Goal: Task Accomplishment & Management: Manage account settings

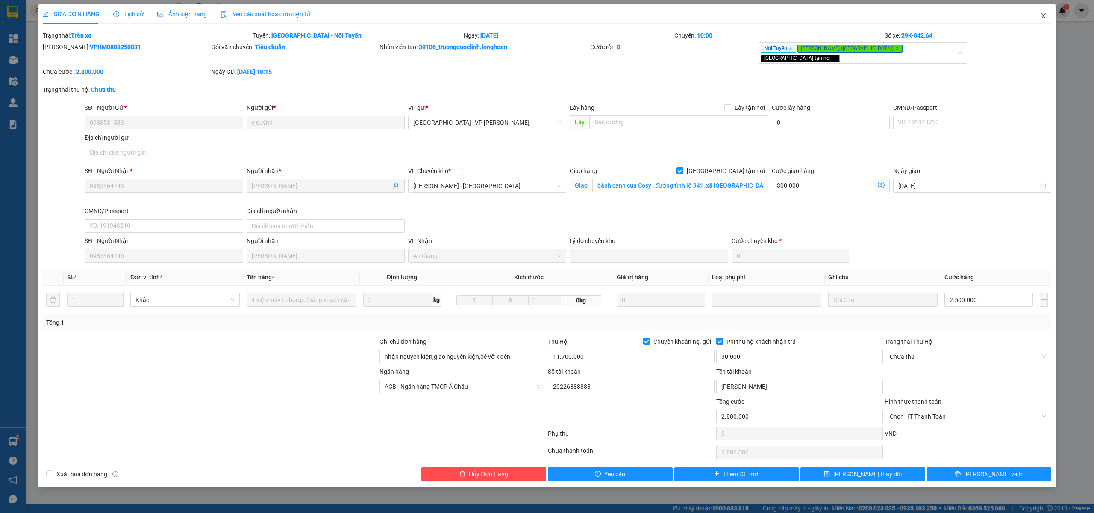
click at [1047, 16] on span "Close" at bounding box center [1043, 16] width 24 height 24
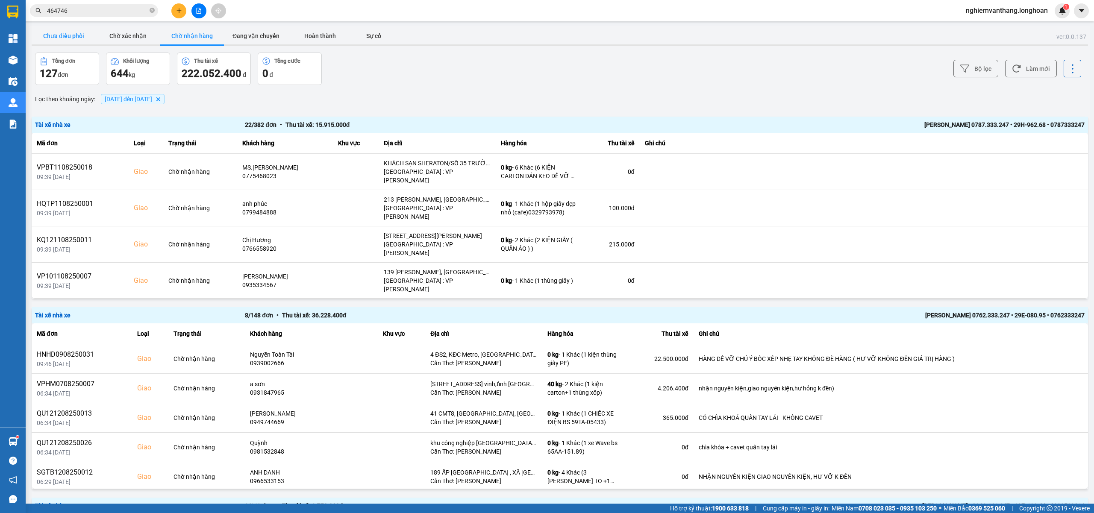
click at [76, 44] on button "Chưa điều phối" at bounding box center [64, 35] width 64 height 17
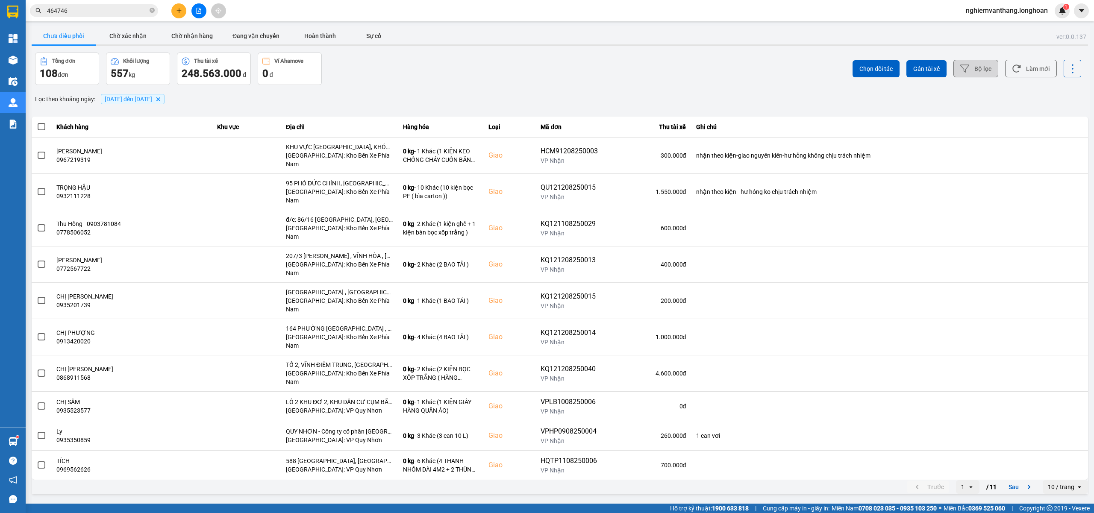
click at [970, 67] on button "Bộ lọc" at bounding box center [975, 69] width 45 height 18
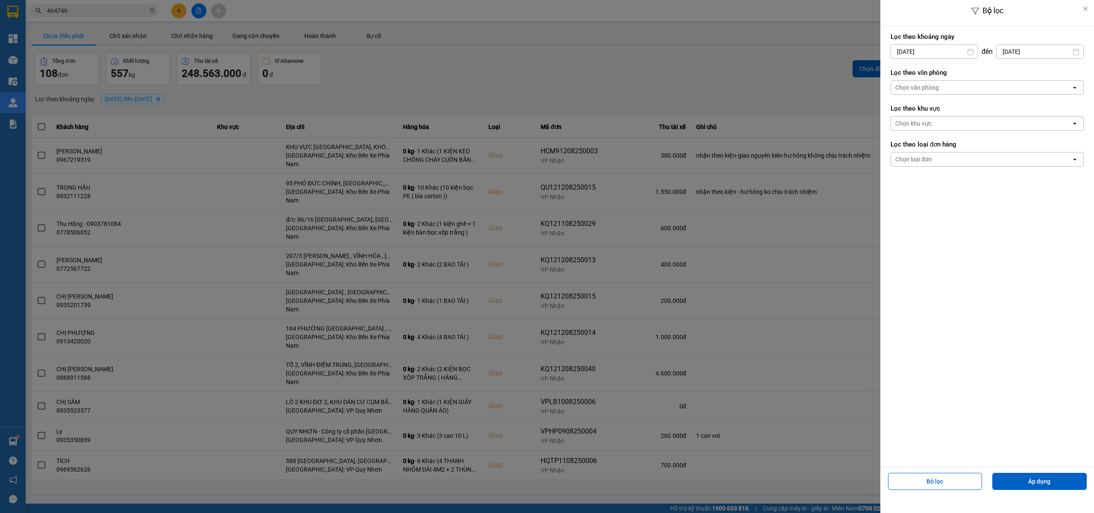
click at [934, 88] on div "Chọn văn phòng" at bounding box center [917, 87] width 44 height 9
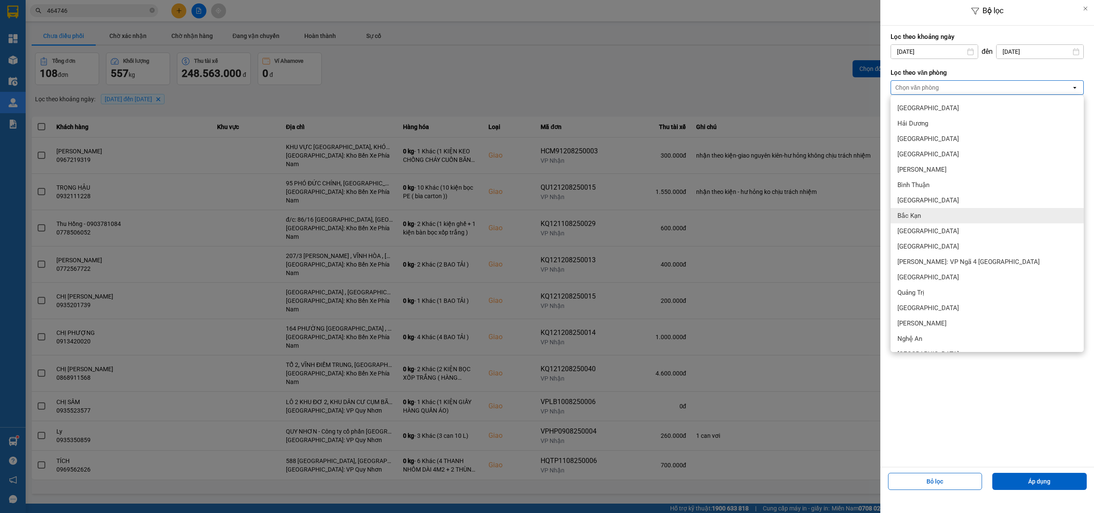
scroll to position [285, 0]
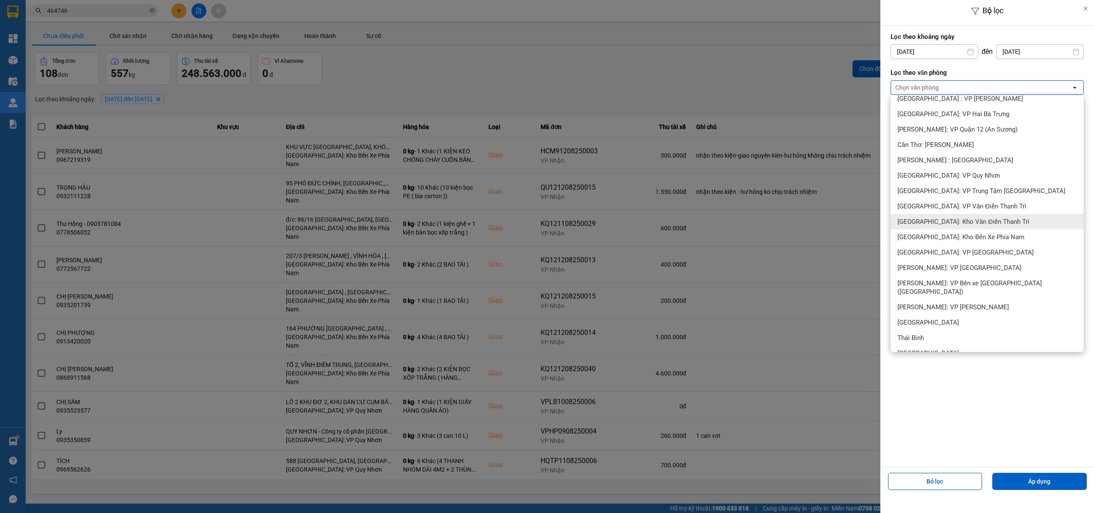
click at [979, 223] on span "[GEOGRAPHIC_DATA]: Kho Văn Điển Thanh Trì" at bounding box center [963, 221] width 132 height 9
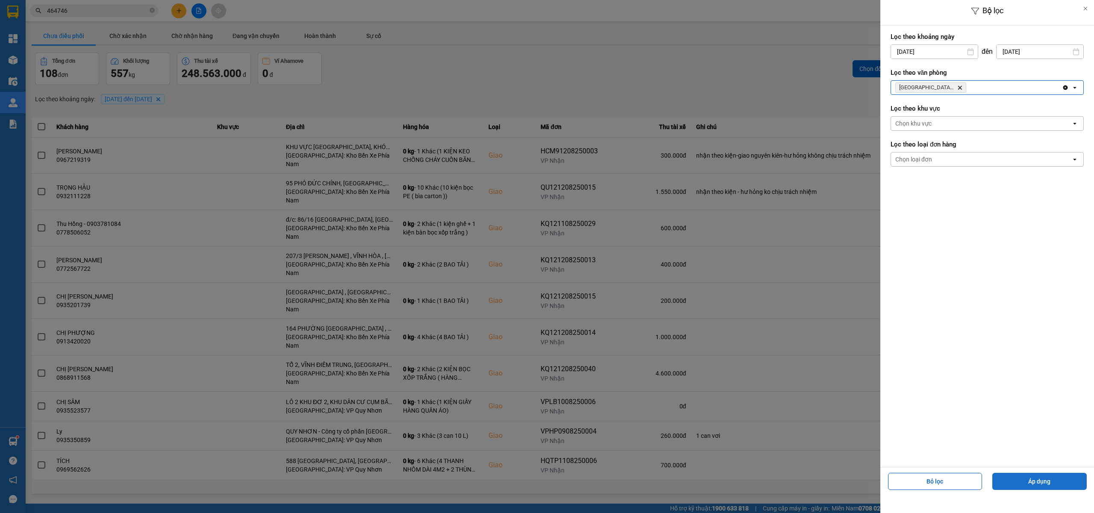
click at [1029, 482] on button "Áp dụng" at bounding box center [1039, 481] width 94 height 17
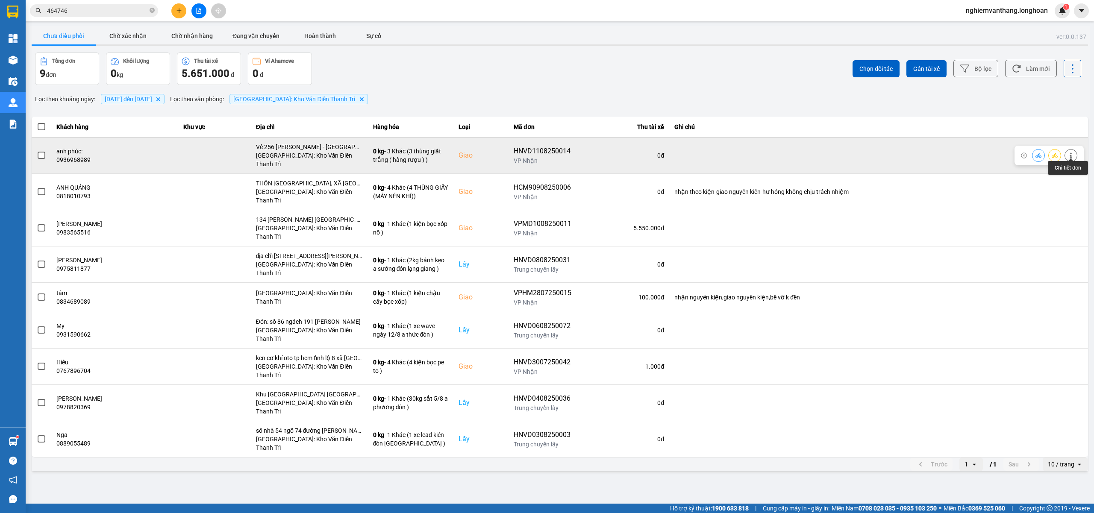
click at [1069, 153] on icon at bounding box center [1071, 156] width 6 height 6
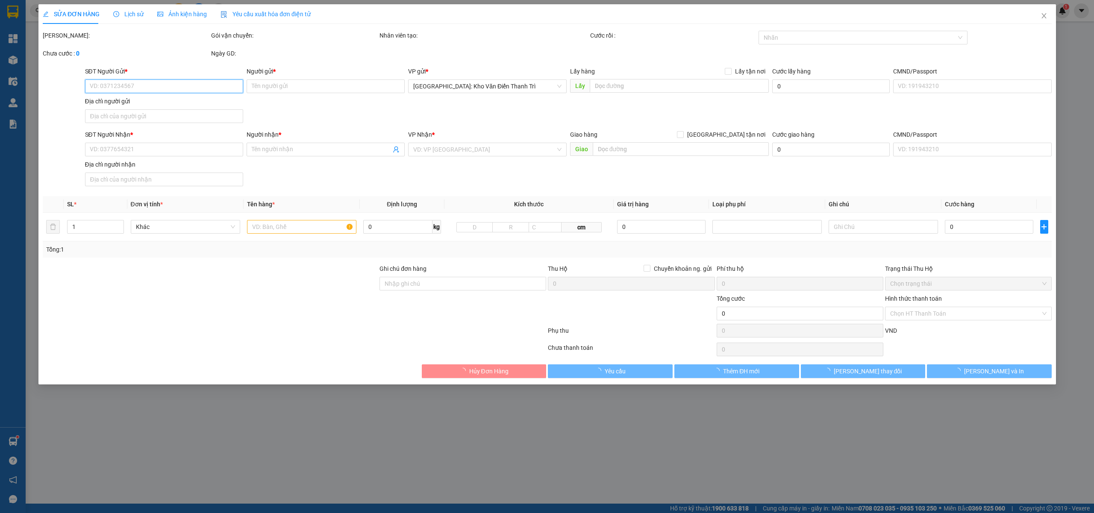
type input "0978864616"
type input "e Vân"
checkbox input "true"
type input "80 Hai Bà Trưng, Hà Nội"
type input "65.000"
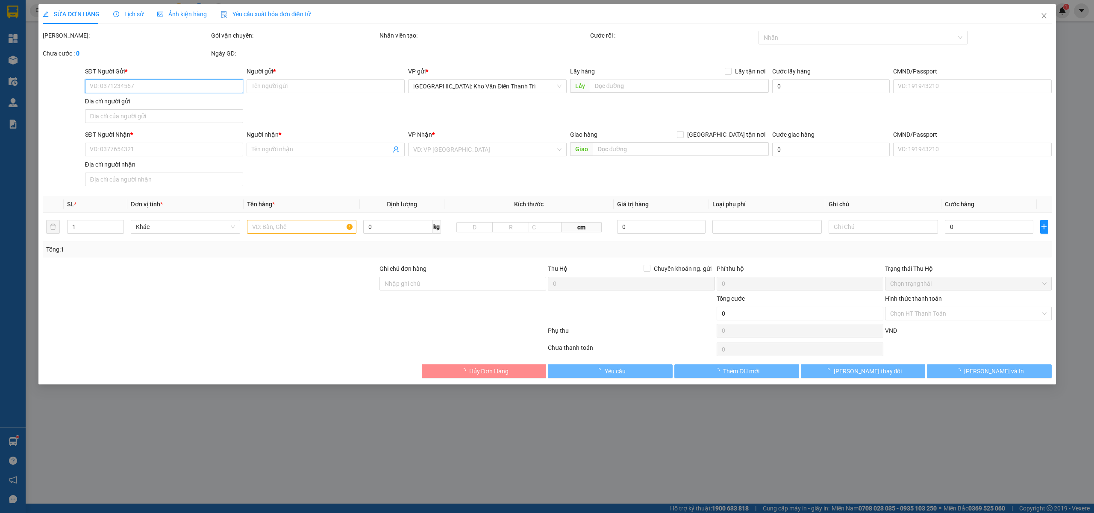
type input "0936968989"
type input "anh phúc:"
checkbox input "true"
type input "Về 256 [PERSON_NAME] - [GEOGRAPHIC_DATA]"
type input "175.000"
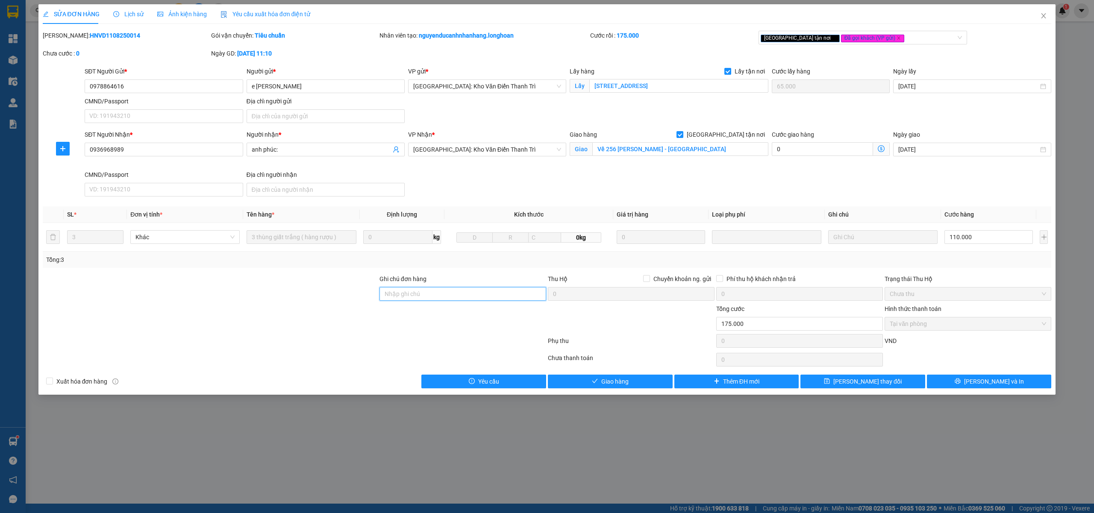
click at [399, 291] on input "Ghi chú đơn hàng" at bounding box center [462, 294] width 167 height 14
type input "J"
click at [978, 240] on input "110.000" at bounding box center [988, 237] width 88 height 14
click at [63, 149] on icon "plus" at bounding box center [62, 148] width 7 height 7
click at [89, 183] on span "Chuyển hoàn" at bounding box center [78, 179] width 35 height 9
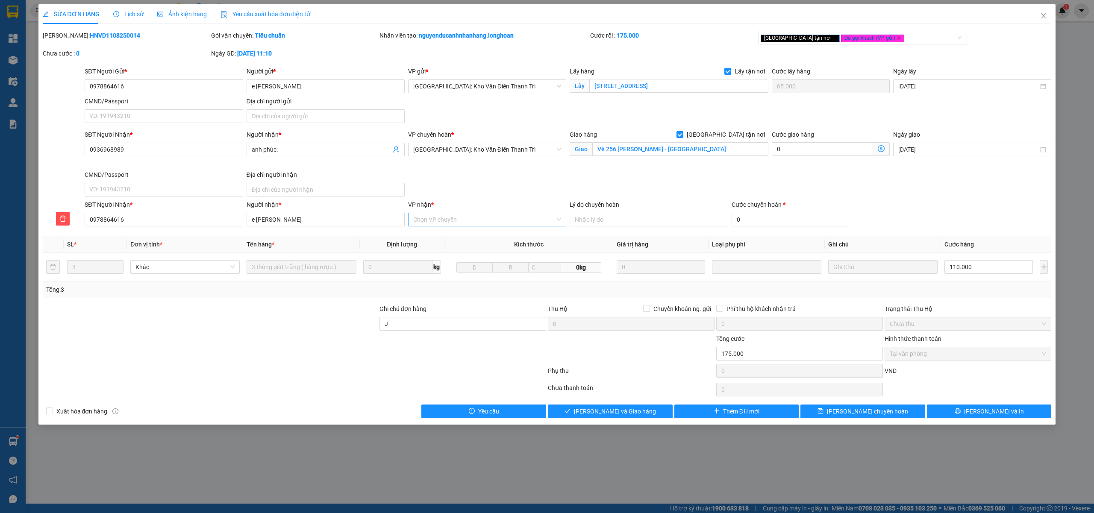
click at [440, 219] on input "VP nhận *" at bounding box center [484, 219] width 142 height 13
type input "Kho văn"
click at [451, 236] on div "[GEOGRAPHIC_DATA]: Kho Văn Điển Thanh Trì" at bounding box center [487, 237] width 148 height 9
click at [609, 226] on input "Lý do chuyển hoàn" at bounding box center [649, 220] width 158 height 14
type input "D"
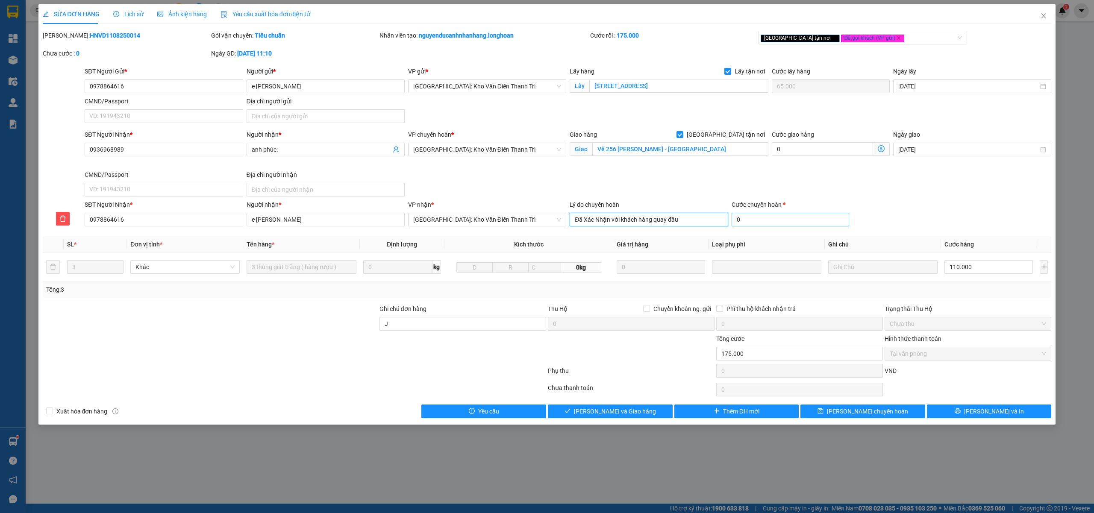
type input "Đã Xác Nhận với khách hàng quay đầu"
click at [744, 226] on input "0" at bounding box center [791, 220] width 118 height 14
type input "5"
type input "175.005"
type input "5"
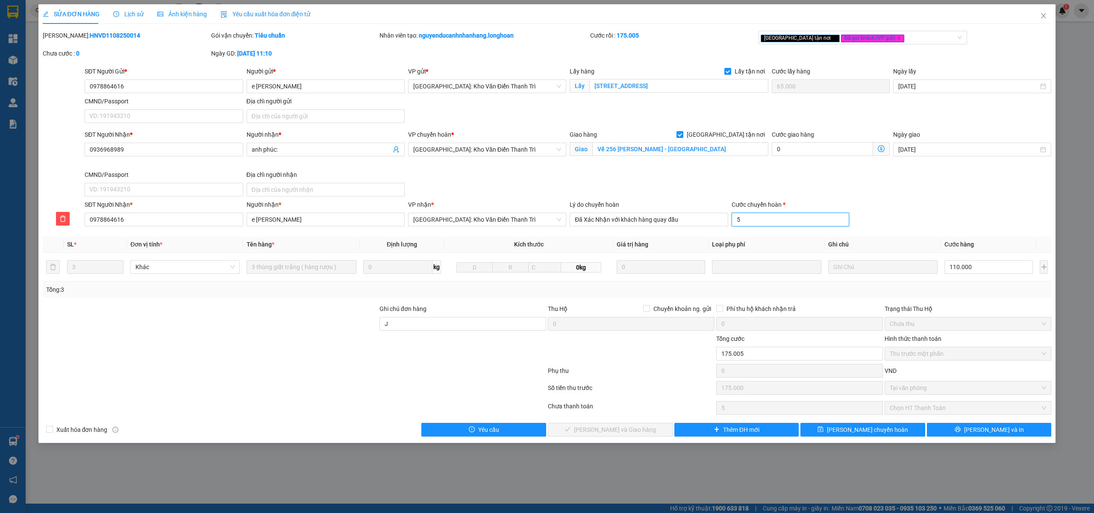
type input "175.050"
type input "50"
type input "175.500"
type input "500"
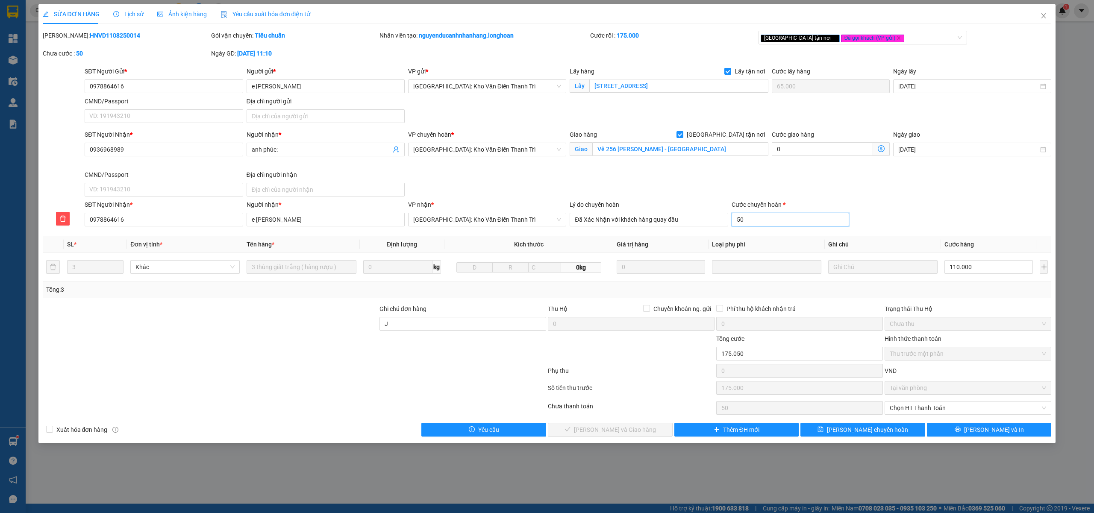
type input "500"
type input "180.000"
type input "5.000"
type input "50000"
type input "225.000"
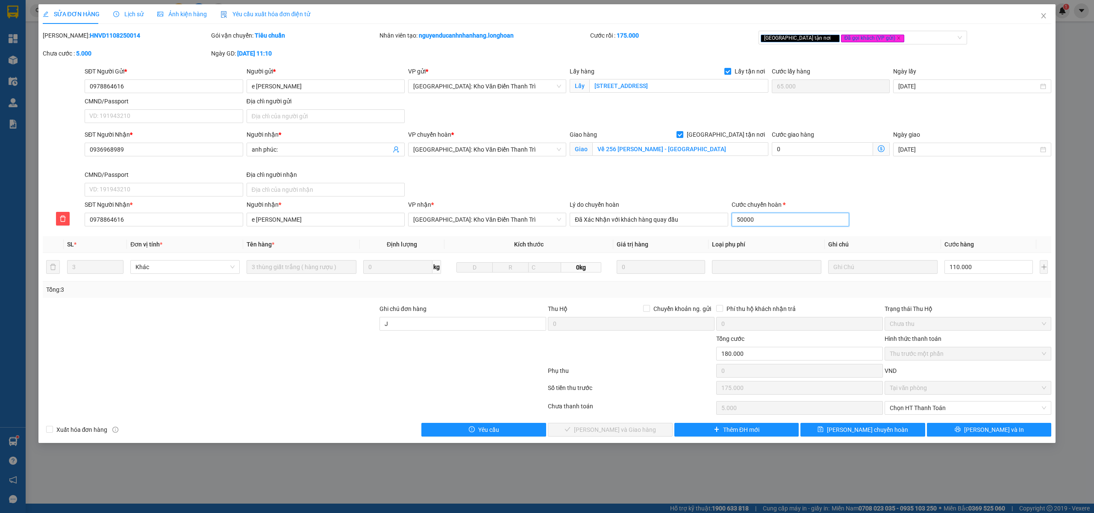
type input "50.000"
click at [896, 433] on button "Lưu chuyển hoàn" at bounding box center [862, 430] width 125 height 14
type input "50.000"
click at [493, 216] on span "[GEOGRAPHIC_DATA]: Kho Văn Điển Thanh Trì" at bounding box center [487, 219] width 148 height 13
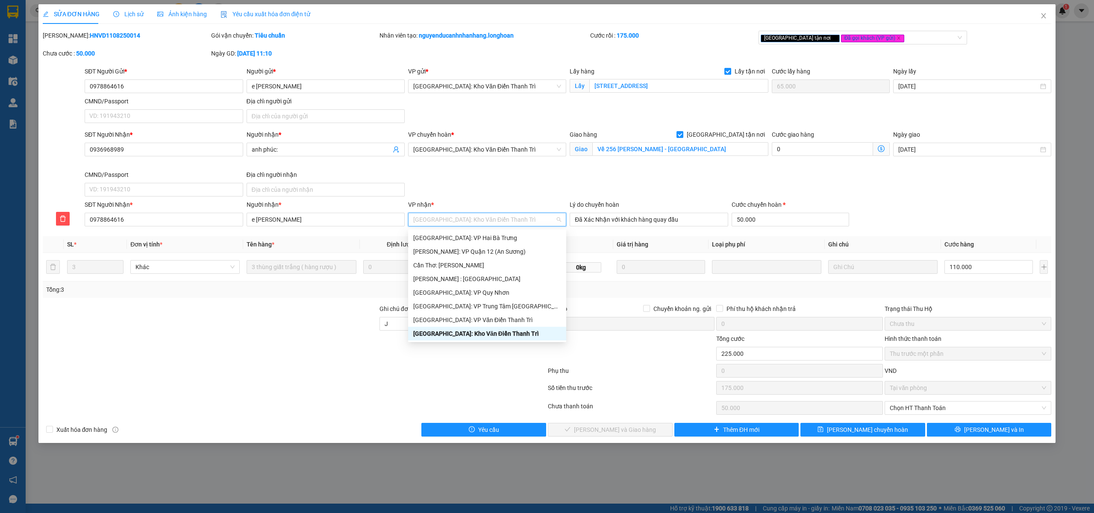
click at [519, 220] on span "[GEOGRAPHIC_DATA]: Kho Văn Điển Thanh Trì" at bounding box center [487, 219] width 148 height 13
click at [477, 332] on div "[GEOGRAPHIC_DATA]: Kho Văn Điển Thanh Trì" at bounding box center [487, 333] width 148 height 9
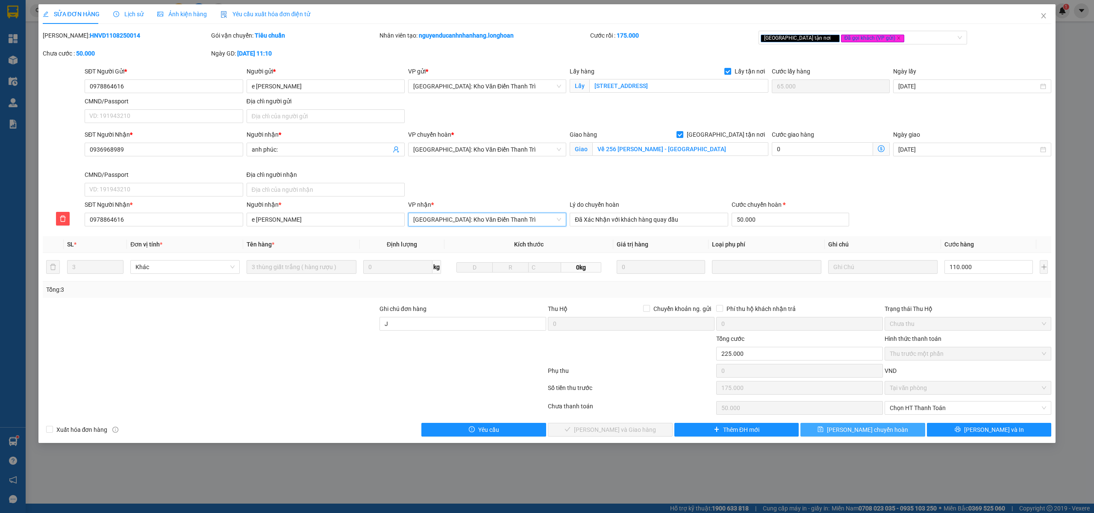
click at [848, 434] on span "Lưu chuyển hoàn" at bounding box center [867, 429] width 81 height 9
click at [408, 323] on input "J" at bounding box center [462, 324] width 167 height 14
click at [495, 220] on span "[GEOGRAPHIC_DATA]: Kho Văn Điển Thanh Trì" at bounding box center [487, 219] width 148 height 13
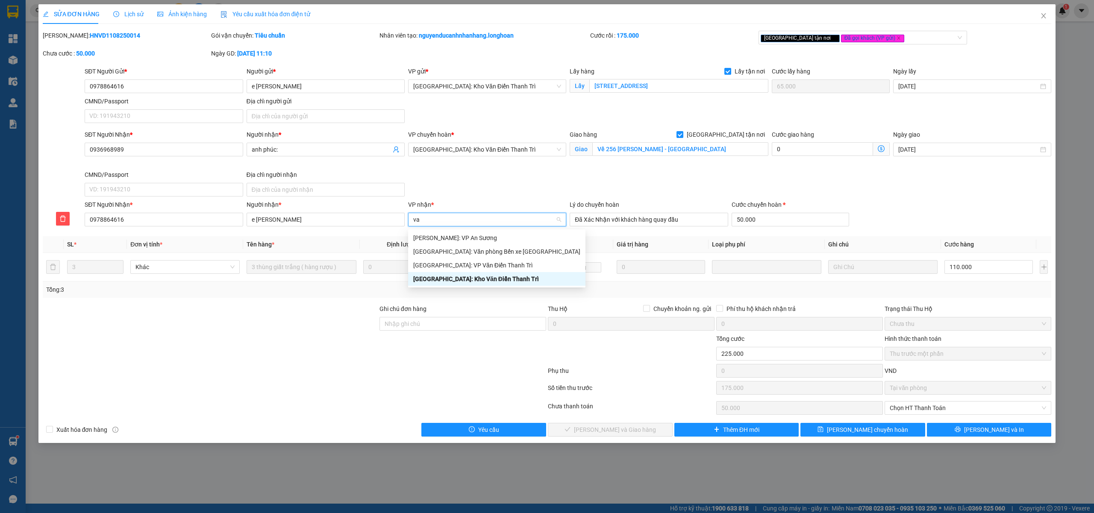
scroll to position [0, 0]
type input "vă"
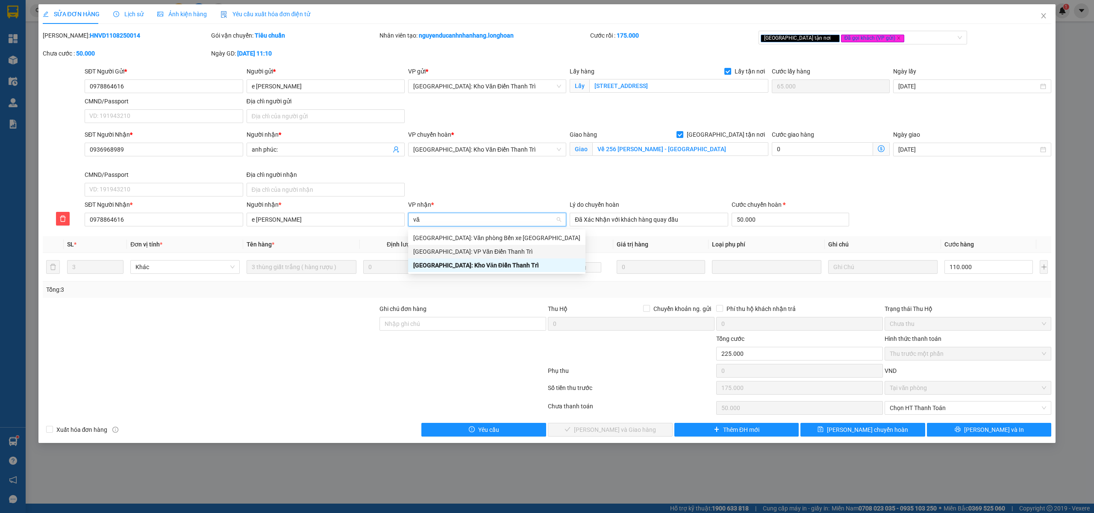
click at [484, 251] on div "Hà Nội: VP Văn Điển Thanh Trì" at bounding box center [496, 251] width 167 height 9
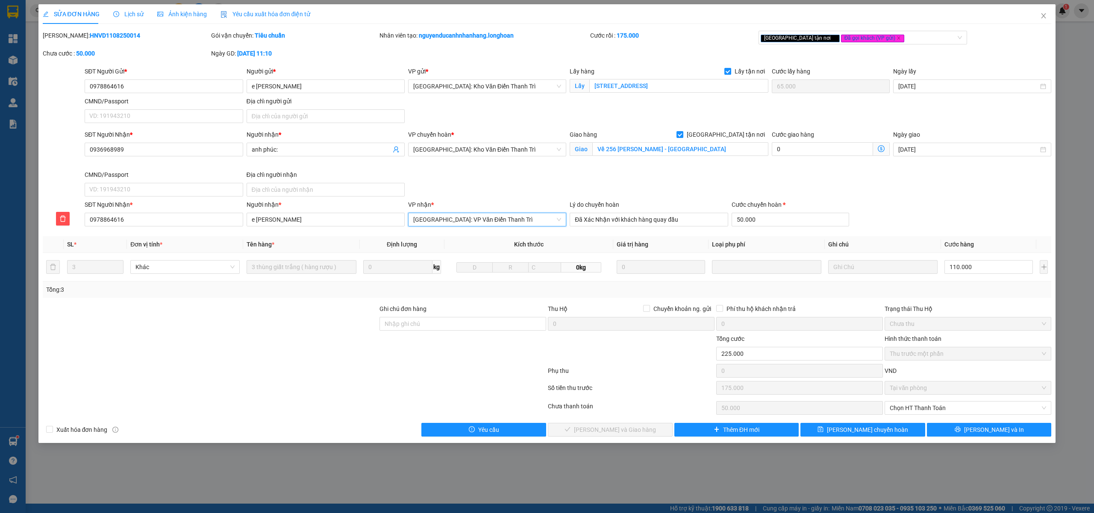
click at [493, 225] on span "Hà Nội: VP Văn Điển Thanh Trì" at bounding box center [487, 219] width 148 height 13
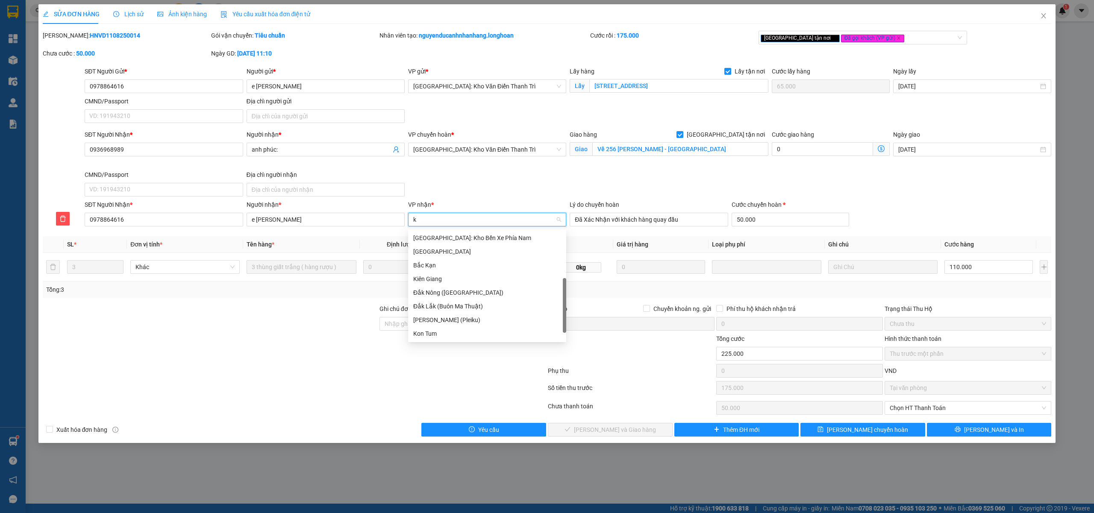
scroll to position [82, 0]
type input "kho"
click at [466, 294] on div "[GEOGRAPHIC_DATA]: Kho Văn Điển Thanh Trì" at bounding box center [487, 292] width 148 height 9
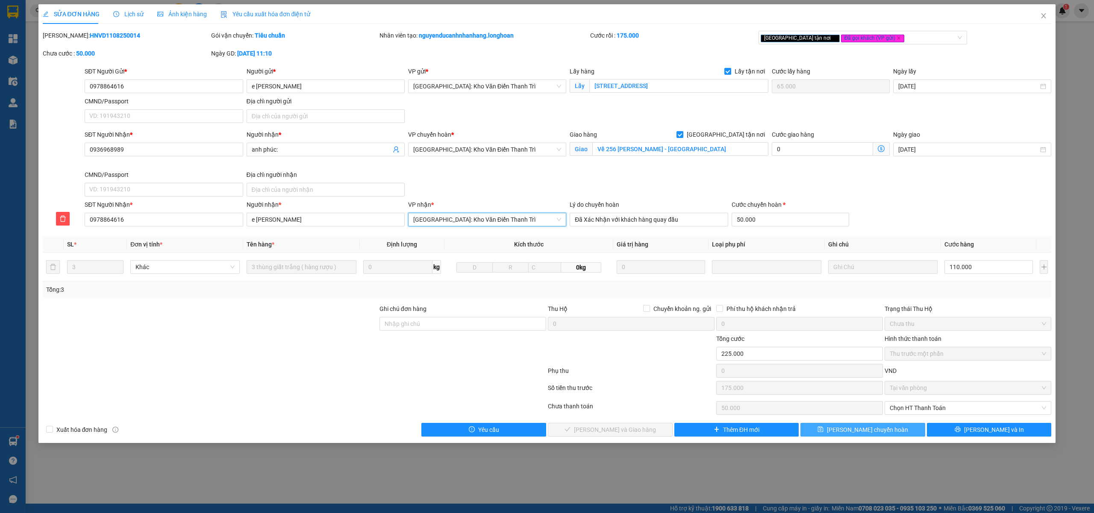
click at [869, 429] on span "Lưu chuyển hoàn" at bounding box center [867, 429] width 81 height 9
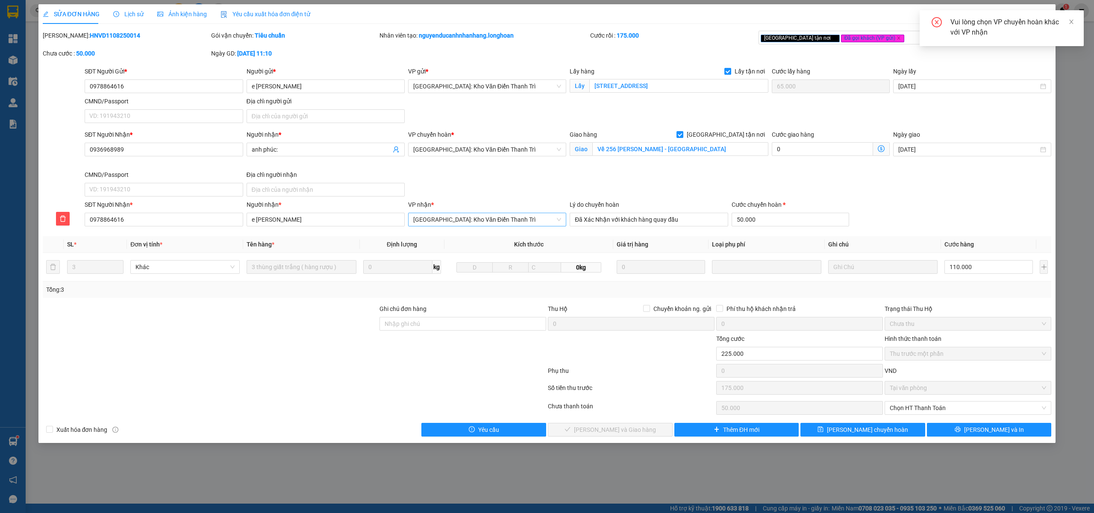
click at [539, 212] on div "VP nhận *" at bounding box center [487, 206] width 158 height 13
click at [521, 220] on span "[GEOGRAPHIC_DATA]: Kho Văn Điển Thanh Trì" at bounding box center [487, 219] width 148 height 13
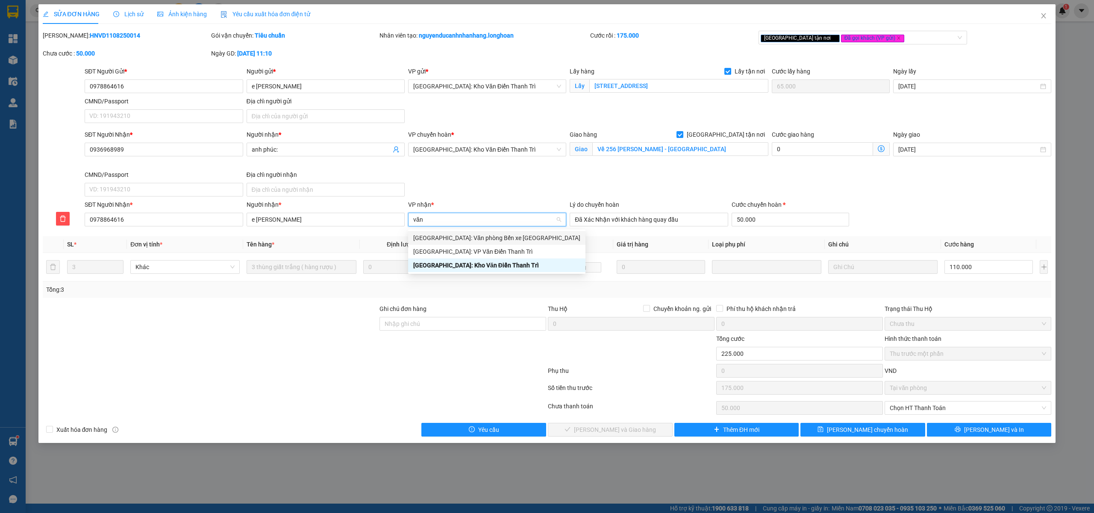
type input "văn"
click at [518, 190] on div "SĐT Người Nhận * 0936968989 Người nhận * anh phúc: VP chuyển hoàn * Hà Nội: Kho…" at bounding box center [568, 165] width 970 height 70
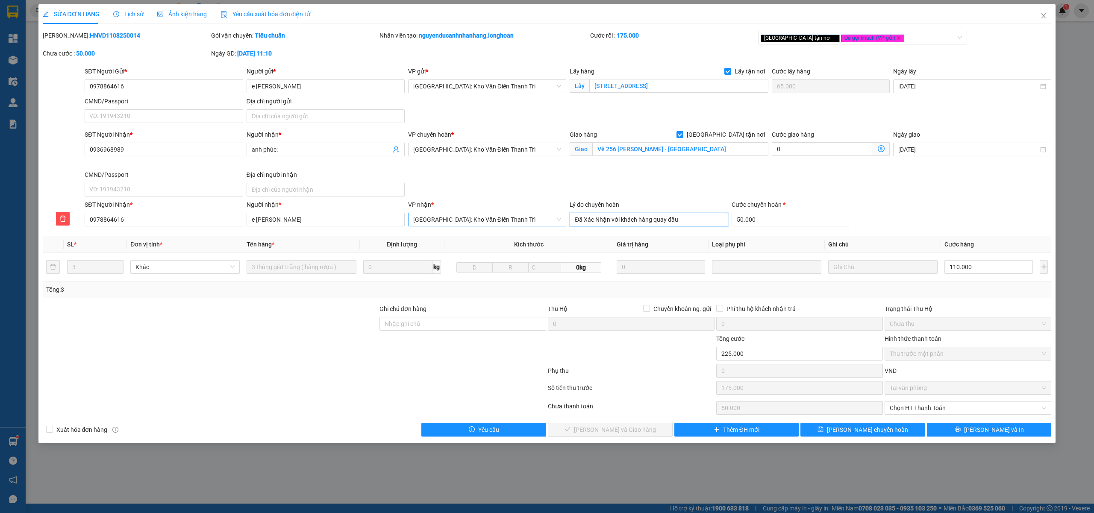
click at [629, 226] on input "Đã Xác Nhận với khách hàng quay đầu" at bounding box center [649, 220] width 158 height 14
click at [64, 216] on button "button" at bounding box center [63, 219] width 14 height 14
type input "175.000"
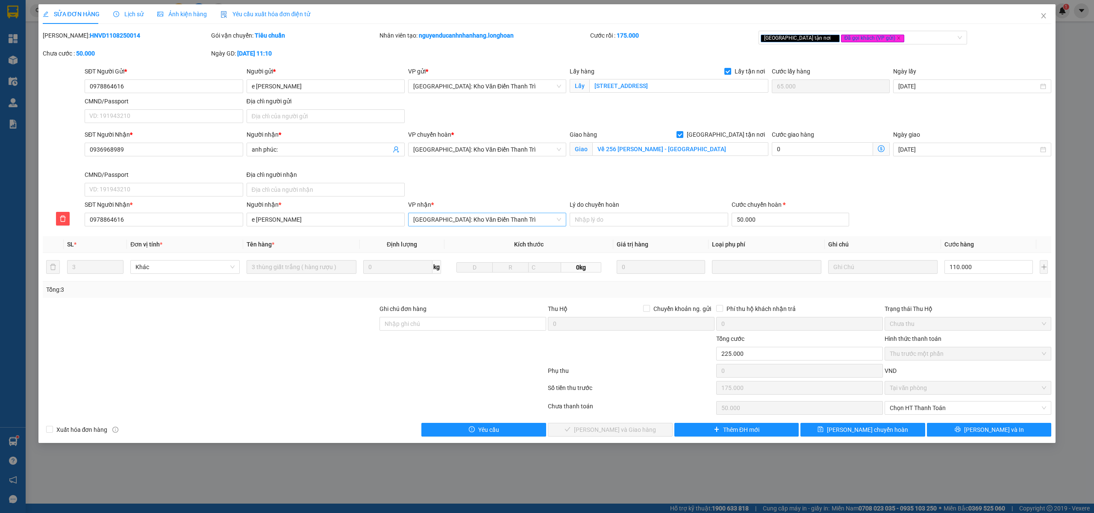
type input "0"
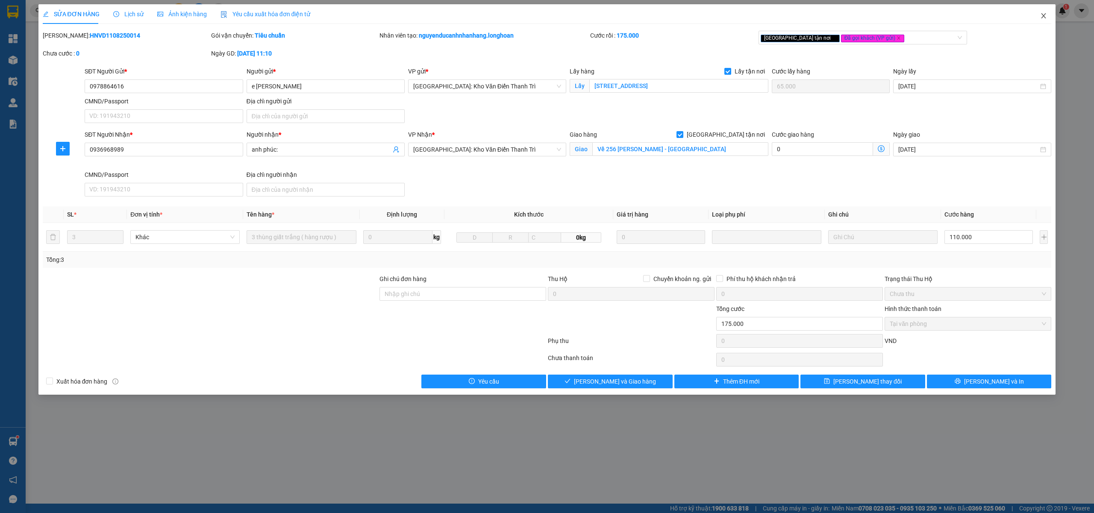
click at [1042, 17] on icon "close" at bounding box center [1043, 15] width 7 height 7
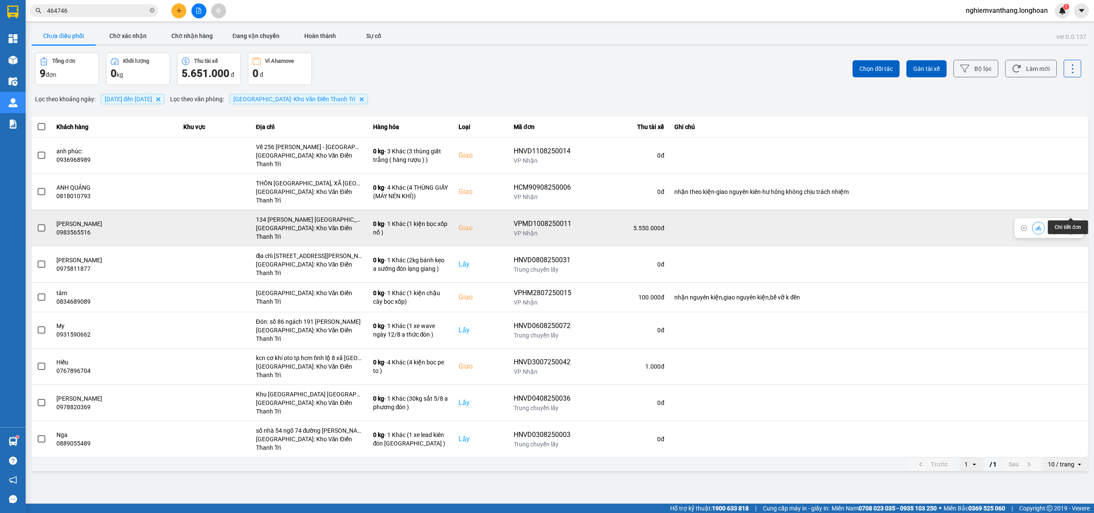
click at [1074, 220] on button at bounding box center [1071, 227] width 12 height 15
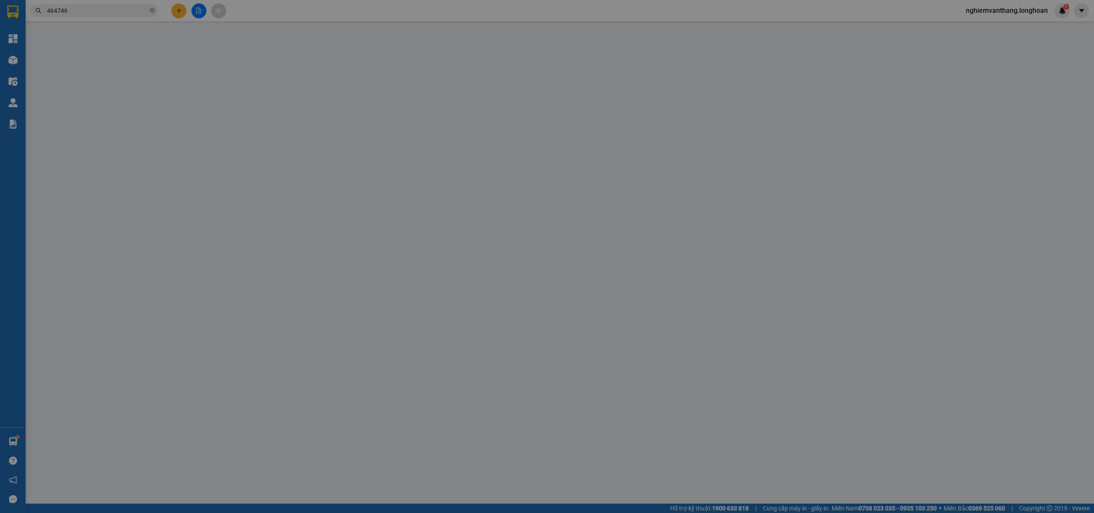
type input "0886180000"
type input "tuấn dũng"
type input "0983565516"
type input "hoài thanh"
checkbox input "true"
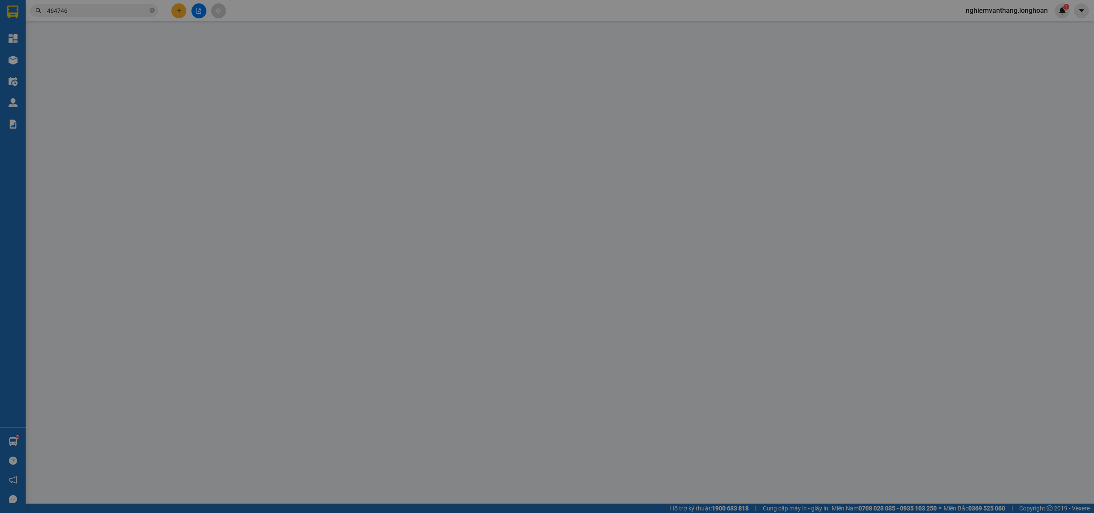
type input "134 trần hưng đạo ngọc châu tp hải dương"
type input "70.000"
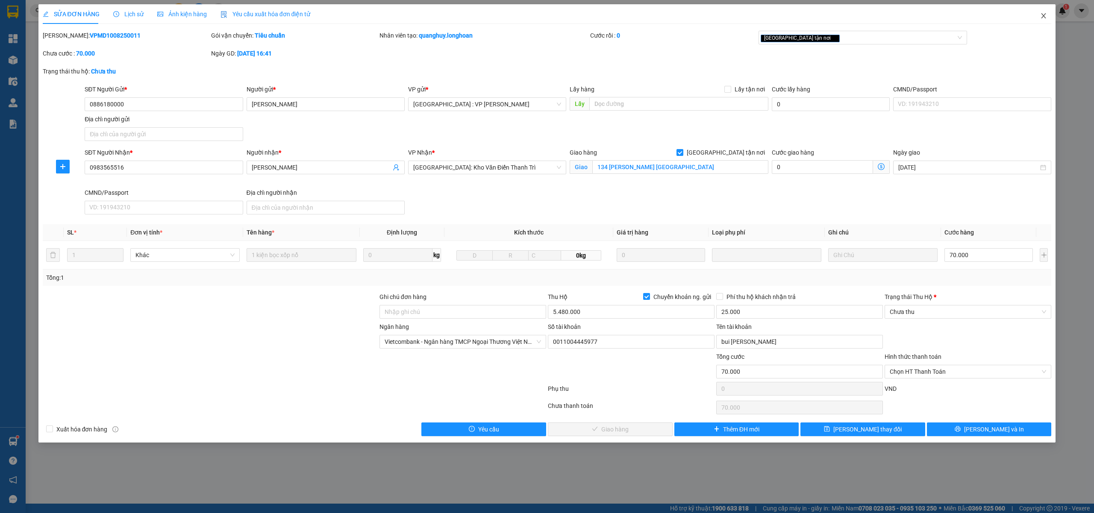
click at [1045, 17] on icon "close" at bounding box center [1043, 15] width 7 height 7
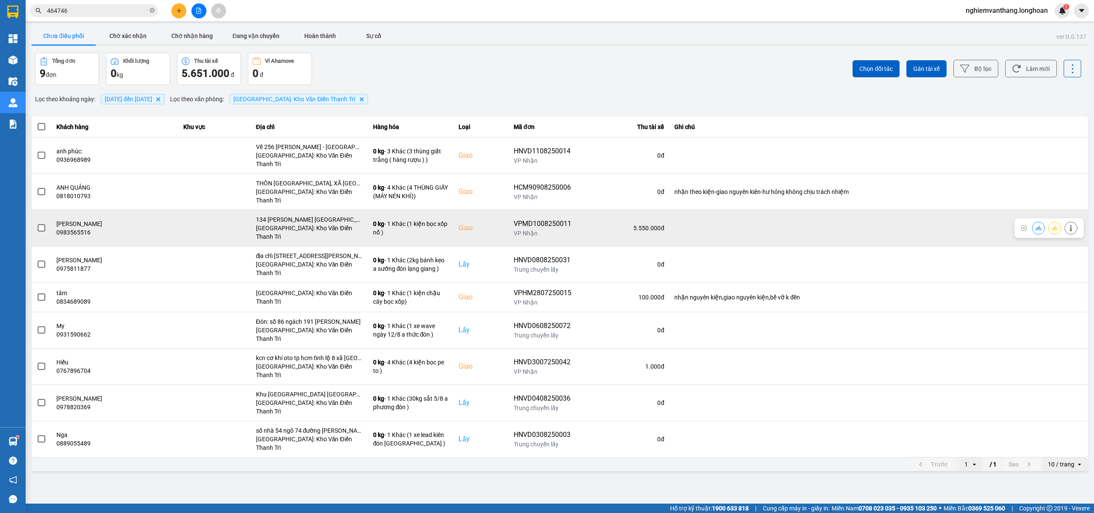
click at [1074, 220] on button at bounding box center [1071, 227] width 12 height 15
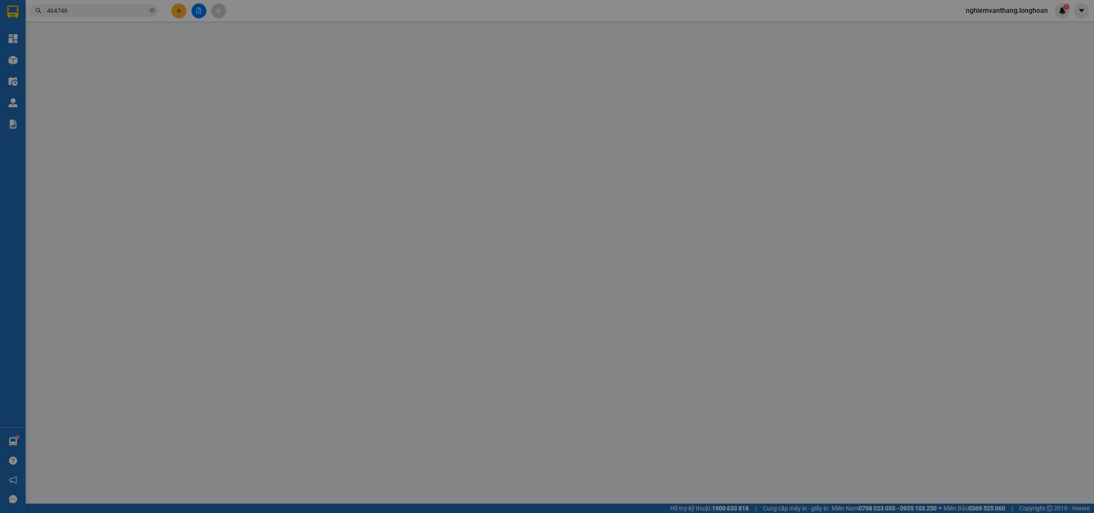
type input "0886180000"
type input "tuấn dũng"
type input "0983565516"
type input "hoài thanh"
checkbox input "true"
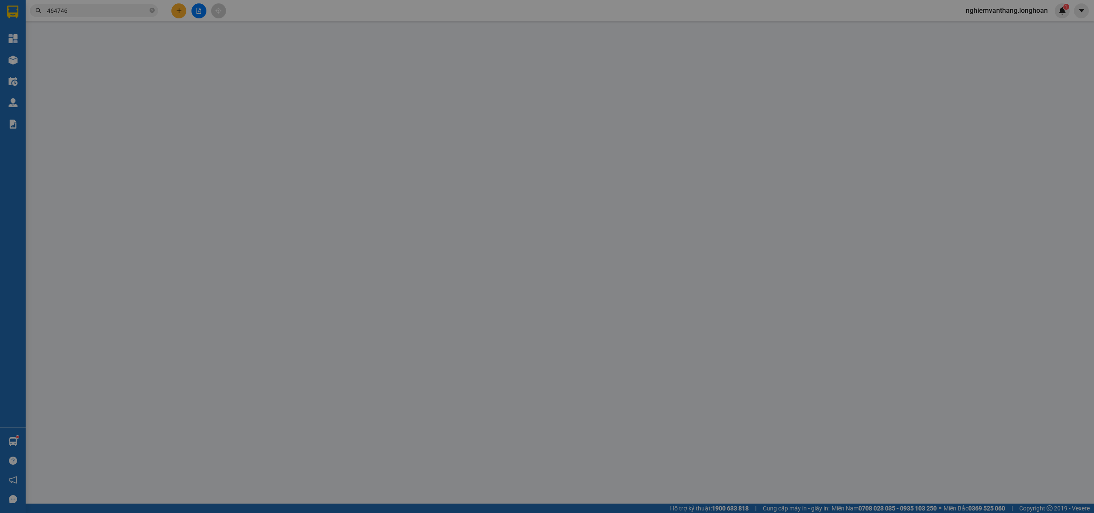
type input "134 trần hưng đạo ngọc châu tp hải dương"
type input "70.000"
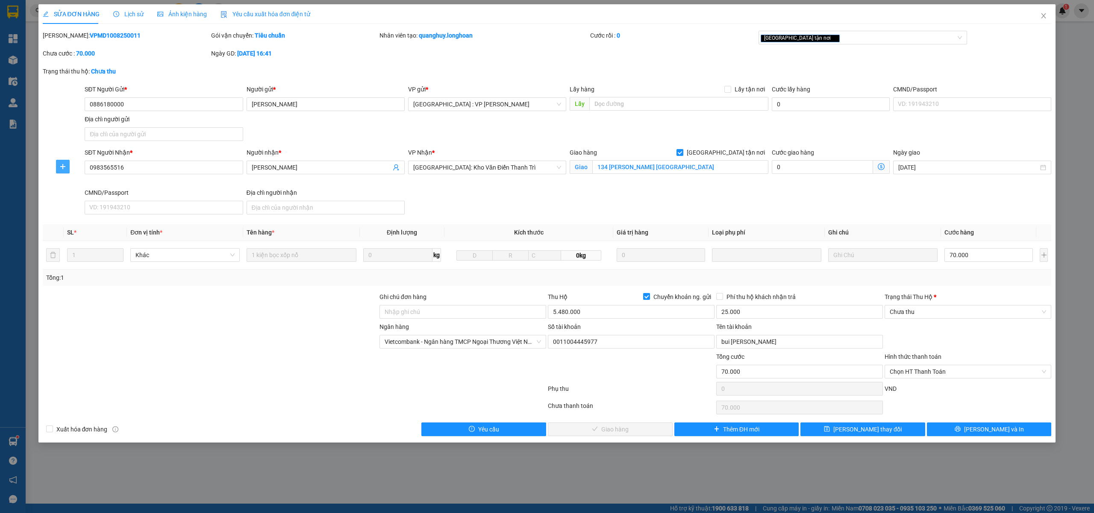
click at [64, 166] on icon "plus" at bounding box center [62, 166] width 7 height 7
click at [70, 182] on span "Chuyển kho" at bounding box center [78, 183] width 35 height 9
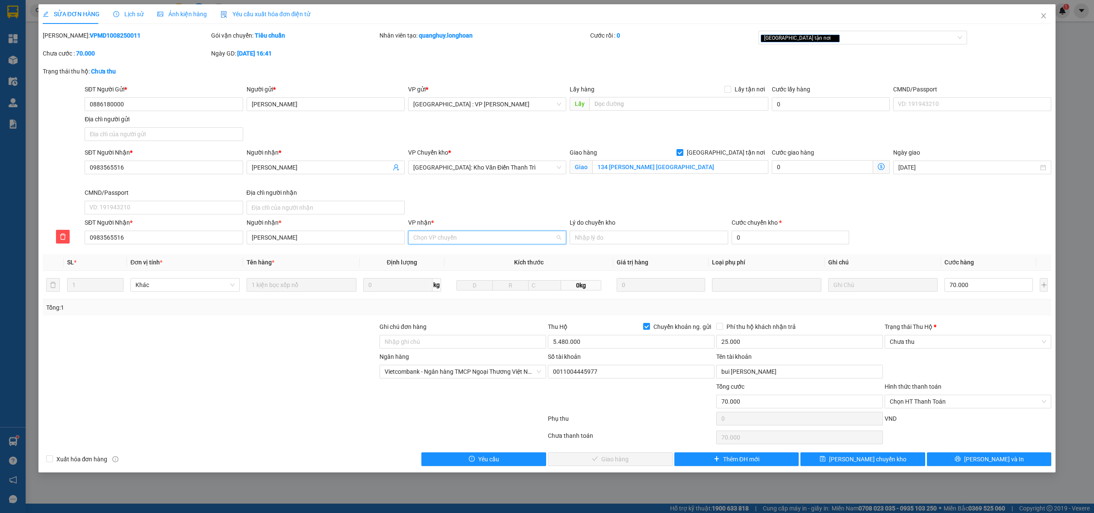
click at [464, 232] on input "VP nhận *" at bounding box center [484, 237] width 142 height 13
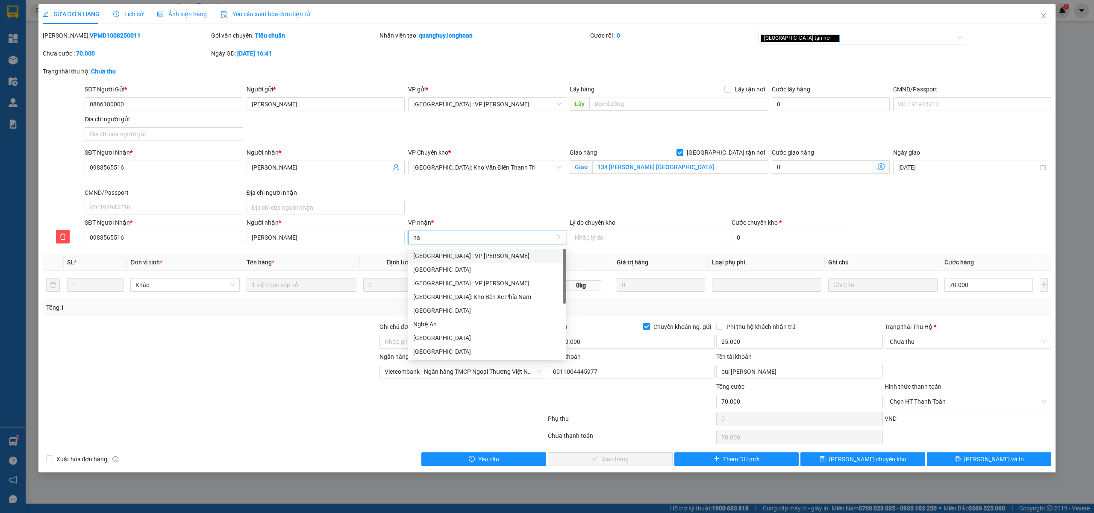
type input "nam"
click at [460, 256] on div "[GEOGRAPHIC_DATA] : VP [PERSON_NAME]" at bounding box center [487, 255] width 148 height 9
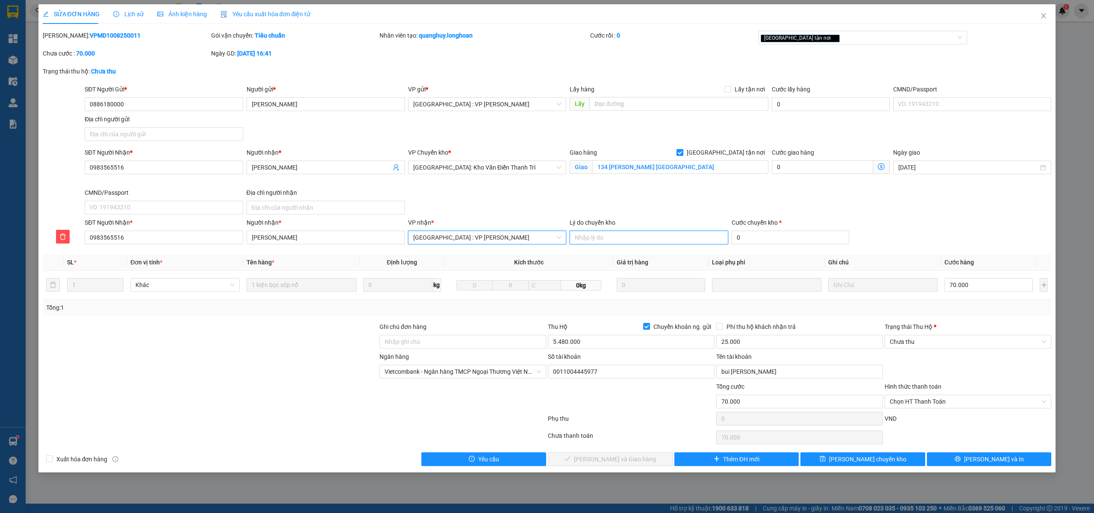
click at [615, 238] on input "Lý do chuyển kho" at bounding box center [649, 238] width 158 height 14
type input "khách báo Quay đầu,Đã Xác Nhận người gửi"
drag, startPoint x: 756, startPoint y: 240, endPoint x: 761, endPoint y: 238, distance: 4.6
click at [758, 239] on input "0" at bounding box center [791, 238] width 118 height 14
type input "70.003"
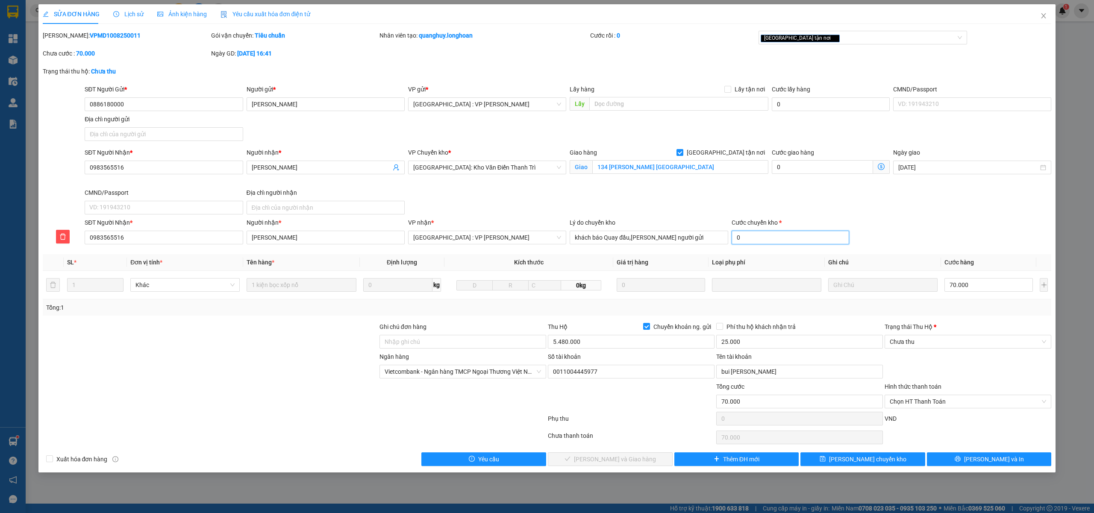
type input "70.003"
type input "30"
type input "70.030"
type input "300"
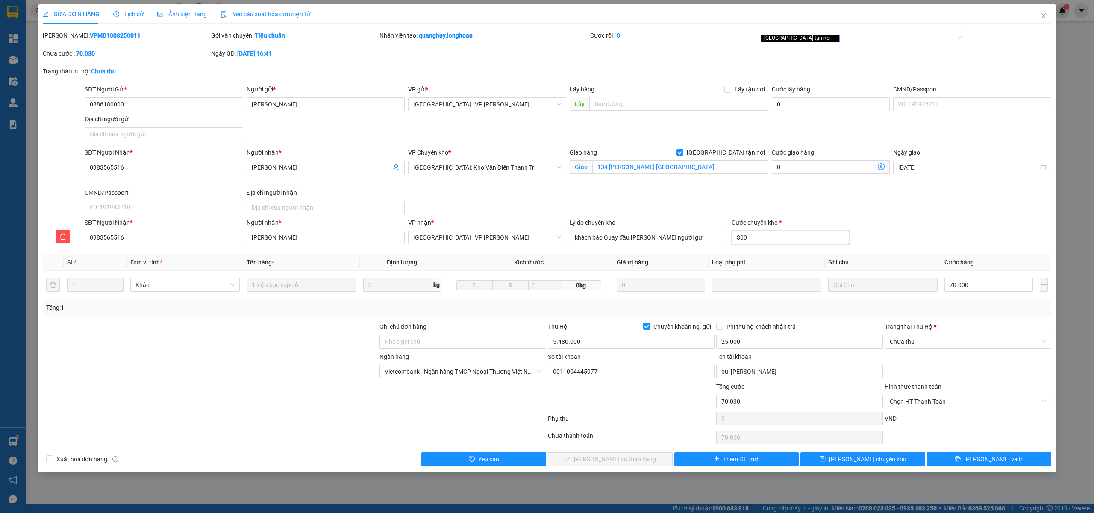
type input "70.300"
type input "3000"
type input "73.000"
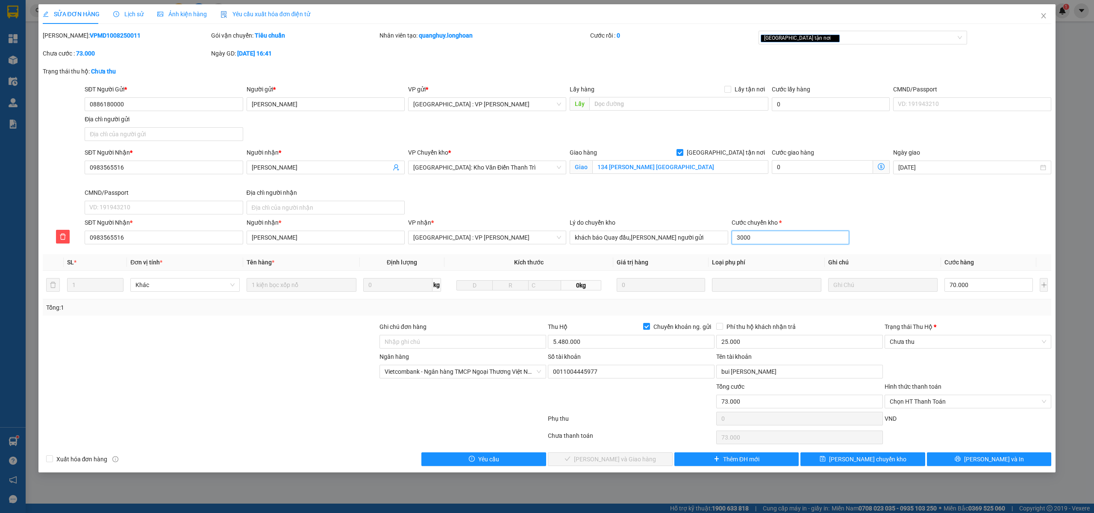
type input "100.000"
type input "30000"
click at [737, 148] on span "[GEOGRAPHIC_DATA] tận nơi" at bounding box center [725, 152] width 85 height 9
click at [682, 149] on input "[GEOGRAPHIC_DATA] tận nơi" at bounding box center [679, 152] width 6 height 6
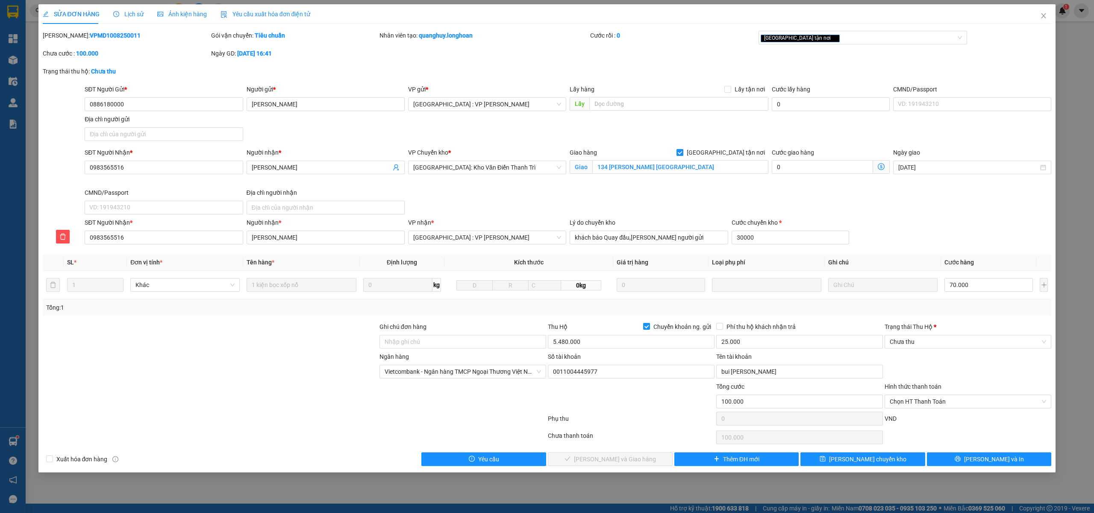
checkbox input "false"
type input "30.000"
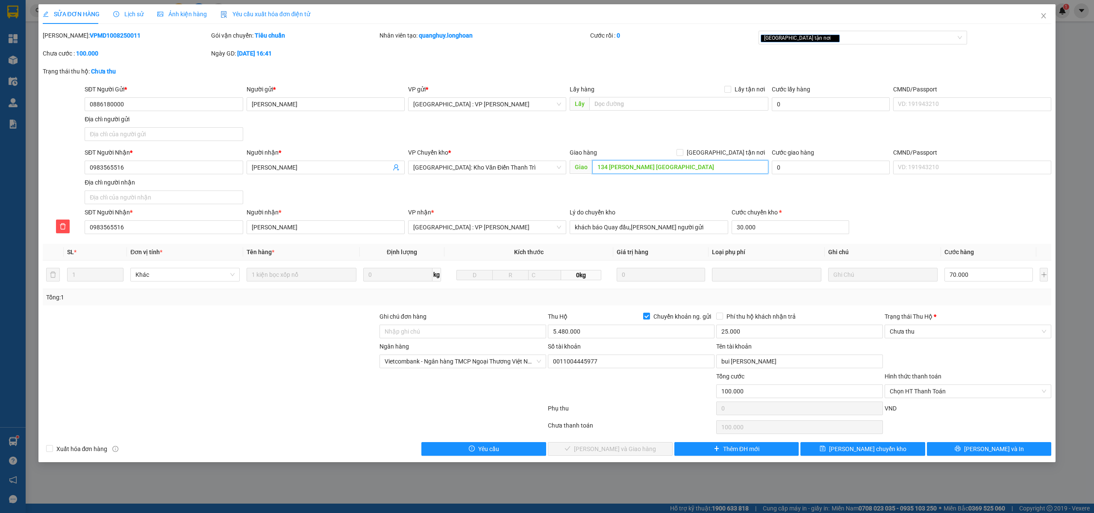
click at [696, 168] on input "134 trần hưng đạo ngọc châu tp hải dương" at bounding box center [680, 167] width 176 height 14
drag, startPoint x: 654, startPoint y: 320, endPoint x: 611, endPoint y: 342, distance: 48.5
click at [653, 319] on span "Chuyển khoản ng. gửi" at bounding box center [682, 316] width 65 height 9
click at [649, 319] on input "Chuyển khoản ng. gửi" at bounding box center [646, 316] width 6 height 6
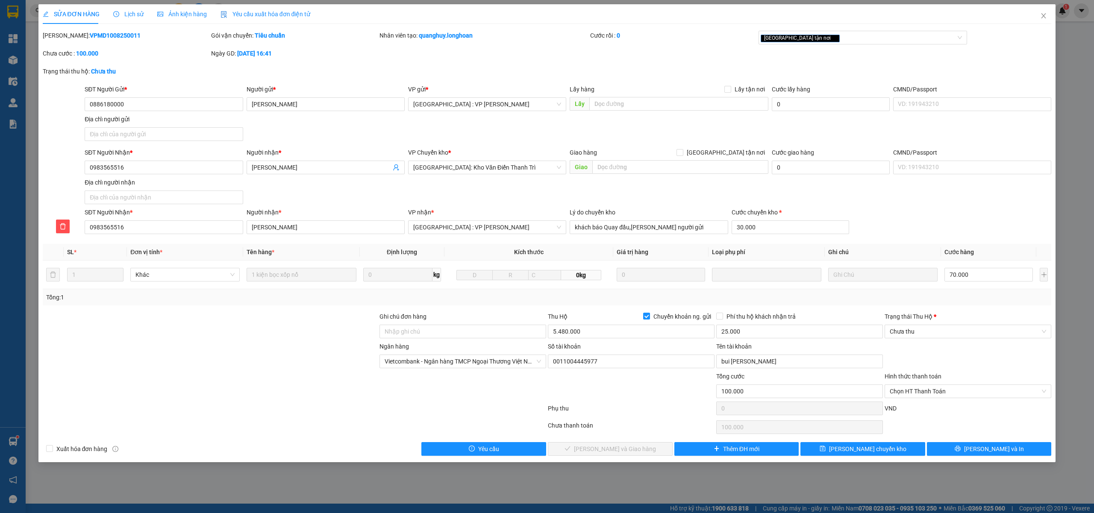
checkbox input "false"
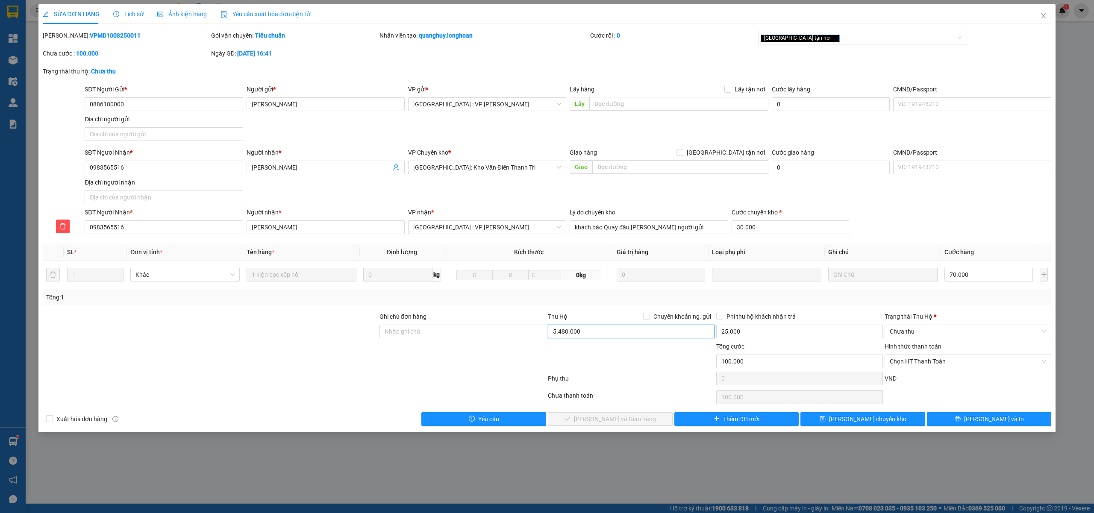
click at [610, 335] on input "5.480.000" at bounding box center [631, 332] width 167 height 14
type input "0"
click at [750, 326] on input "25.000" at bounding box center [799, 332] width 167 height 14
type input "0"
click at [603, 231] on input "khách báo Quay đầu,Đã Xác Nhận người gửi" at bounding box center [649, 227] width 158 height 14
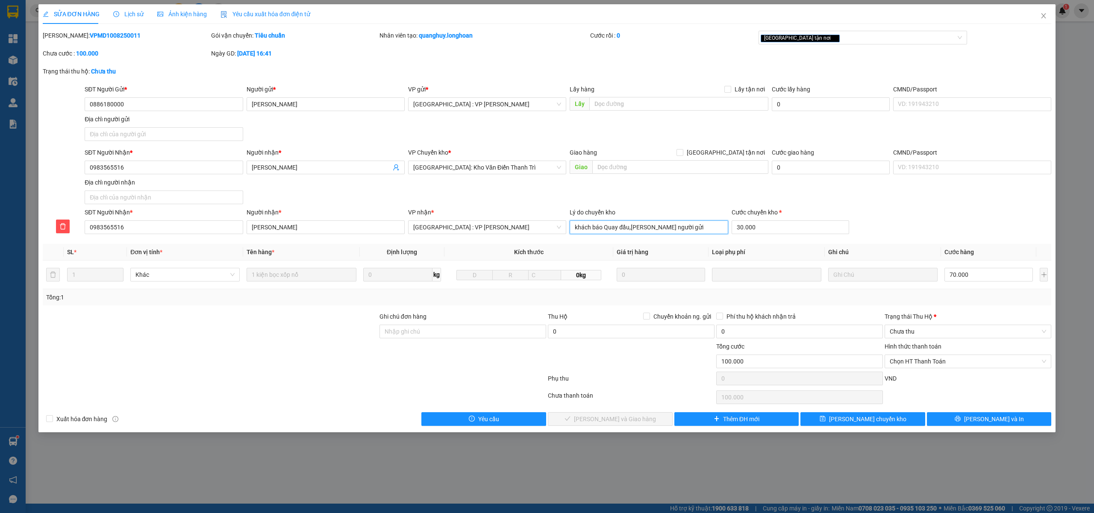
click at [603, 231] on input "khách báo Quay đầu,Đã Xác Nhận người gửi" at bounding box center [649, 227] width 158 height 14
click at [425, 332] on input "Ghi chú đơn hàng" at bounding box center [462, 332] width 167 height 14
paste input "khách báo Quay đầu,Đã Xác Nhận người gửi"
click at [821, 33] on div "[GEOGRAPHIC_DATA] tận nơi" at bounding box center [859, 37] width 196 height 10
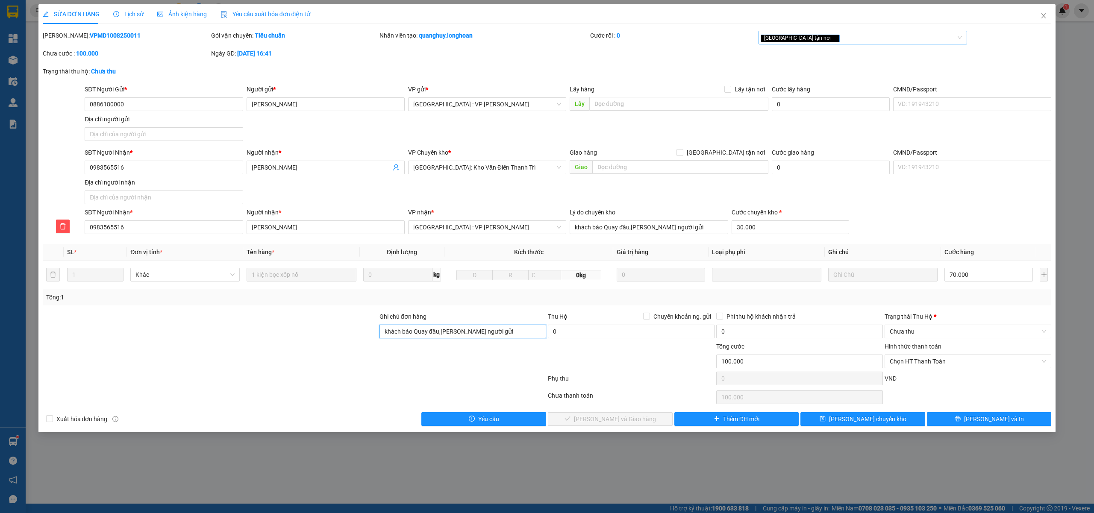
type input "khách báo Quay đầu,Đã Xác Nhận người gửi"
type input "d"
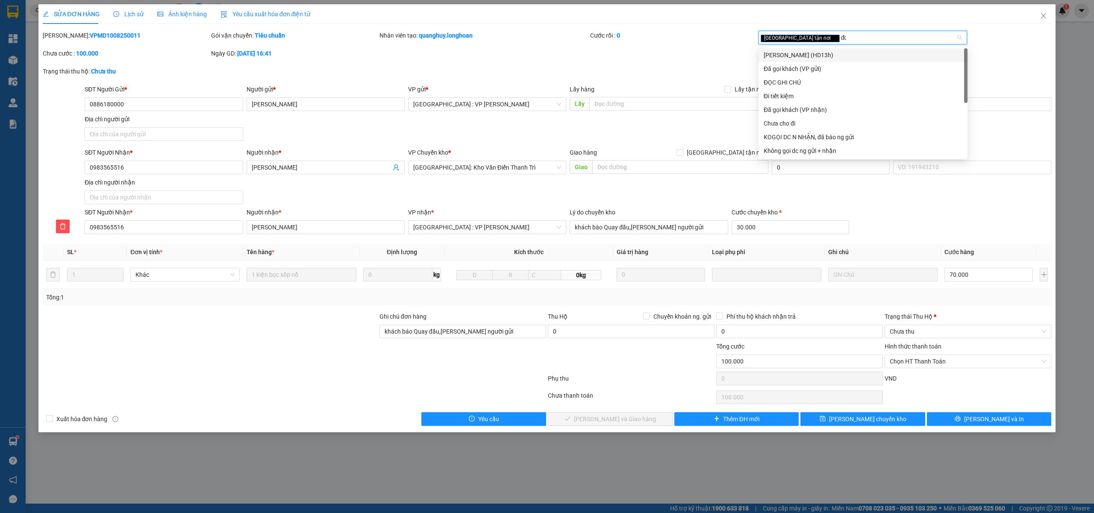
type input "đoc"
click at [815, 50] on div "ĐỌC GHI CHÚ" at bounding box center [863, 54] width 199 height 9
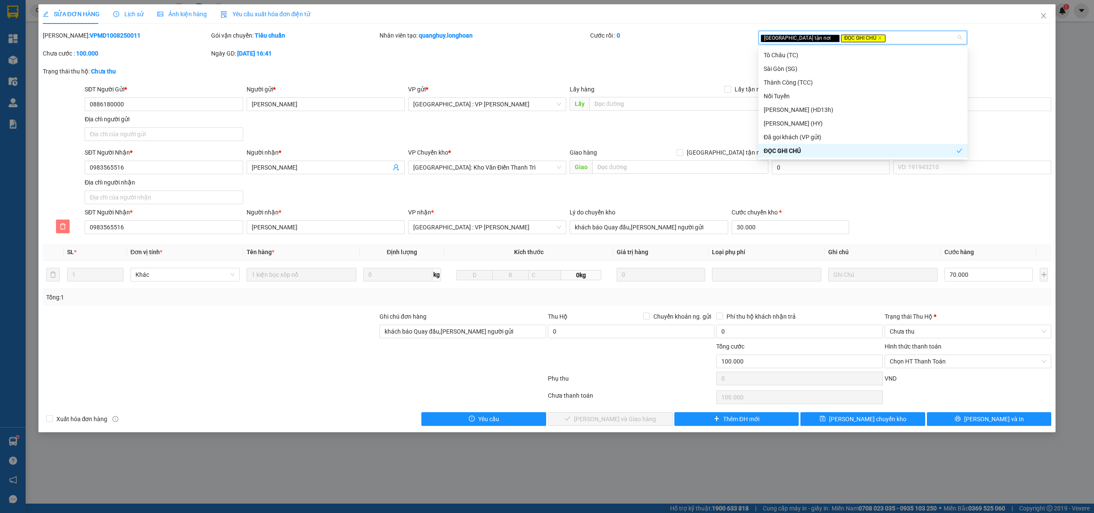
click at [59, 224] on icon "delete" at bounding box center [62, 226] width 7 height 7
type input "70.000"
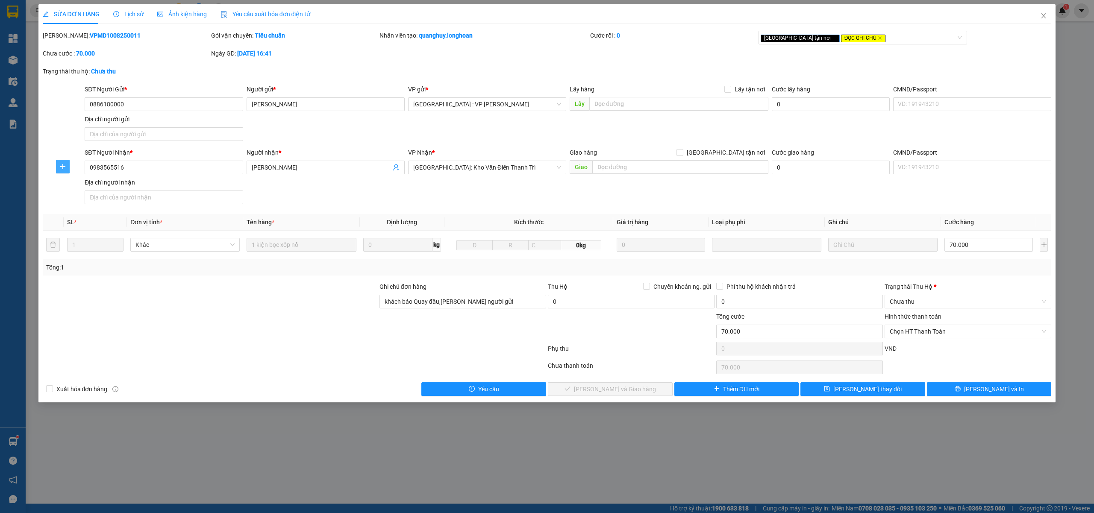
click at [62, 172] on button "button" at bounding box center [63, 167] width 14 height 14
drag, startPoint x: 74, startPoint y: 197, endPoint x: 74, endPoint y: 191, distance: 5.1
click at [74, 195] on span "Chuyển hoàn" at bounding box center [78, 197] width 35 height 9
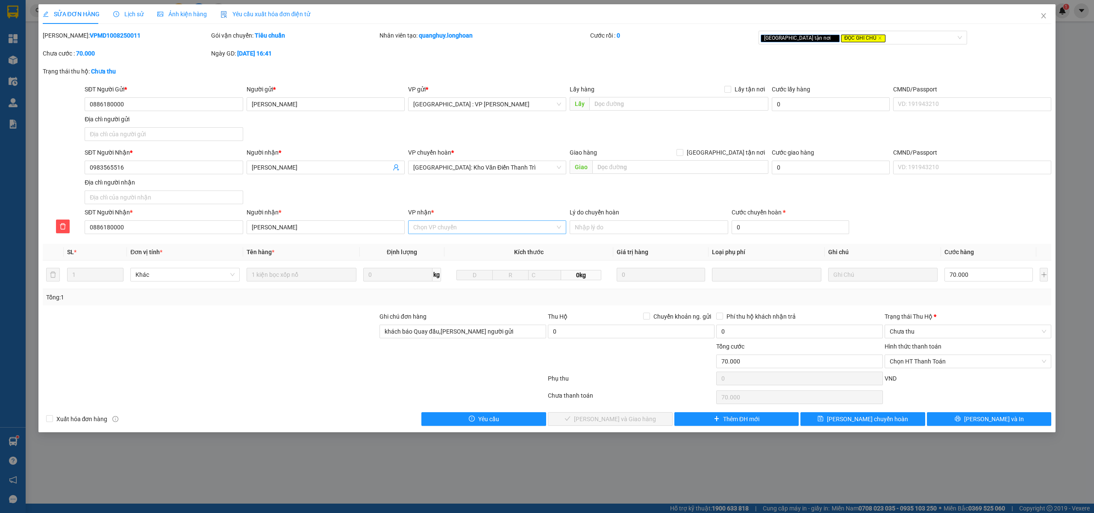
click at [448, 221] on div "Chọn VP chuyển" at bounding box center [487, 227] width 158 height 14
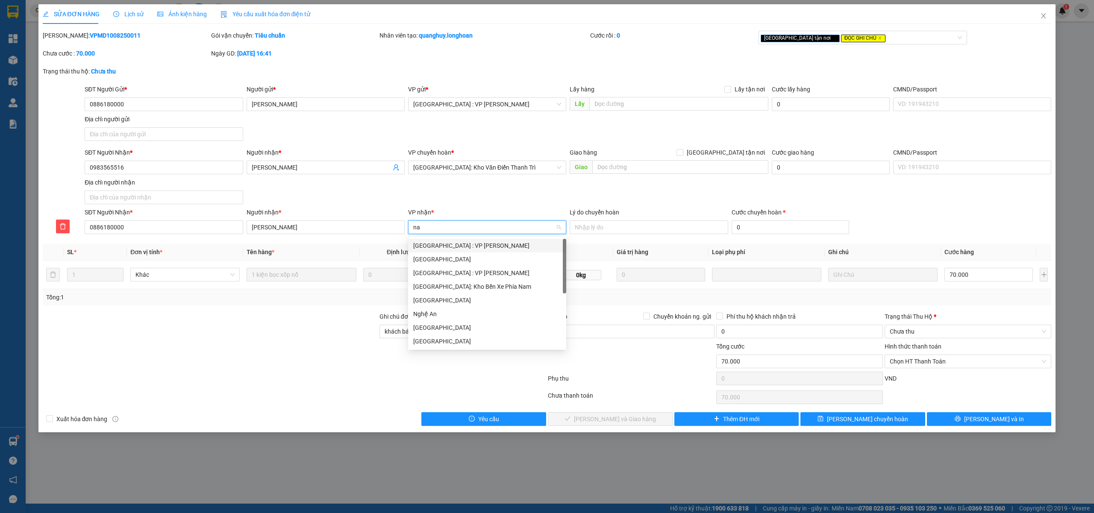
type input "nam"
click at [476, 245] on div "[GEOGRAPHIC_DATA] : VP [PERSON_NAME]" at bounding box center [487, 245] width 148 height 9
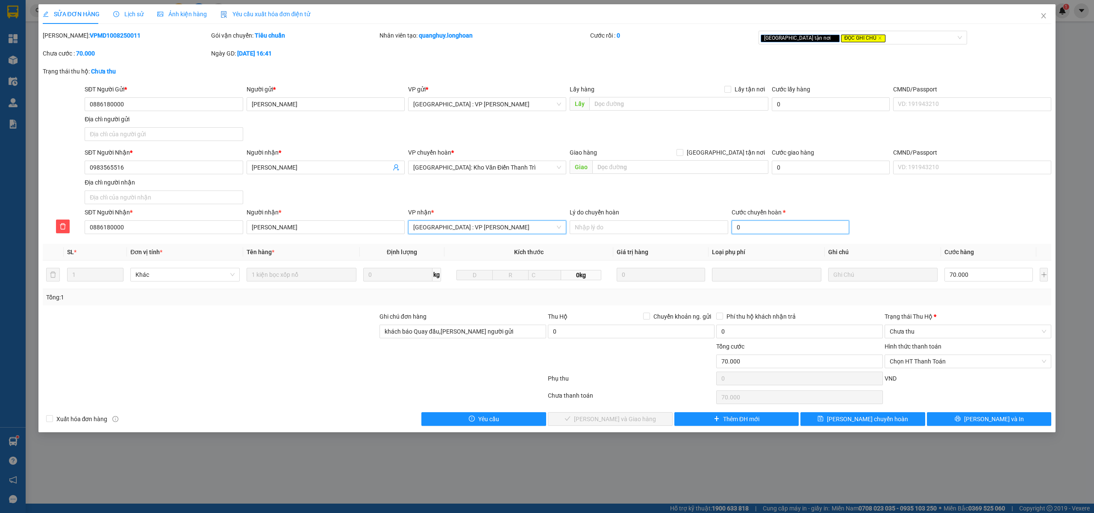
click at [755, 229] on input "0" at bounding box center [791, 227] width 118 height 14
type input "3"
type input "70.003"
type input "30"
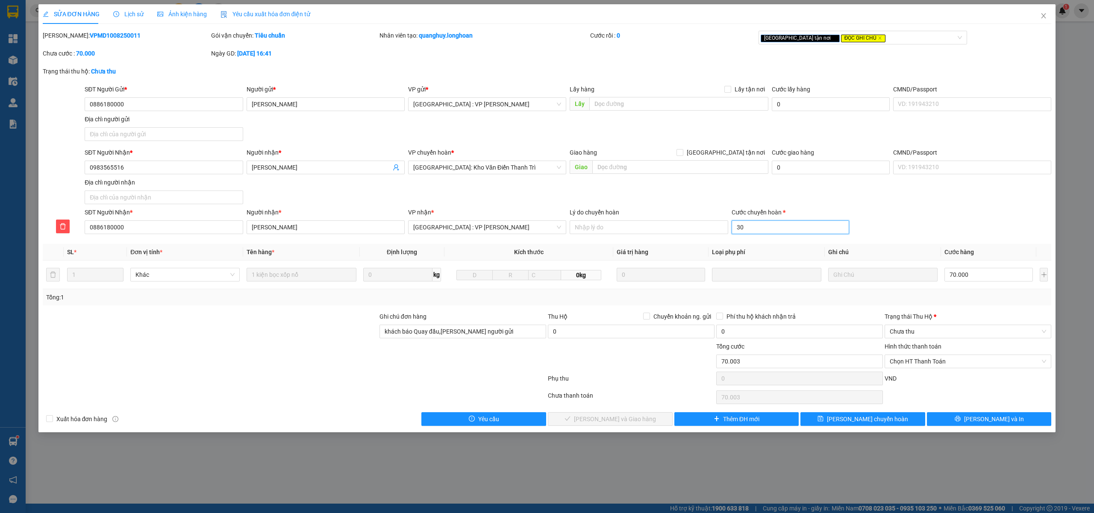
type input "70.030"
type input "300"
type input "70.300"
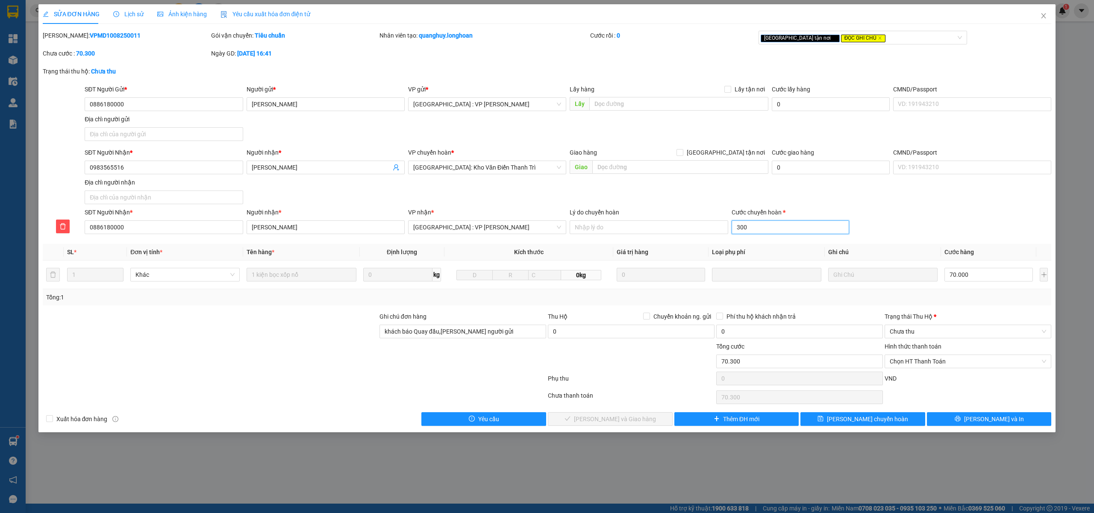
type input "3000"
type input "73.000"
type input "30000"
type input "100.000"
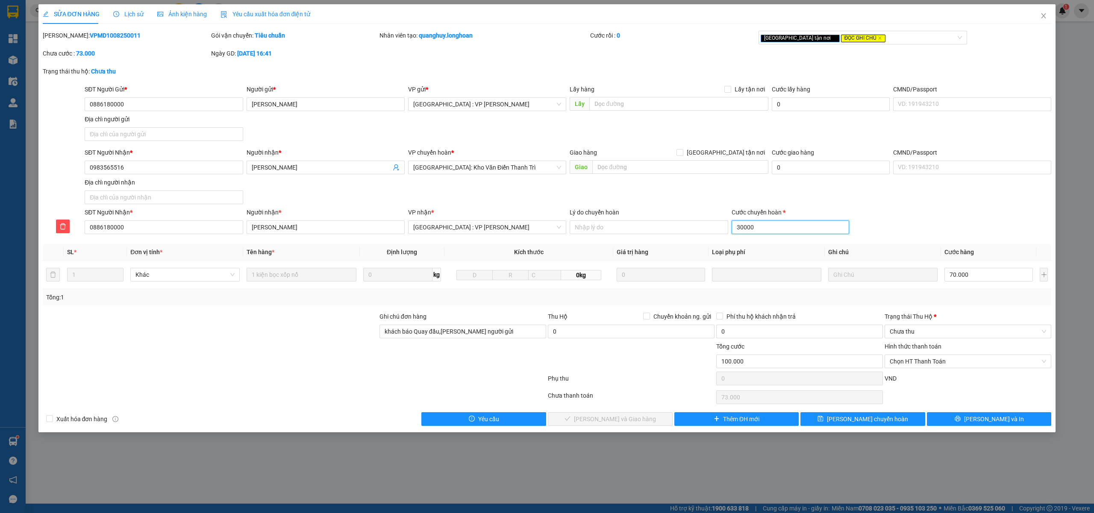
type input "100.000"
click at [963, 419] on button "Lưu và In" at bounding box center [989, 419] width 125 height 14
type input "30.000"
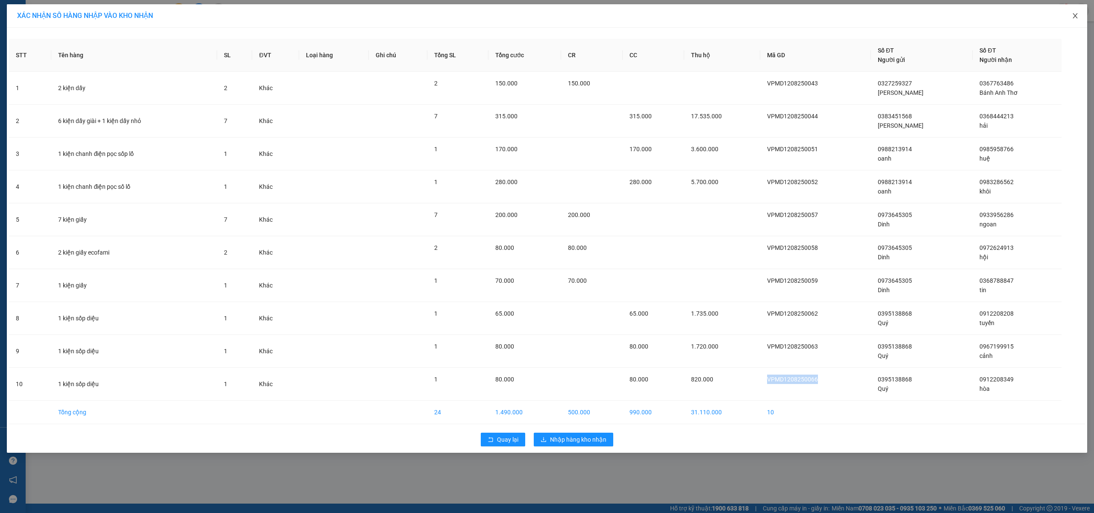
click at [1079, 18] on span "Close" at bounding box center [1075, 16] width 24 height 24
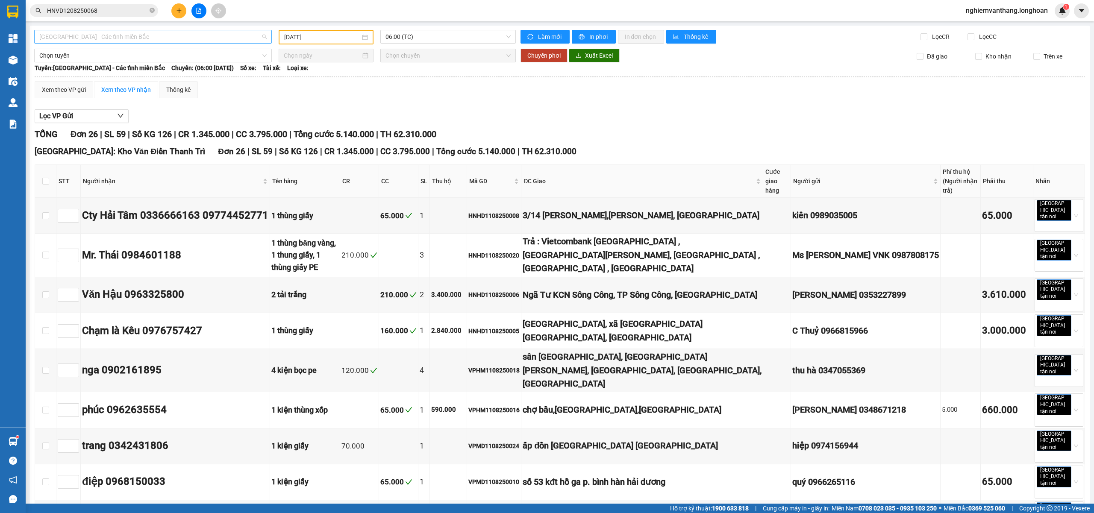
click at [172, 34] on span "[GEOGRAPHIC_DATA] - Các tỉnh miền Bắc" at bounding box center [152, 36] width 227 height 13
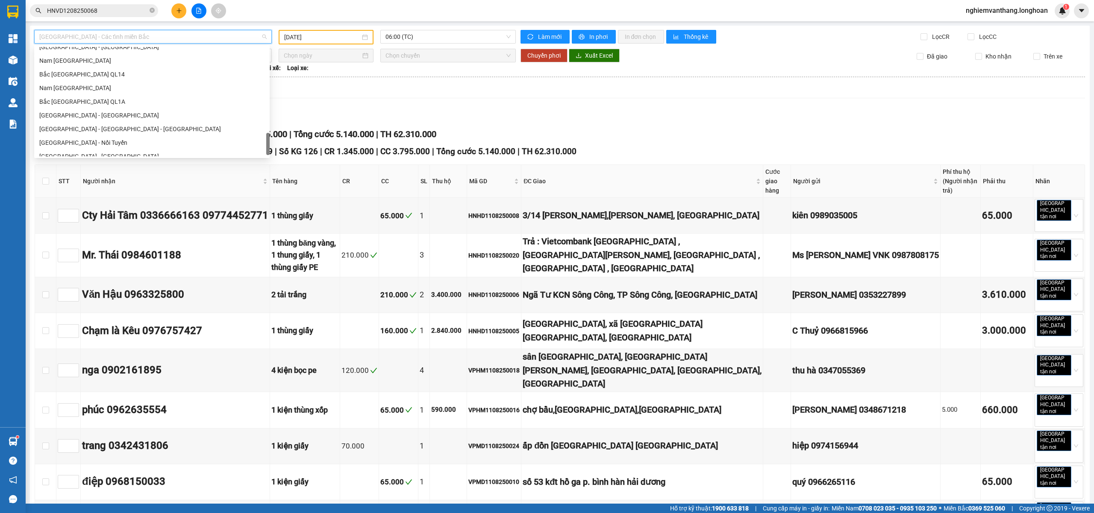
scroll to position [557, 0]
click at [107, 96] on div "Bắc [GEOGRAPHIC_DATA] QL1A" at bounding box center [151, 94] width 225 height 9
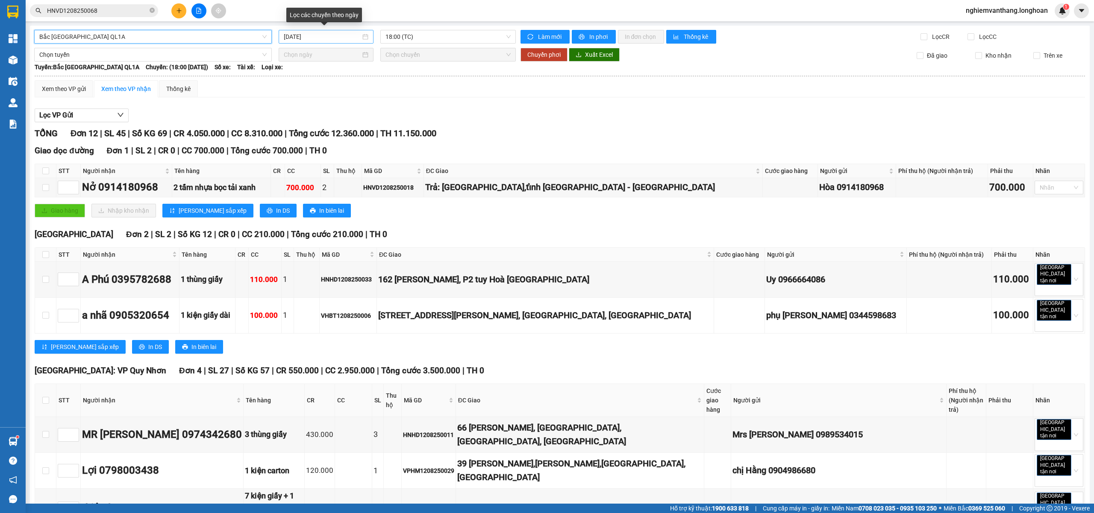
click at [344, 38] on input "[DATE]" at bounding box center [322, 36] width 77 height 9
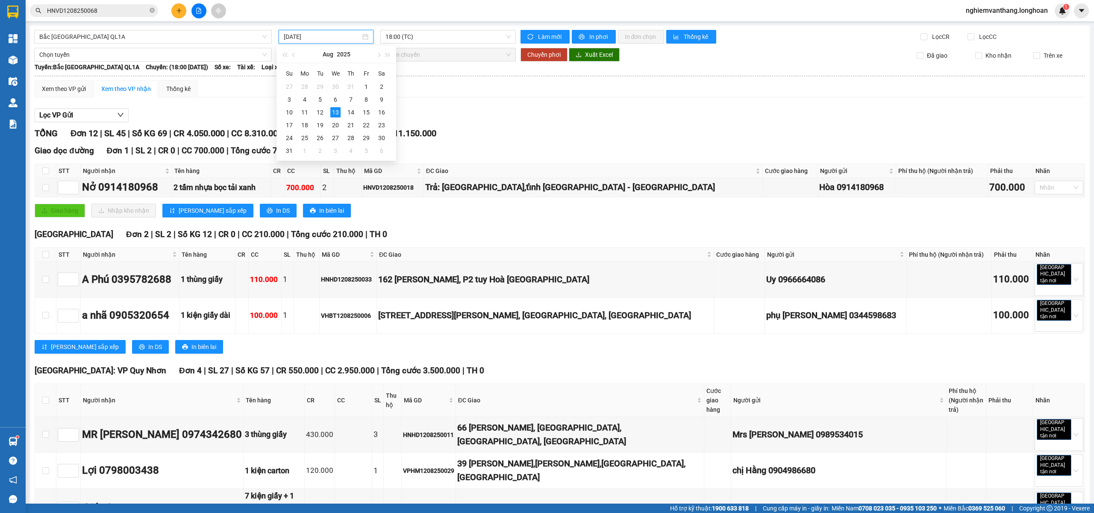
click at [331, 40] on input "[DATE]" at bounding box center [322, 36] width 77 height 9
click at [322, 115] on div "12" at bounding box center [320, 112] width 10 height 10
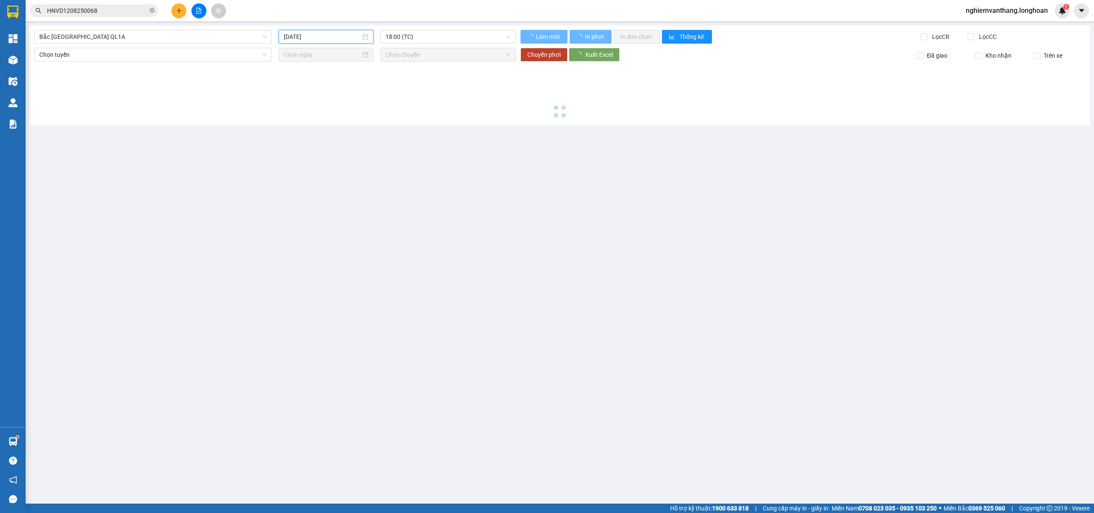
type input "[DATE]"
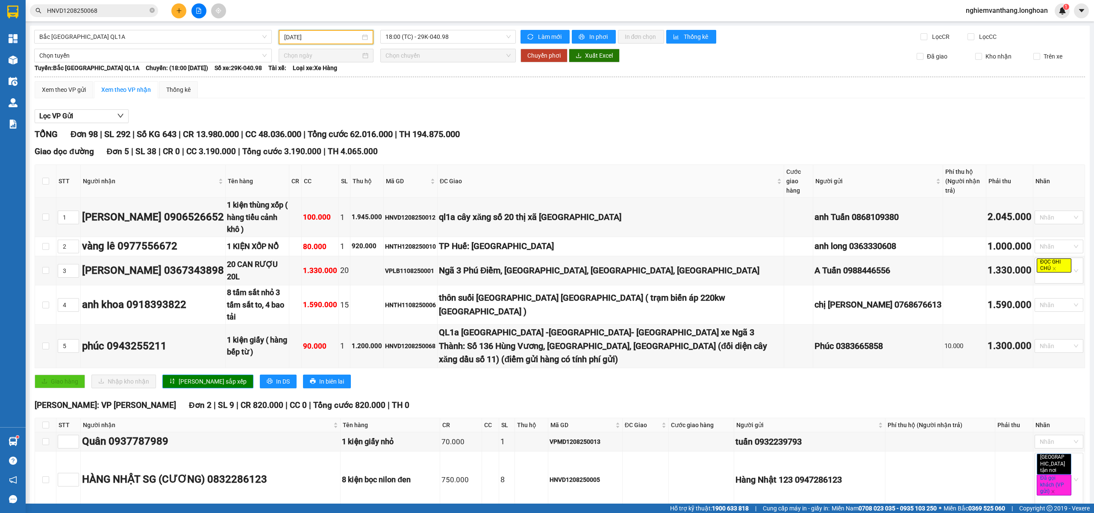
click at [90, 2] on div "Kết quả tìm kiếm ( 1 ) Bộ lọc Mã ĐH Trạng thái Món hàng Thu hộ Tổng cước Chưa c…" at bounding box center [547, 10] width 1094 height 21
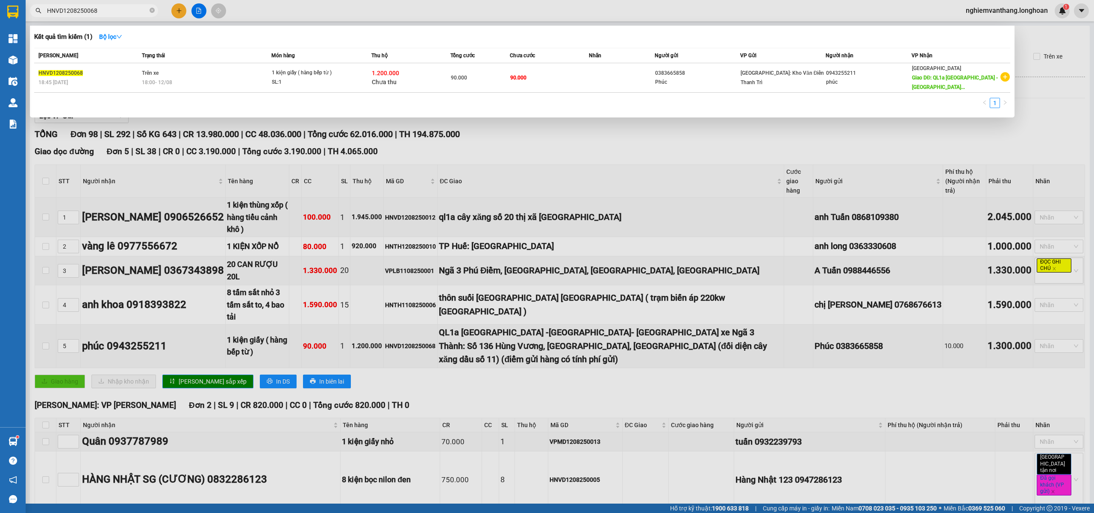
click at [91, 7] on input "HNVD1208250068" at bounding box center [97, 10] width 101 height 9
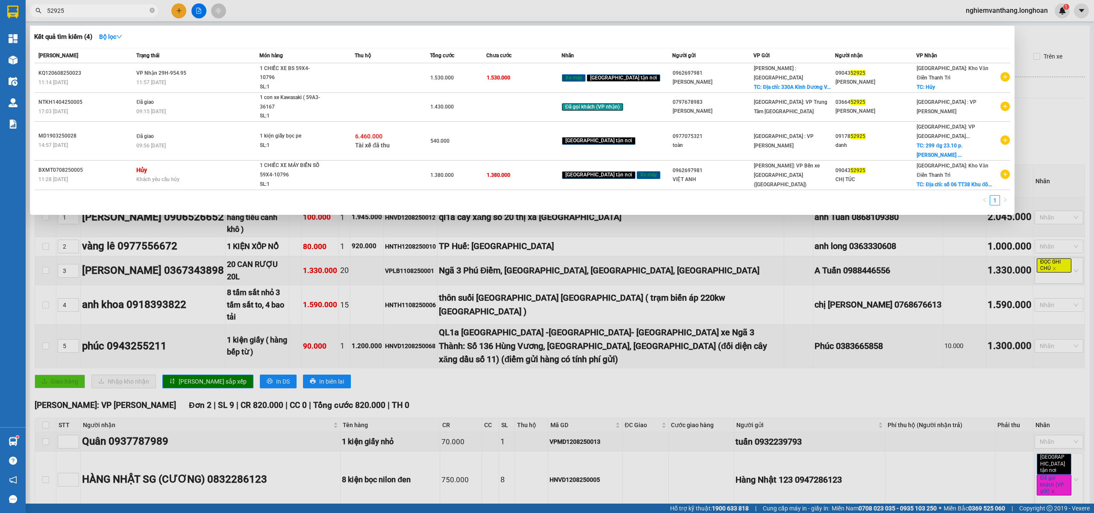
type input "52925"
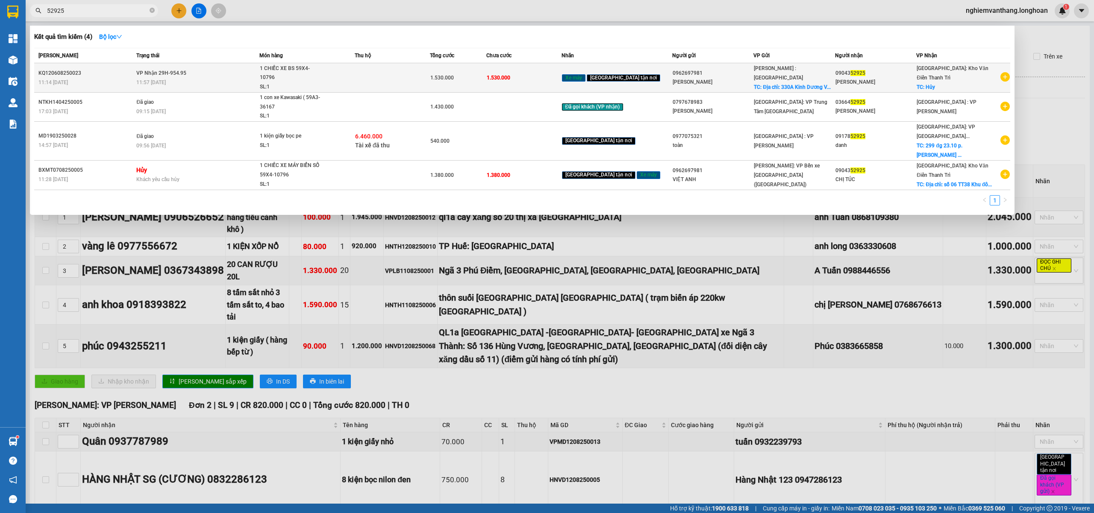
click at [547, 78] on td "1.530.000" at bounding box center [523, 77] width 75 height 29
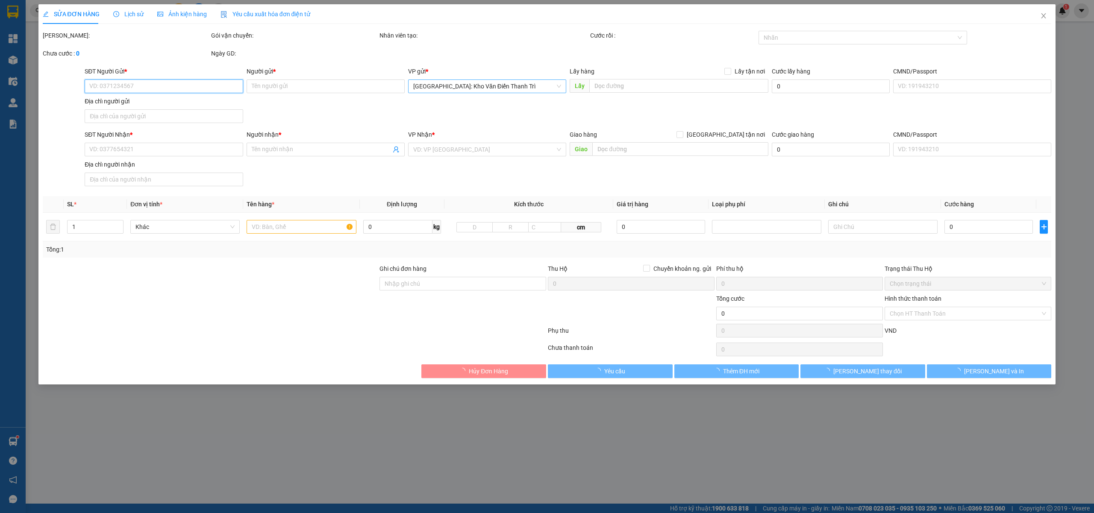
type input "0962697981"
type input "[PERSON_NAME]"
checkbox input "true"
type input "Địa chỉ: 330A Kinh Dương Vương, Phường An Lạc A, quận Bình Tân, Tp. HCM"
type input "0904352925"
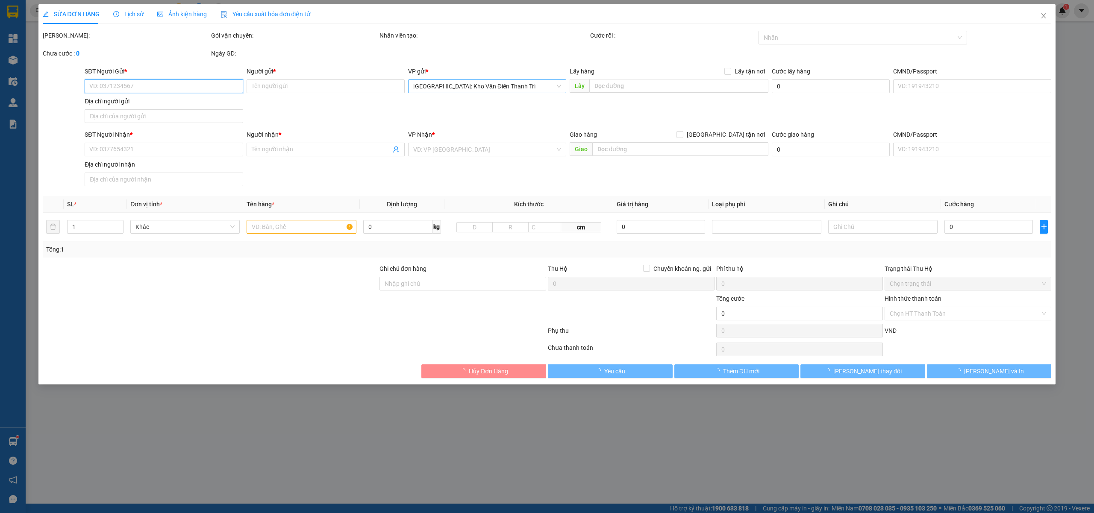
type input "[PERSON_NAME]"
checkbox input "true"
type input "Hủy"
type input "CÓ CHÌA KHOÁ QUẤN TAY LÁI - KHÔNG CAVET"
type input "1.530.000"
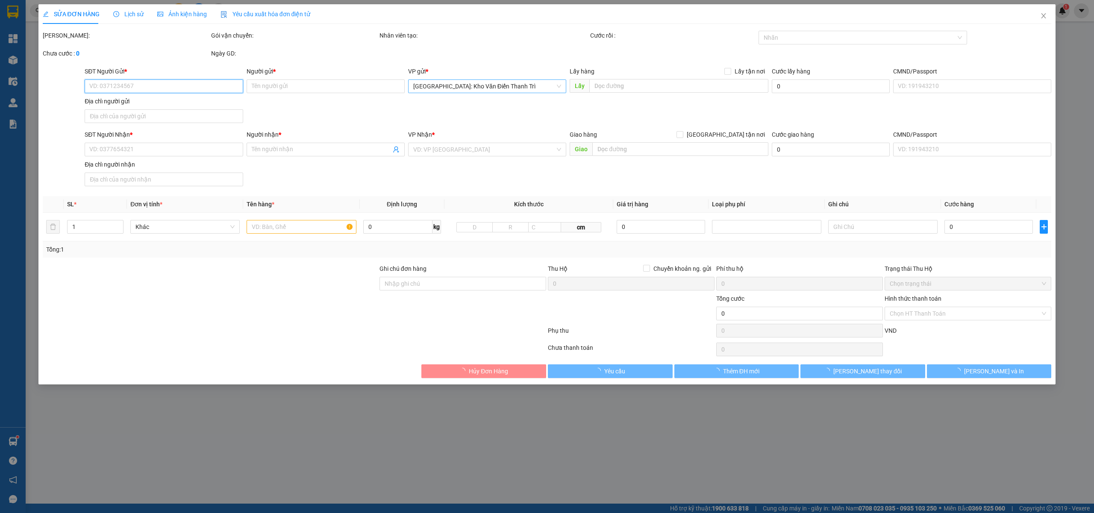
type input "1.530.000"
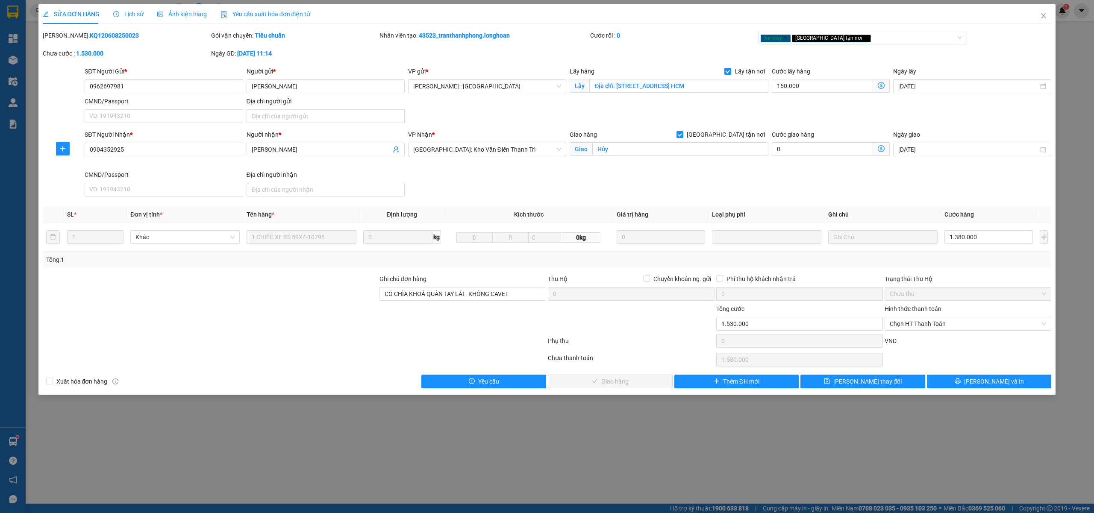
click at [134, 15] on span "Lịch sử" at bounding box center [128, 14] width 30 height 7
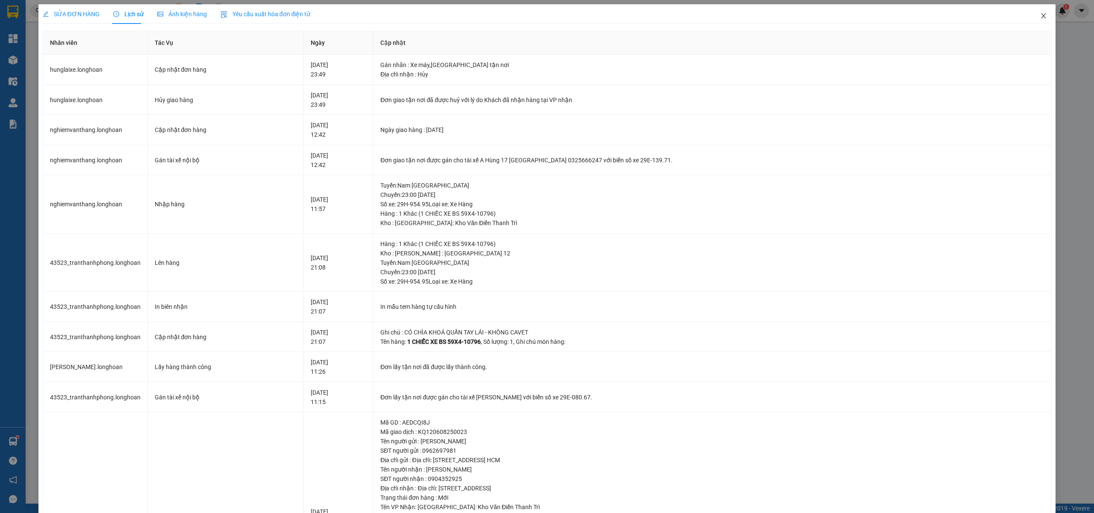
click at [1040, 15] on icon "close" at bounding box center [1043, 15] width 7 height 7
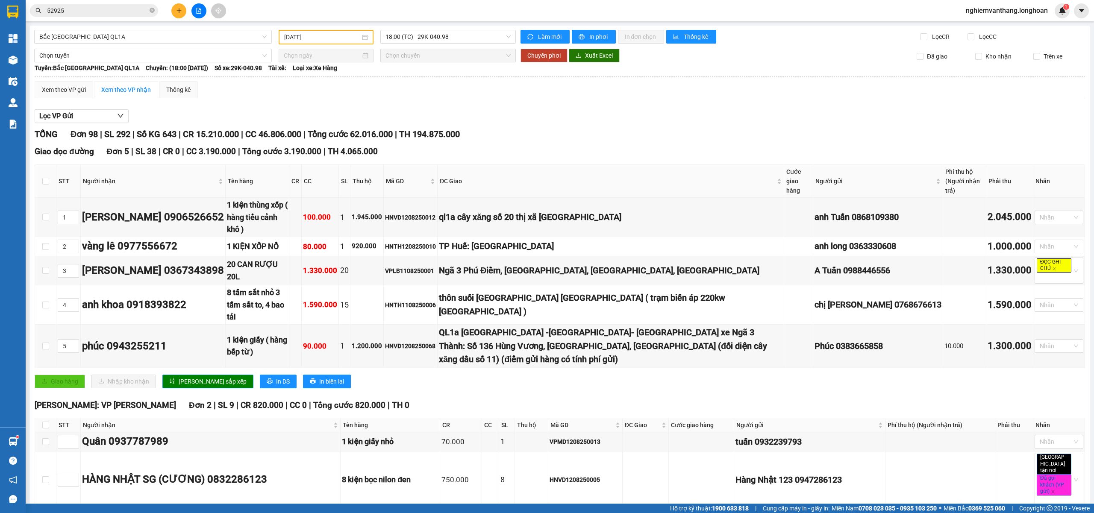
click at [94, 6] on span "52925" at bounding box center [94, 10] width 128 height 13
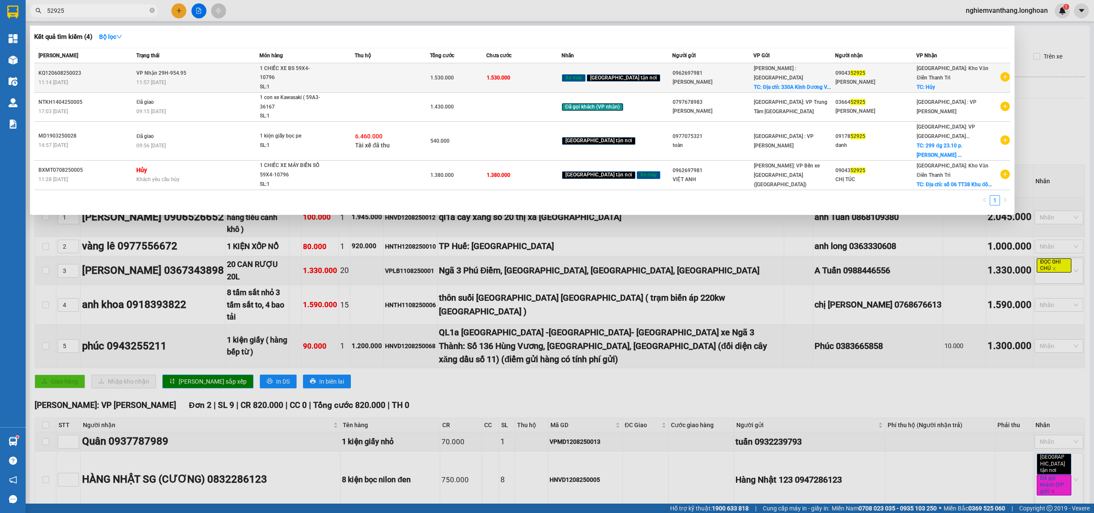
click at [365, 77] on td at bounding box center [392, 77] width 75 height 29
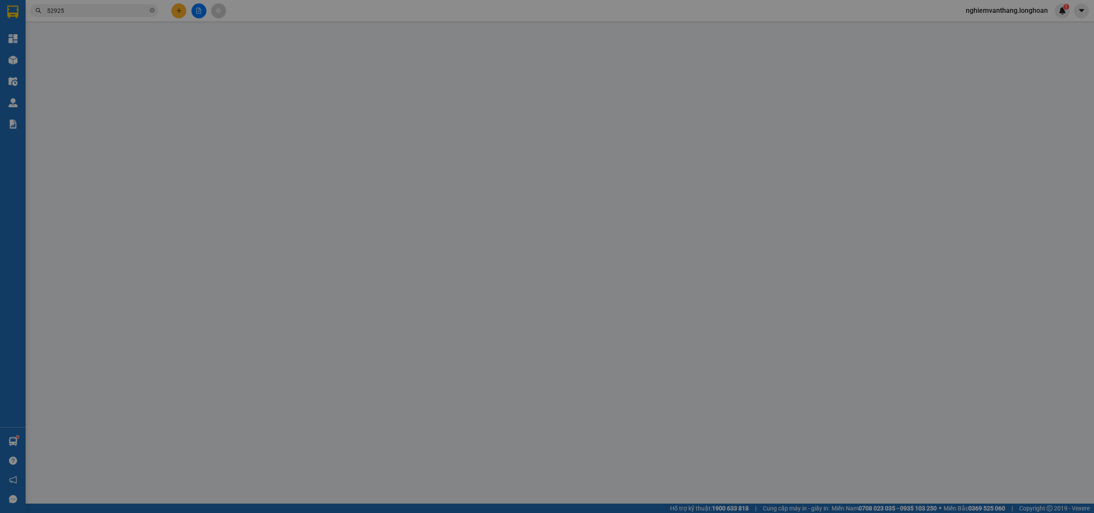
type input "0962697981"
type input "[PERSON_NAME]"
checkbox input "true"
type input "Địa chỉ: 330A Kinh Dương Vương, Phường An Lạc A, quận Bình Tân, Tp. HCM"
type input "0904352925"
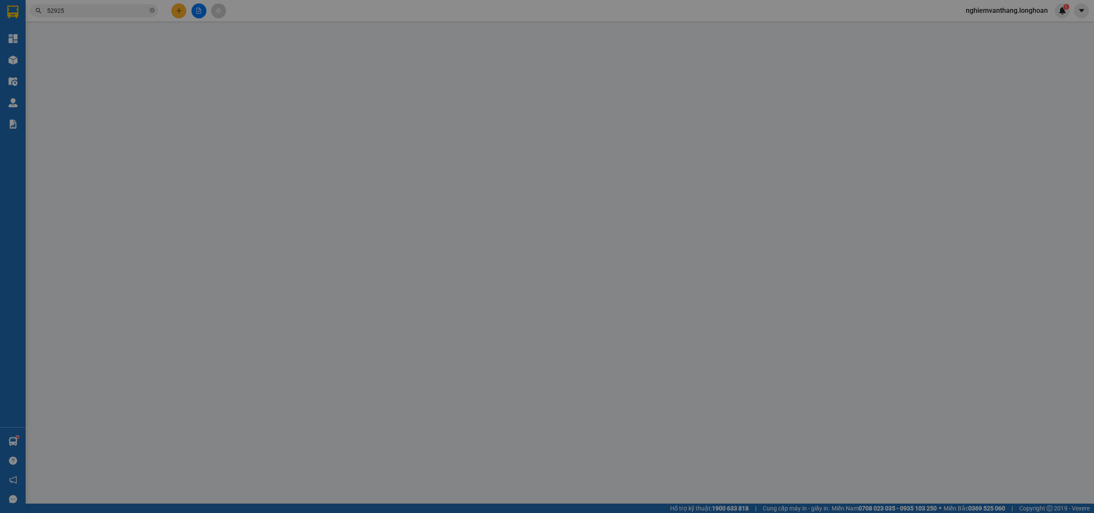
type input "[PERSON_NAME]"
checkbox input "true"
type input "Hủy"
type input "CÓ CHÌA KHOÁ QUẤN TAY LÁI - KHÔNG CAVET"
type input "1.530.000"
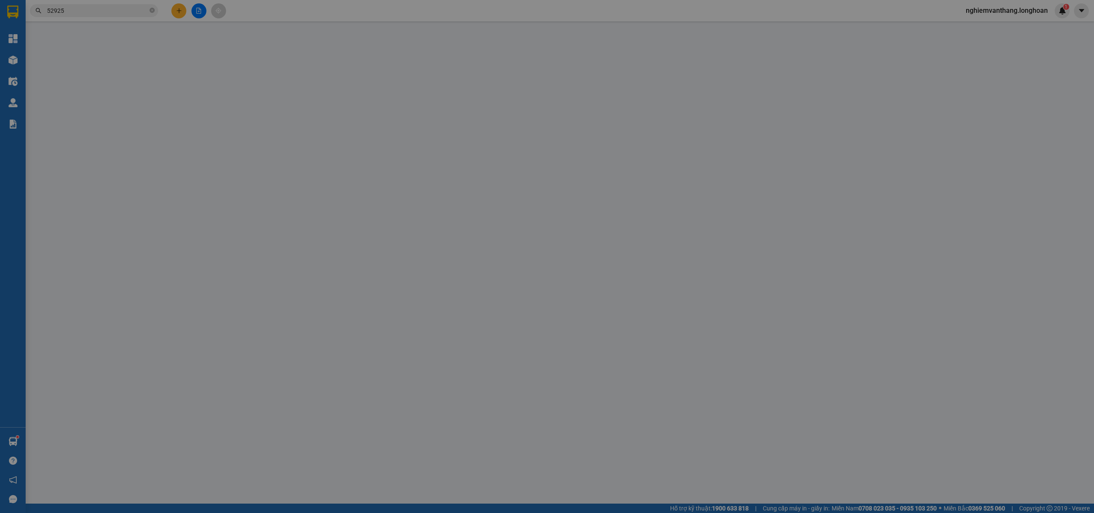
type input "1.530.000"
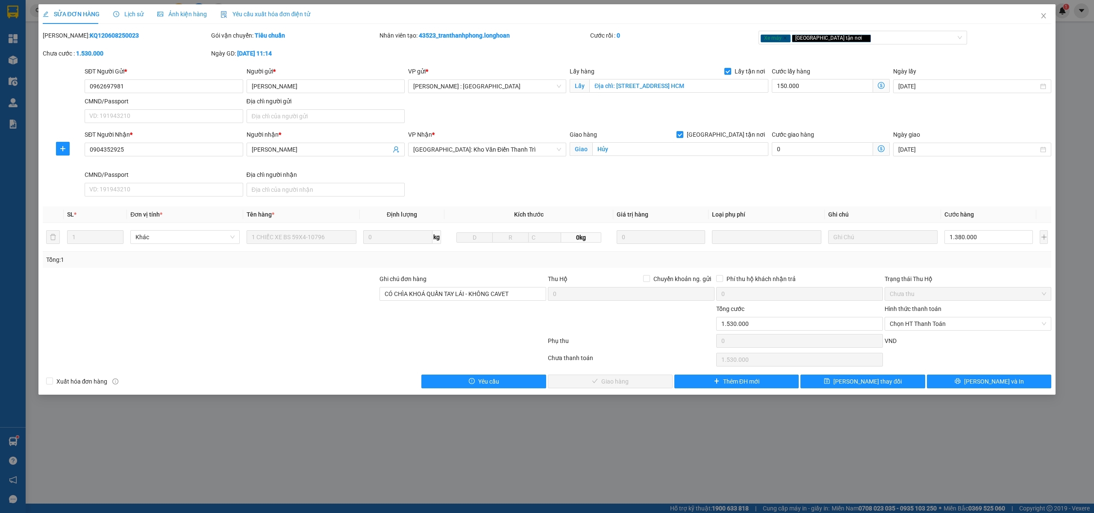
click at [136, 17] on span "Lịch sử" at bounding box center [128, 14] width 30 height 7
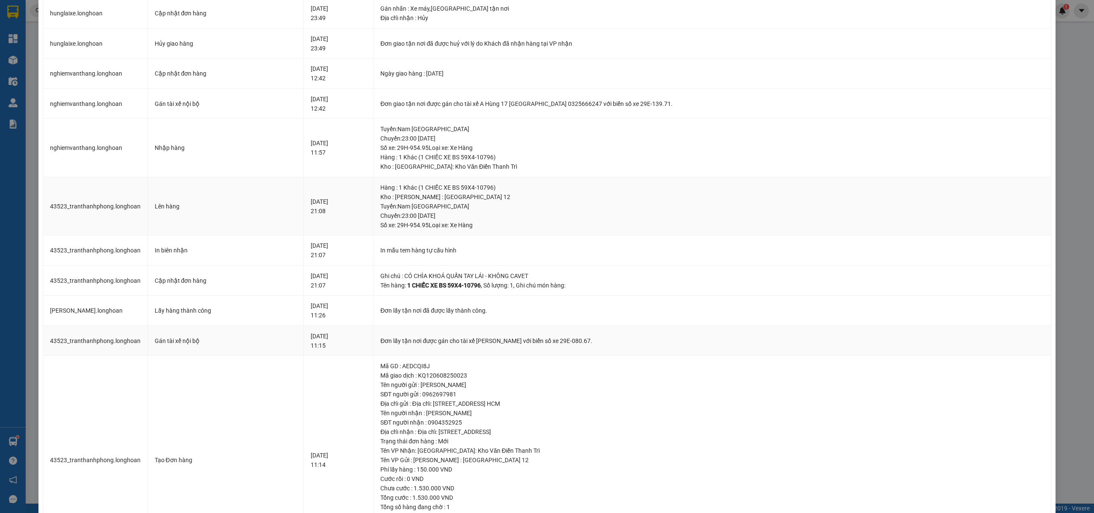
scroll to position [126, 0]
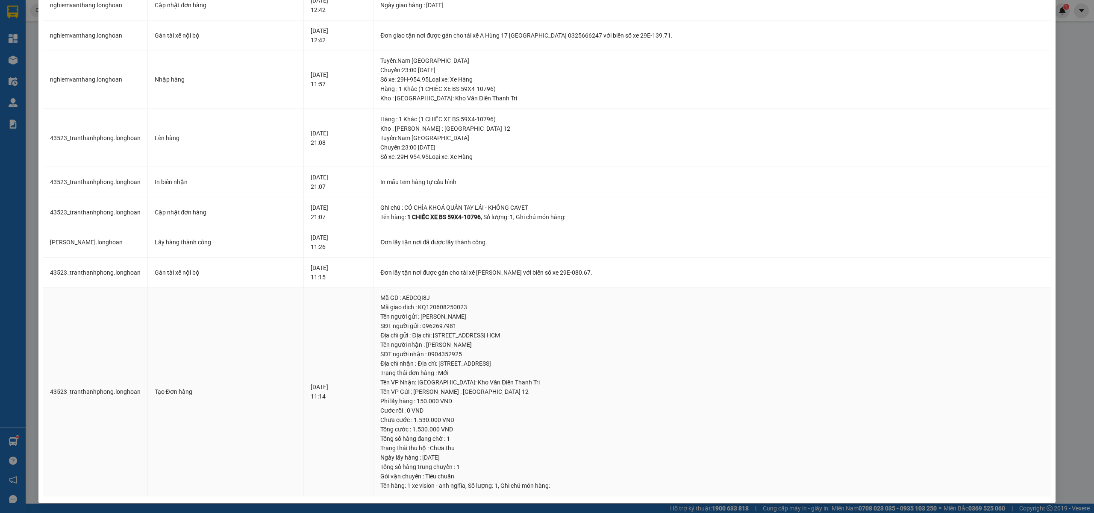
click at [561, 363] on div "Địa chỉ nhận : Địa chỉ: số 06 TT38 Khu đô thị Văn Phú, Hà Đông, Hà Nội" at bounding box center [712, 363] width 664 height 9
drag, startPoint x: 561, startPoint y: 363, endPoint x: 503, endPoint y: 361, distance: 58.1
click at [503, 361] on div "Địa chỉ nhận : Địa chỉ: số 06 TT38 Khu đô thị Văn Phú, Hà Đông, Hà Nội" at bounding box center [712, 363] width 664 height 9
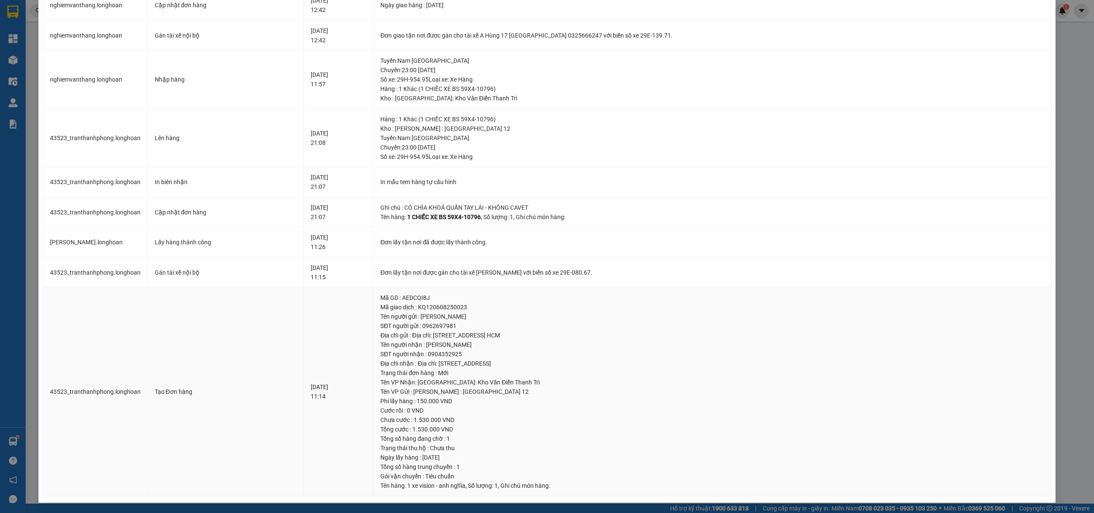
drag, startPoint x: 447, startPoint y: 363, endPoint x: 578, endPoint y: 366, distance: 131.6
click at [605, 364] on div "Địa chỉ nhận : Địa chỉ: số 06 TT38 Khu đô thị Văn Phú, Hà Đông, Hà Nội" at bounding box center [712, 363] width 664 height 9
copy div "Địa chỉ: số 06 TT38 Khu đô thị Văn Phú, Hà Đông, Hà Nội"
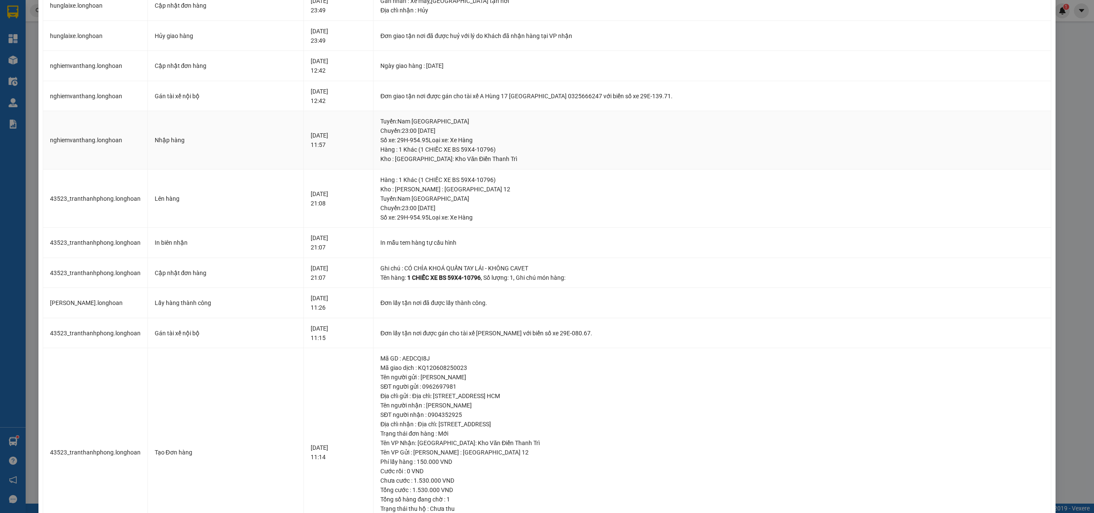
scroll to position [0, 0]
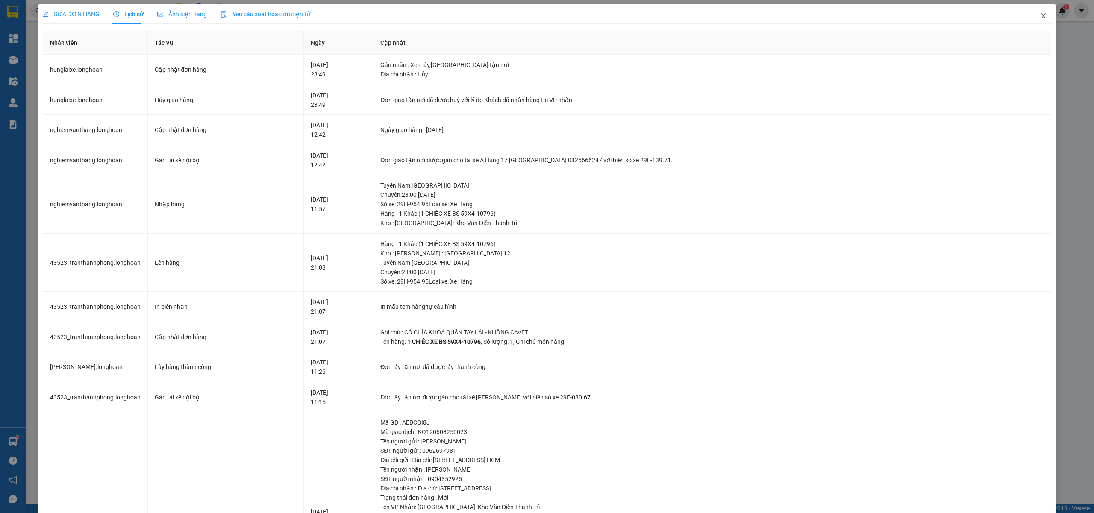
click at [1040, 19] on icon "close" at bounding box center [1043, 15] width 7 height 7
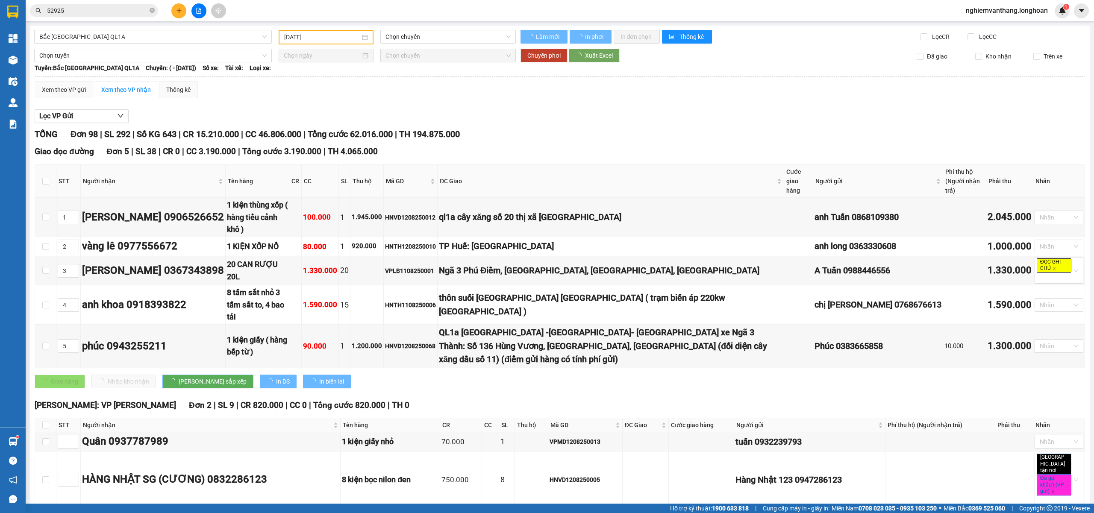
click at [72, 9] on input "52925" at bounding box center [97, 10] width 101 height 9
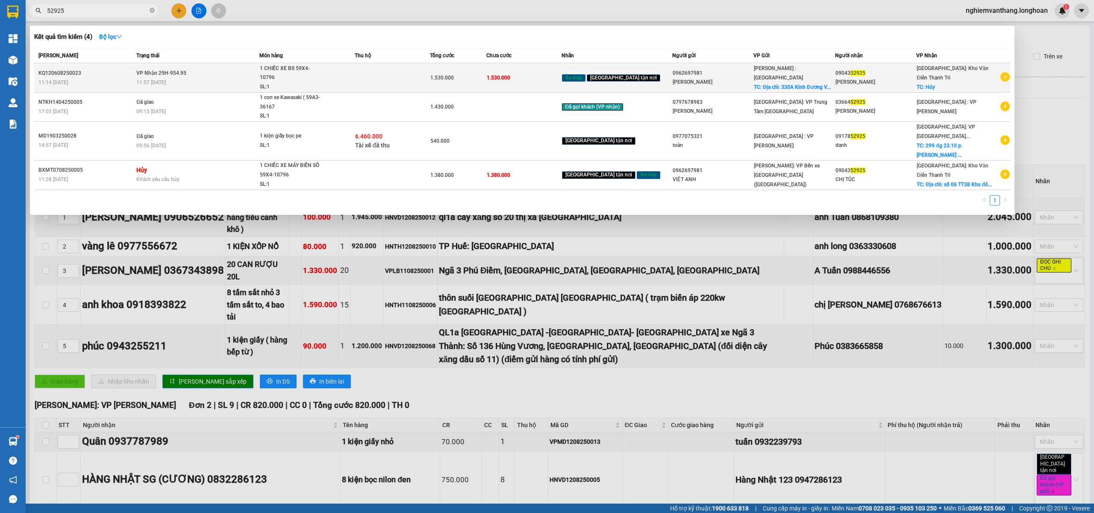
click at [430, 74] on td at bounding box center [392, 77] width 75 height 29
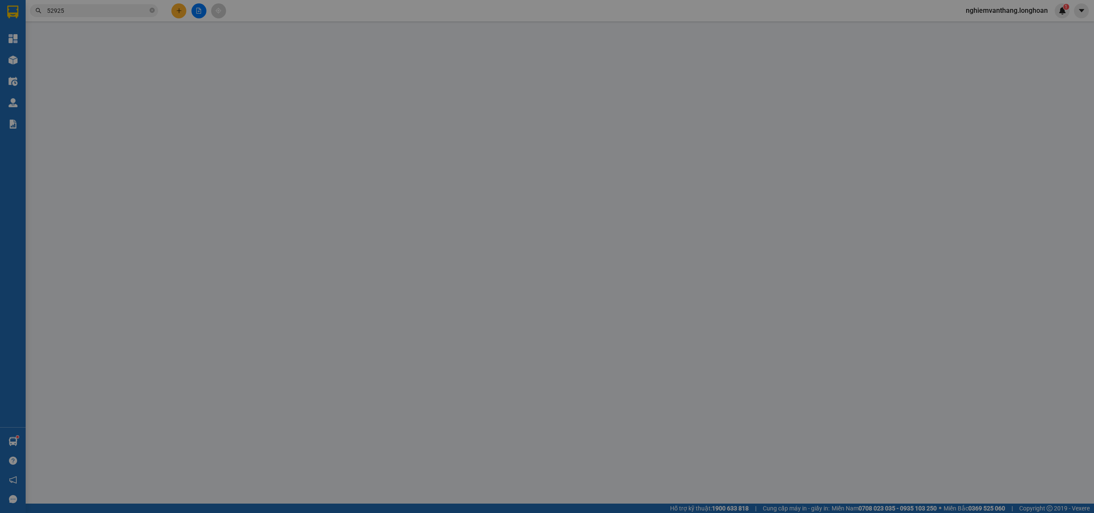
type input "0962697981"
type input "[PERSON_NAME]"
checkbox input "true"
type input "Địa chỉ: 330A Kinh Dương Vương, Phường An Lạc A, quận Bình Tân, Tp. HCM"
type input "0904352925"
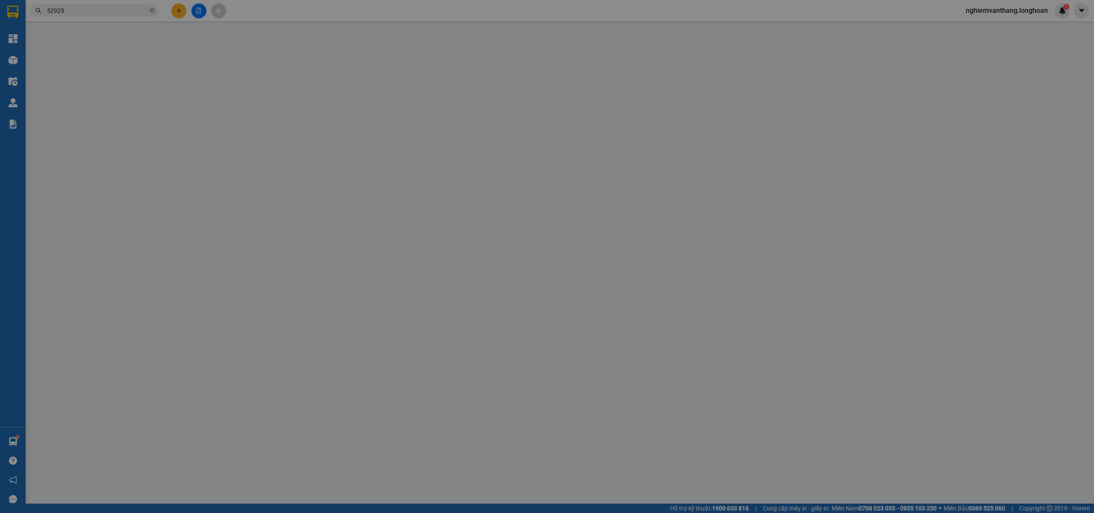
type input "[PERSON_NAME]"
checkbox input "true"
type input "Hủy"
type input "CÓ CHÌA KHOÁ QUẤN TAY LÁI - KHÔNG CAVET"
type input "1.530.000"
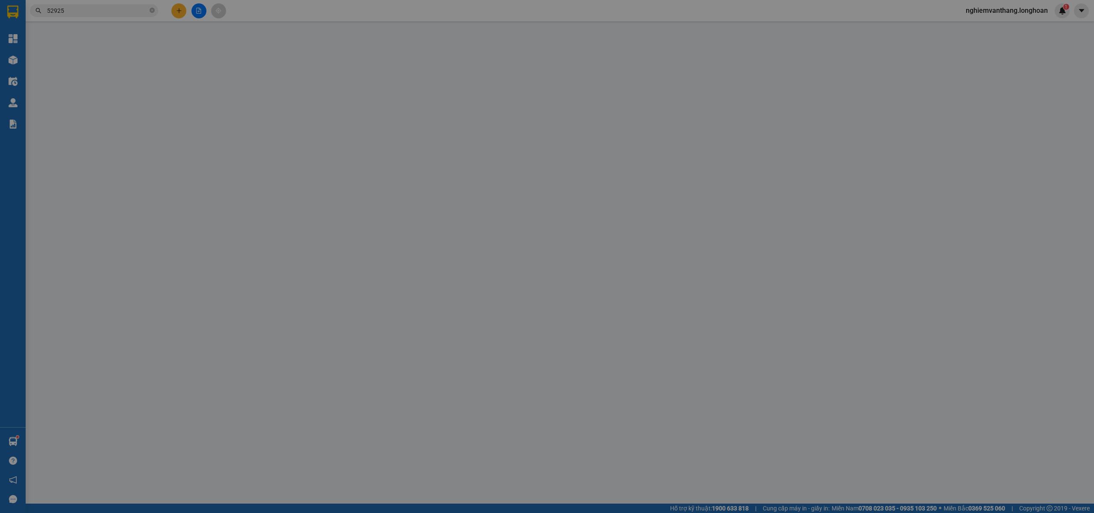
type input "1.530.000"
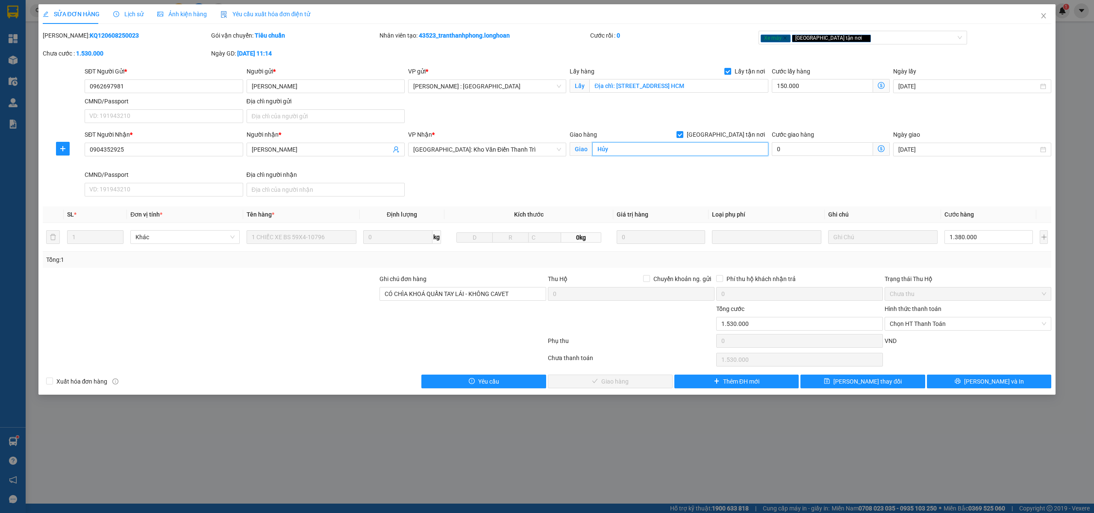
click at [641, 151] on input "Hủy" at bounding box center [680, 149] width 176 height 14
paste input "Địa chỉ: số 06 TT38 Khu đô thị Văn Phú, Hà Đông, Hà Nội"
type input "Địa chỉ: số 06 TT38 Khu đô thị Văn Phú, Hà Đông, Hà Nội"
click at [881, 385] on span "Lưu thay đổi" at bounding box center [867, 381] width 68 height 9
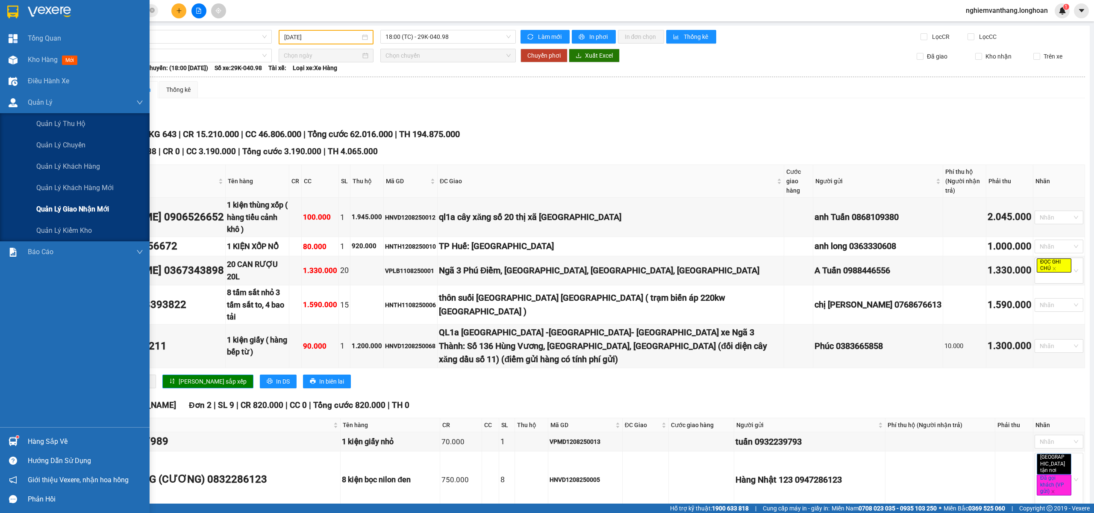
drag, startPoint x: 70, startPoint y: 201, endPoint x: 74, endPoint y: 203, distance: 5.0
click at [70, 202] on div "Quản lý giao nhận mới" at bounding box center [89, 209] width 107 height 21
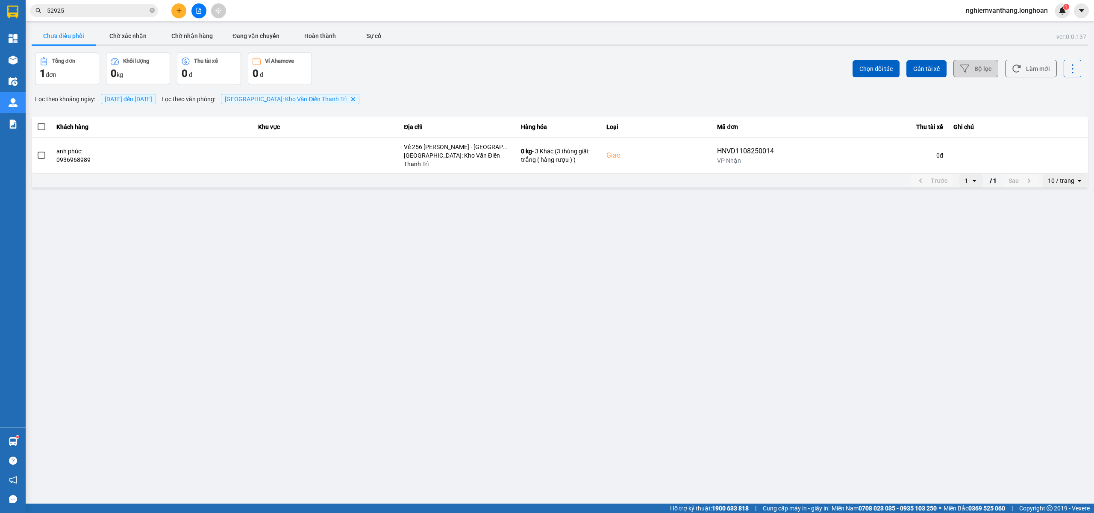
click at [959, 68] on button "Bộ lọc" at bounding box center [975, 69] width 45 height 18
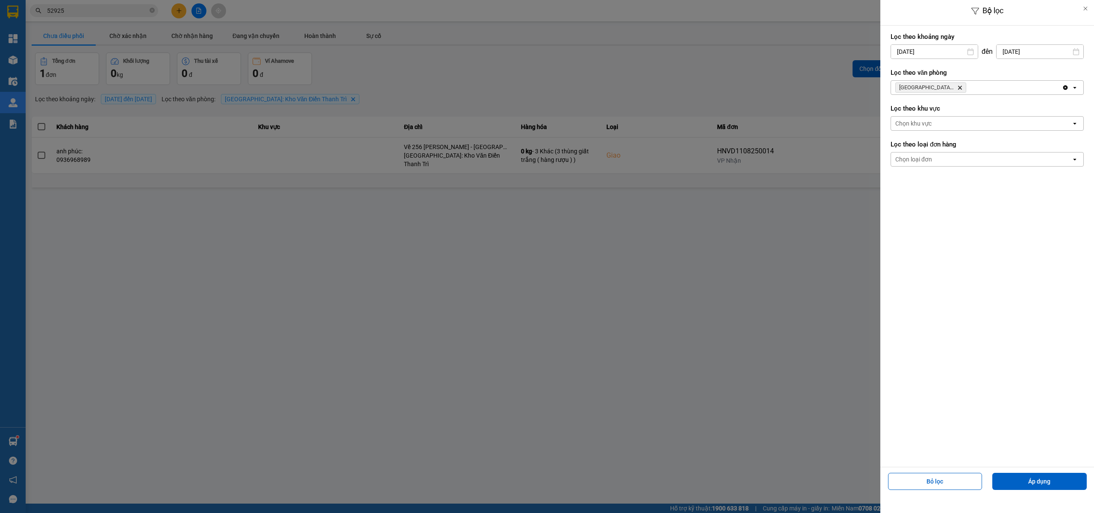
click at [919, 50] on input "12/08/2025" at bounding box center [934, 52] width 87 height 14
click at [963, 108] on div "1" at bounding box center [963, 114] width 17 height 17
type input "01/08/2025"
click at [1058, 481] on button "Áp dụng" at bounding box center [1039, 481] width 94 height 17
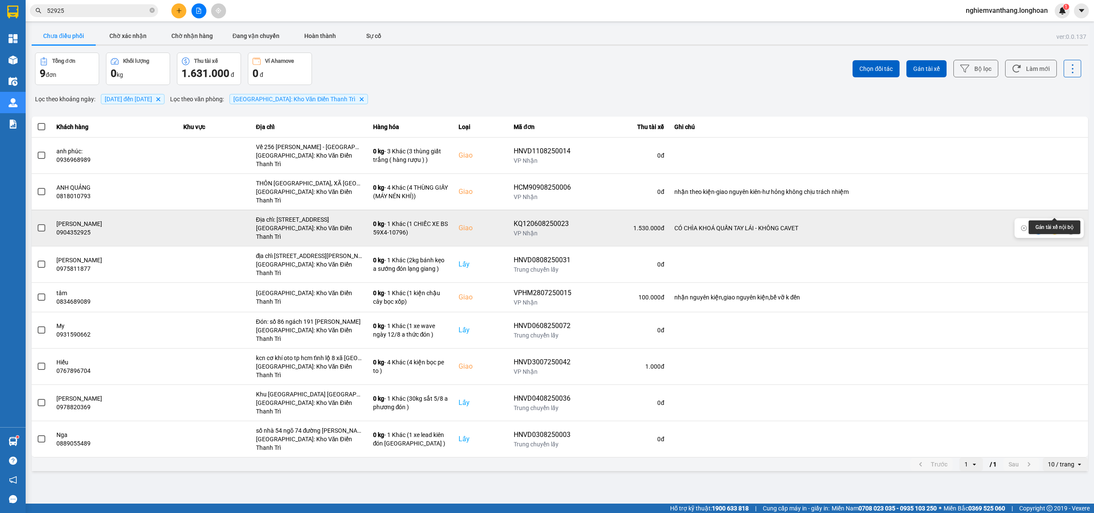
click at [1055, 226] on icon at bounding box center [1055, 228] width 6 height 5
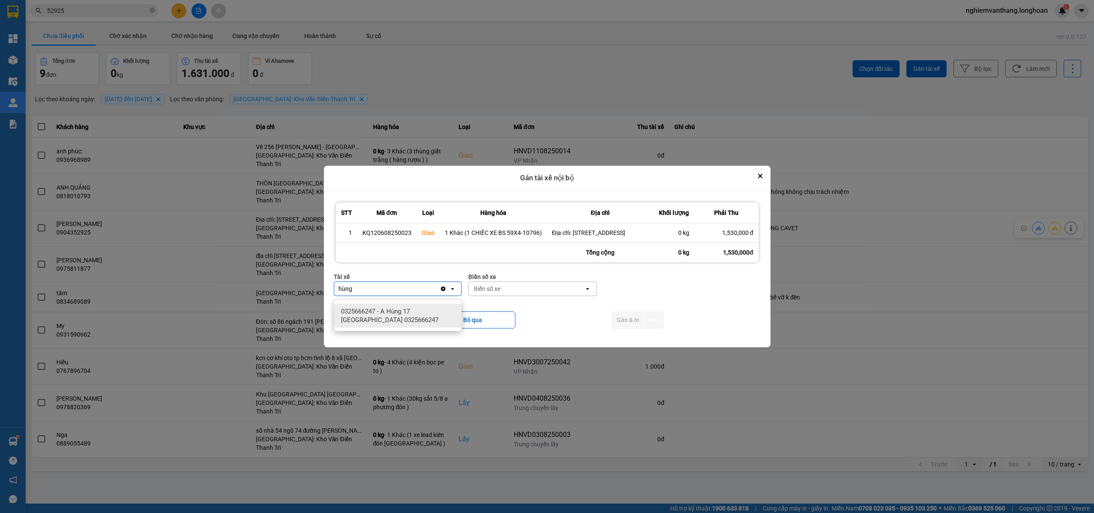
type input "hùng"
click at [421, 313] on span "0325666247 - A Hùng 17 [GEOGRAPHIC_DATA] 0325666247" at bounding box center [399, 315] width 117 height 17
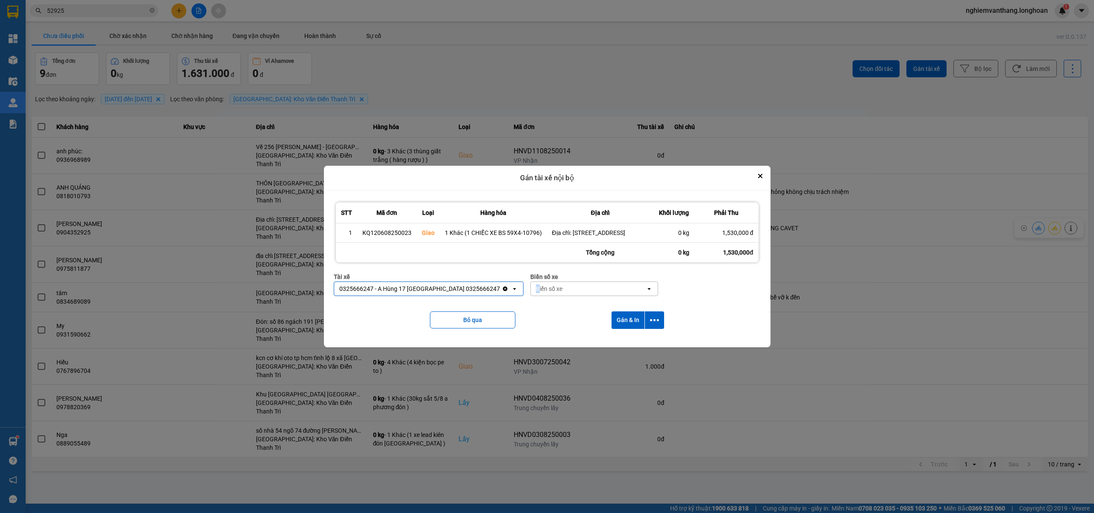
drag, startPoint x: 516, startPoint y: 297, endPoint x: 522, endPoint y: 294, distance: 6.7
click at [531, 294] on div "Biển số xe" at bounding box center [588, 289] width 115 height 14
type input "71"
click at [563, 315] on div "29E-139.71" at bounding box center [572, 311] width 127 height 15
click at [664, 322] on div "Bỏ qua Gán & In" at bounding box center [547, 320] width 427 height 35
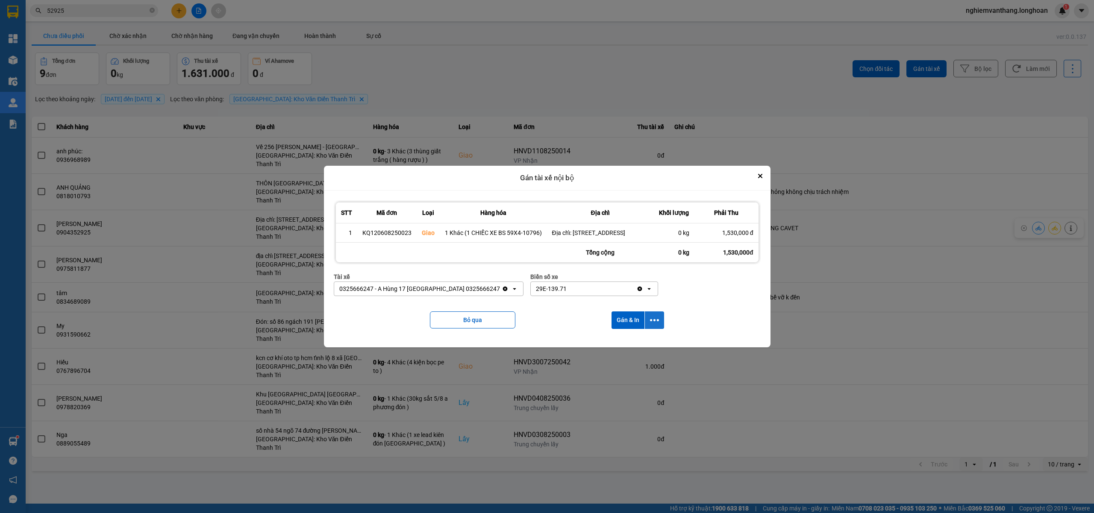
drag, startPoint x: 662, startPoint y: 323, endPoint x: 656, endPoint y: 327, distance: 7.4
click at [662, 323] on button "dialog" at bounding box center [654, 320] width 19 height 18
click at [629, 347] on span "Chỉ gán tài" at bounding box center [620, 348] width 28 height 9
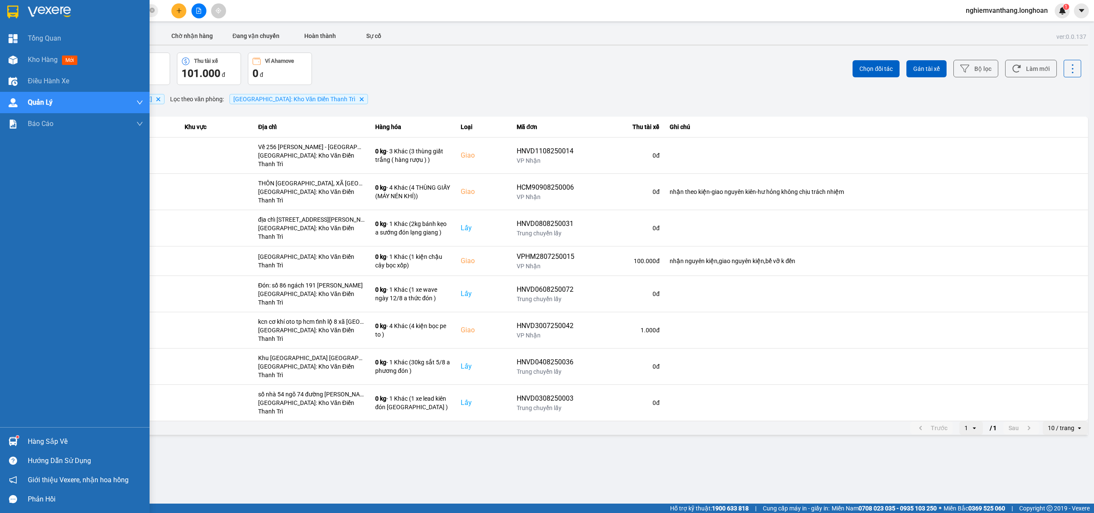
click at [19, 12] on div at bounding box center [13, 11] width 15 height 15
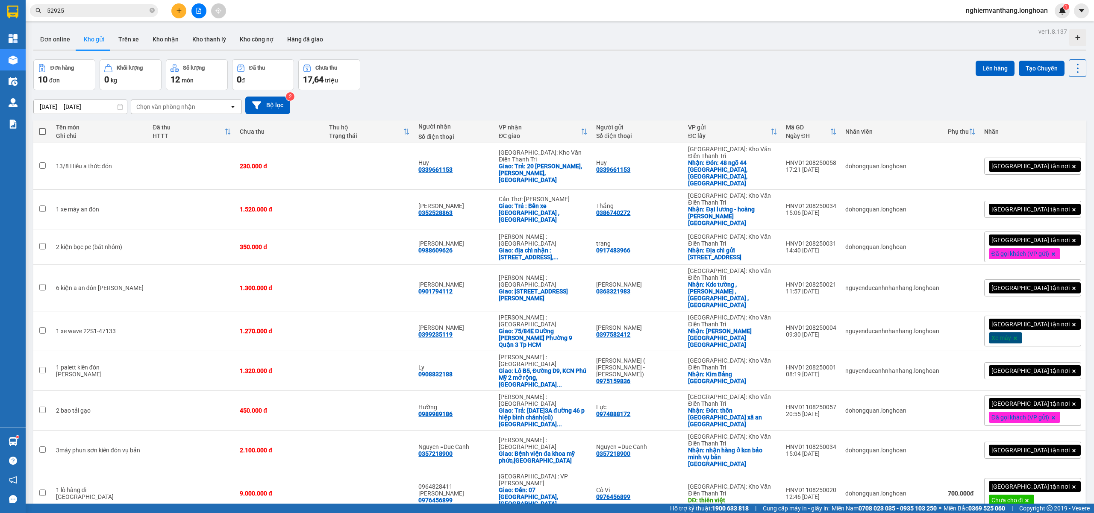
click at [198, 12] on icon "file-add" at bounding box center [199, 11] width 6 height 6
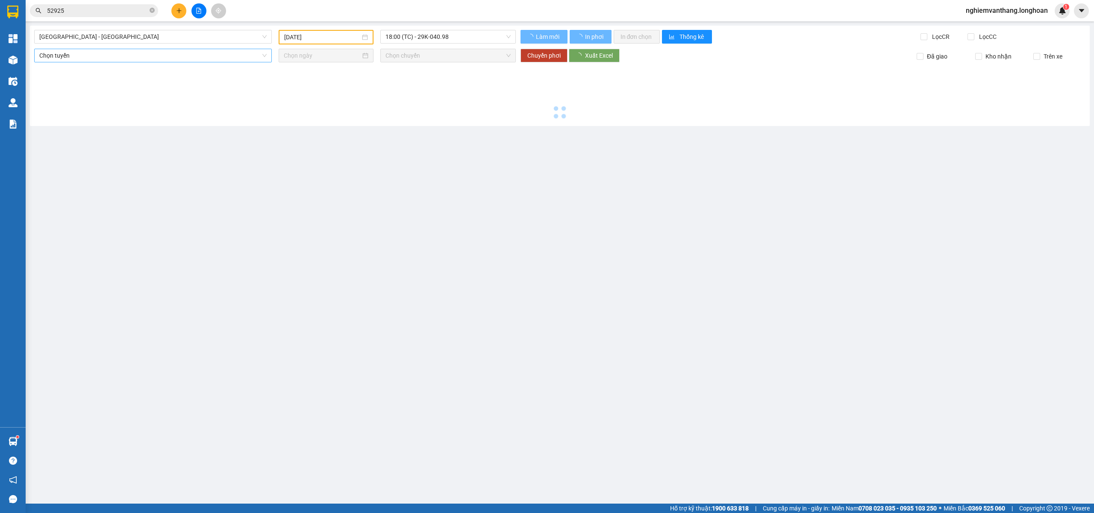
type input "13/08/2025"
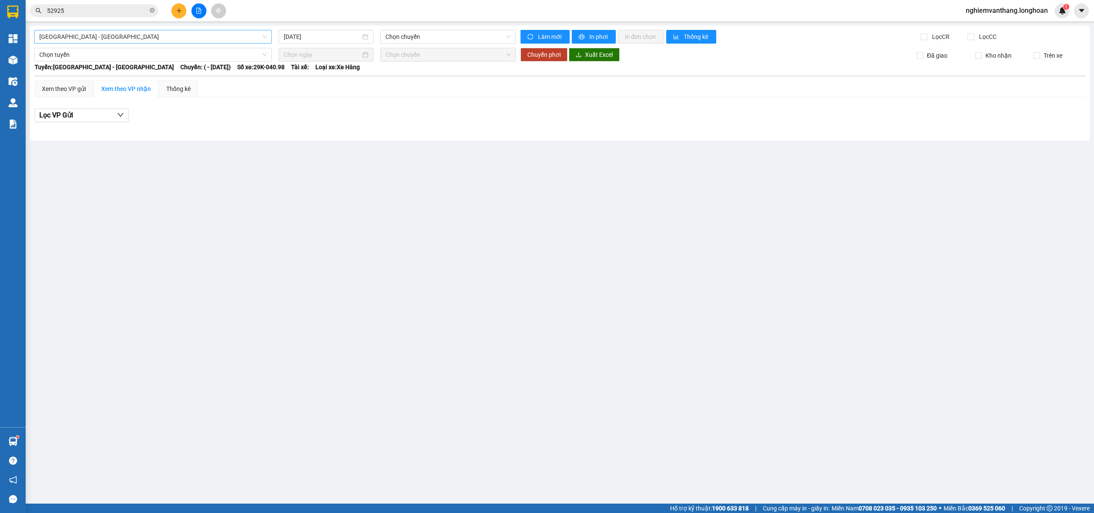
click at [130, 37] on span "Hải Phòng - Hà Nội" at bounding box center [152, 36] width 227 height 13
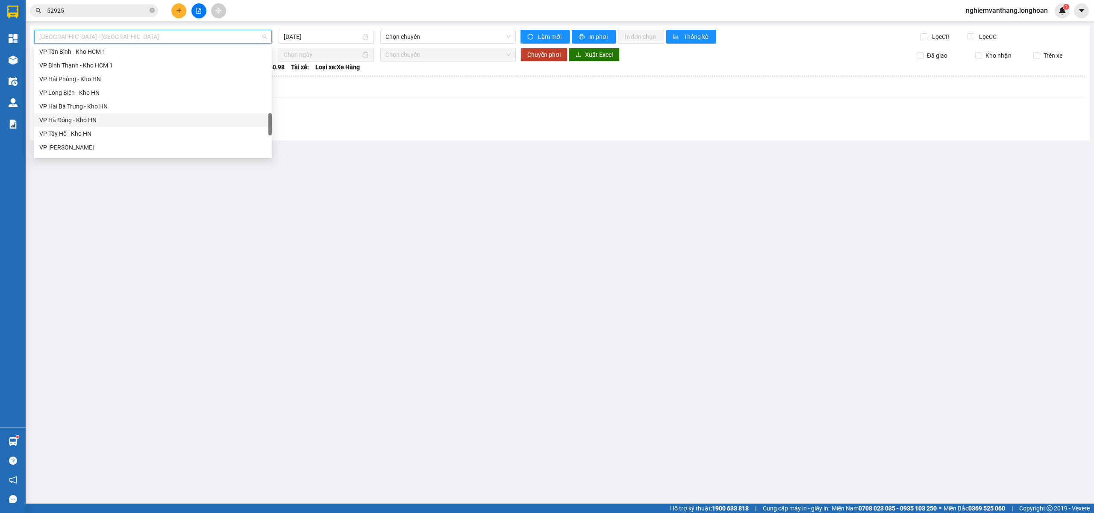
scroll to position [561, 0]
click at [95, 82] on div "Nam Trung Bắc QL1A" at bounding box center [152, 80] width 227 height 9
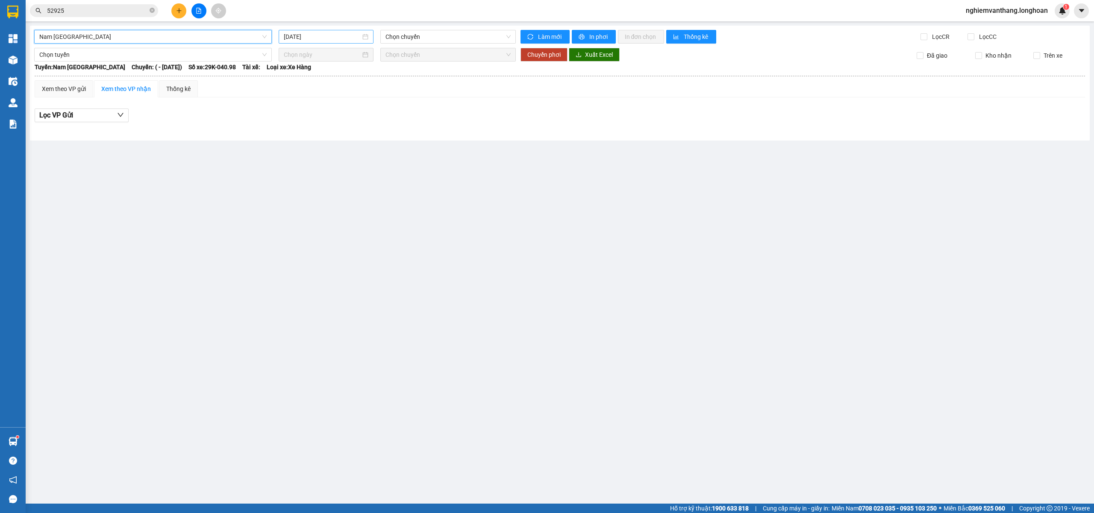
click at [325, 35] on input "13/08/2025" at bounding box center [322, 36] width 77 height 9
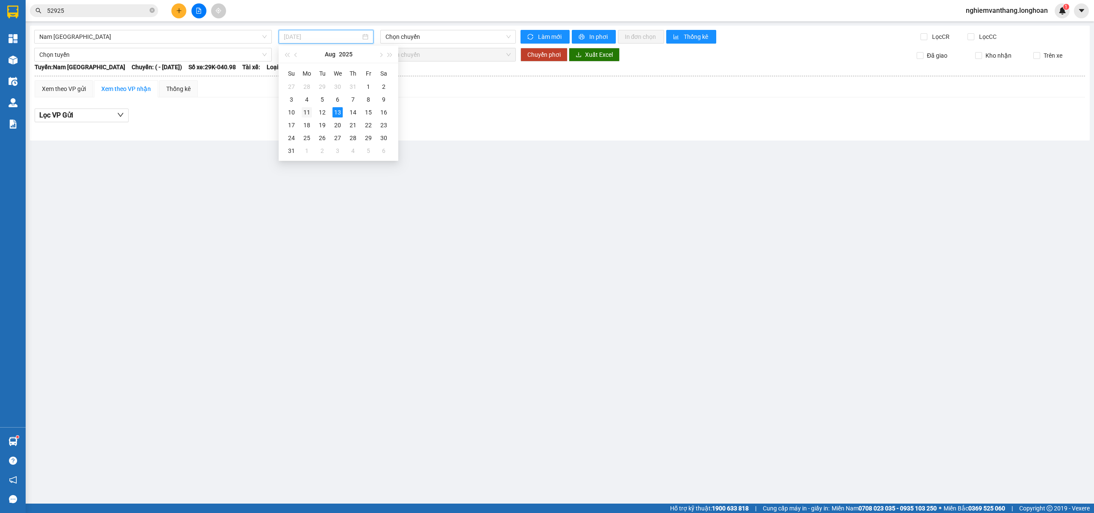
click at [306, 113] on div "11" at bounding box center [307, 112] width 10 height 10
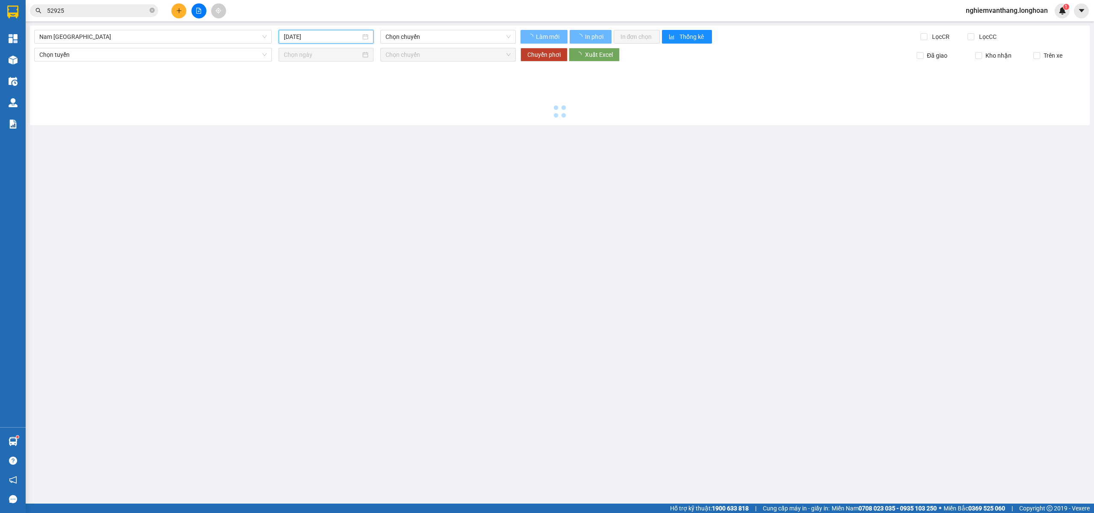
type input "11/08/2025"
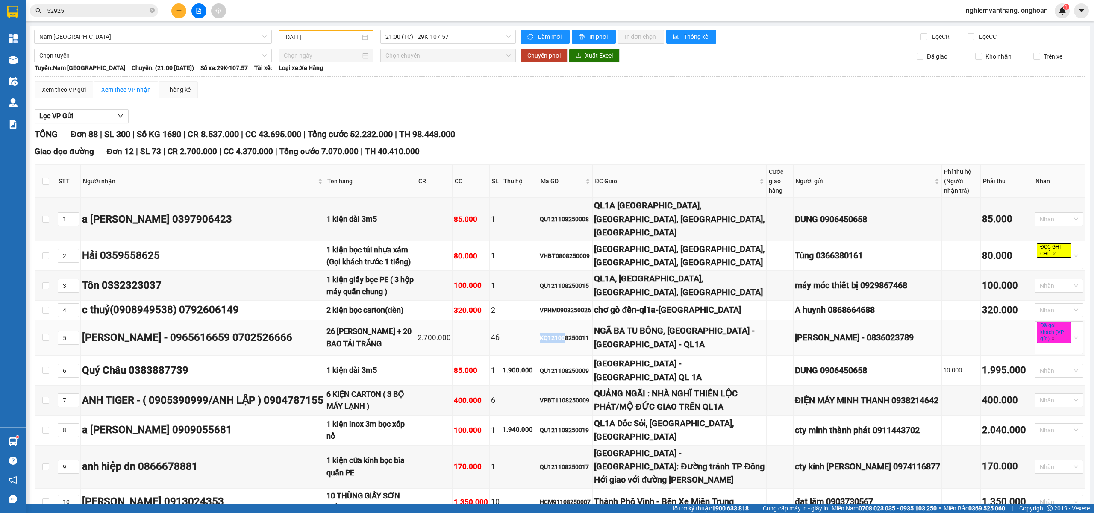
drag, startPoint x: 546, startPoint y: 338, endPoint x: 570, endPoint y: 345, distance: 24.7
click at [570, 345] on td "KQ121008250011" at bounding box center [565, 338] width 54 height 36
click at [583, 347] on td "KQ121008250011" at bounding box center [565, 338] width 54 height 36
click at [432, 35] on span "21:00 (TC) - 29K-107.57" at bounding box center [448, 36] width 126 height 13
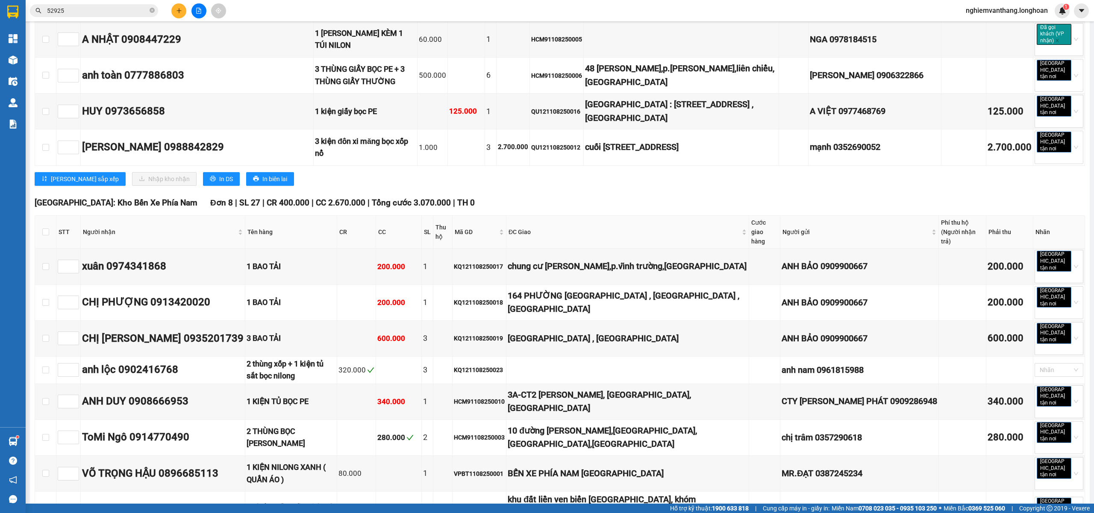
scroll to position [3475, 0]
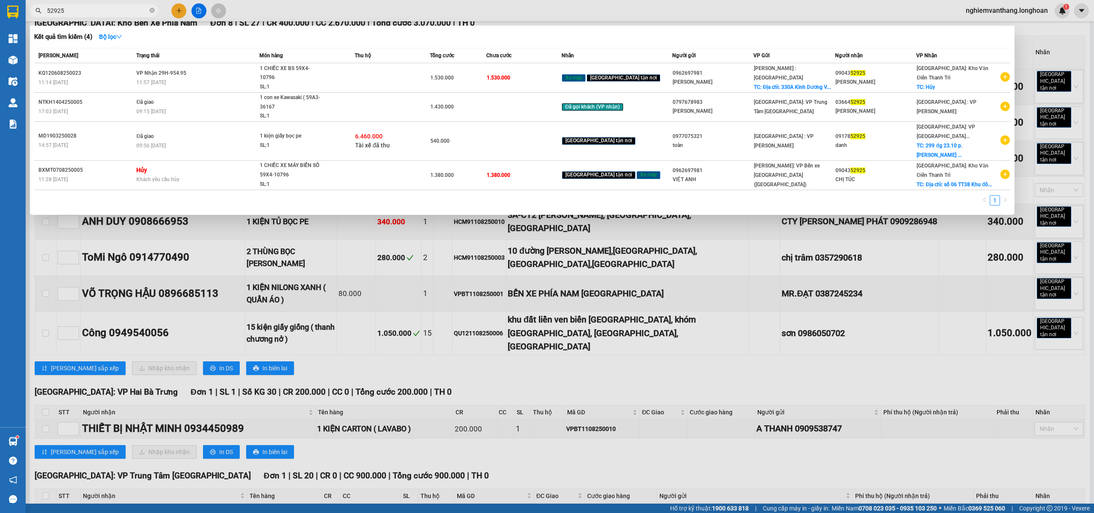
click at [77, 4] on span "52925" at bounding box center [94, 10] width 128 height 13
click at [354, 2] on div at bounding box center [547, 256] width 1094 height 513
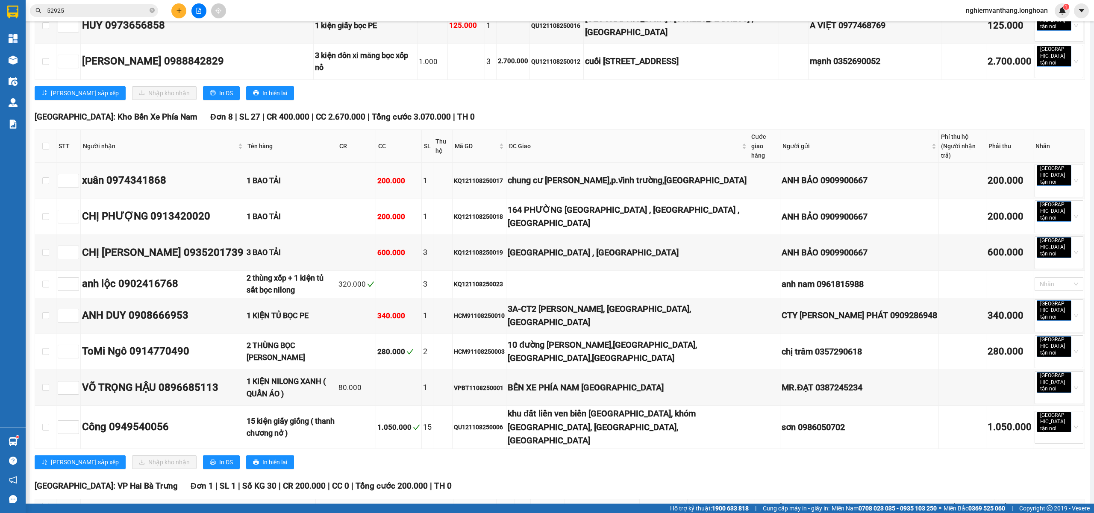
scroll to position [3495, 0]
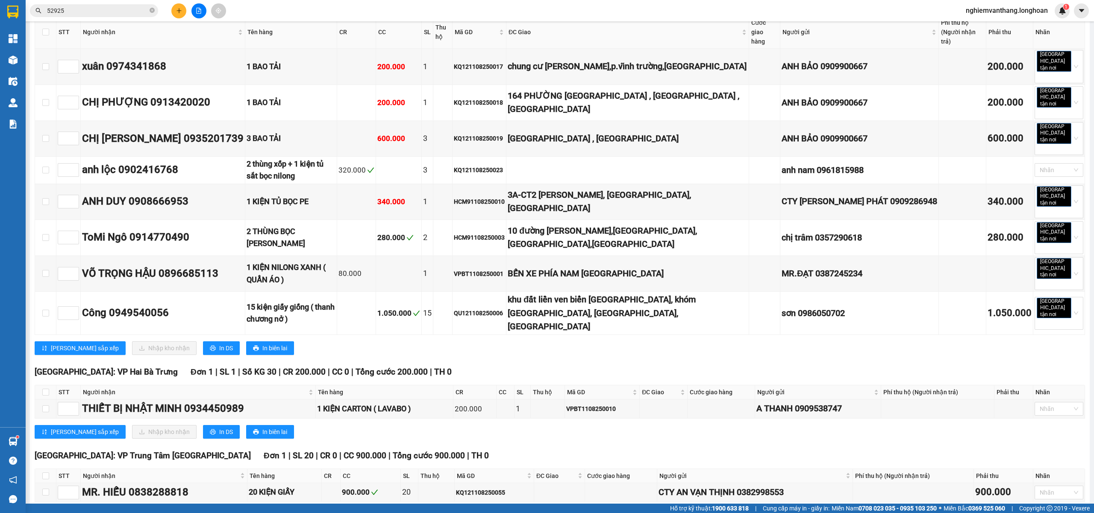
checkbox input "true"
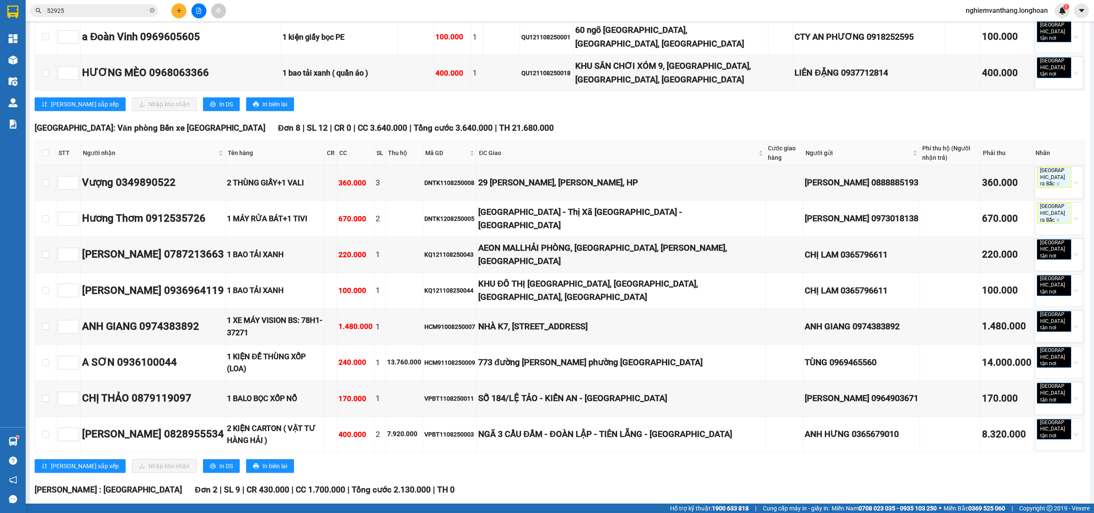
scroll to position [0, 0]
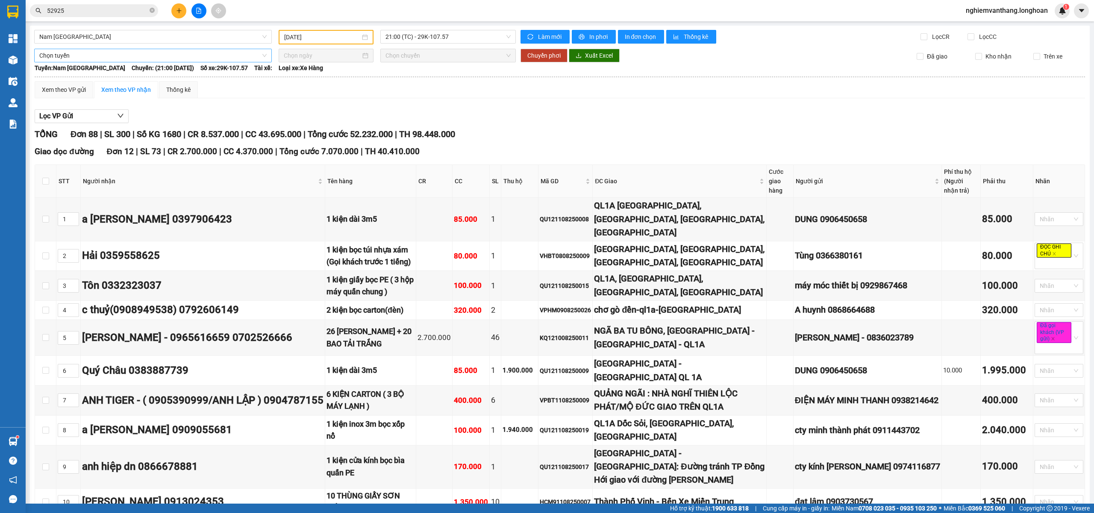
click at [99, 59] on span "Chọn tuyến" at bounding box center [152, 55] width 227 height 13
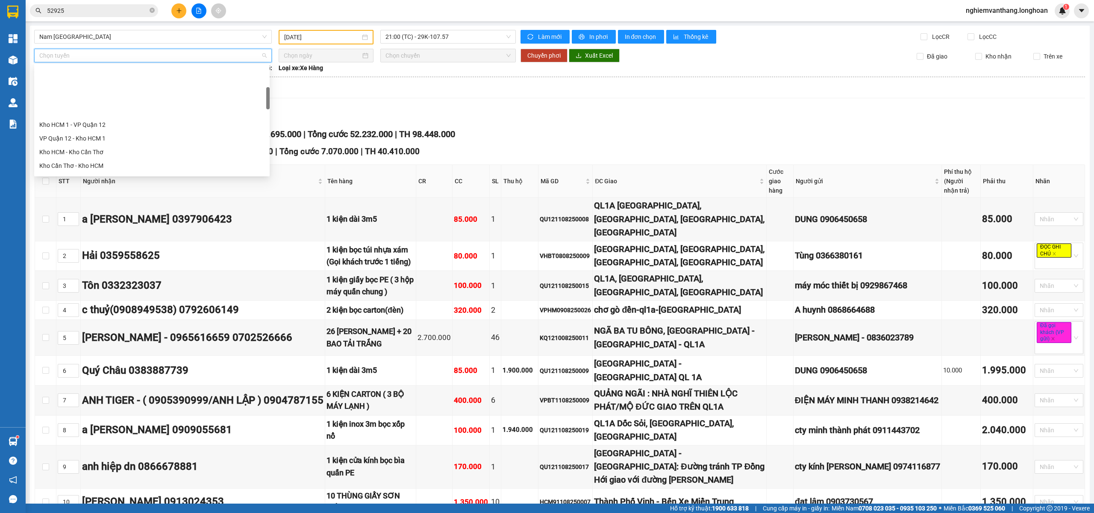
scroll to position [171, 0]
click at [100, 159] on div "Kho HN - VP Thanh Xuân" at bounding box center [151, 160] width 225 height 9
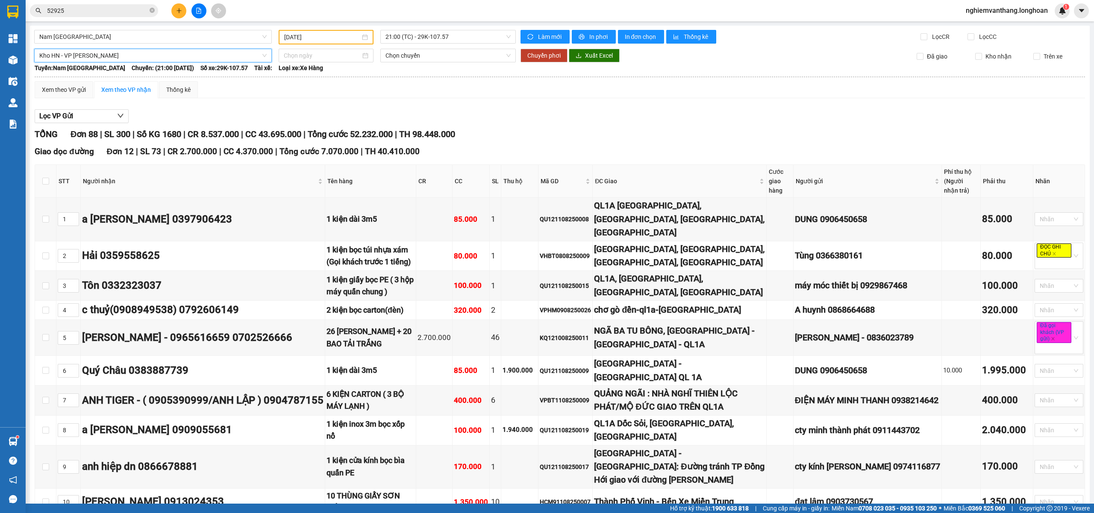
click at [303, 56] on input at bounding box center [322, 55] width 77 height 9
type input "13/08/2025"
click at [337, 132] on div "13" at bounding box center [335, 130] width 10 height 10
type input "13/08/2025"
click at [416, 59] on span "15:00 (TC) - 29E-139.71" at bounding box center [448, 55] width 126 height 13
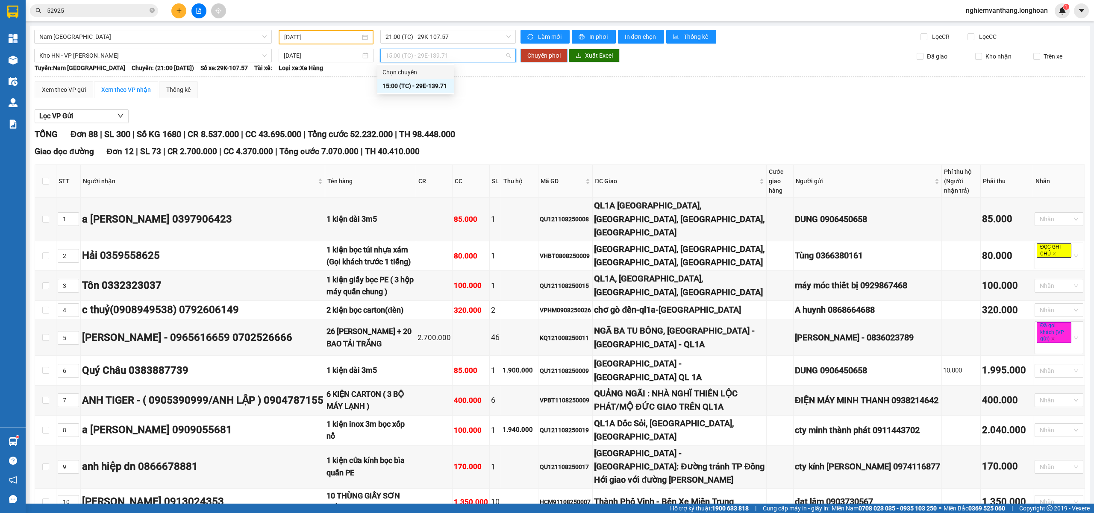
click at [549, 56] on button "Chuyển phơi" at bounding box center [543, 56] width 47 height 14
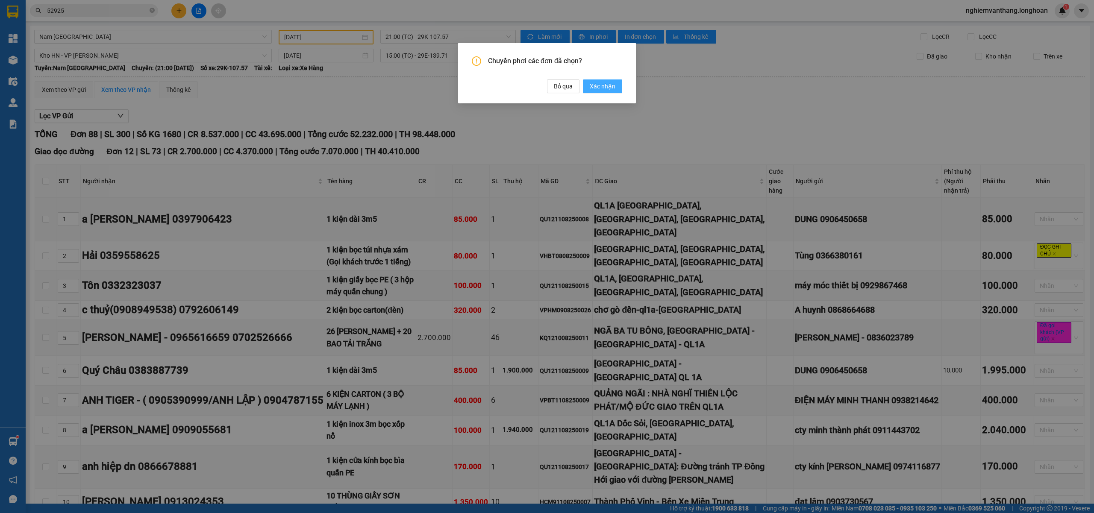
click at [597, 86] on span "Xác nhận" at bounding box center [603, 86] width 26 height 9
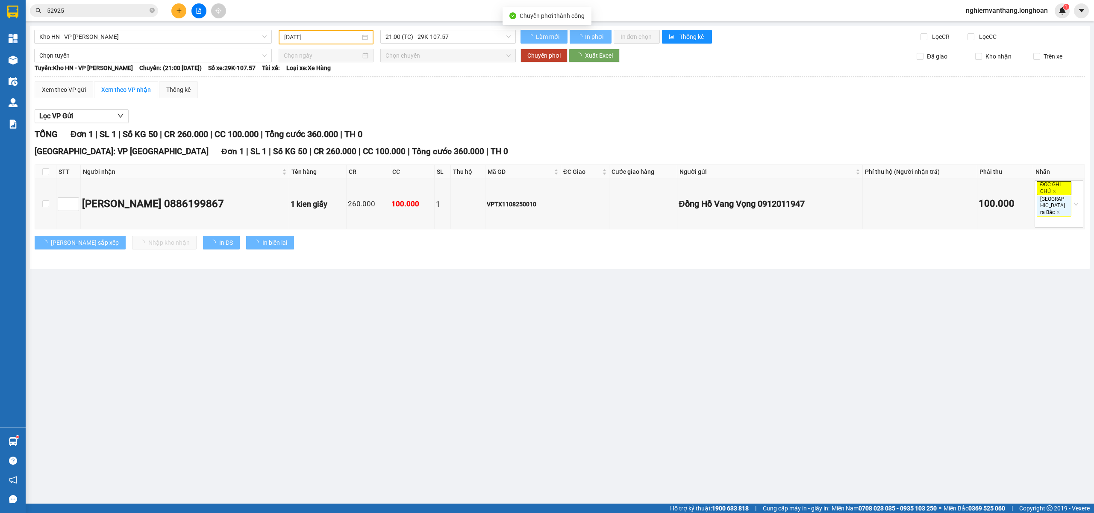
type input "13/08/2025"
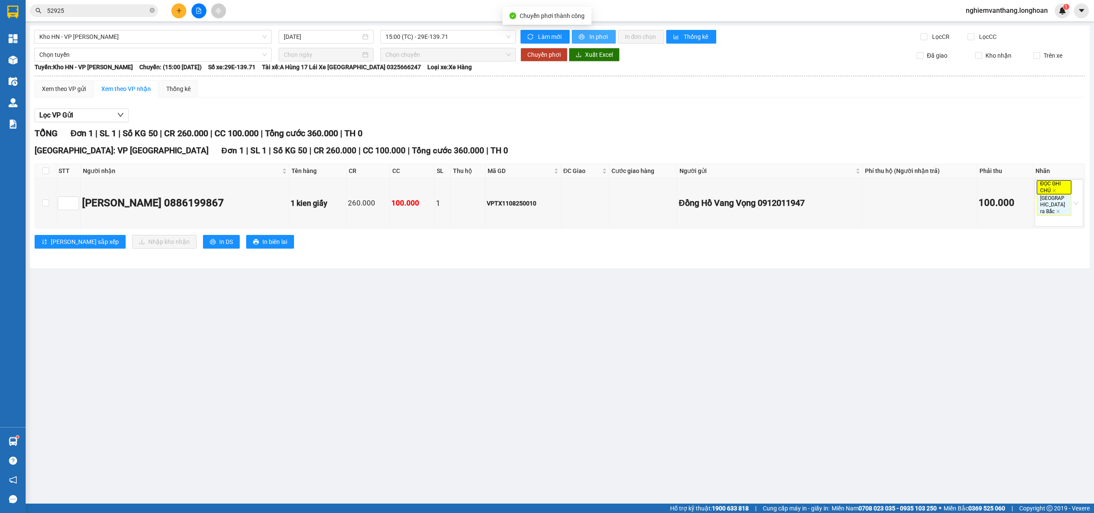
click at [606, 38] on span "In phơi" at bounding box center [599, 36] width 20 height 9
click at [116, 41] on span "Kho HN - VP Thanh Xuân" at bounding box center [152, 36] width 227 height 13
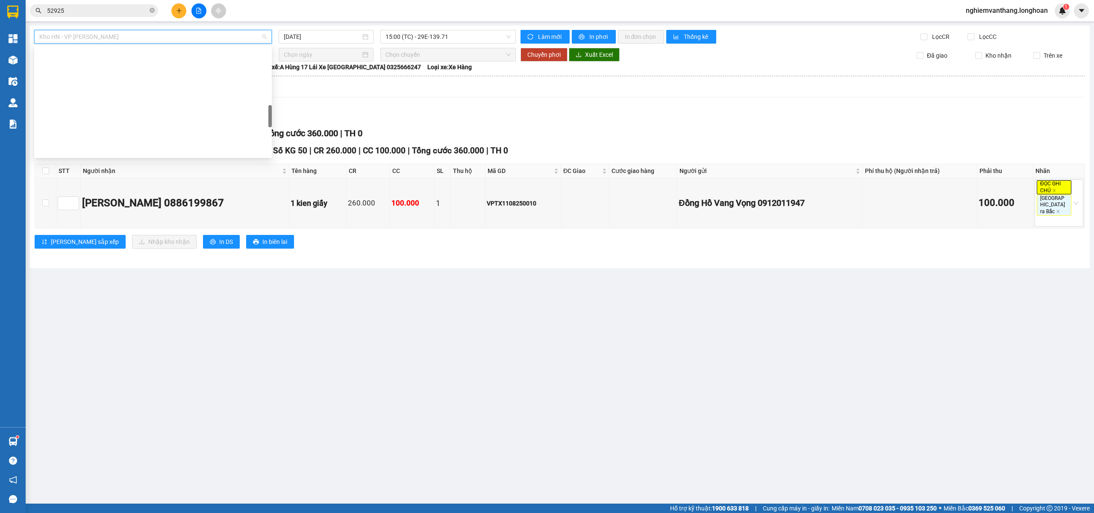
scroll to position [561, 0]
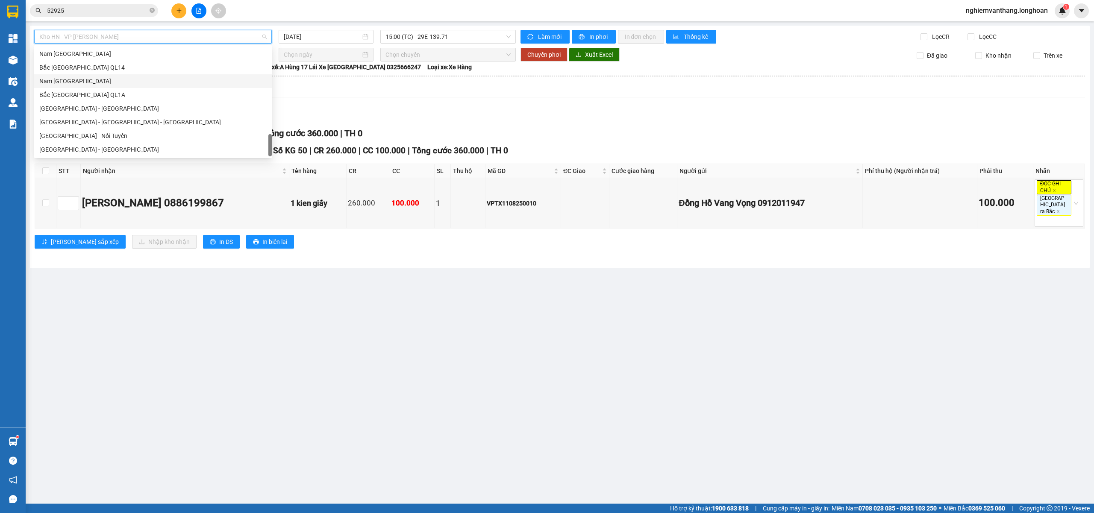
click at [78, 81] on div "Nam Trung Bắc QL1A" at bounding box center [152, 80] width 227 height 9
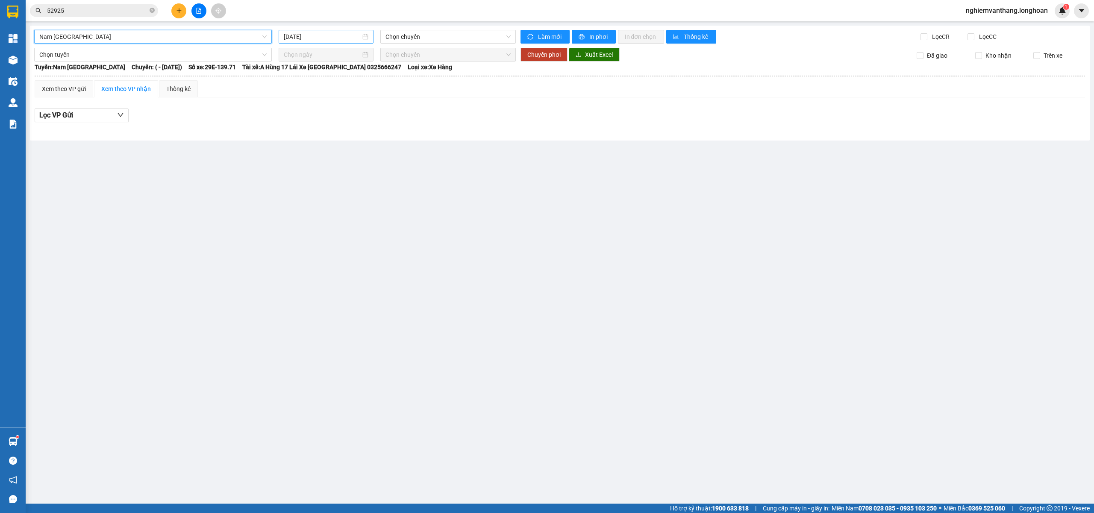
click at [320, 36] on input "13/08/2025" at bounding box center [322, 36] width 77 height 9
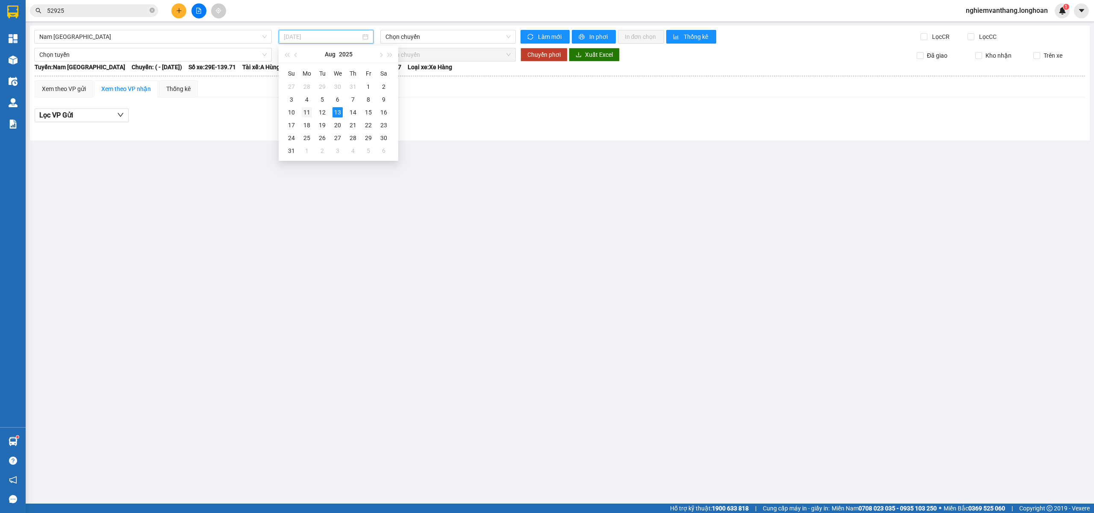
click at [302, 112] on div "11" at bounding box center [307, 112] width 10 height 10
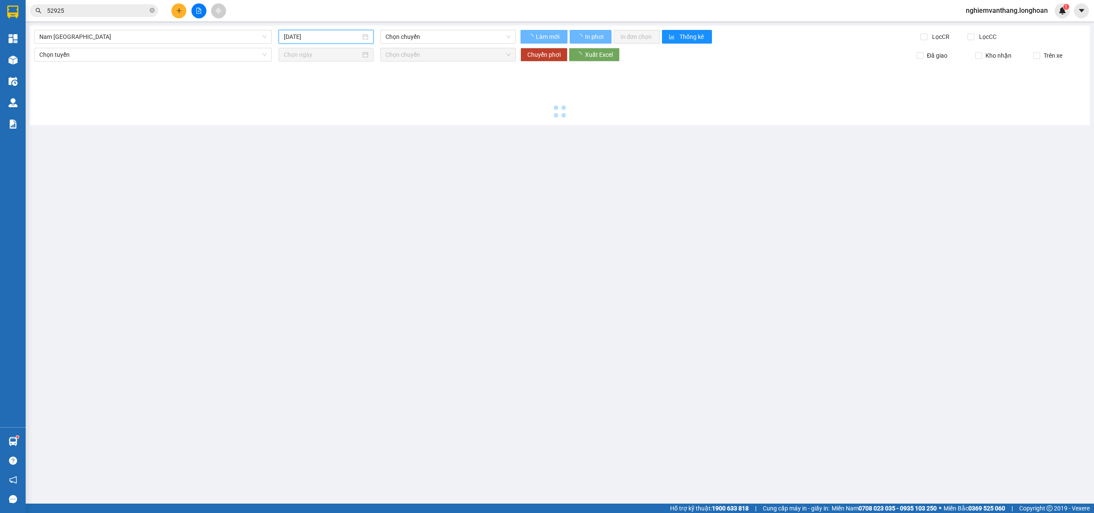
type input "11/08/2025"
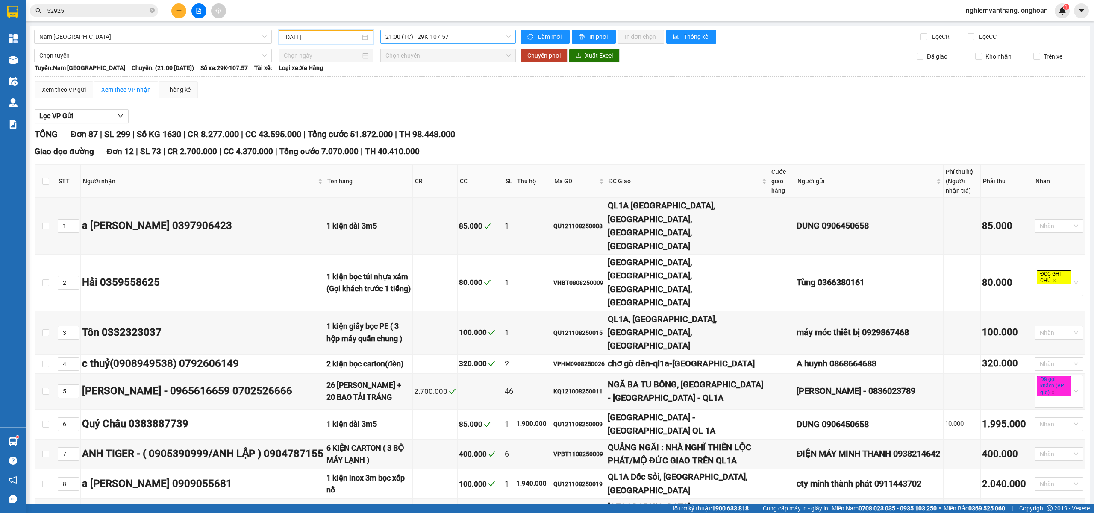
click at [451, 34] on span "21:00 (TC) - 29K-107.57" at bounding box center [448, 36] width 126 height 13
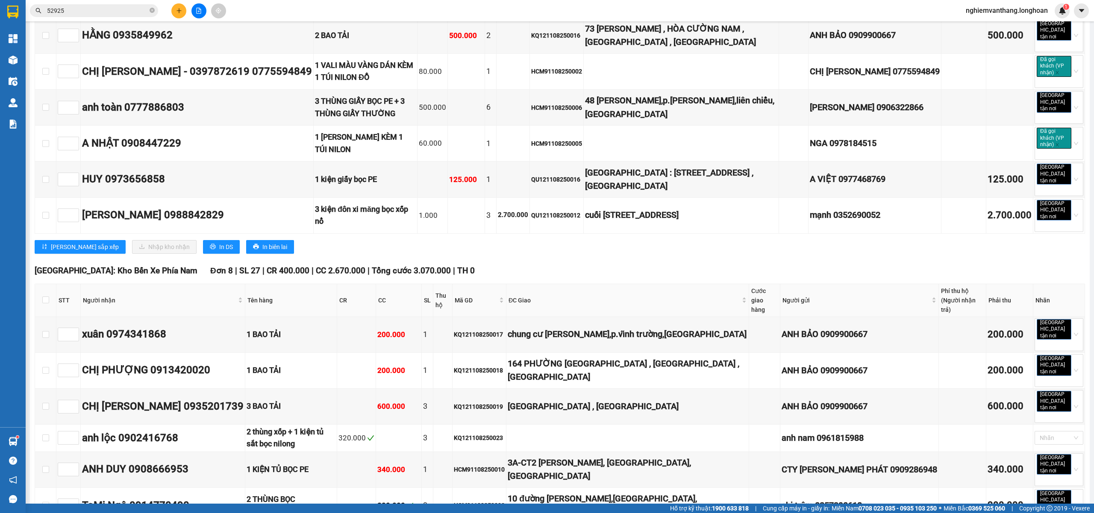
scroll to position [3274, 0]
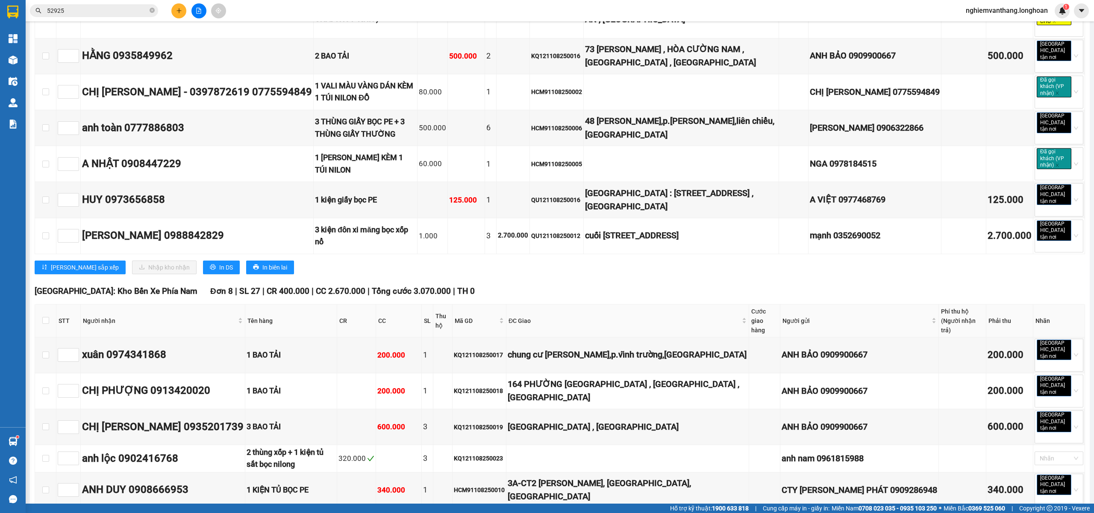
checkbox input "true"
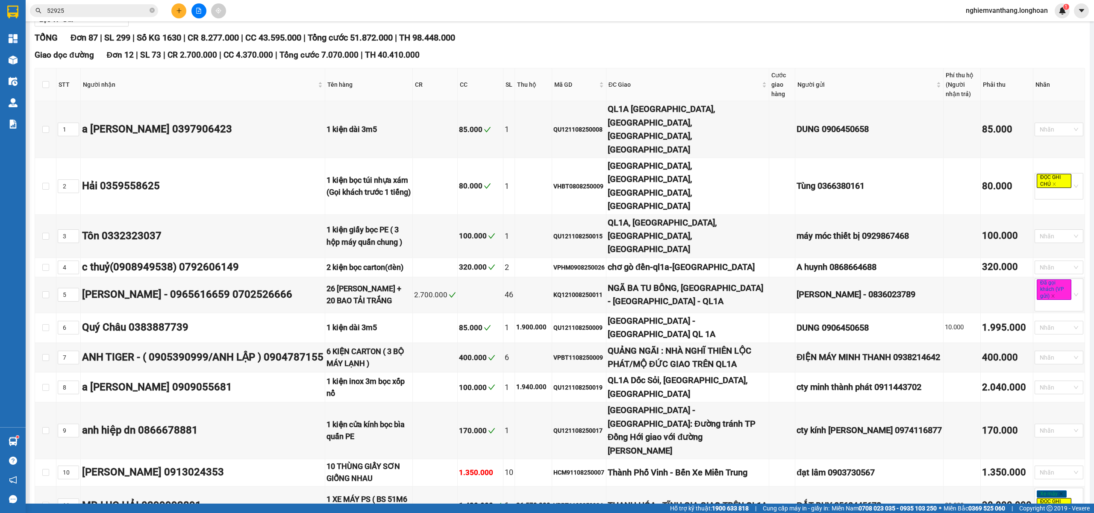
scroll to position [0, 0]
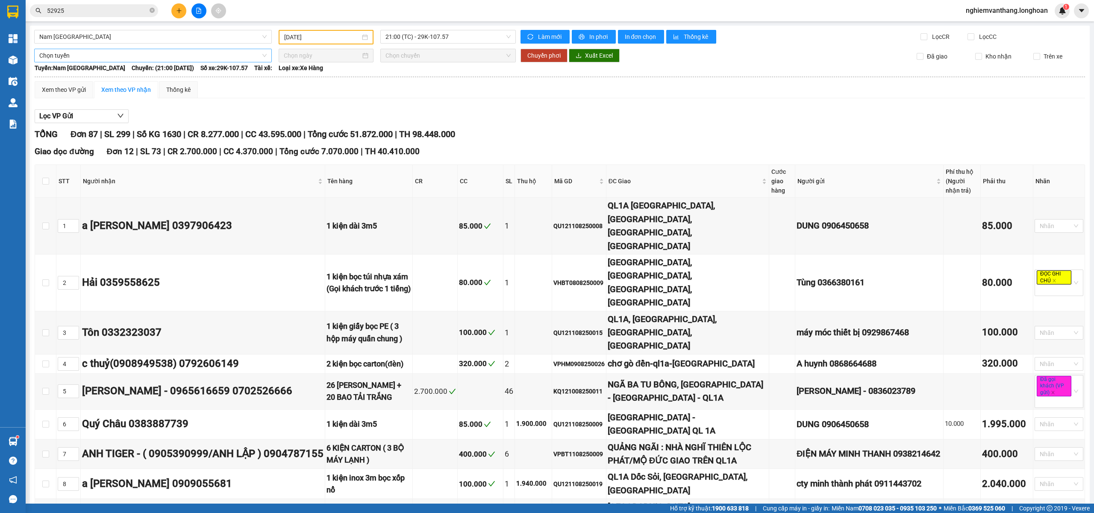
drag, startPoint x: 130, startPoint y: 53, endPoint x: 134, endPoint y: 62, distance: 9.2
click at [130, 53] on span "Chọn tuyến" at bounding box center [152, 55] width 227 height 13
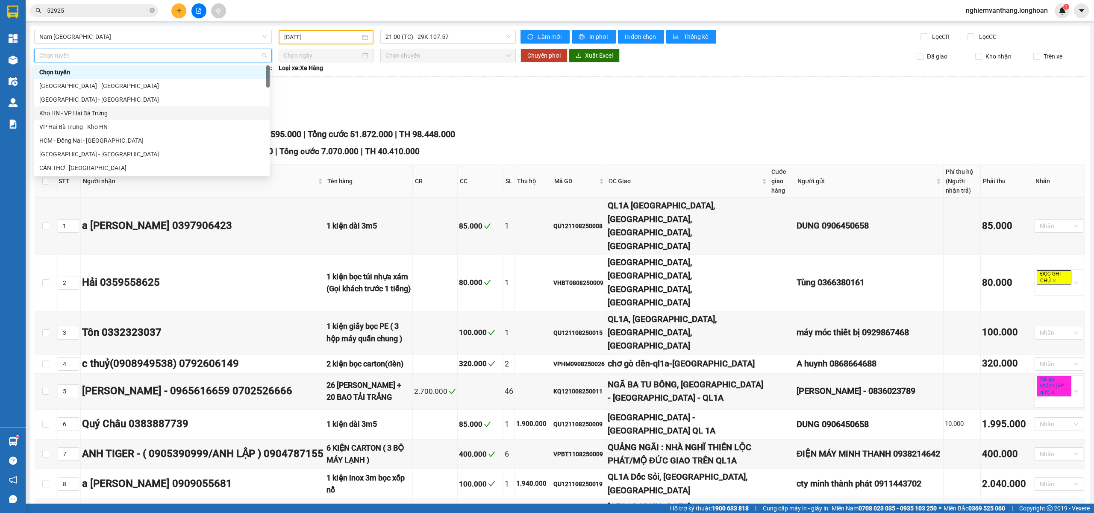
click at [106, 117] on div "Kho HN - VP Hai Bà Trưng" at bounding box center [151, 113] width 225 height 9
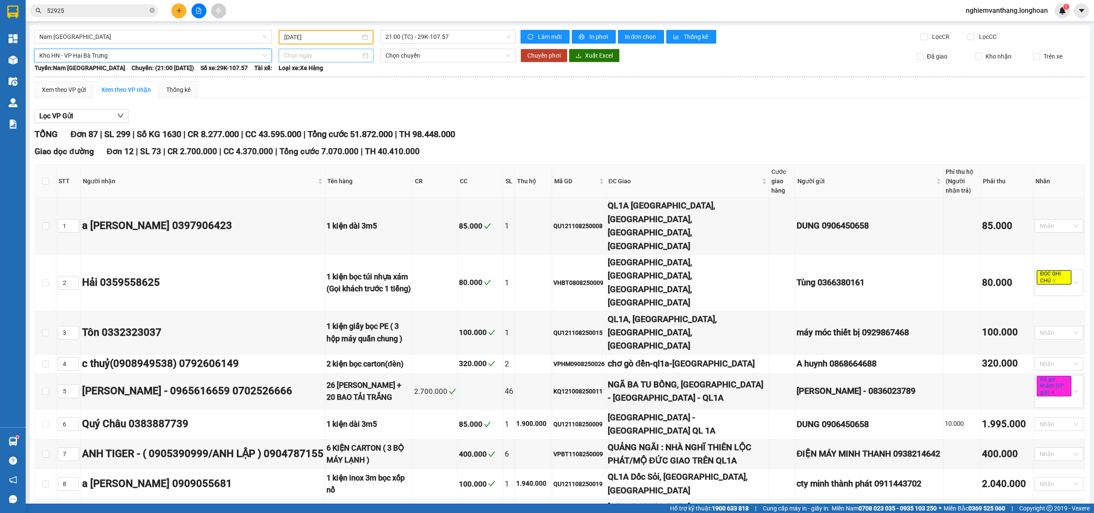
click at [301, 56] on input at bounding box center [322, 55] width 77 height 9
type input "13/08/2025"
click at [339, 132] on div "13" at bounding box center [335, 130] width 10 height 10
type input "13/08/2025"
click at [540, 59] on span "Chuyển phơi" at bounding box center [543, 55] width 33 height 9
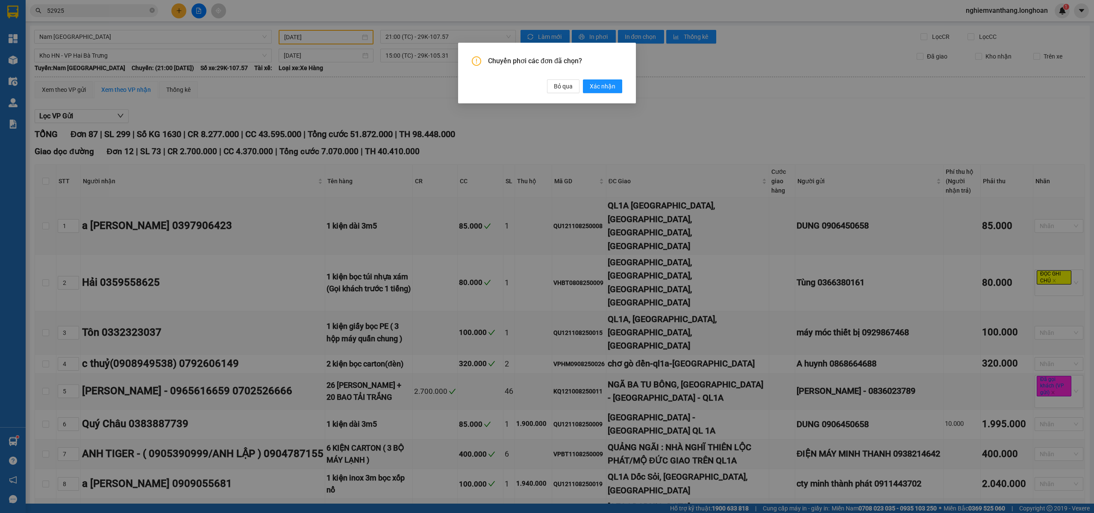
click at [595, 83] on span "Xác nhận" at bounding box center [603, 86] width 26 height 9
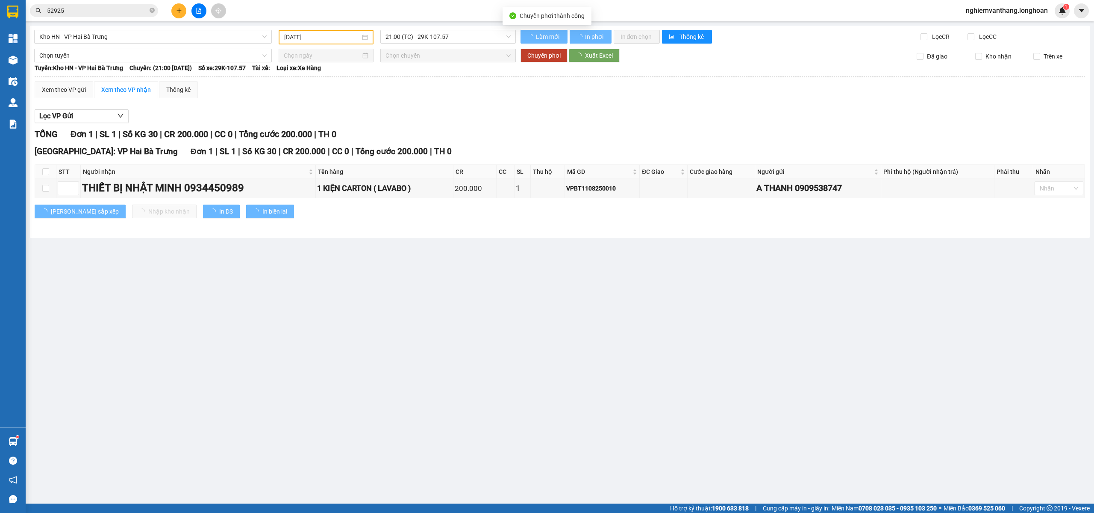
type input "13/08/2025"
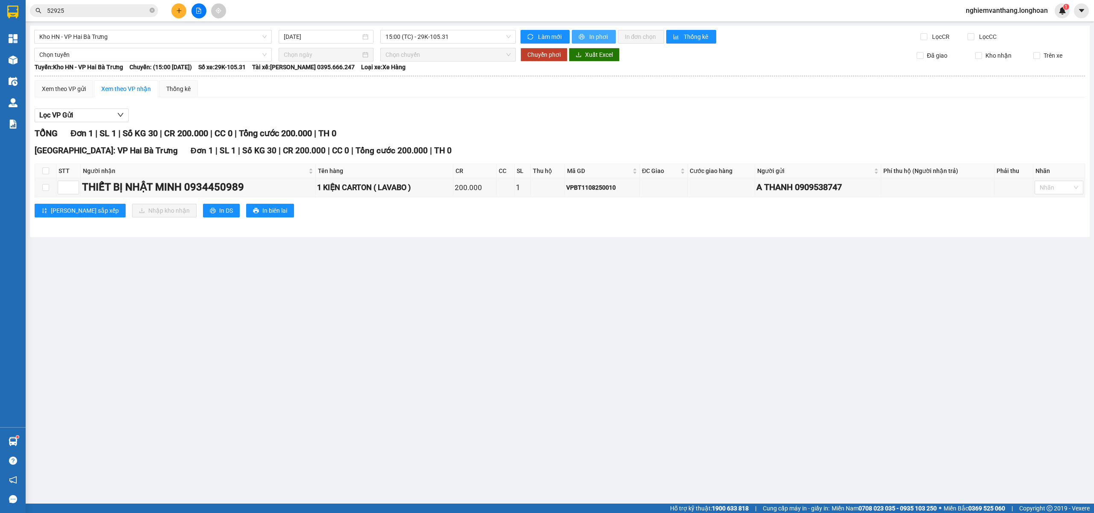
click at [600, 39] on span "In phơi" at bounding box center [599, 36] width 20 height 9
click at [88, 31] on span "Kho HN - VP Hai Bà Trưng" at bounding box center [152, 36] width 227 height 13
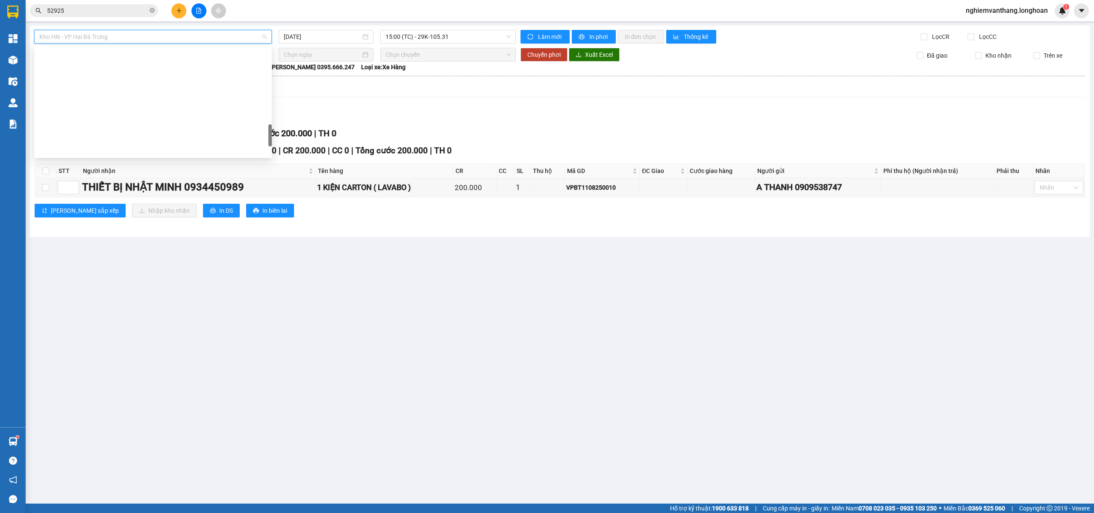
scroll to position [561, 0]
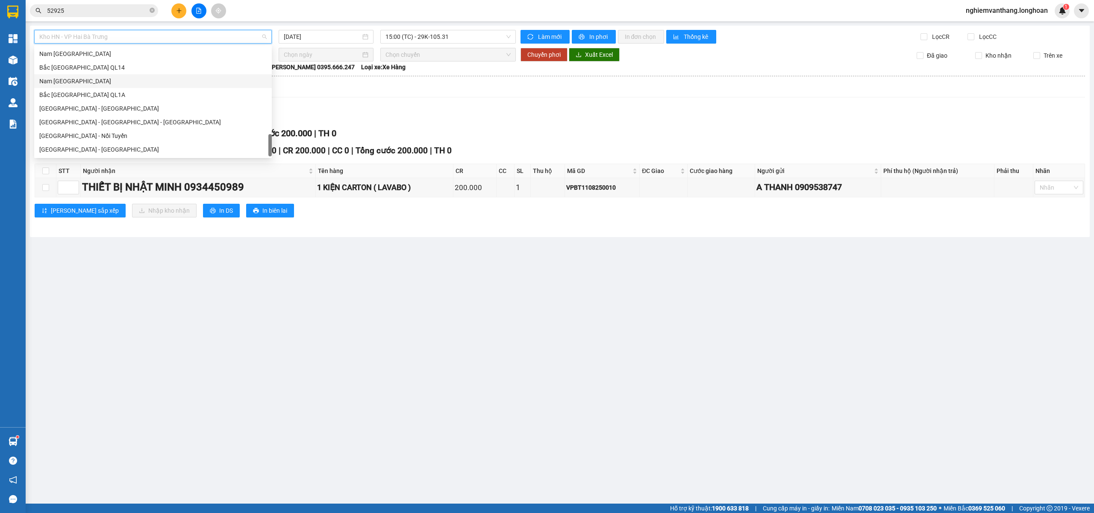
click at [86, 79] on div "Nam Trung Bắc QL1A" at bounding box center [152, 80] width 227 height 9
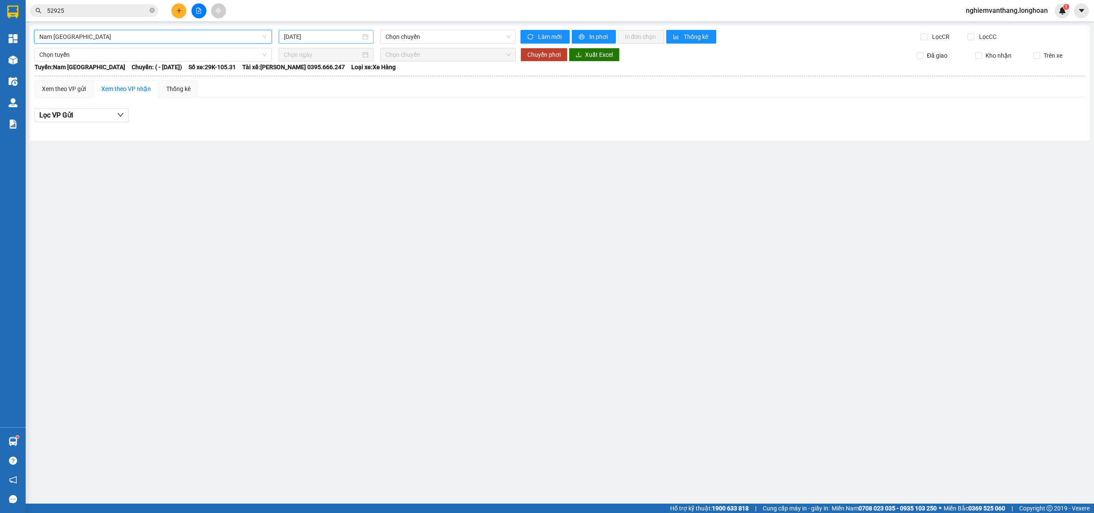
click at [330, 34] on input "13/08/2025" at bounding box center [322, 36] width 77 height 9
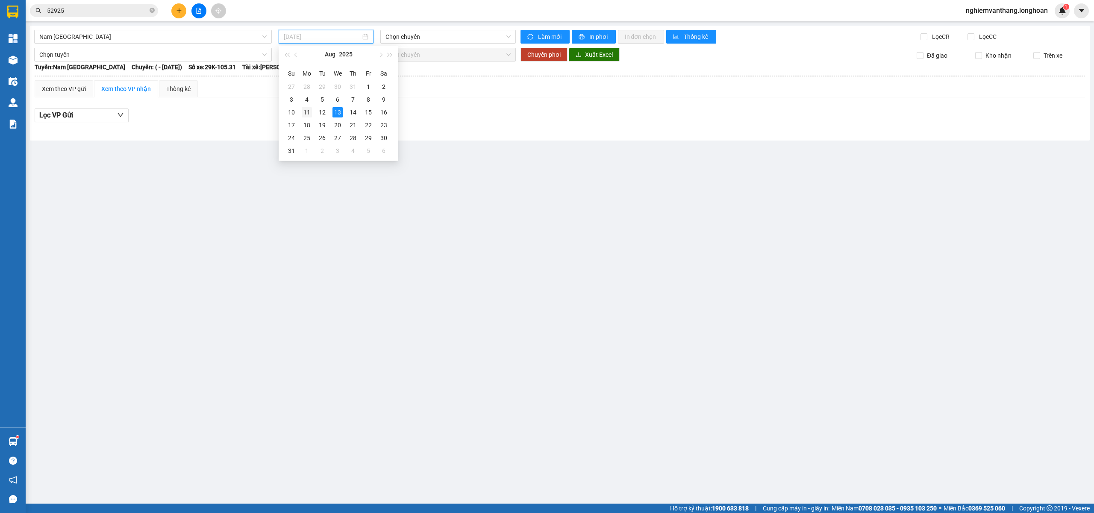
click at [303, 115] on div "11" at bounding box center [307, 112] width 10 height 10
type input "11/08/2025"
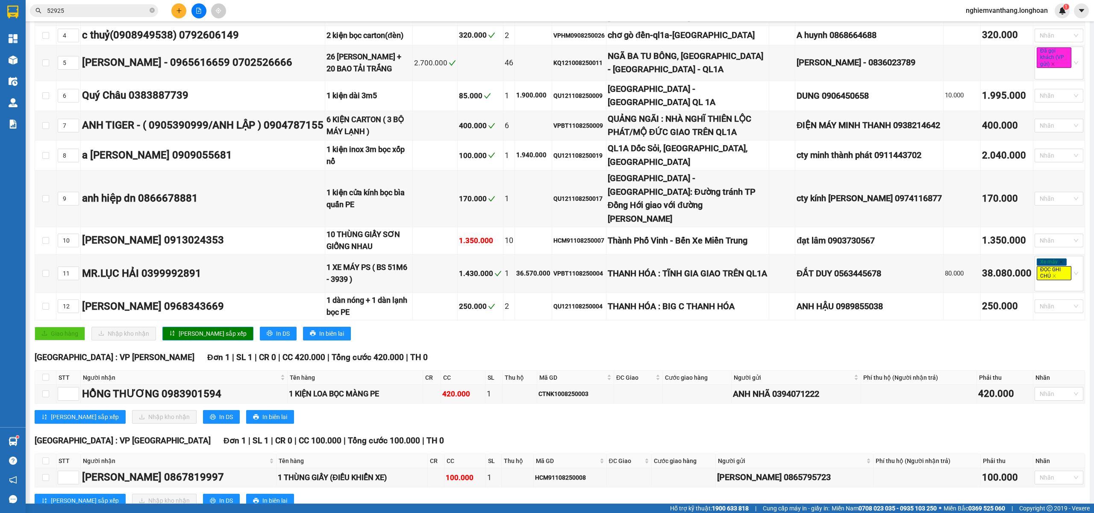
scroll to position [513, 0]
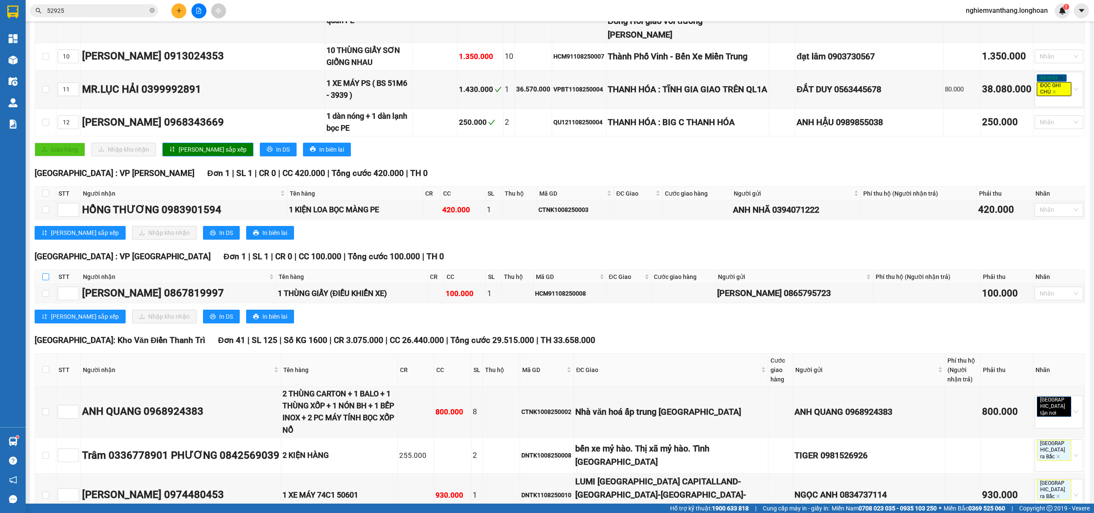
click at [46, 273] on input "checkbox" at bounding box center [45, 276] width 7 height 7
checkbox input "true"
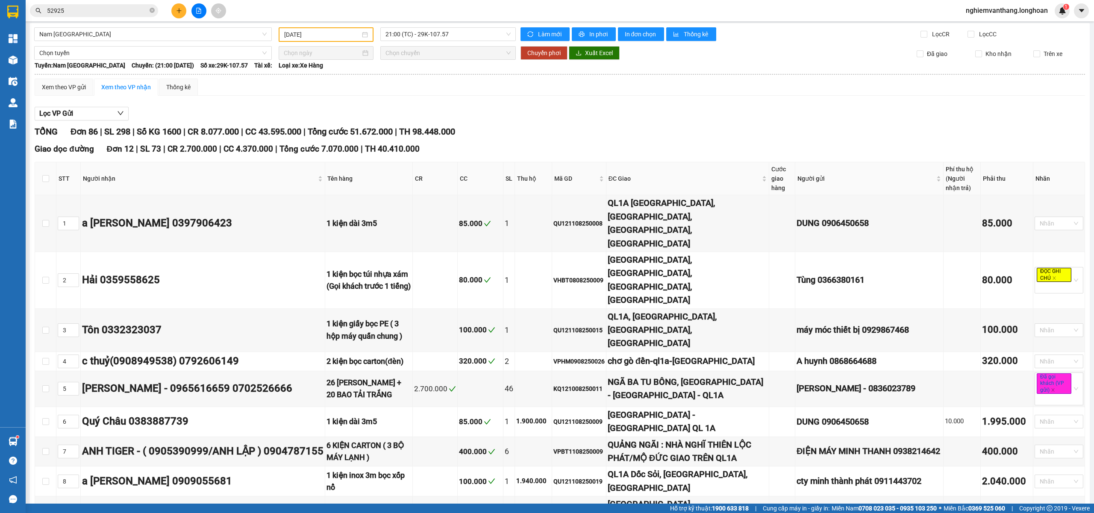
scroll to position [0, 0]
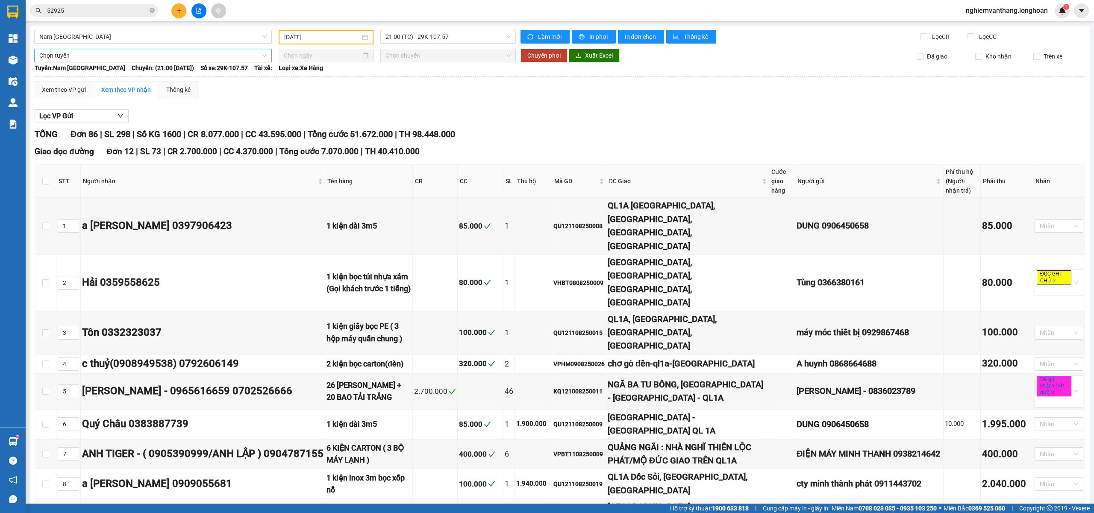
click at [100, 55] on span "Chọn tuyến" at bounding box center [152, 55] width 227 height 13
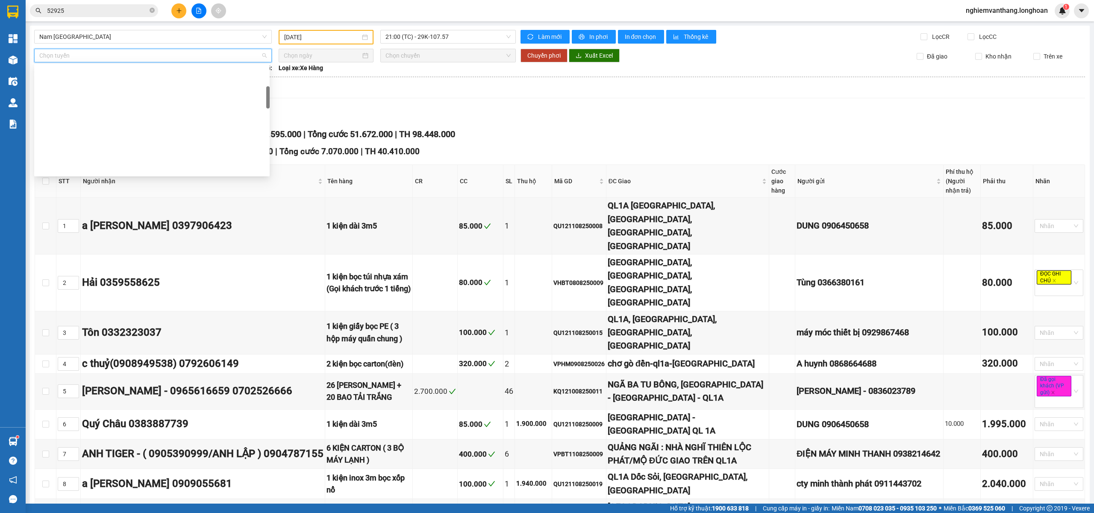
scroll to position [171, 0]
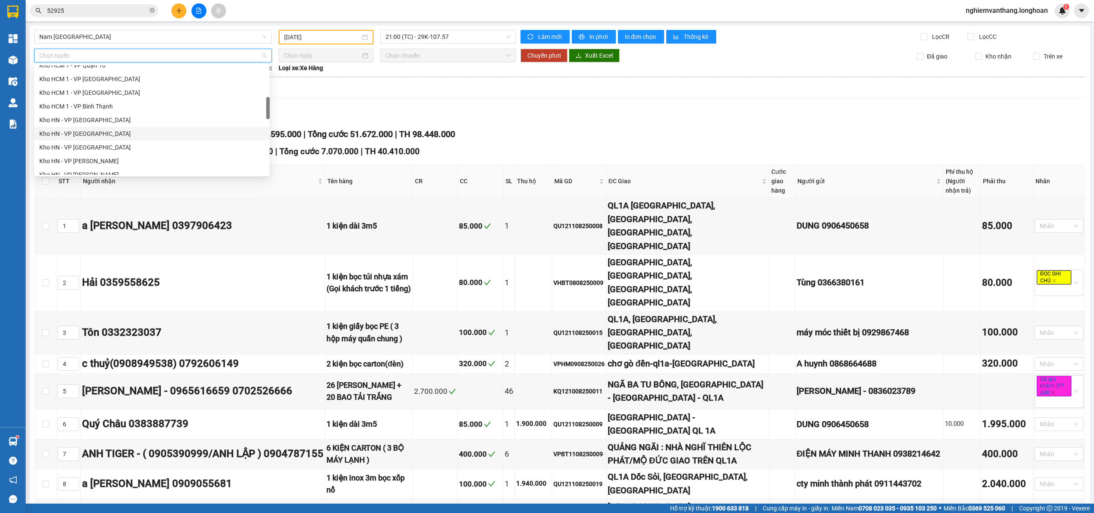
click at [103, 133] on div "Kho HN - VP Hà Đông" at bounding box center [151, 133] width 225 height 9
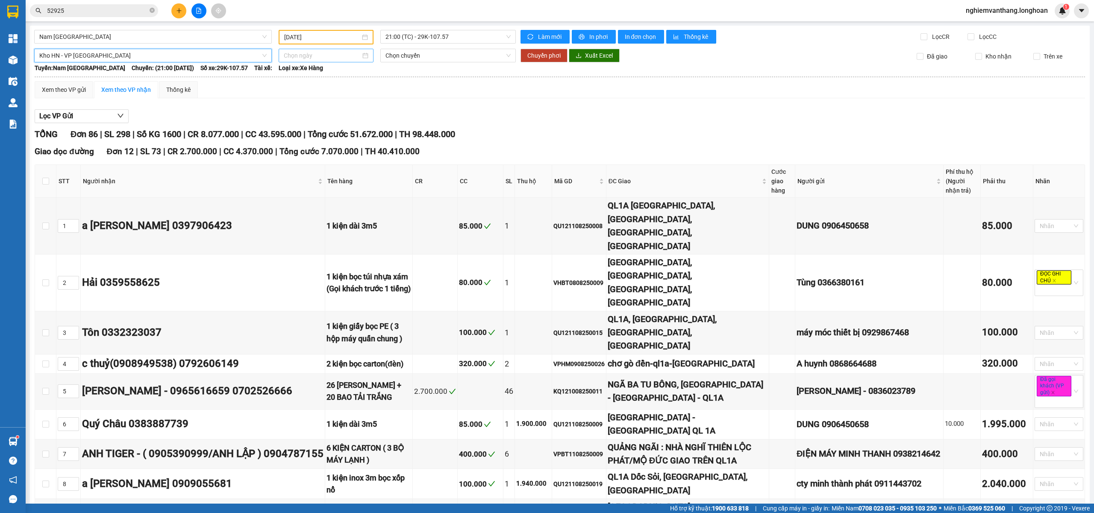
click at [320, 56] on input at bounding box center [322, 55] width 77 height 9
type input "13/08/2025"
click at [338, 133] on div "13" at bounding box center [335, 130] width 10 height 10
type input "13/08/2025"
drag, startPoint x: 409, startPoint y: 56, endPoint x: 407, endPoint y: 73, distance: 18.1
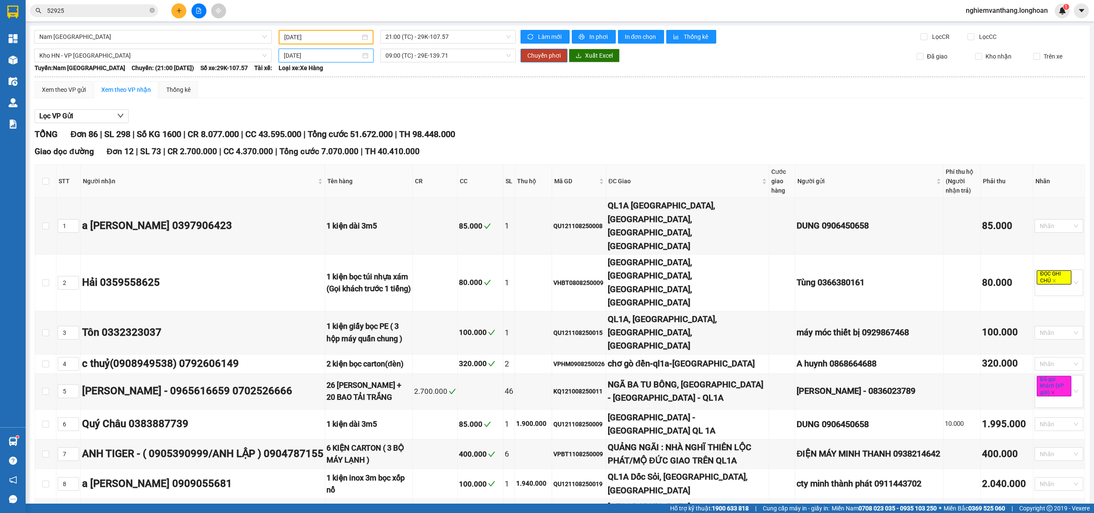
click at [410, 55] on span "09:00 (TC) - 29E-139.71" at bounding box center [448, 55] width 126 height 13
click at [400, 99] on div "15:00 (TC) - 29E-139.71" at bounding box center [415, 99] width 67 height 9
click at [537, 56] on span "Chuyển phơi" at bounding box center [543, 55] width 33 height 9
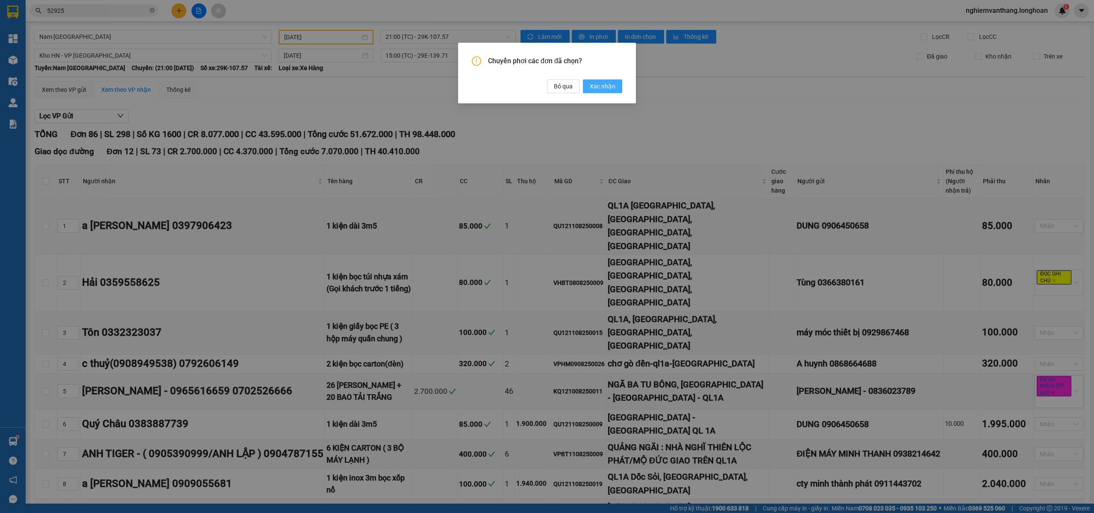
click at [587, 84] on button "Xác nhận" at bounding box center [602, 86] width 39 height 14
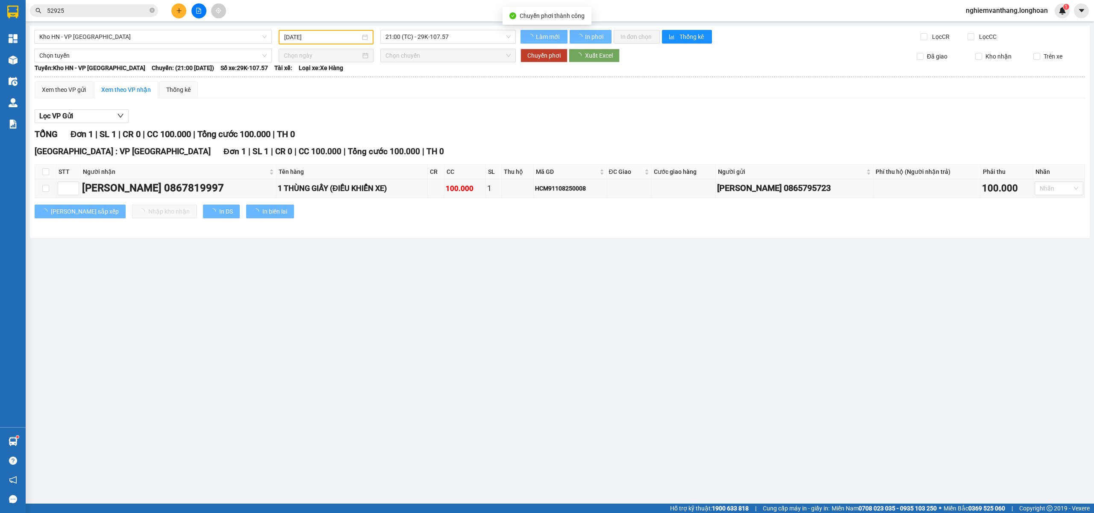
type input "13/08/2025"
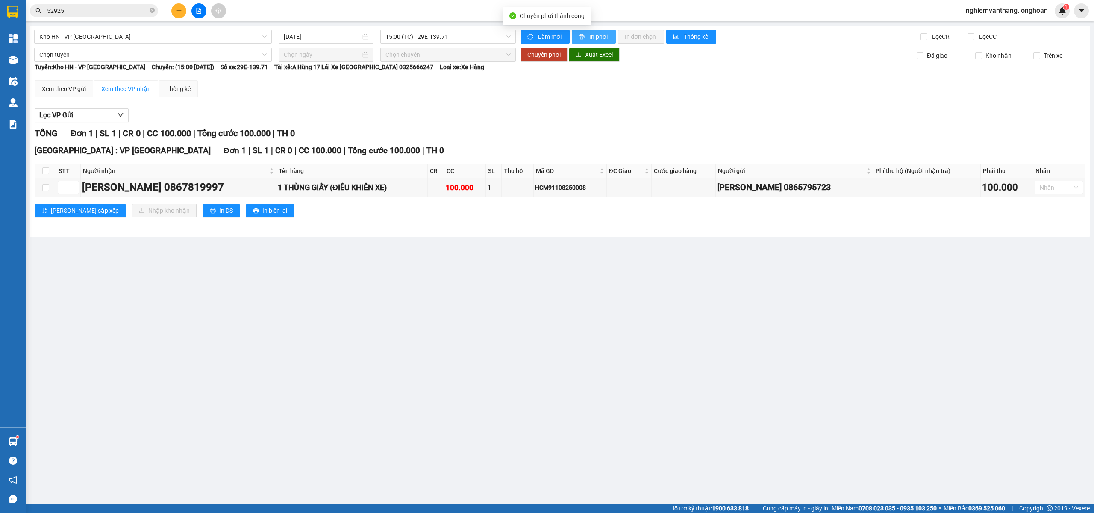
click at [587, 38] on button "In phơi" at bounding box center [594, 37] width 44 height 14
click at [97, 40] on span "Kho HN - VP Hà Đông" at bounding box center [152, 36] width 227 height 13
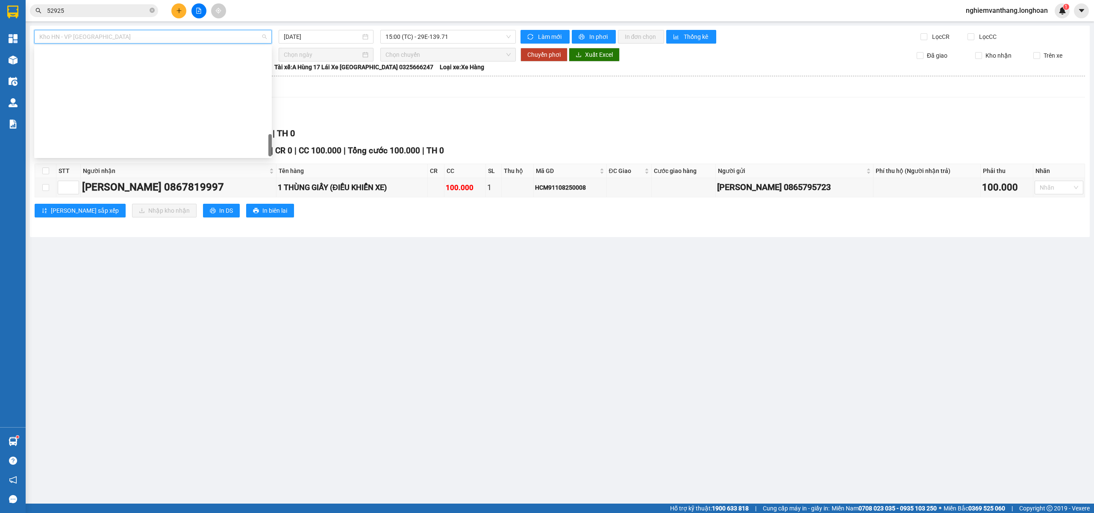
scroll to position [561, 0]
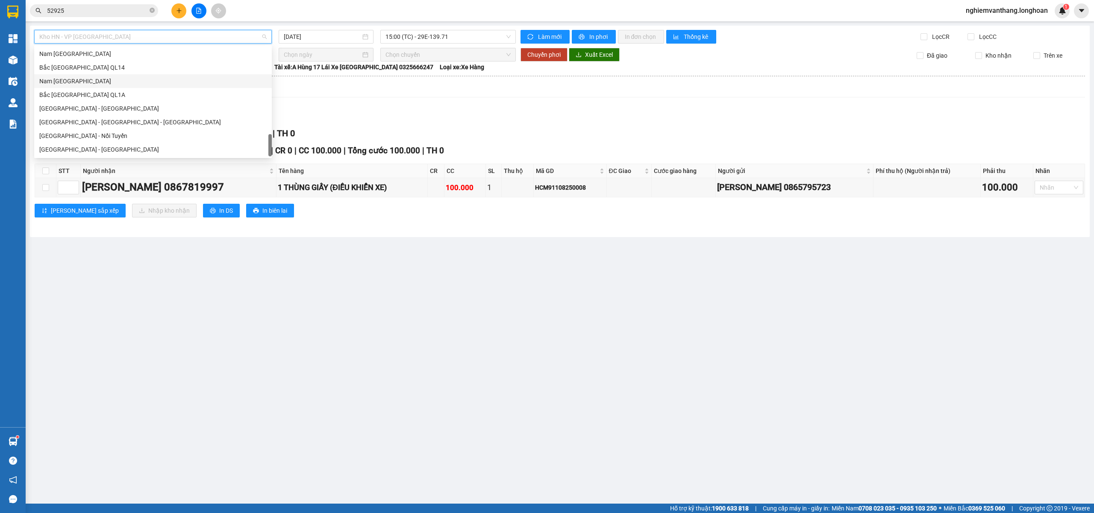
click at [79, 79] on div "Nam Trung Bắc QL1A" at bounding box center [152, 80] width 227 height 9
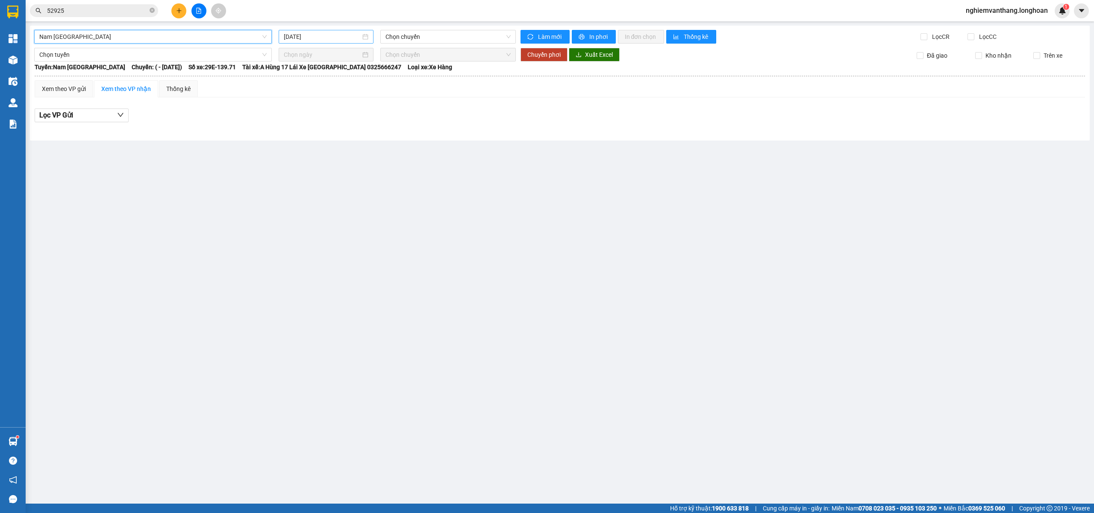
click at [339, 37] on input "13/08/2025" at bounding box center [322, 36] width 77 height 9
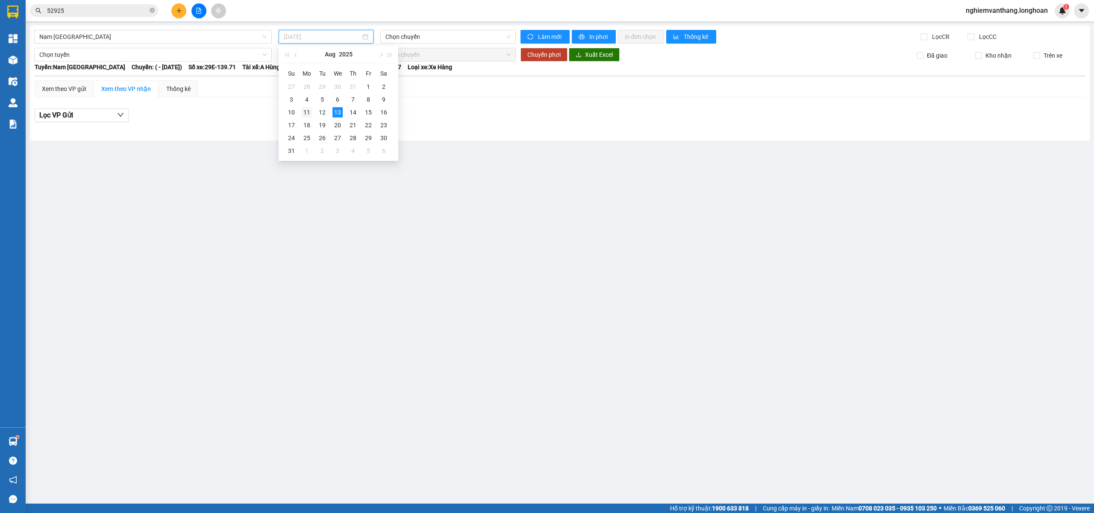
click at [307, 114] on div "11" at bounding box center [307, 112] width 10 height 10
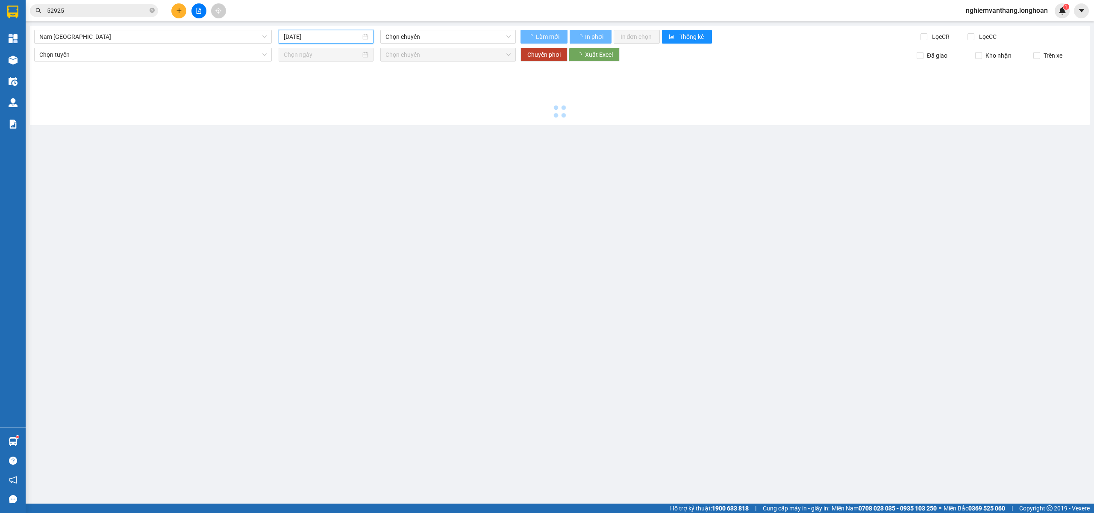
type input "11/08/2025"
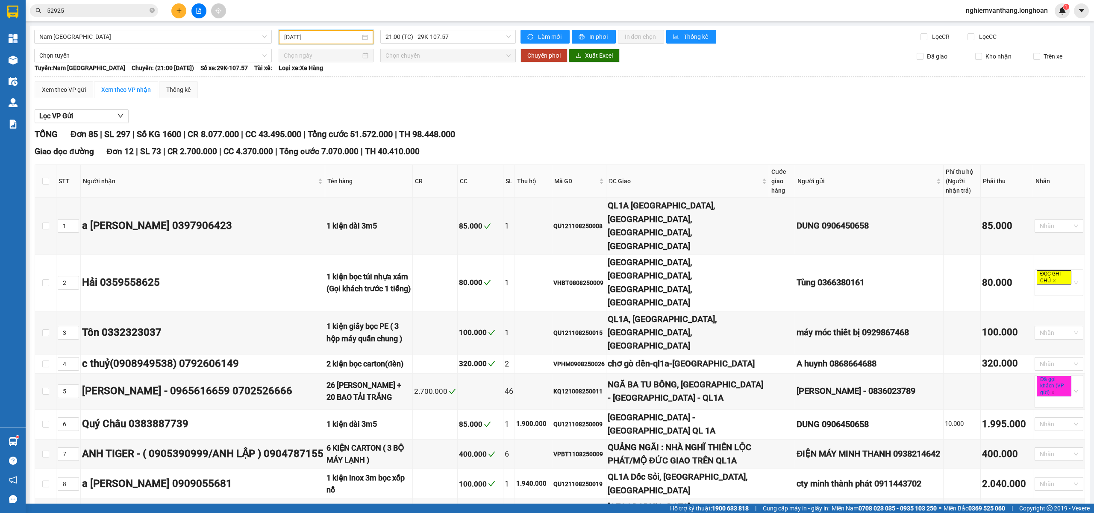
scroll to position [455, 0]
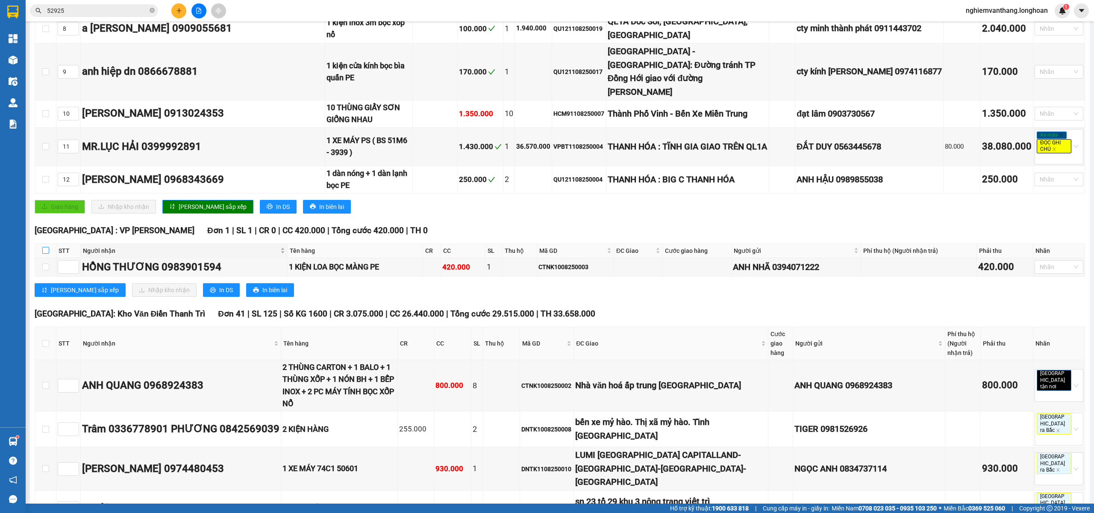
drag, startPoint x: 43, startPoint y: 190, endPoint x: 266, endPoint y: 184, distance: 222.7
click at [44, 247] on input "checkbox" at bounding box center [45, 250] width 7 height 7
checkbox input "true"
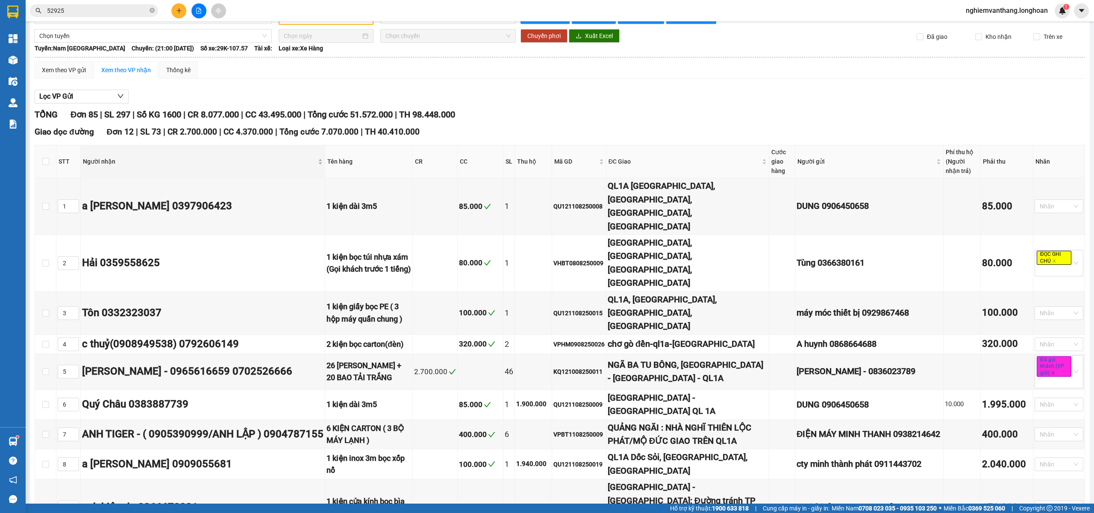
scroll to position [0, 0]
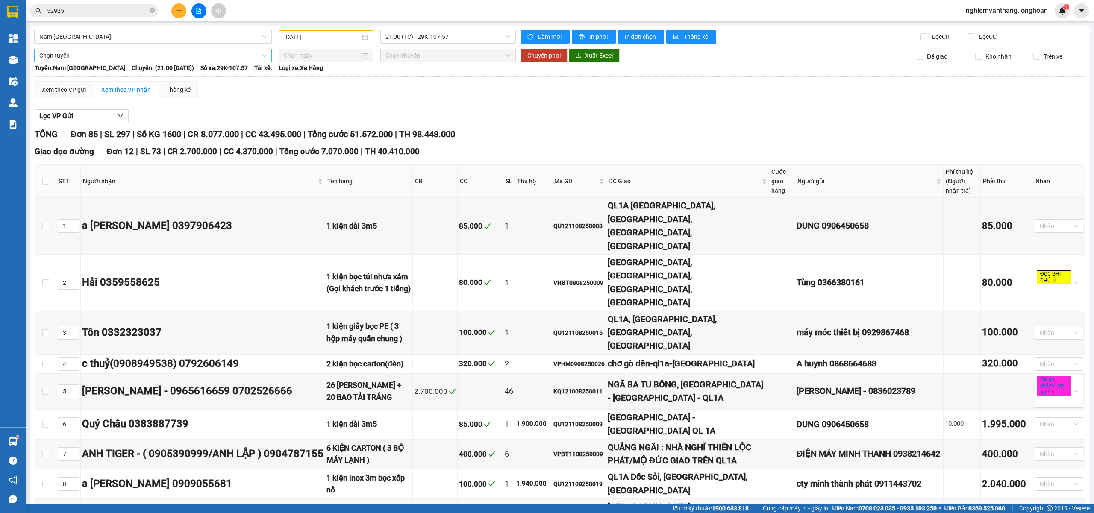
click at [102, 56] on span "Chọn tuyến" at bounding box center [152, 55] width 227 height 13
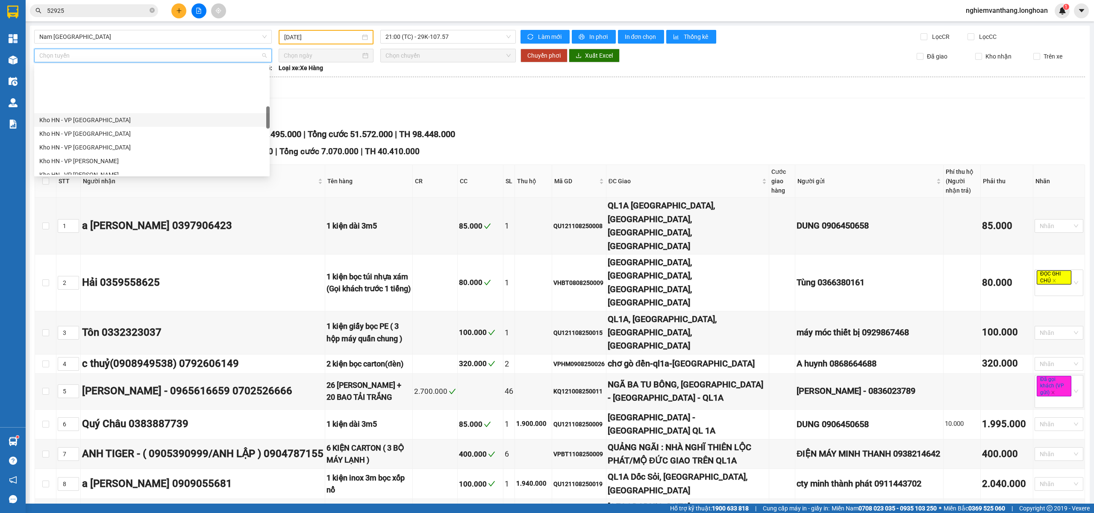
scroll to position [228, 0]
click at [114, 132] on div "Kho HN - VP [PERSON_NAME]" at bounding box center [151, 131] width 225 height 9
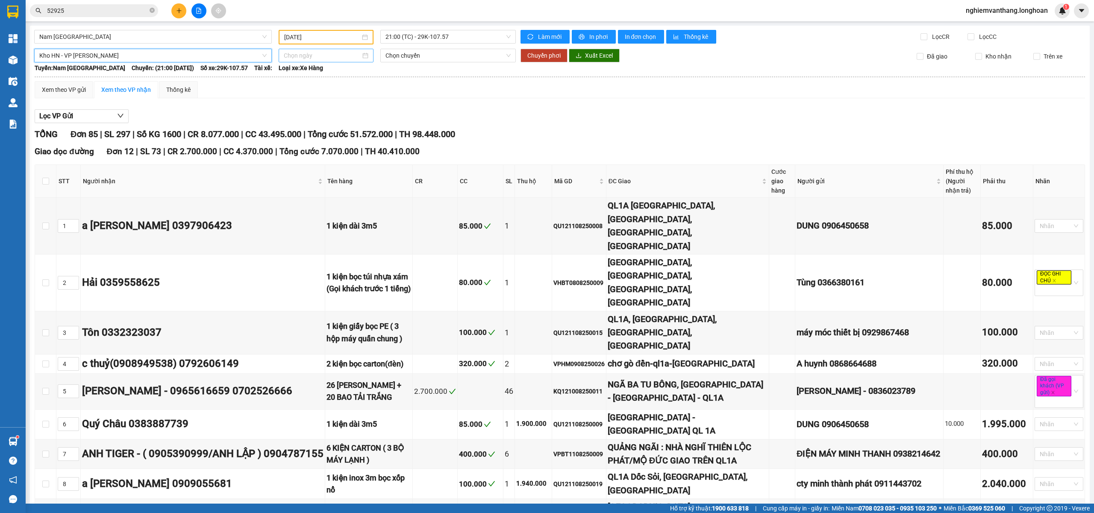
click at [334, 56] on input at bounding box center [322, 55] width 77 height 9
type input "13/08/2025"
click at [337, 132] on div "13" at bounding box center [335, 130] width 10 height 10
type input "13/08/2025"
click at [440, 55] on span "09:00 (TC) - 29E-122.44" at bounding box center [448, 55] width 126 height 13
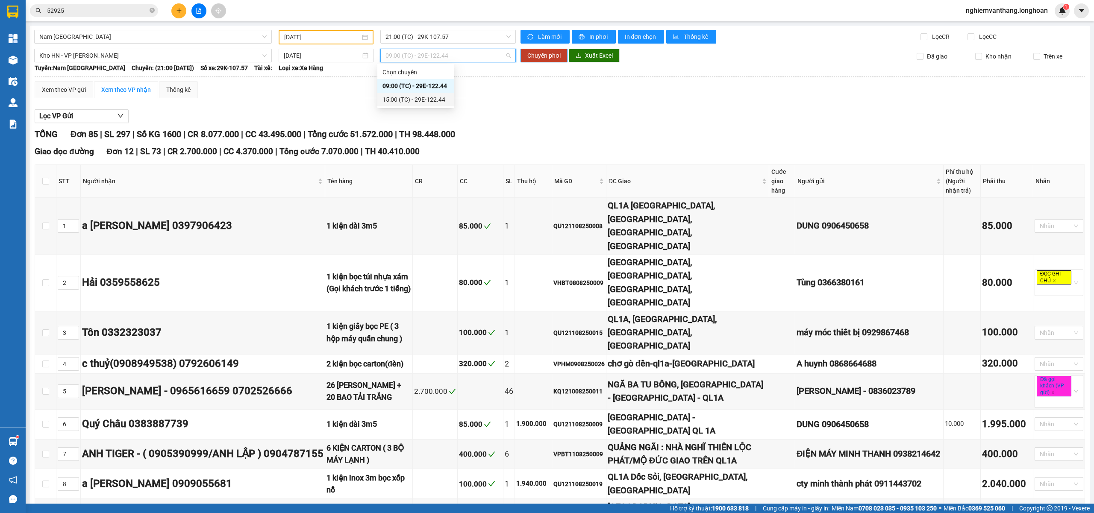
click at [409, 102] on div "15:00 (TC) - 29E-122.44" at bounding box center [415, 99] width 67 height 9
click at [542, 56] on span "Chuyển phơi" at bounding box center [543, 55] width 33 height 9
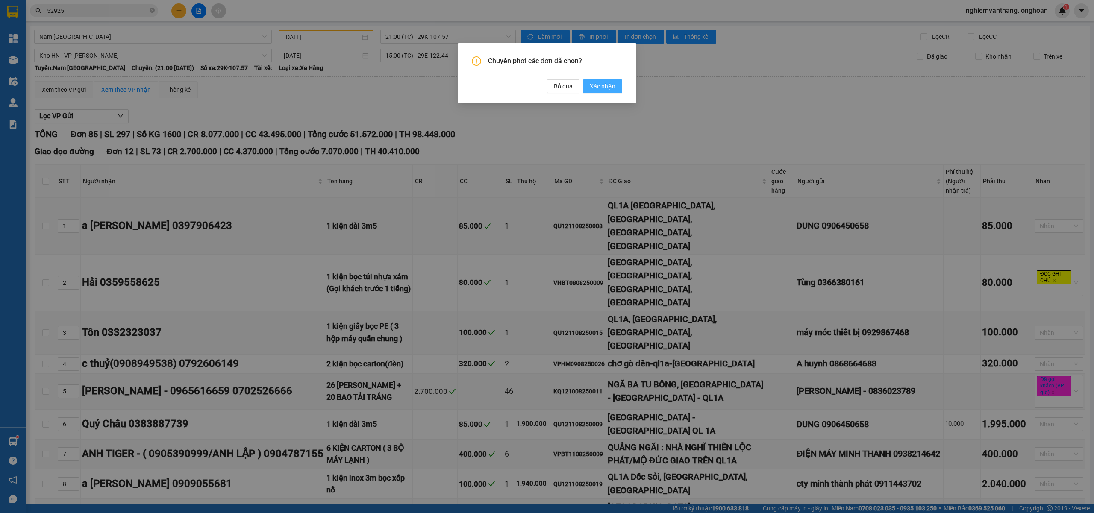
click at [594, 85] on span "Xác nhận" at bounding box center [603, 86] width 26 height 9
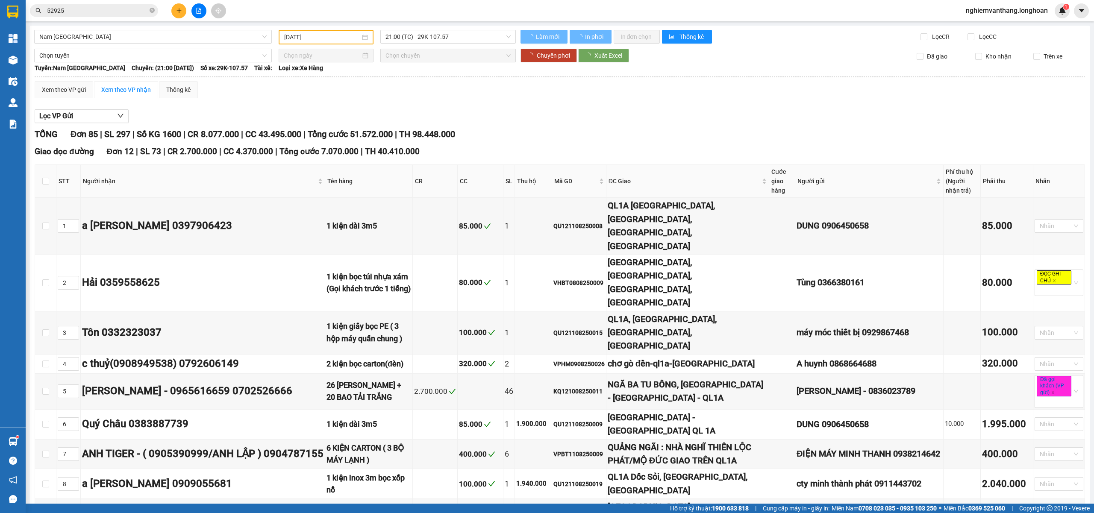
checkbox input "false"
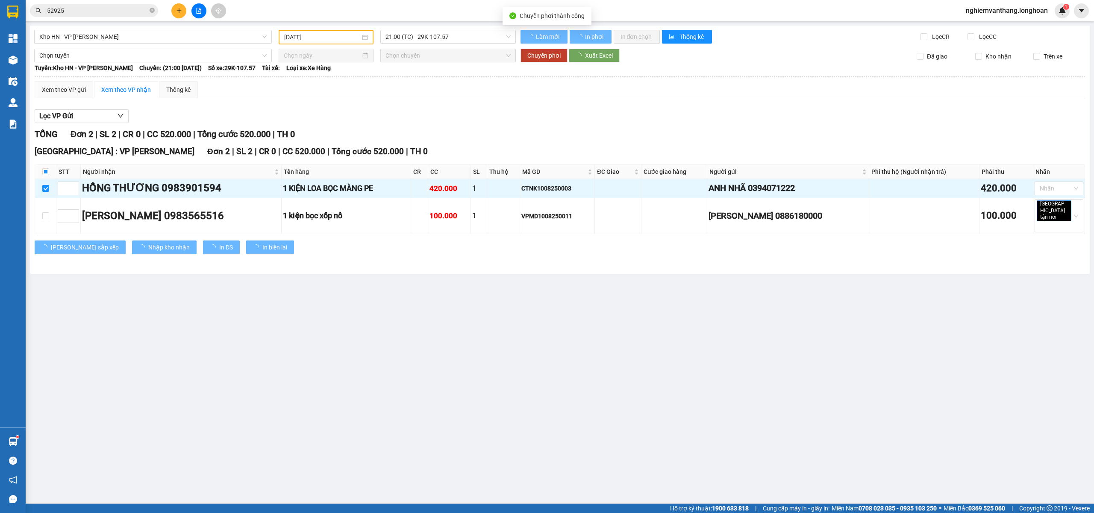
checkbox input "false"
type input "13/08/2025"
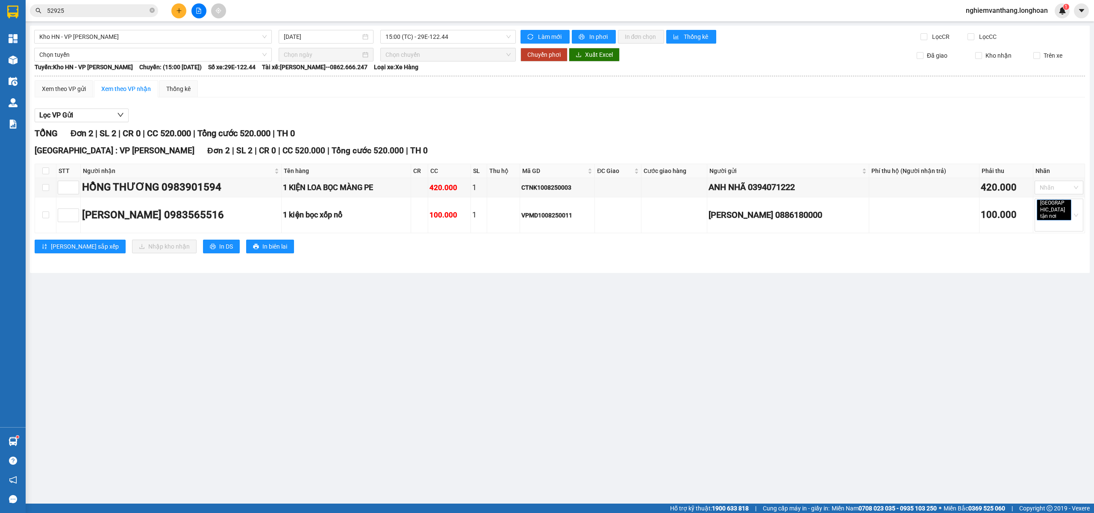
click at [602, 26] on div "Kho HN - VP Nam Từ Liêm 13/08/2025 15:00 (TC) - 29E-122.44 Làm mới In phơi In đ…" at bounding box center [560, 149] width 1060 height 247
click at [600, 33] on span "In phơi" at bounding box center [599, 36] width 20 height 9
click at [102, 32] on span "Kho HN - VP [PERSON_NAME]" at bounding box center [152, 36] width 227 height 13
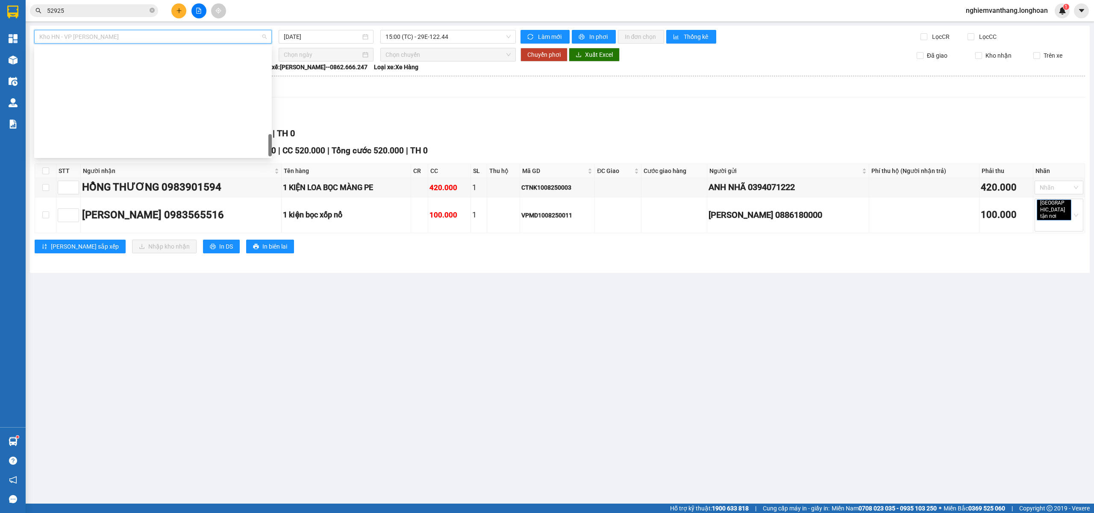
scroll to position [561, 0]
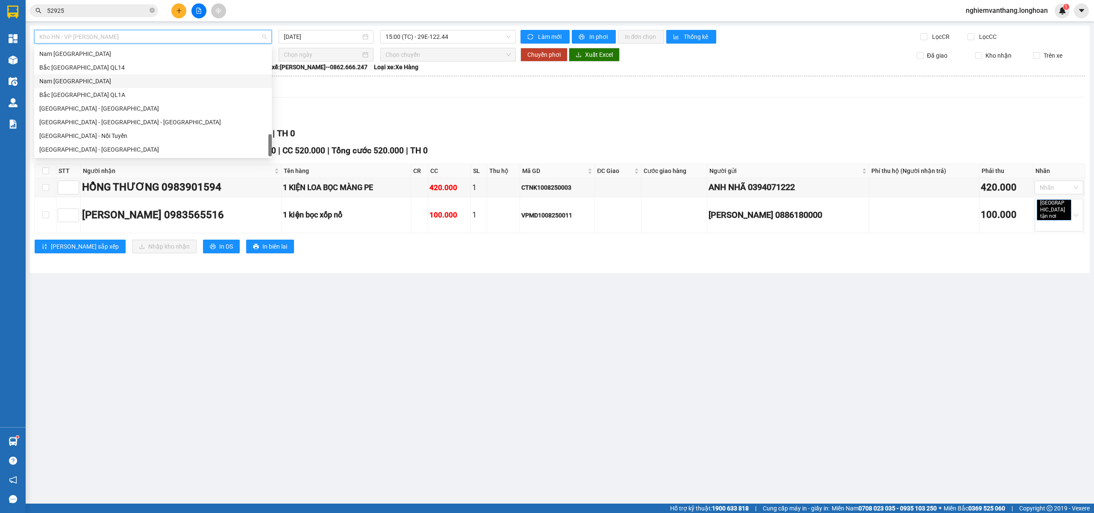
click at [81, 83] on div "Nam Trung Bắc QL1A" at bounding box center [152, 80] width 227 height 9
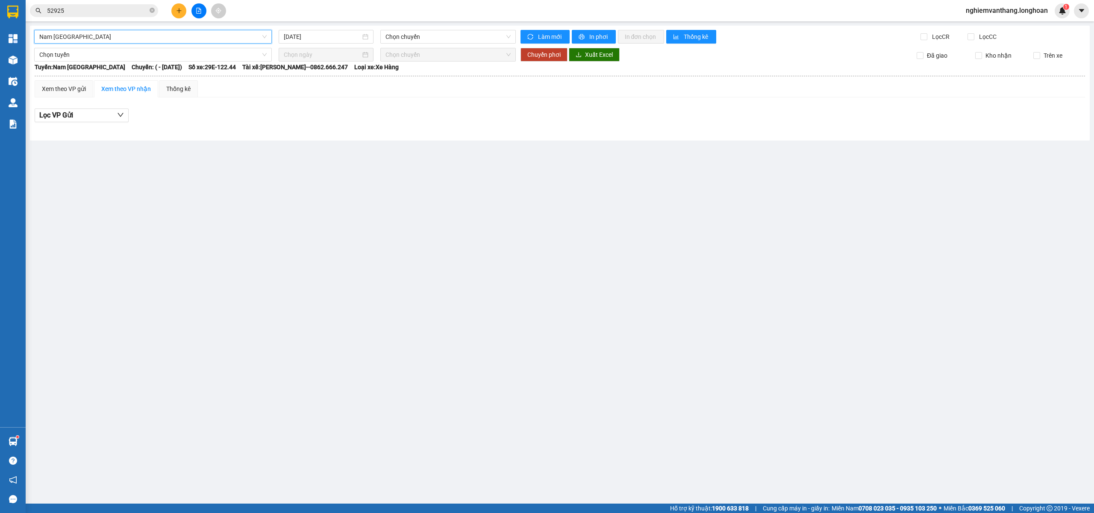
click at [113, 35] on span "Nam Trung Bắc QL1A" at bounding box center [152, 36] width 227 height 13
click at [418, 135] on div "Nam Trung Bắc QL1A 13/08/2025 Chọn chuyến Làm mới In phơi In đơn chọn Thống kê …" at bounding box center [560, 83] width 1060 height 115
click at [339, 36] on input "13/08/2025" at bounding box center [322, 36] width 77 height 9
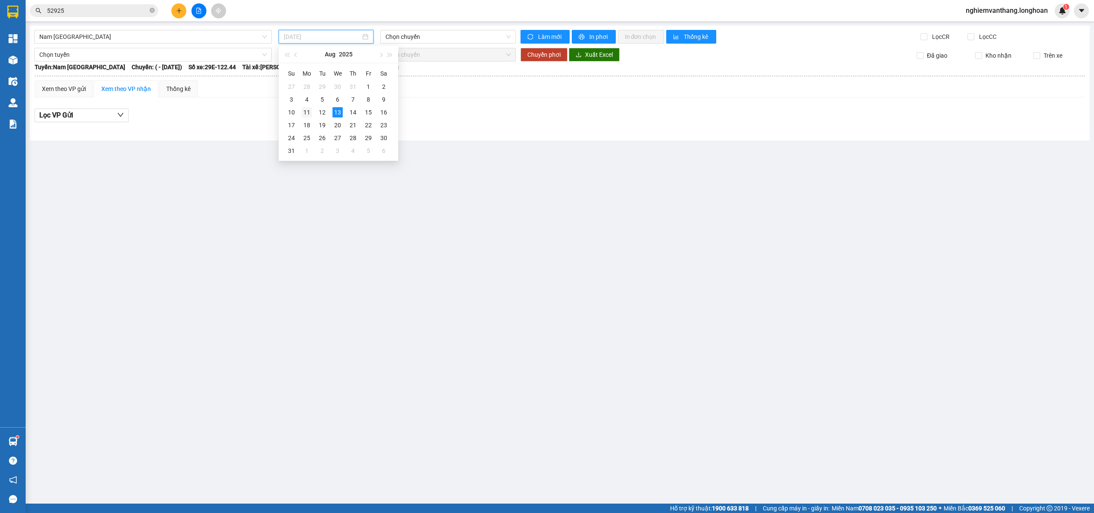
click at [310, 111] on div "11" at bounding box center [307, 112] width 10 height 10
type input "11/08/2025"
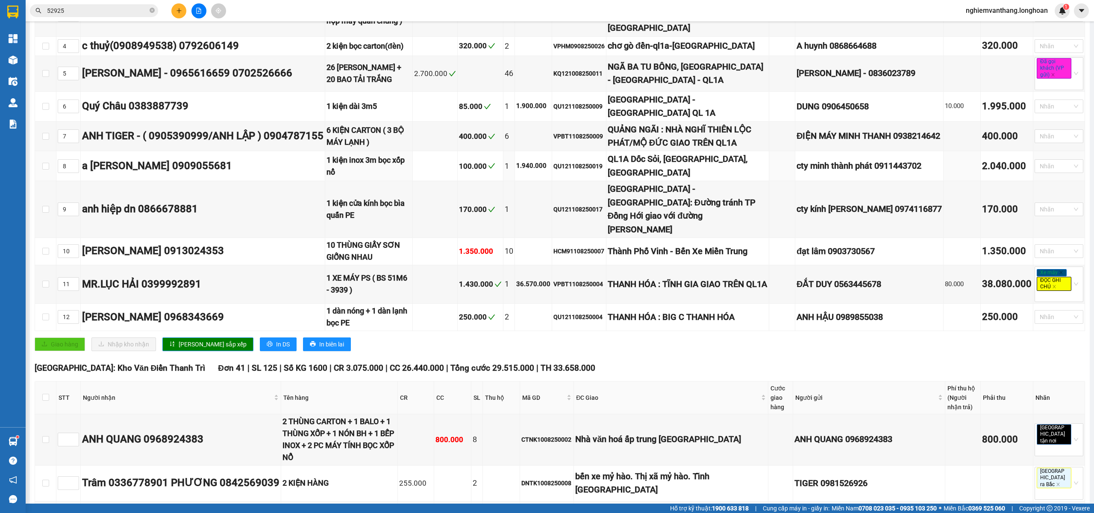
scroll to position [570, 0]
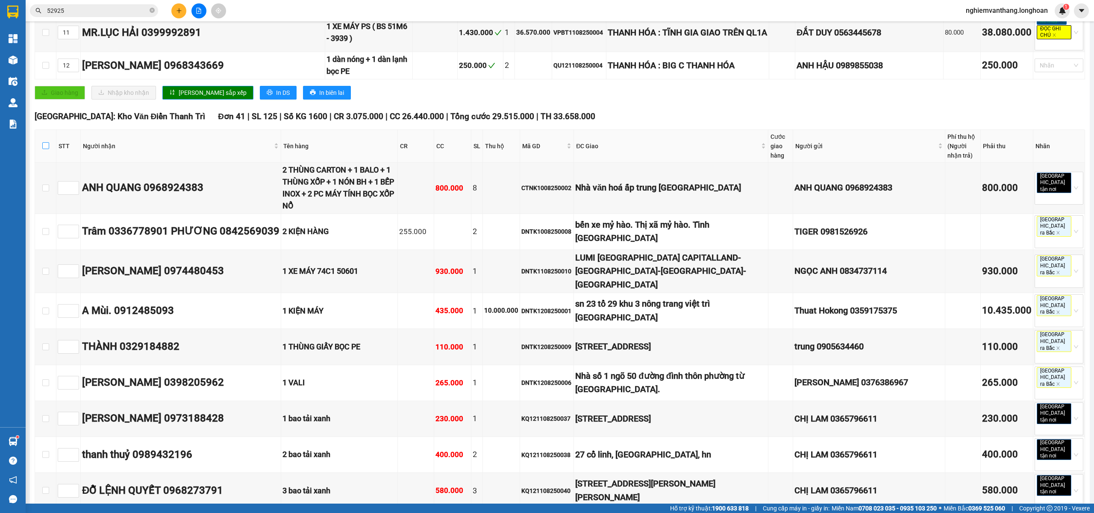
click at [44, 142] on input "checkbox" at bounding box center [45, 145] width 7 height 7
checkbox input "true"
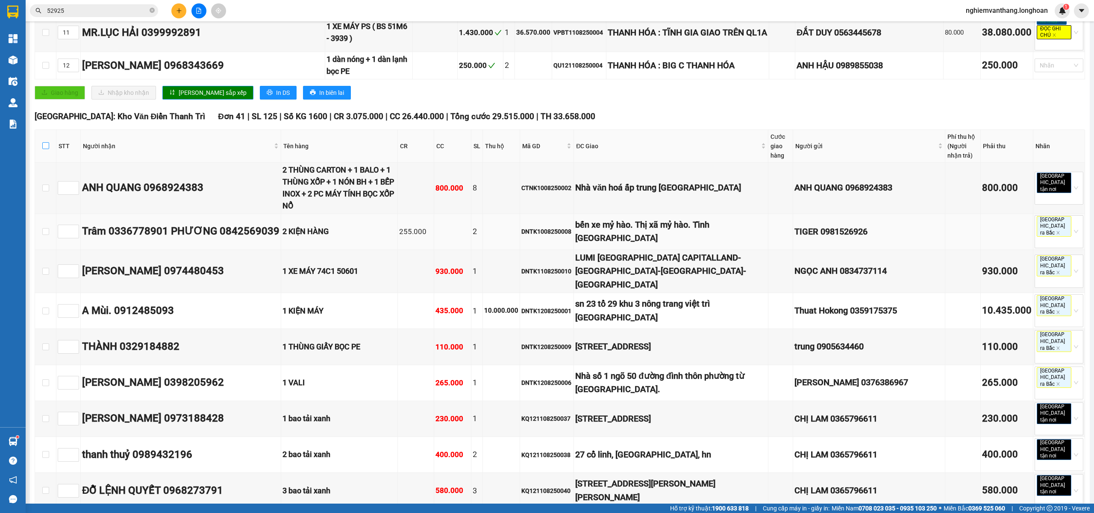
checkbox input "true"
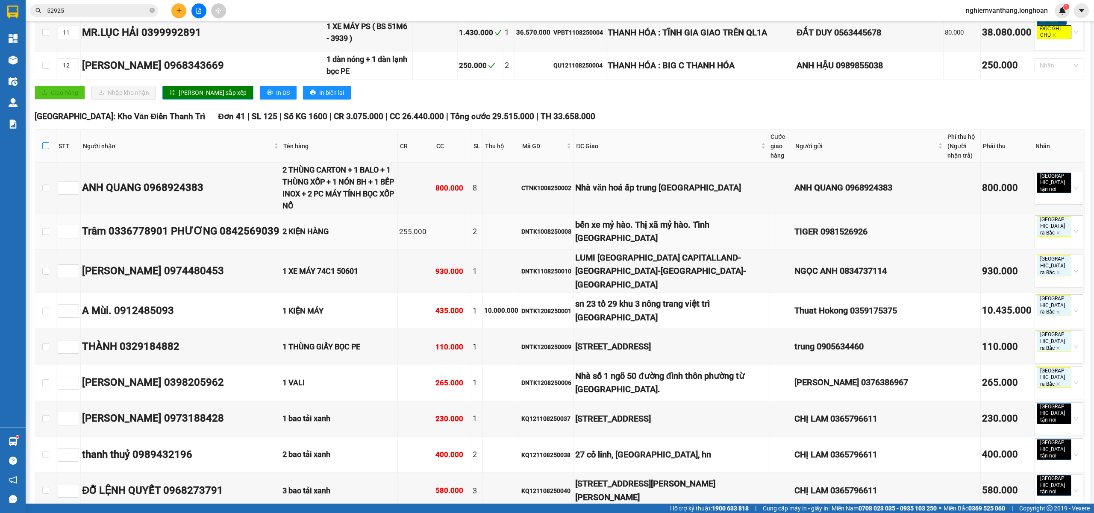
checkbox input "true"
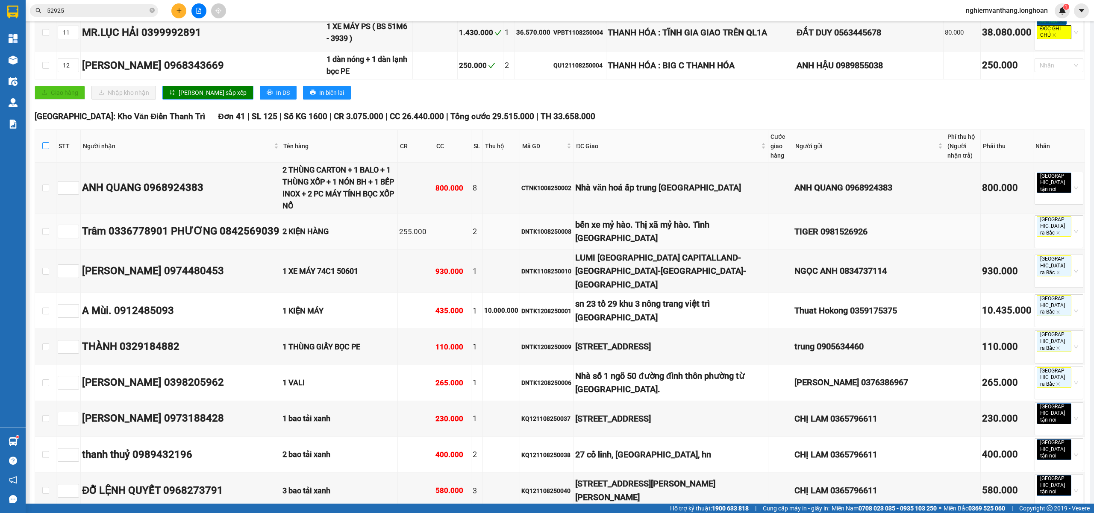
checkbox input "true"
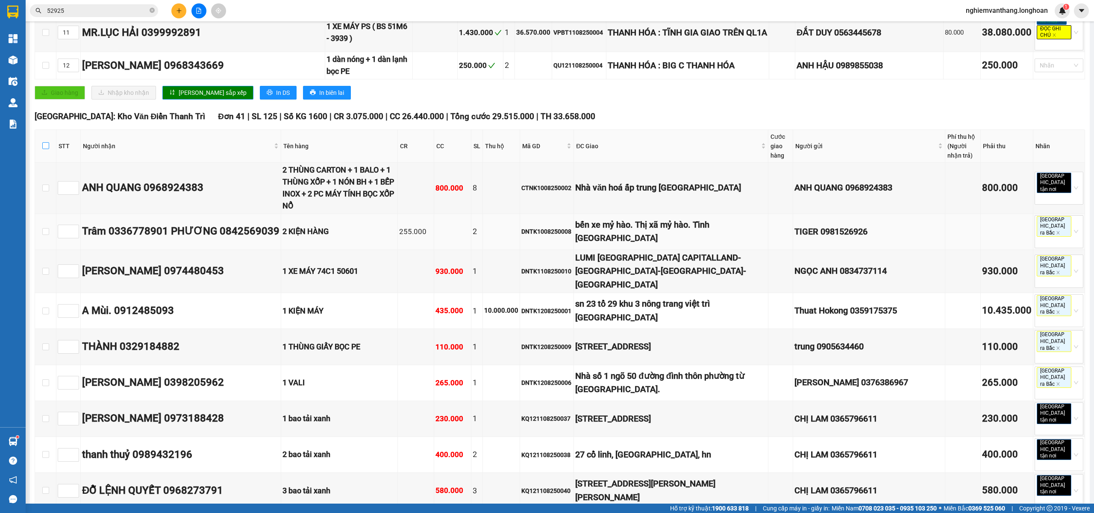
checkbox input "true"
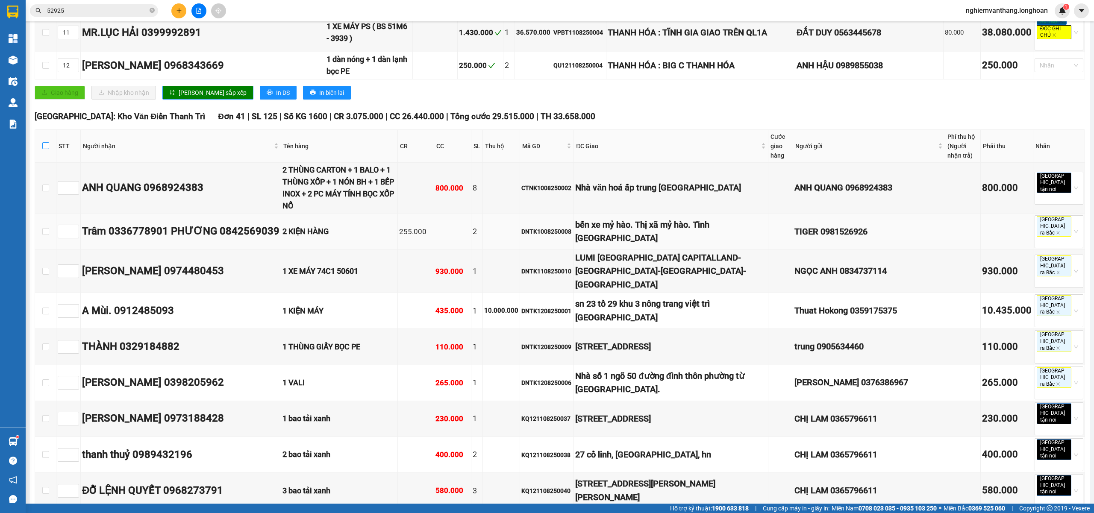
checkbox input "true"
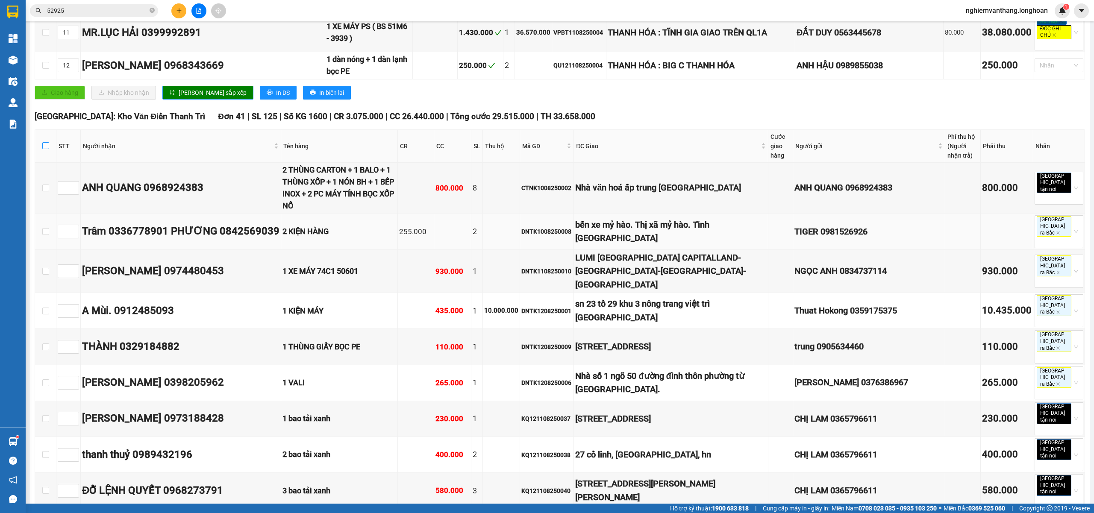
checkbox input "true"
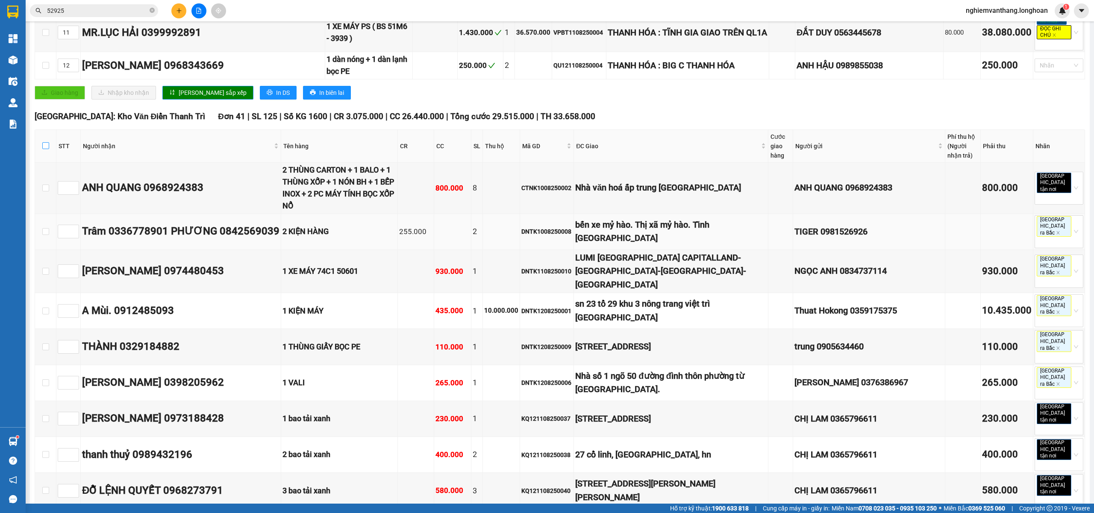
checkbox input "true"
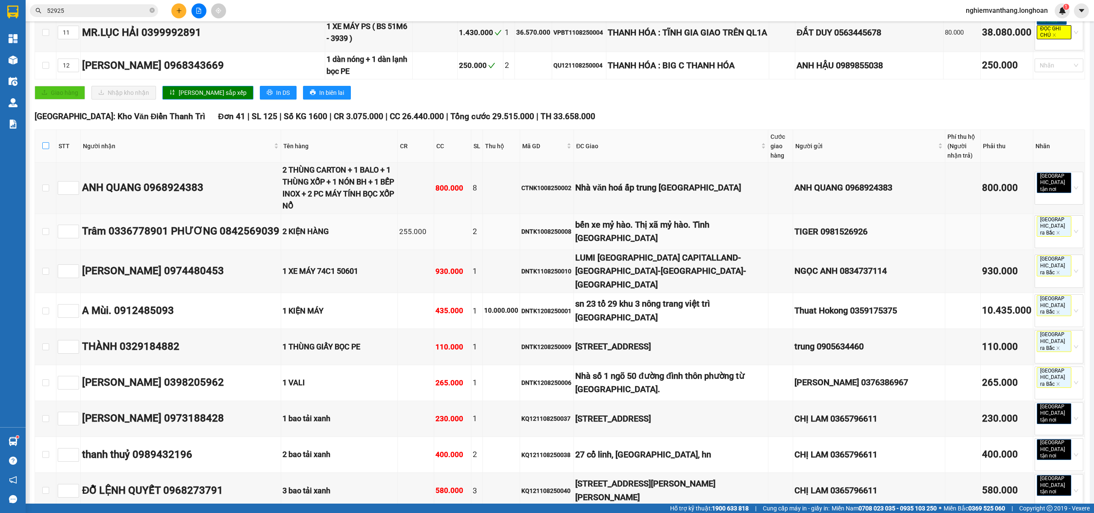
checkbox input "true"
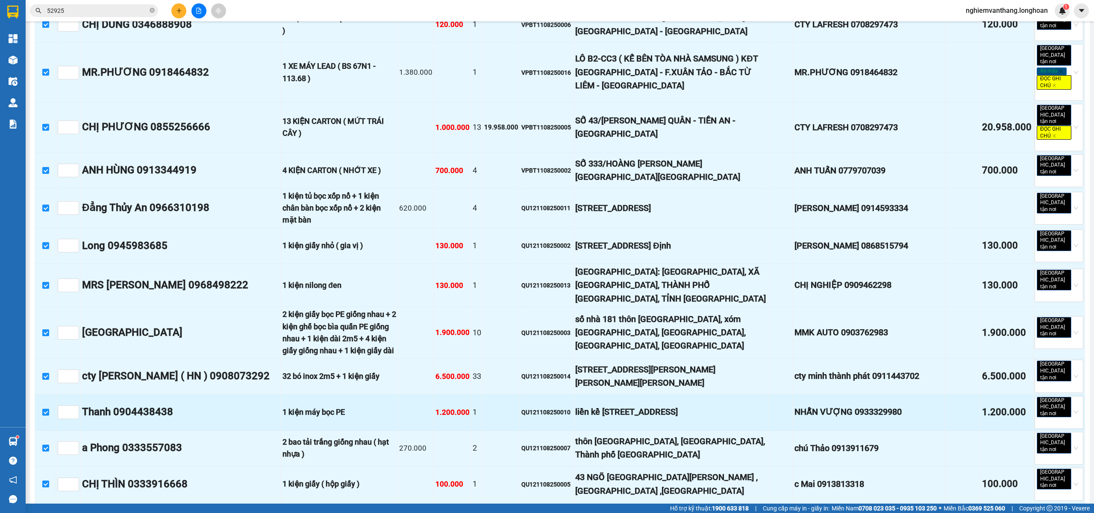
scroll to position [1766, 0]
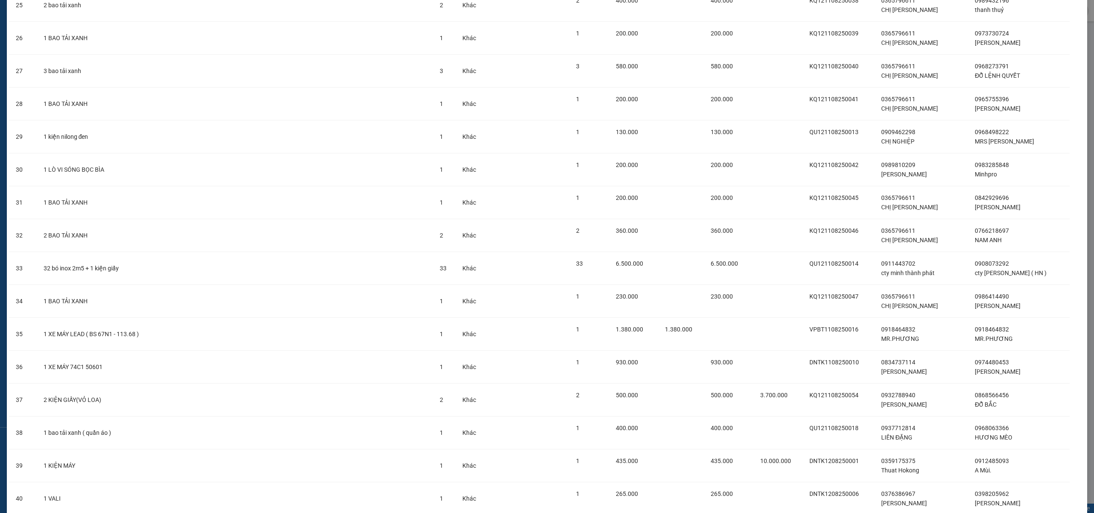
scroll to position [976, 0]
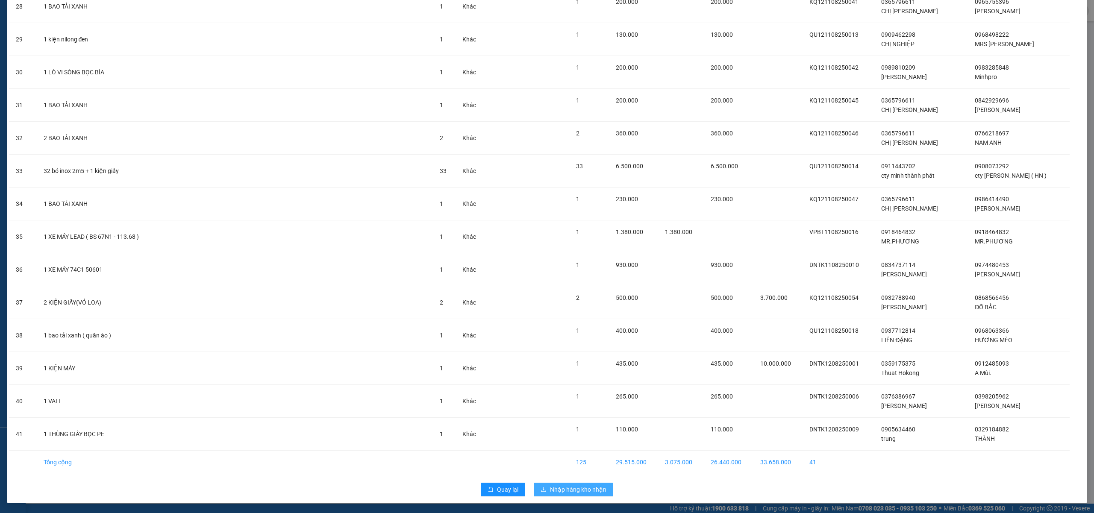
click at [585, 490] on span "Nhập hàng kho nhận" at bounding box center [578, 489] width 56 height 9
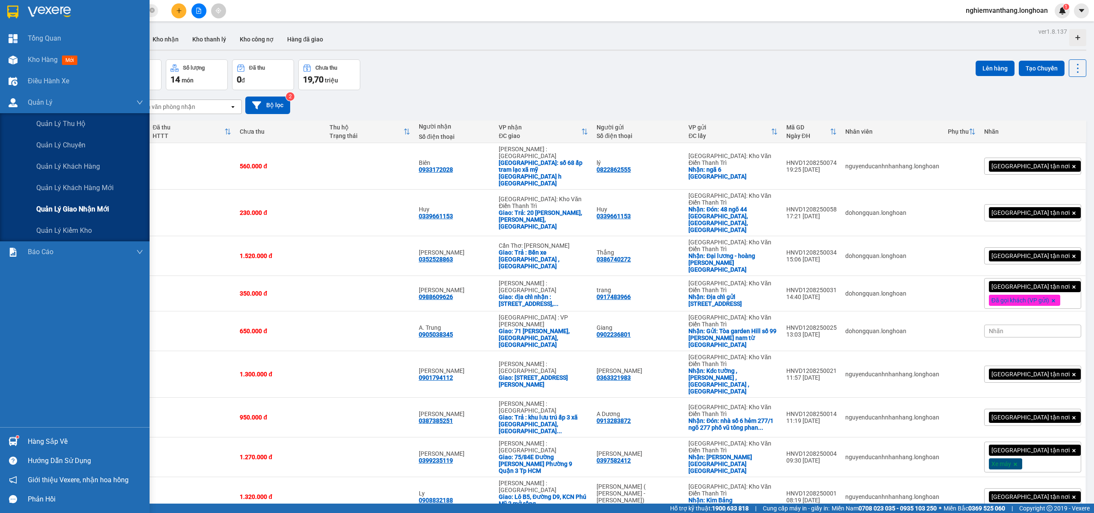
click at [68, 212] on span "Quản lý giao nhận mới" at bounding box center [72, 209] width 73 height 11
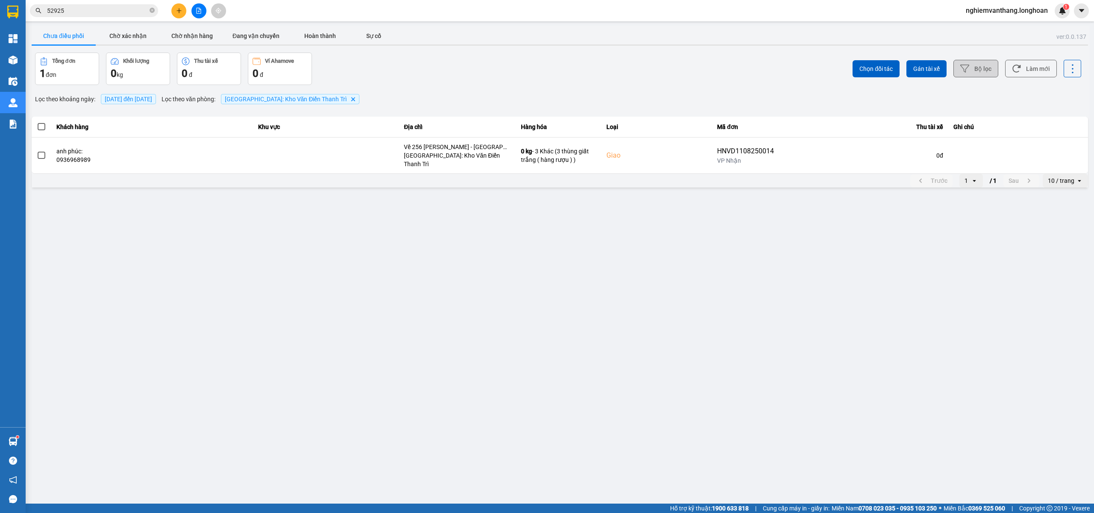
click at [975, 67] on button "Bộ lọc" at bounding box center [975, 69] width 45 height 18
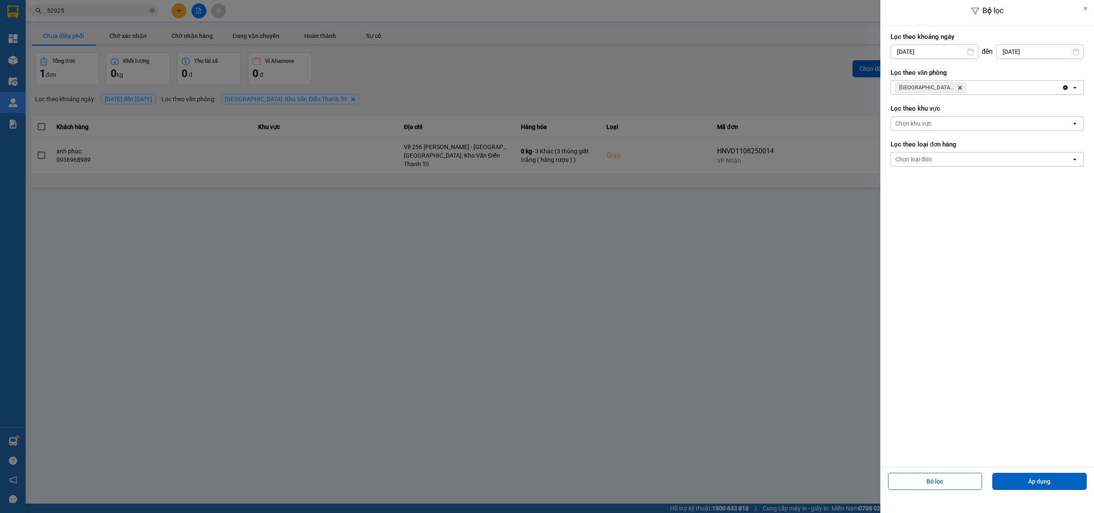
click at [1027, 50] on input "12/08/2025" at bounding box center [1039, 52] width 87 height 14
click at [1009, 150] on div "13" at bounding box center [1010, 152] width 12 height 10
type input "13/08/2025"
click at [961, 189] on div "Bộ lọc Lọc theo khoảng ngày 12/08/2025 Press the down arrow key to interact wit…" at bounding box center [560, 189] width 1060 height 0
drag, startPoint x: 927, startPoint y: 156, endPoint x: 943, endPoint y: 146, distance: 19.1
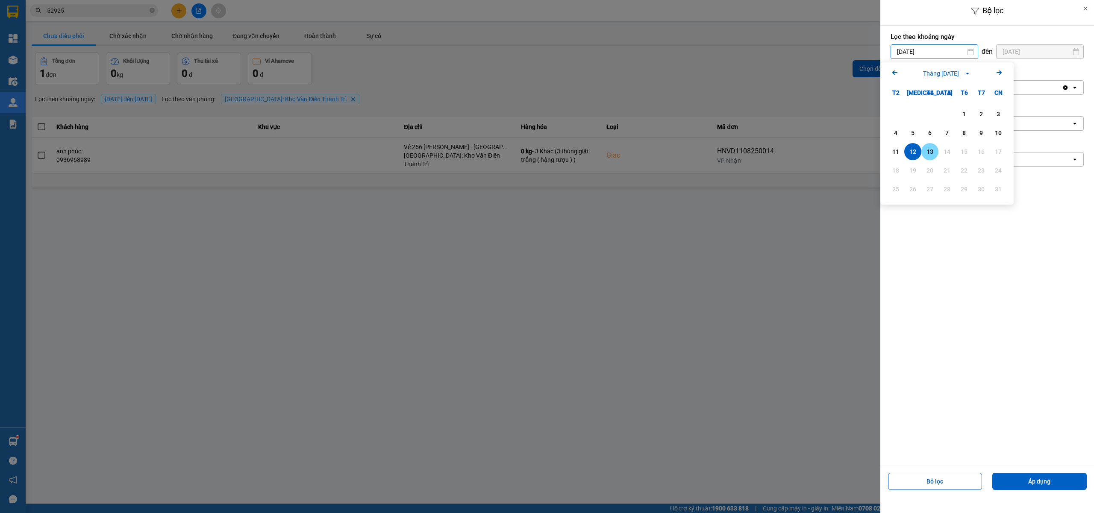
click at [927, 156] on div "13" at bounding box center [930, 152] width 12 height 10
type input "13/08/2025"
click at [1026, 473] on button "Áp dụng" at bounding box center [1039, 481] width 94 height 17
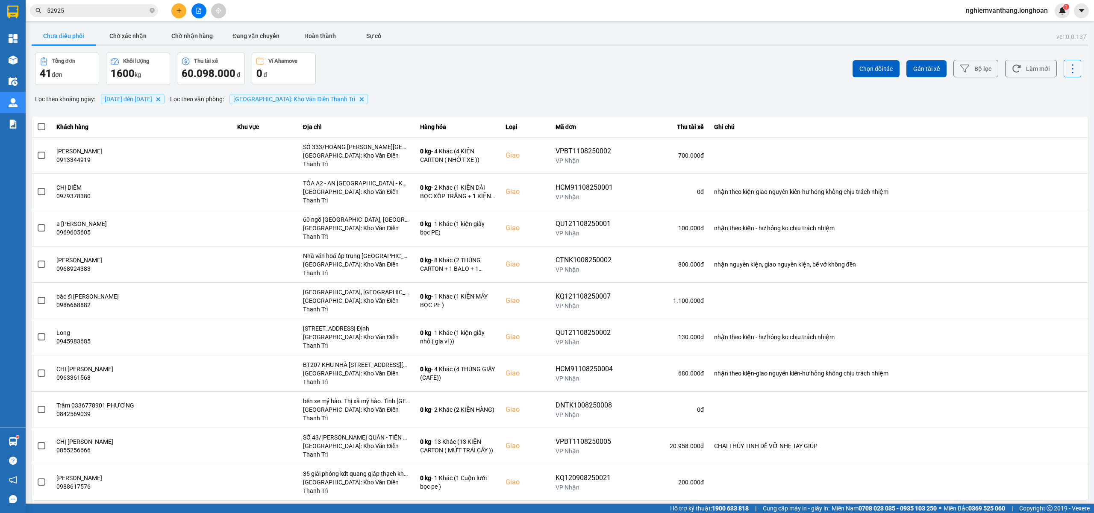
click at [1063, 503] on div "10 / trang" at bounding box center [1061, 507] width 26 height 9
click at [1064, 427] on li "100 / trang" at bounding box center [1065, 422] width 45 height 15
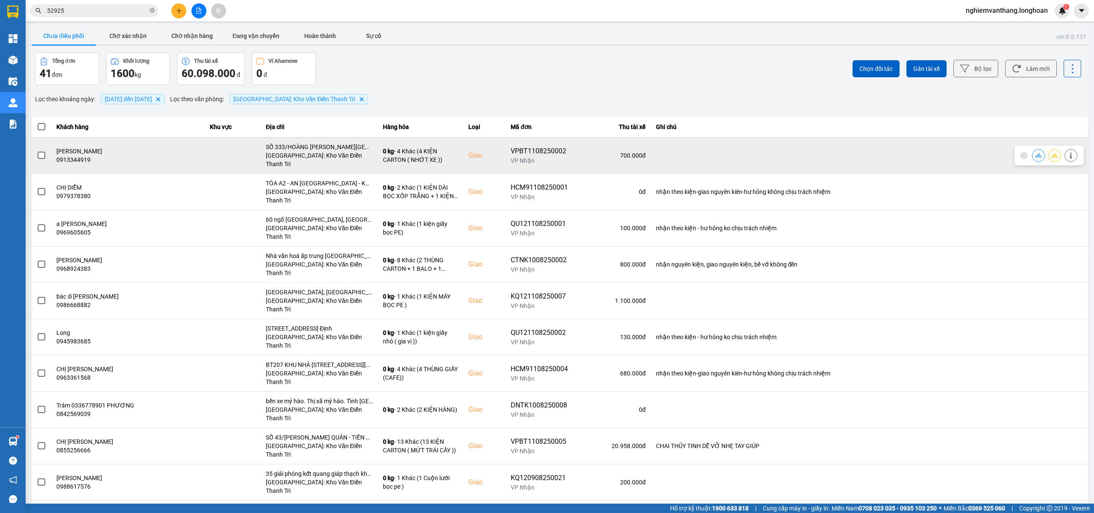
click at [38, 152] on span at bounding box center [42, 156] width 8 height 8
click at [37, 151] on input "checkbox" at bounding box center [37, 151] width 0 height 0
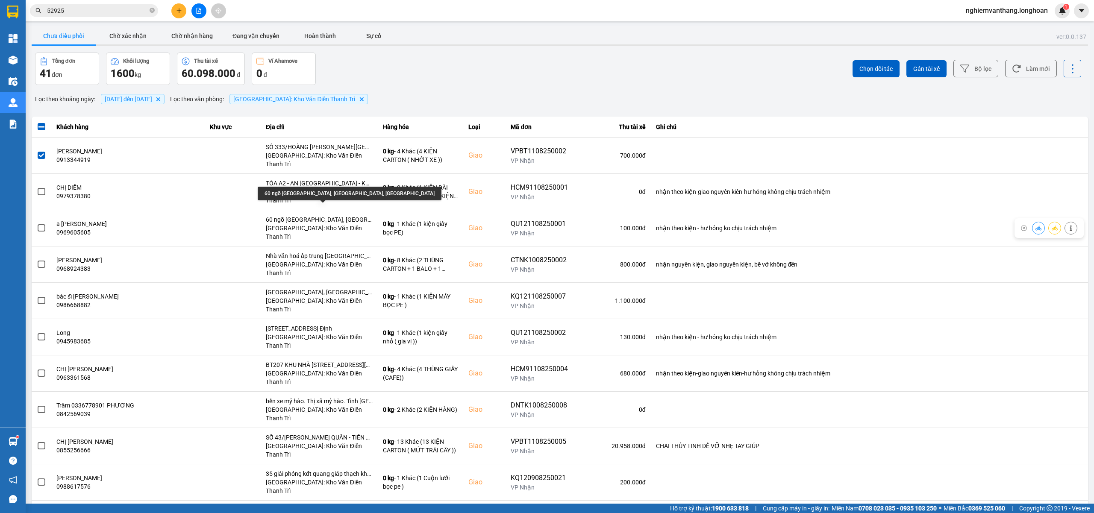
click at [332, 195] on div "60 ngõ 80 phố Hoa Lâm, phường Việt Hưng, Hà Nội" at bounding box center [350, 194] width 184 height 14
copy div "60 ngõ 80 phố Hoa Lâm, phường Việt Hưng, Hà Nội"
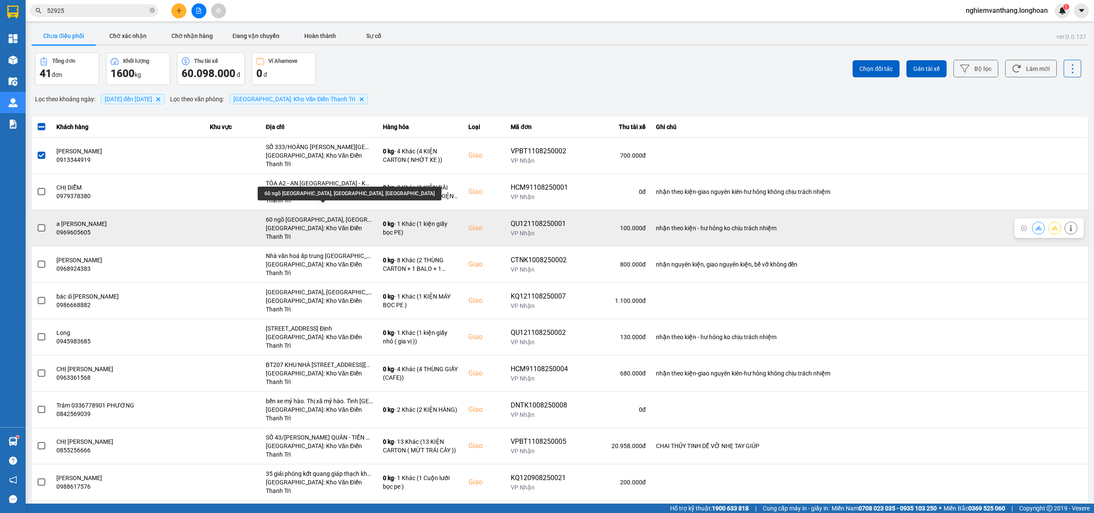
click at [323, 215] on div "60 ngõ 80 phố Hoa Lâm, phường Việt Hưng, Hà Nội" at bounding box center [319, 219] width 107 height 9
click at [44, 224] on span at bounding box center [42, 228] width 8 height 8
click at [37, 223] on input "checkbox" at bounding box center [37, 223] width 0 height 0
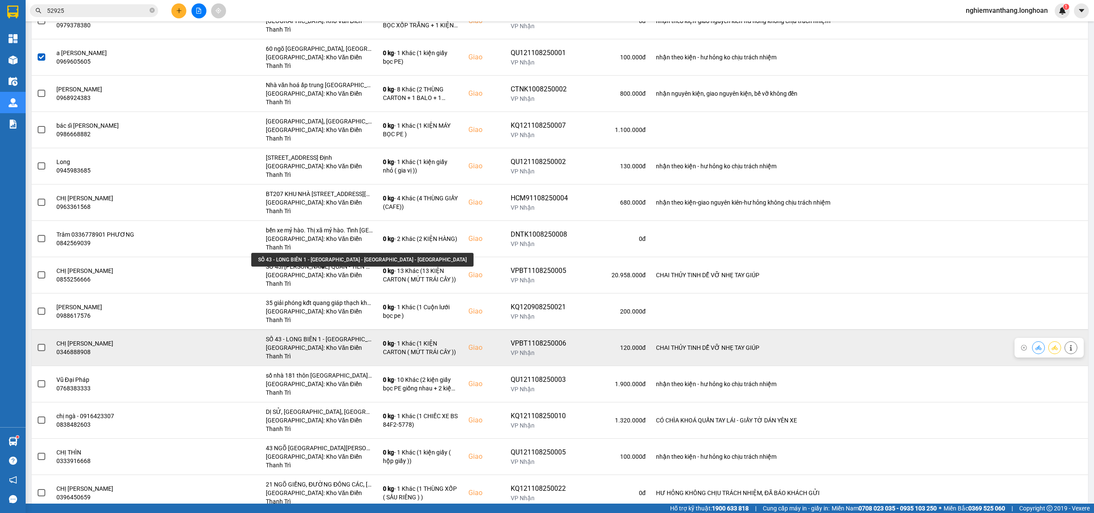
scroll to position [228, 0]
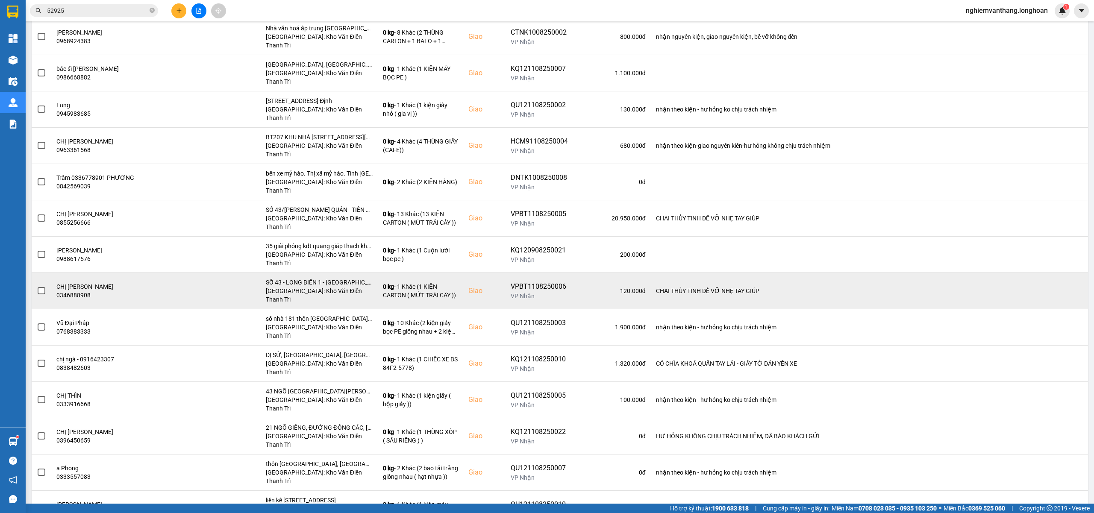
click at [41, 287] on span at bounding box center [42, 291] width 8 height 8
click at [37, 286] on input "checkbox" at bounding box center [37, 286] width 0 height 0
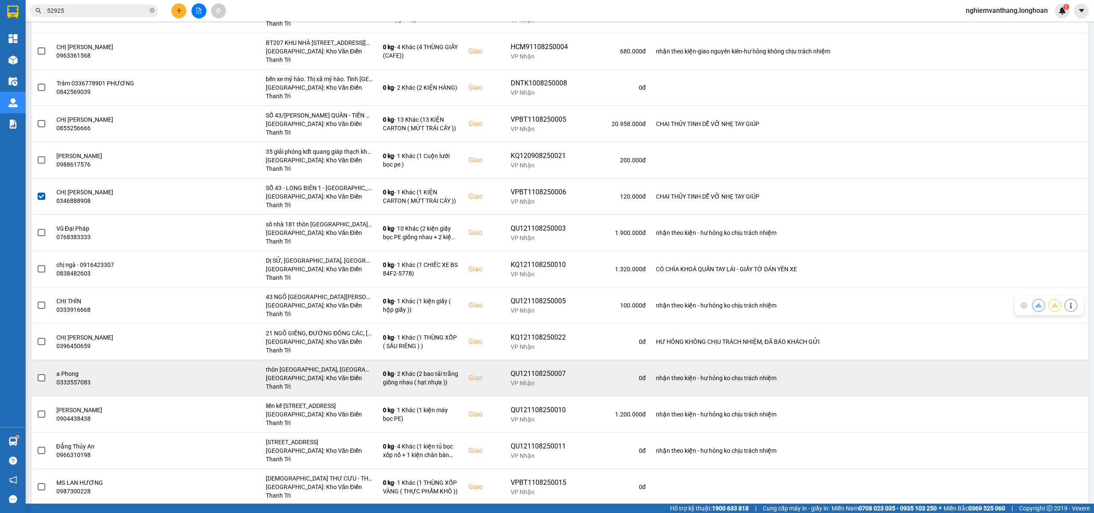
scroll to position [342, 0]
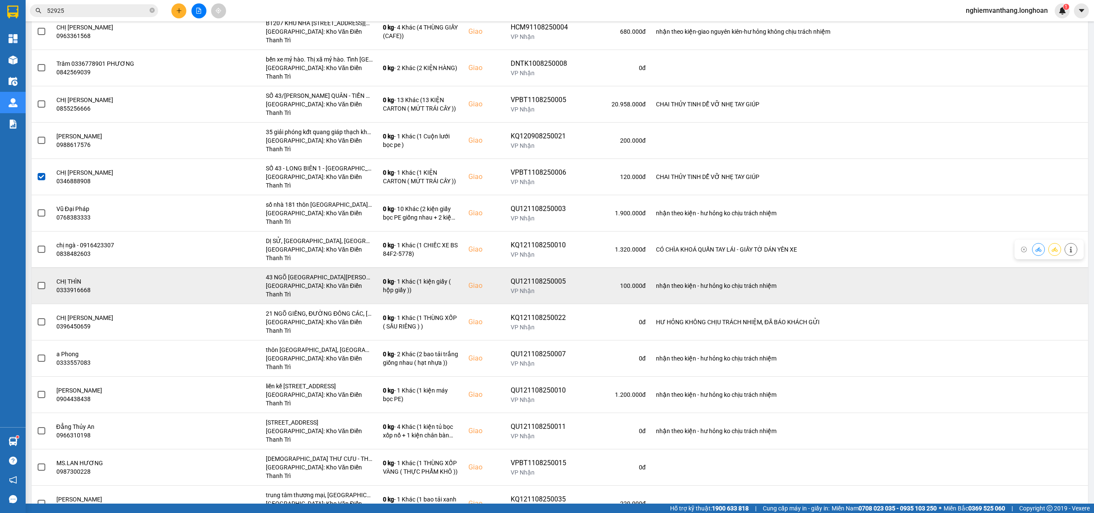
click at [38, 281] on label at bounding box center [41, 285] width 9 height 9
click at [37, 281] on input "checkbox" at bounding box center [37, 281] width 0 height 0
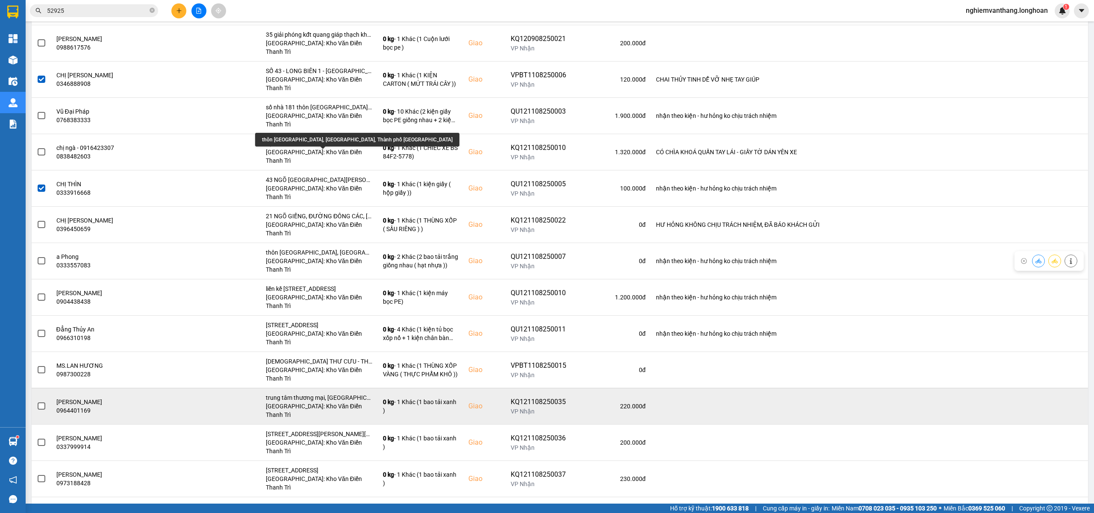
scroll to position [455, 0]
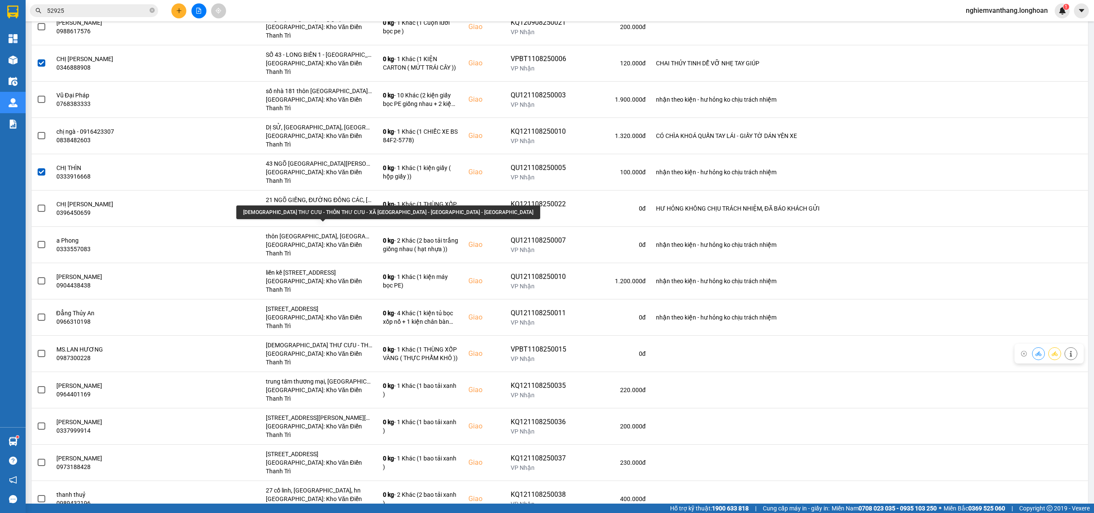
click at [334, 211] on div "CHÙA THƯ CƯU - THÔN THƯ CƯU - XÃ CỔ LOA - ĐÔNG ANH - HÀ NỘI" at bounding box center [388, 213] width 304 height 14
copy div "CHÙA THƯ CƯU - THÔN THƯ CƯU - XÃ CỔ LOA - ĐÔNG ANH - HÀ NỘI"
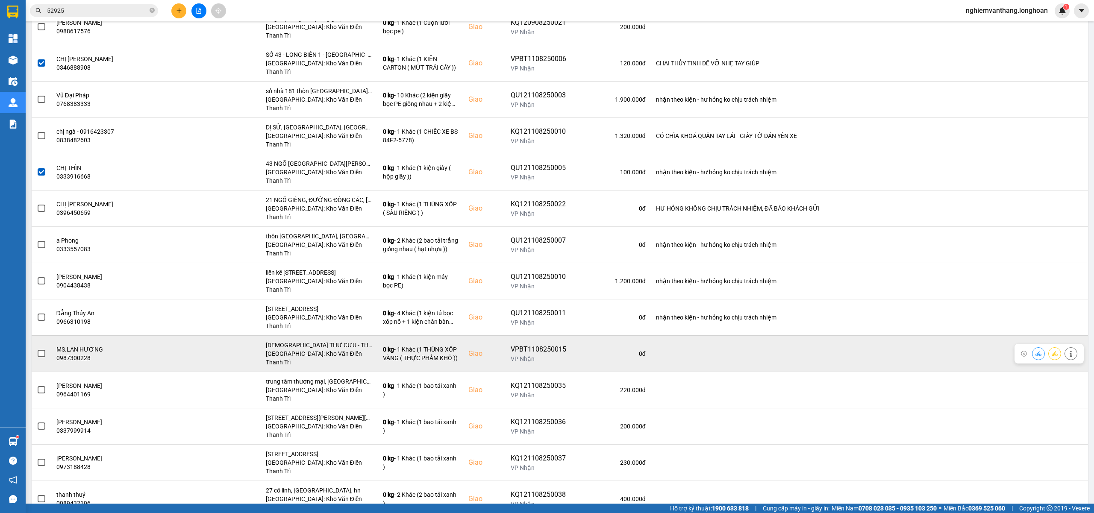
click at [45, 349] on label at bounding box center [41, 353] width 9 height 9
click at [37, 349] on input "checkbox" at bounding box center [37, 349] width 0 height 0
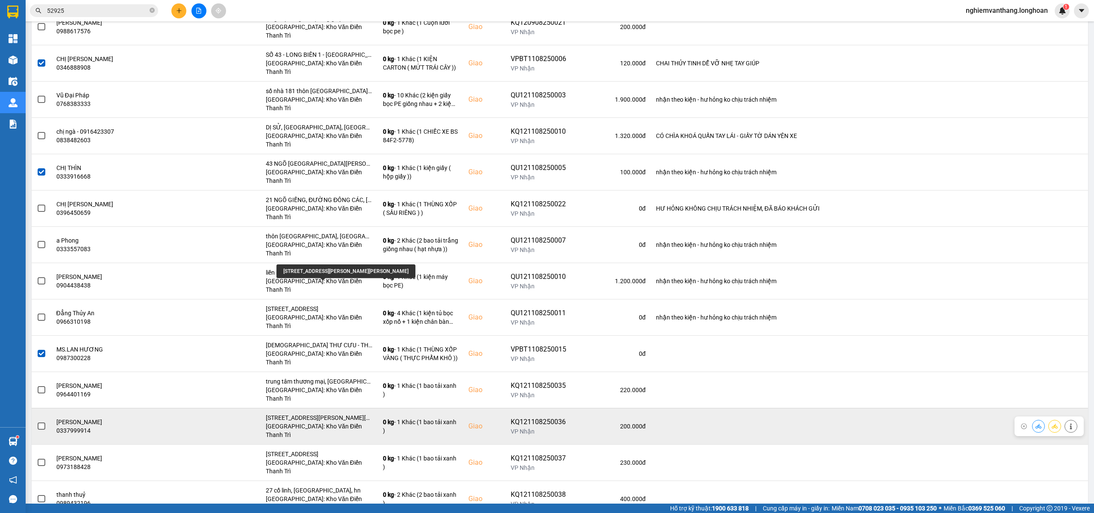
click at [334, 414] on div "[STREET_ADDRESS][PERSON_NAME][PERSON_NAME]" at bounding box center [319, 418] width 107 height 9
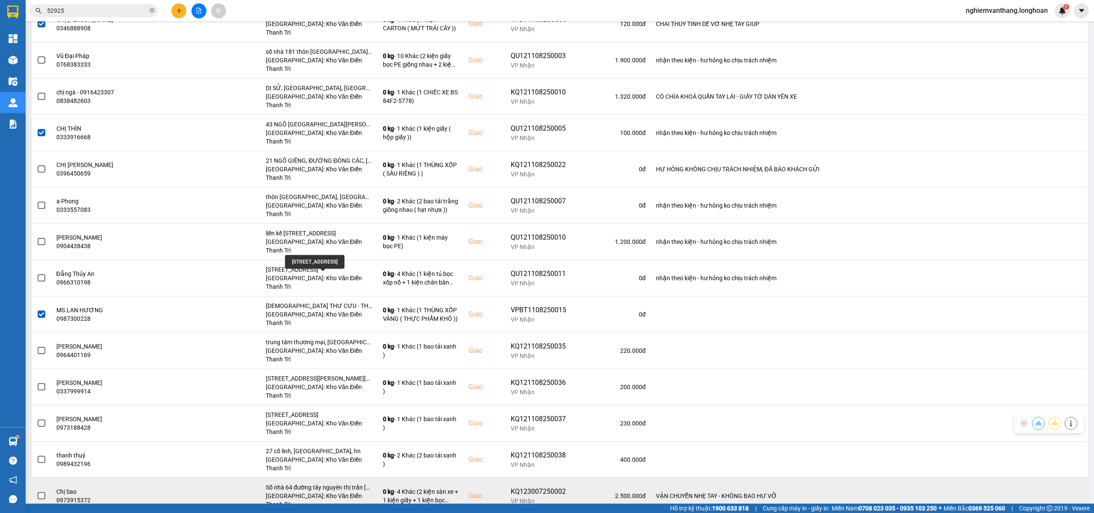
scroll to position [513, 0]
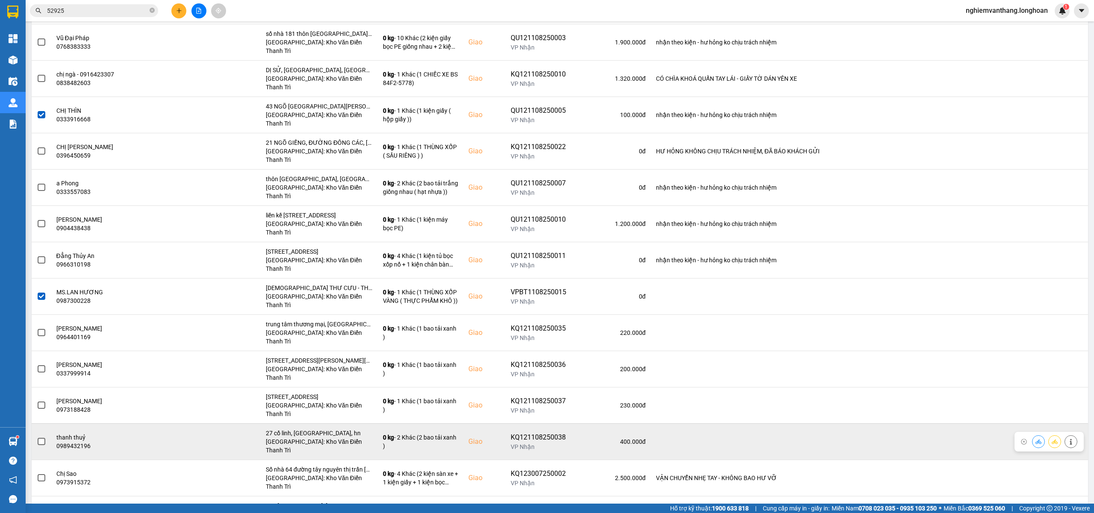
click at [47, 423] on td at bounding box center [42, 441] width 20 height 36
click at [41, 438] on span at bounding box center [42, 442] width 8 height 8
click at [37, 437] on input "checkbox" at bounding box center [37, 437] width 0 height 0
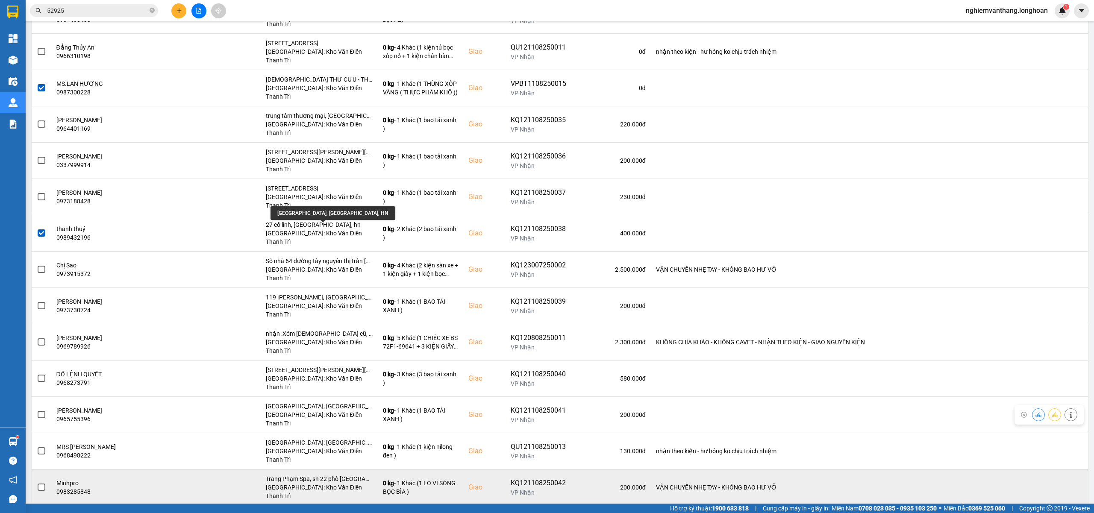
scroll to position [741, 0]
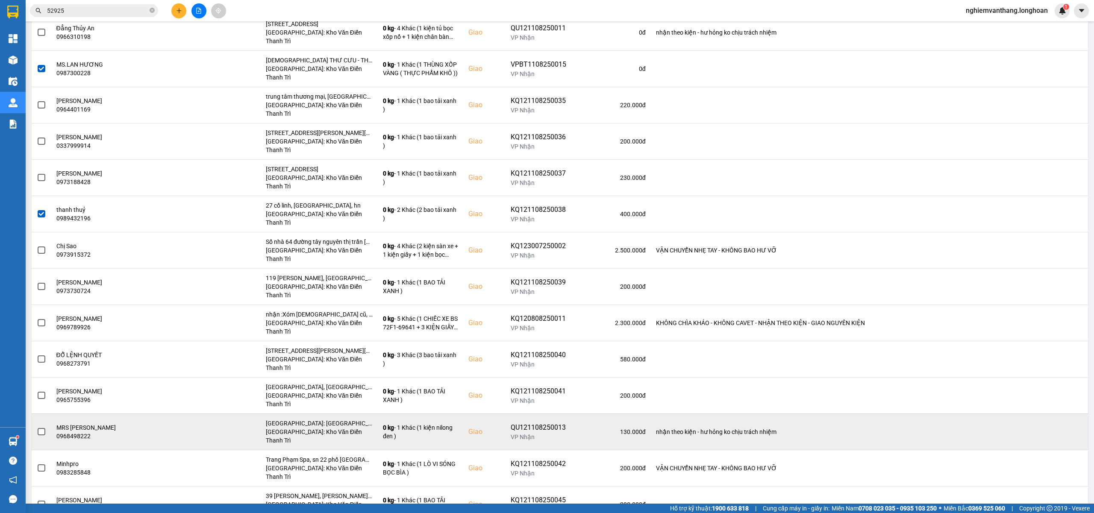
click at [37, 427] on label at bounding box center [41, 431] width 9 height 9
click at [37, 427] on input "checkbox" at bounding box center [37, 427] width 0 height 0
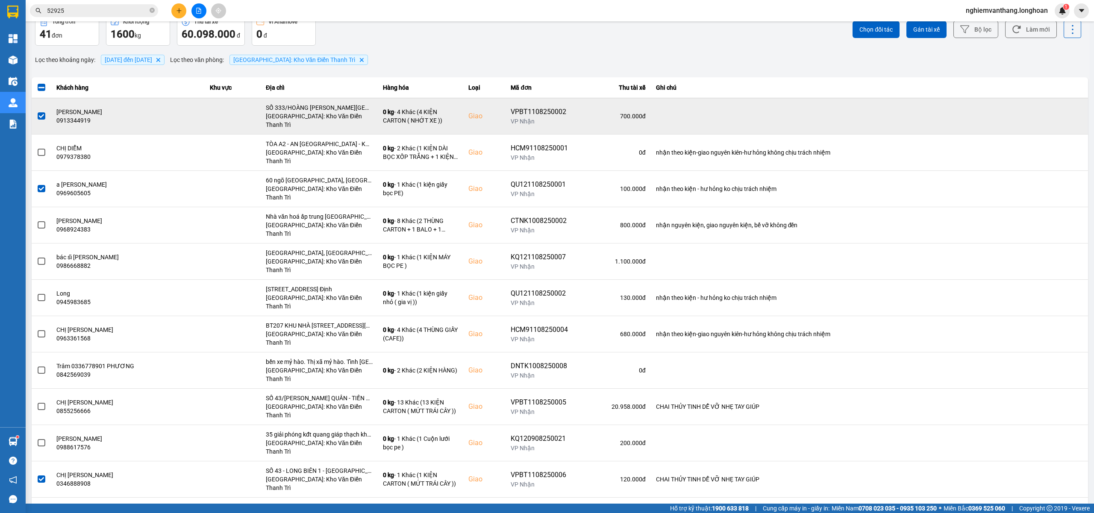
scroll to position [0, 0]
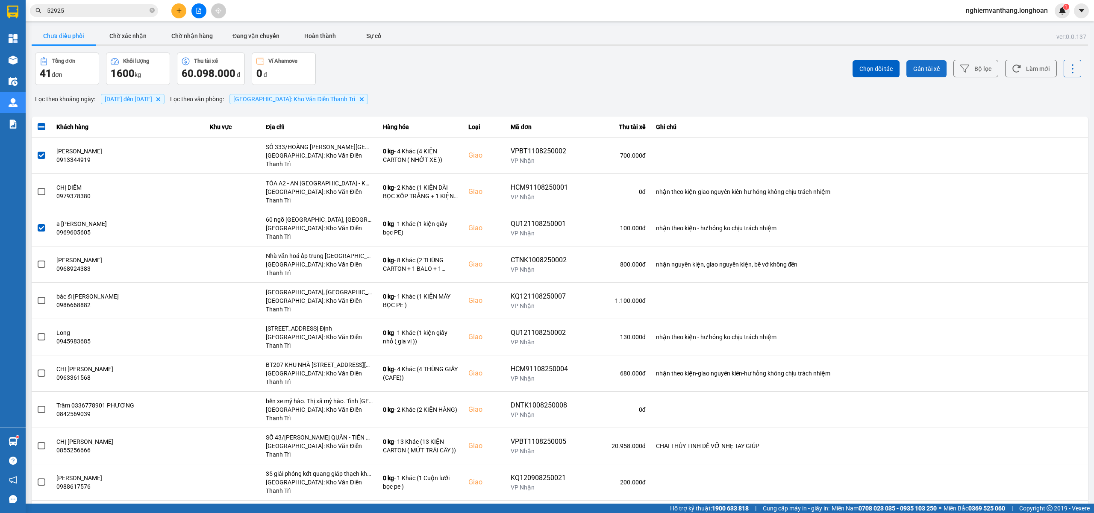
click at [920, 72] on span "Gán tài xế" at bounding box center [926, 69] width 26 height 9
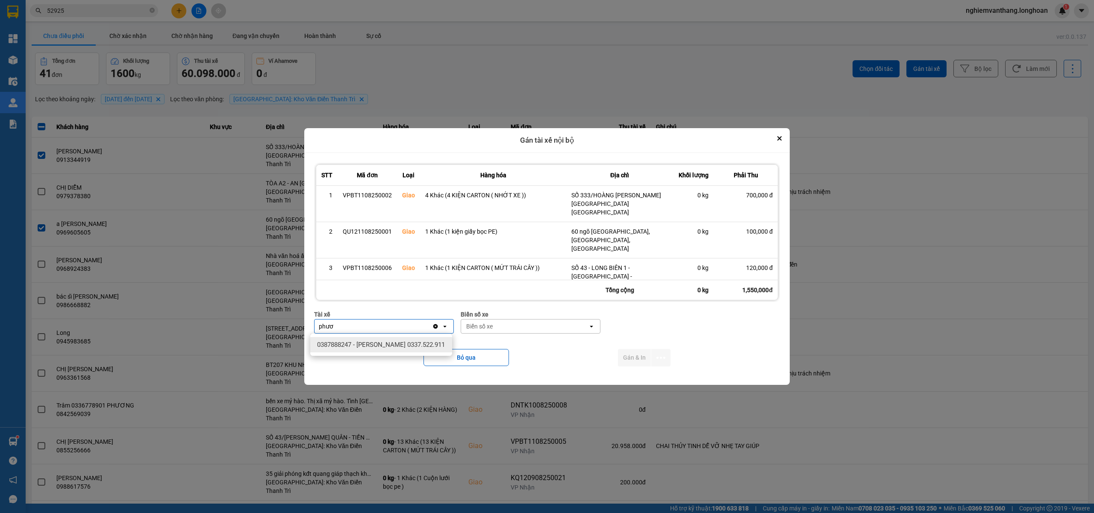
type input "phươ"
click at [424, 343] on span "0387888247 - [PERSON_NAME] 0337.522.911" at bounding box center [381, 345] width 128 height 9
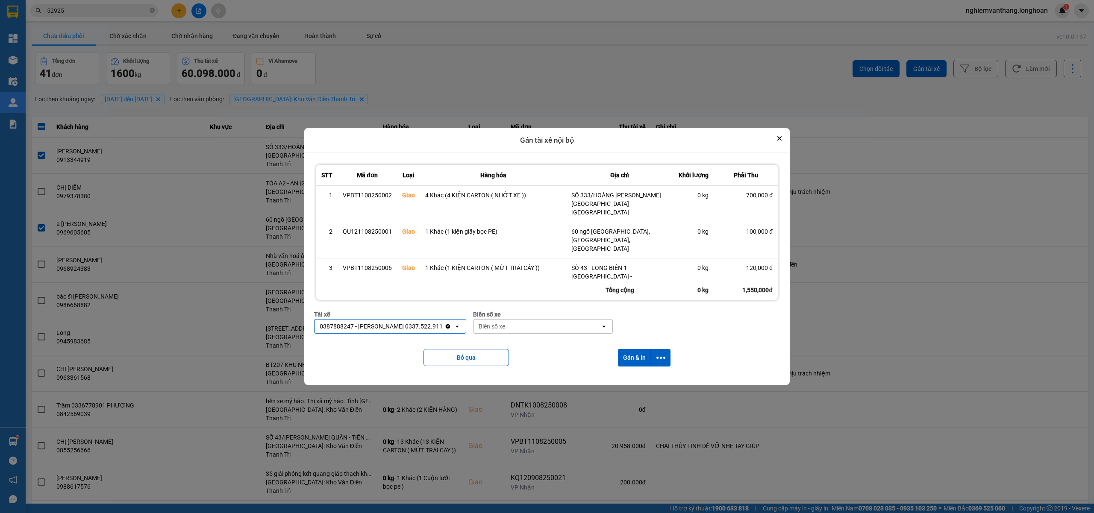
click at [518, 327] on div "Biển số xe" at bounding box center [536, 327] width 127 height 14
type input "14"
click at [520, 356] on div "29E-366.14" at bounding box center [541, 360] width 142 height 15
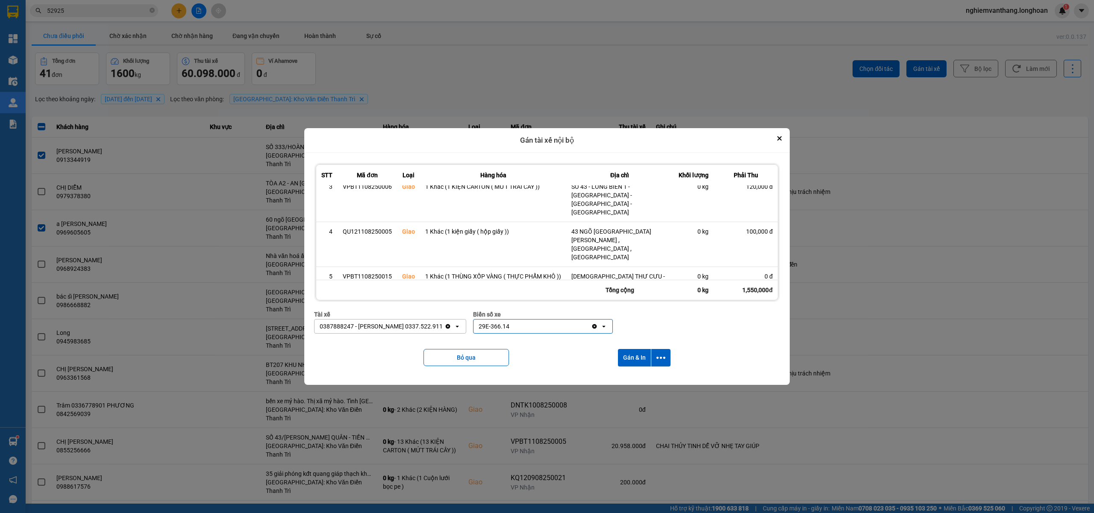
scroll to position [101, 0]
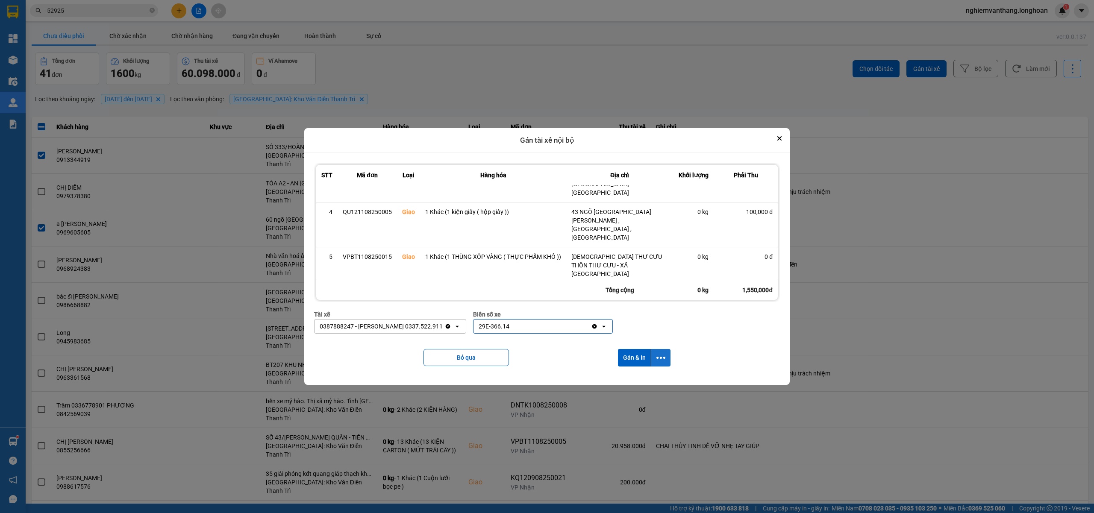
click at [661, 353] on icon "dialog" at bounding box center [660, 357] width 9 height 9
click at [645, 379] on div "Chỉ gán tài" at bounding box center [639, 381] width 50 height 9
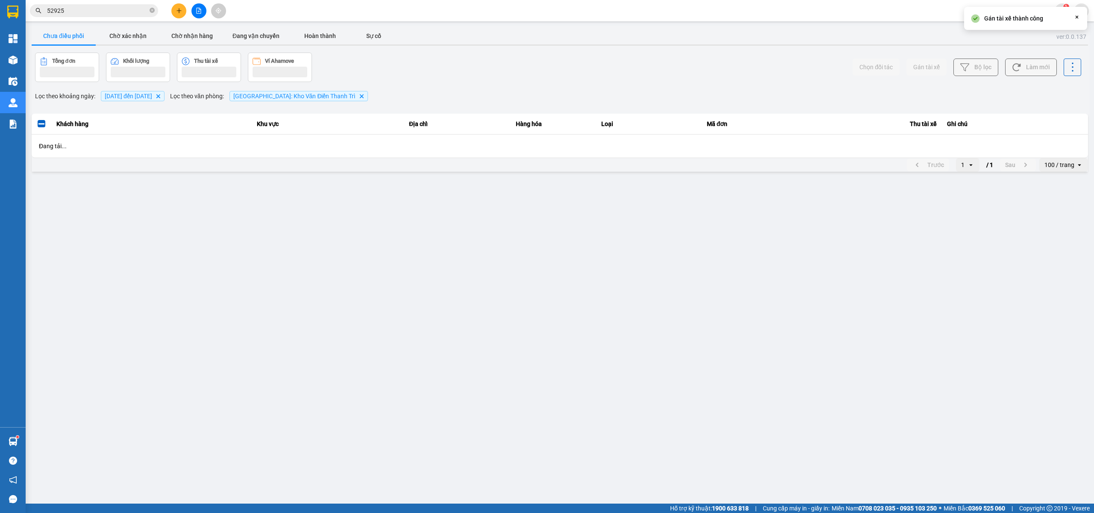
scroll to position [0, 0]
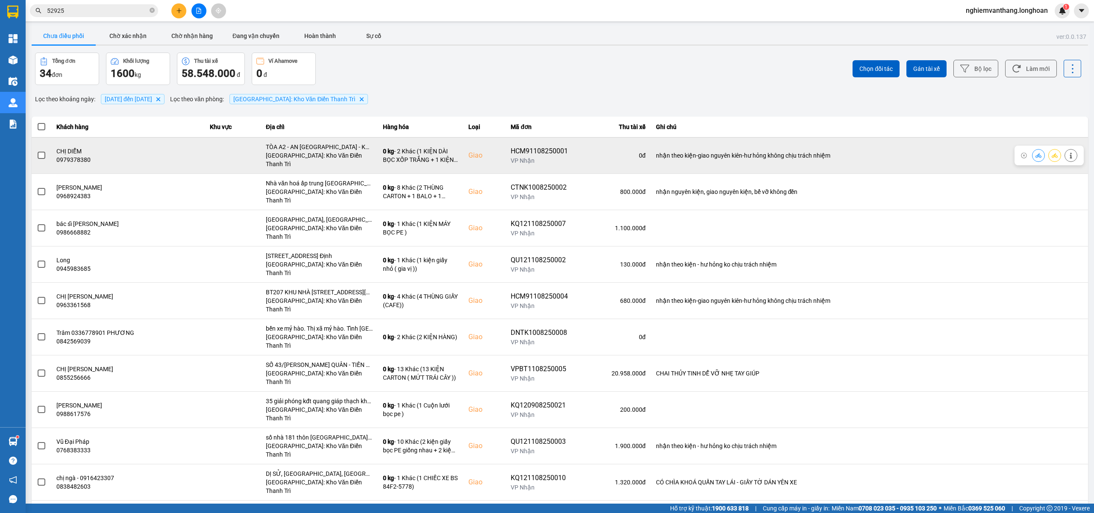
click at [43, 152] on span at bounding box center [42, 156] width 8 height 8
click at [37, 151] on input "checkbox" at bounding box center [37, 151] width 0 height 0
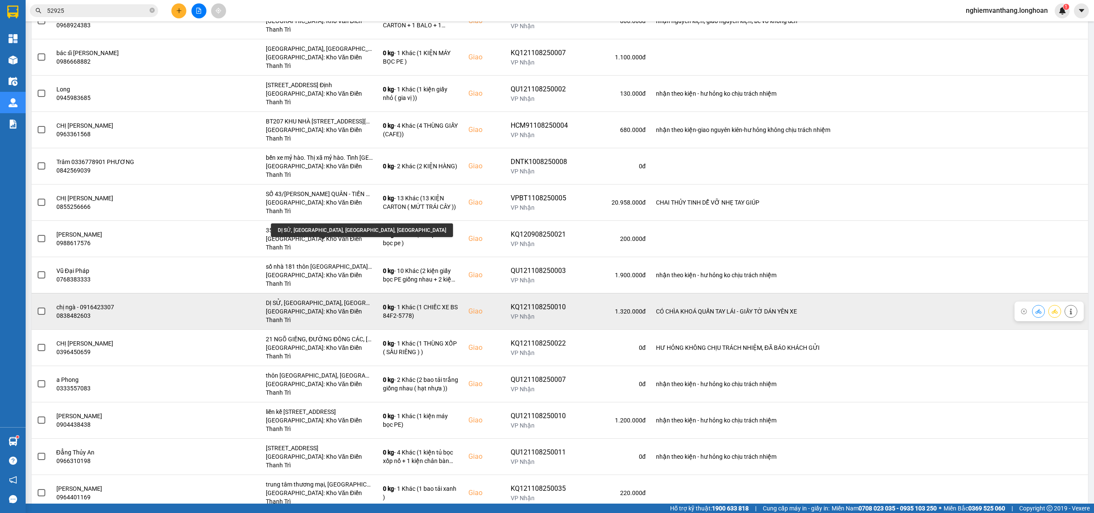
scroll to position [228, 0]
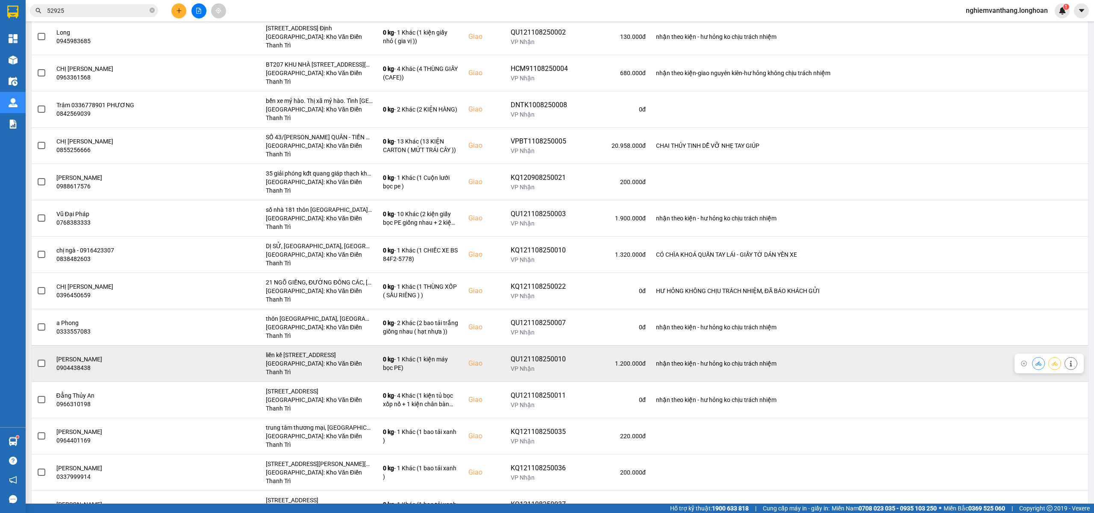
click at [38, 360] on span at bounding box center [42, 364] width 8 height 8
click at [37, 359] on input "checkbox" at bounding box center [37, 359] width 0 height 0
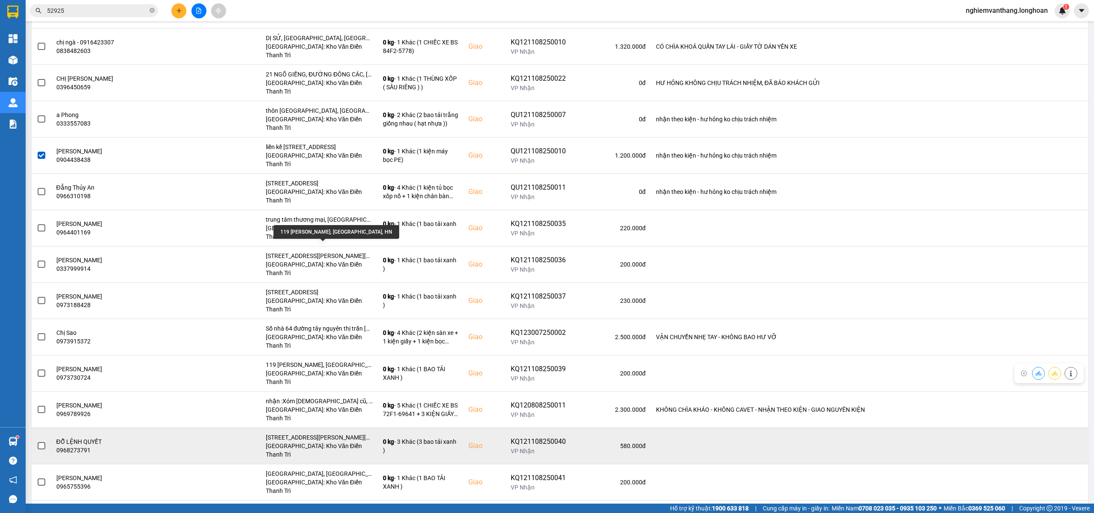
scroll to position [455, 0]
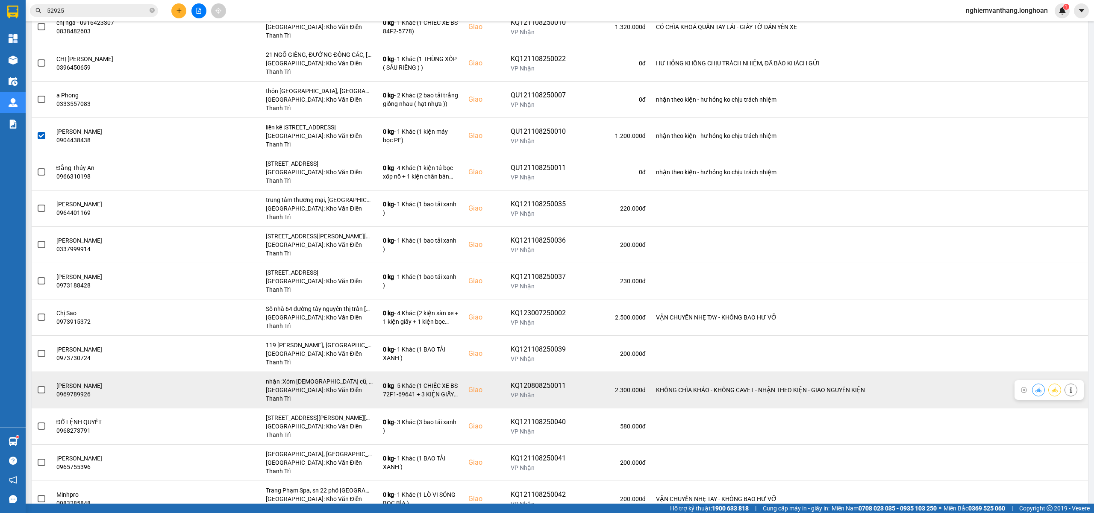
click at [48, 372] on td at bounding box center [42, 390] width 20 height 36
click at [45, 385] on label at bounding box center [41, 389] width 9 height 9
click at [37, 385] on input "checkbox" at bounding box center [37, 385] width 0 height 0
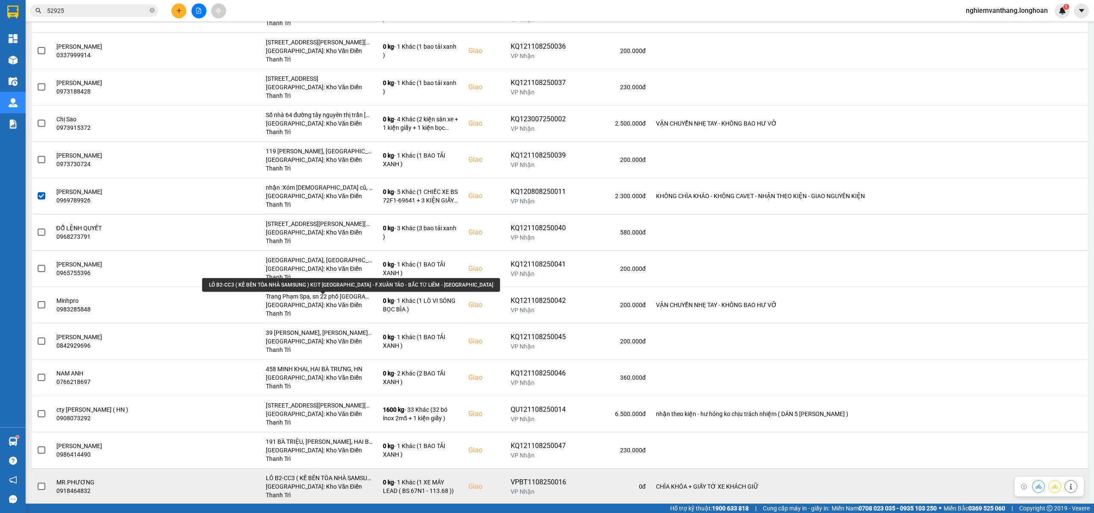
scroll to position [661, 0]
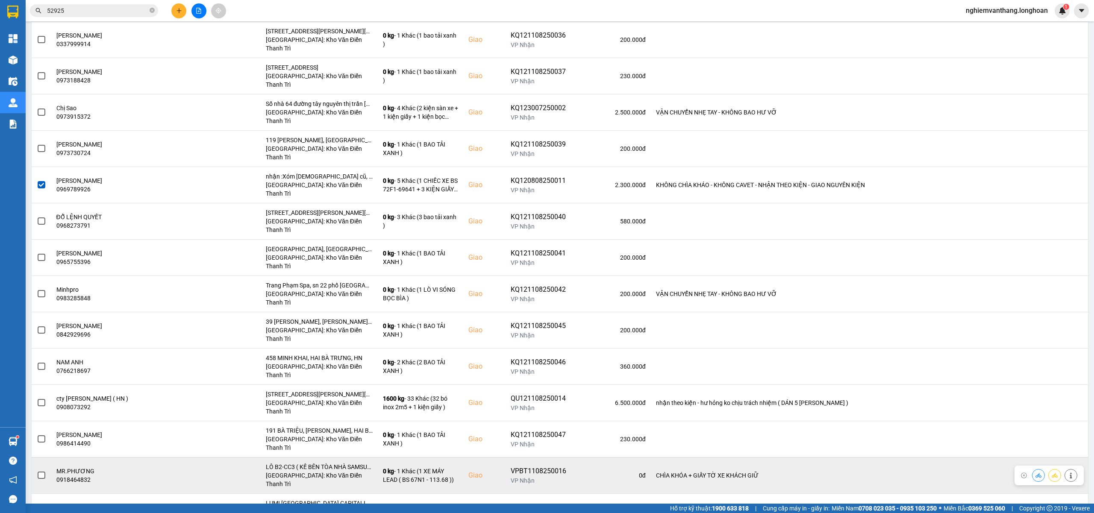
click at [42, 472] on span at bounding box center [42, 476] width 8 height 8
click at [37, 471] on input "checkbox" at bounding box center [37, 471] width 0 height 0
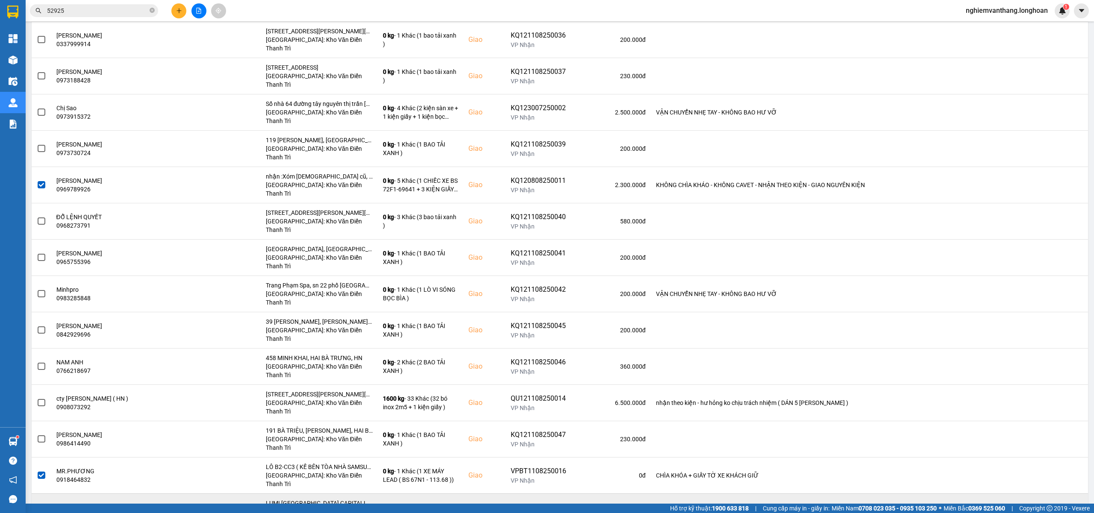
click at [48, 494] on td at bounding box center [42, 512] width 20 height 36
click at [45, 508] on span at bounding box center [42, 512] width 8 height 8
click at [37, 507] on input "checkbox" at bounding box center [37, 507] width 0 height 0
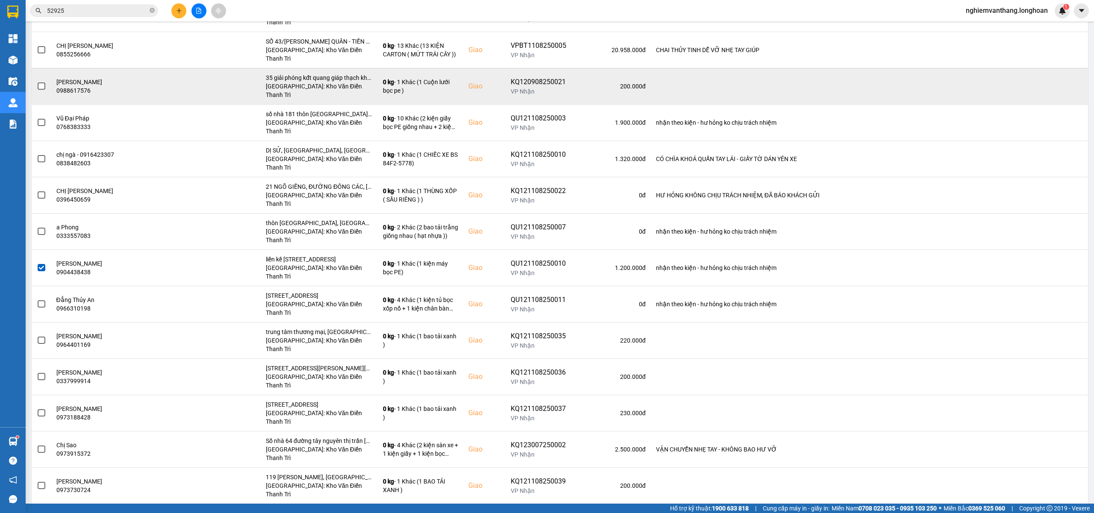
scroll to position [0, 0]
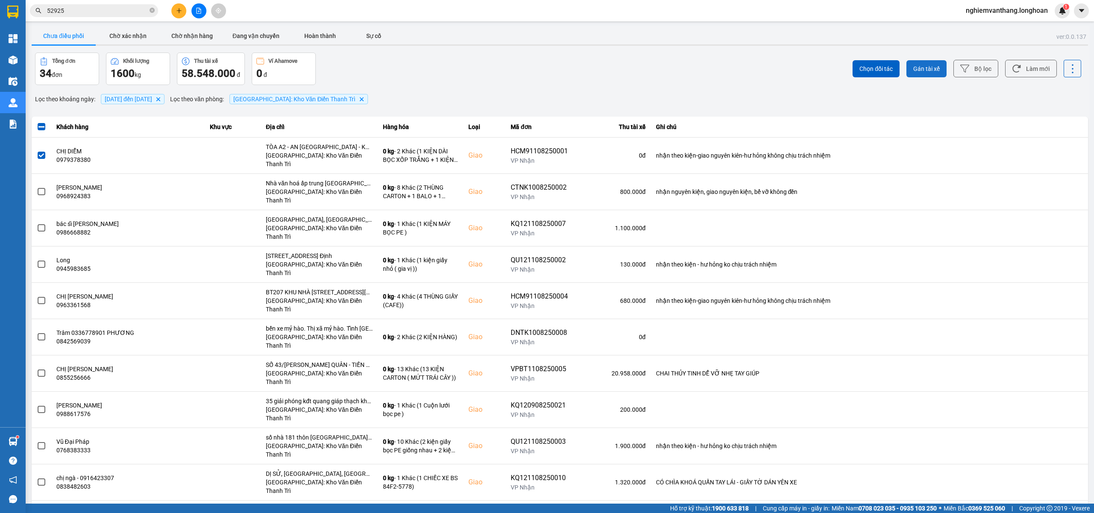
click at [933, 67] on button "Gán tài xế" at bounding box center [926, 68] width 40 height 17
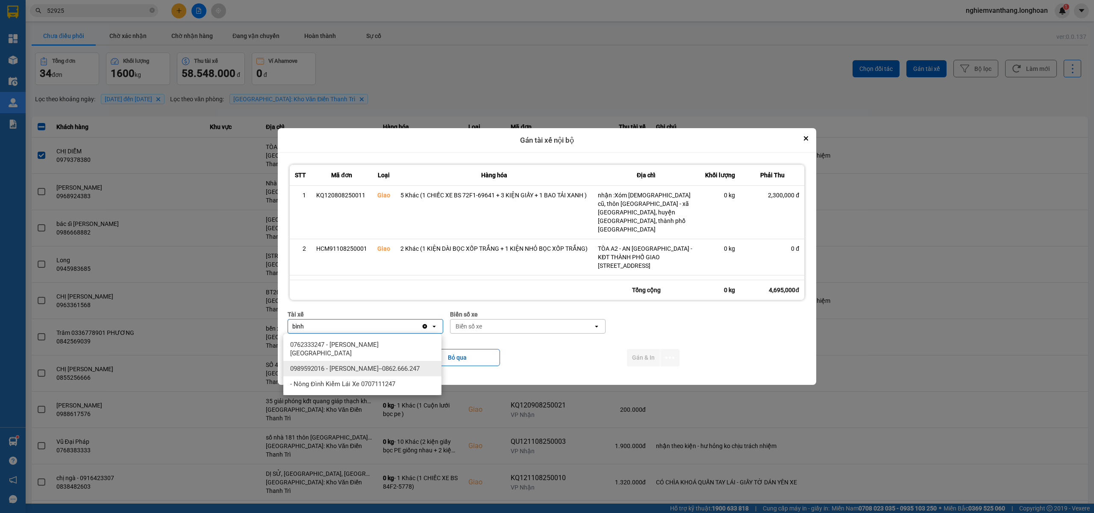
type input "bình"
click at [402, 364] on span "0989592016 - [PERSON_NAME]--0862.666.247" at bounding box center [354, 368] width 129 height 9
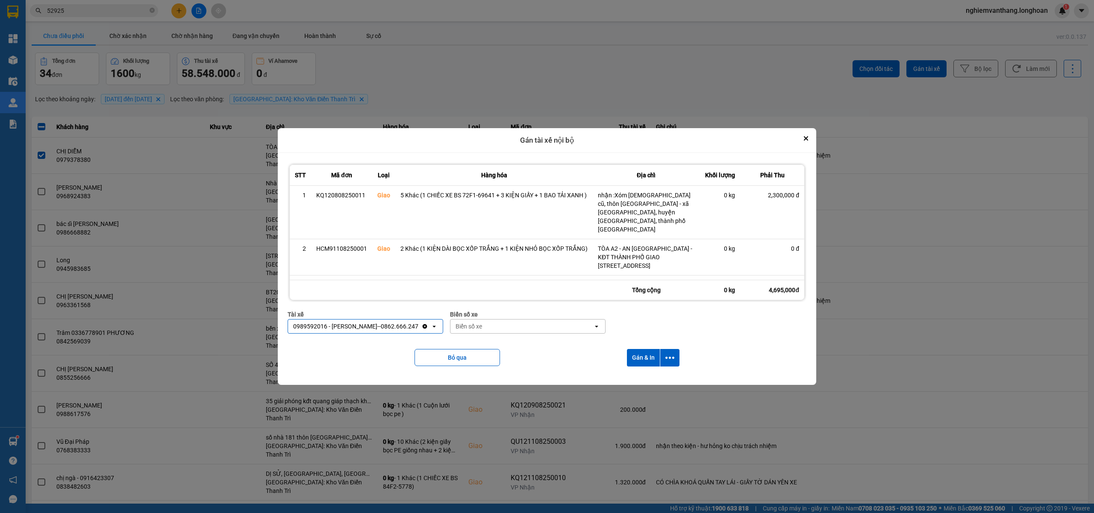
click at [517, 332] on div "Biển số xe" at bounding box center [521, 327] width 143 height 14
type input "3"
type input "44"
drag, startPoint x: 501, startPoint y: 338, endPoint x: 562, endPoint y: 346, distance: 61.6
click at [502, 338] on div "29E-122.44" at bounding box center [527, 344] width 158 height 15
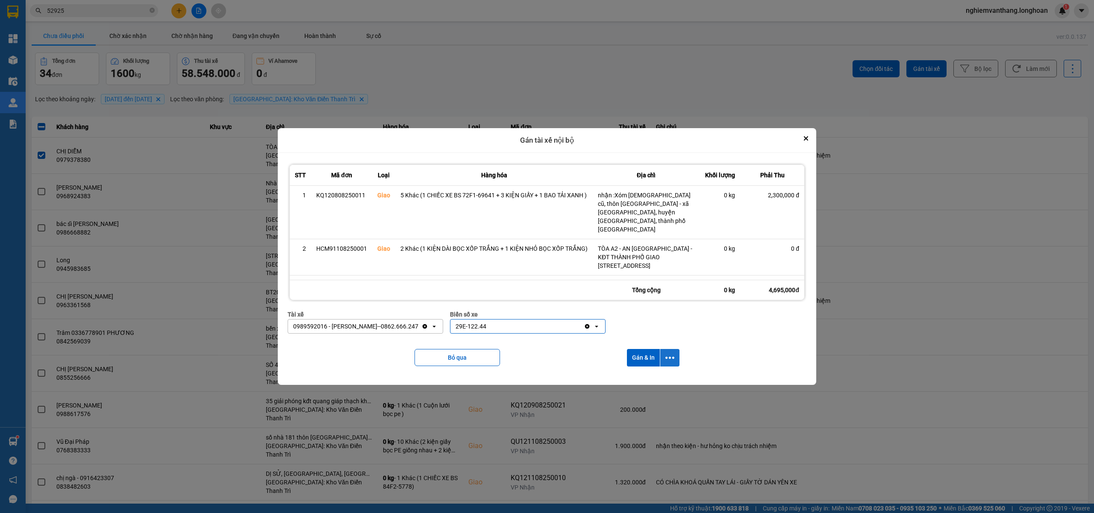
click at [671, 357] on icon "dialog" at bounding box center [669, 358] width 9 height 2
click at [648, 383] on span "Chỉ gán tài" at bounding box center [637, 381] width 28 height 9
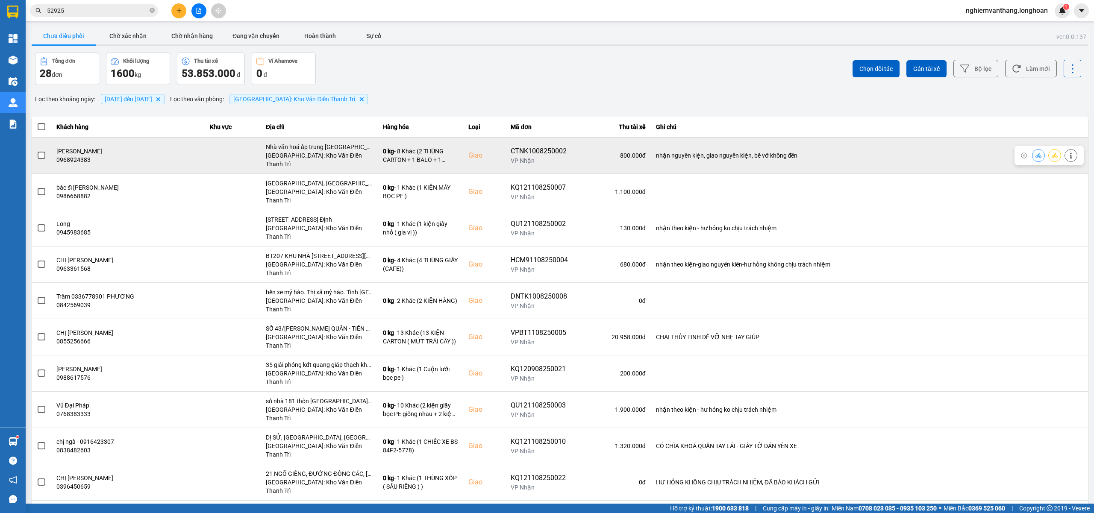
click at [37, 154] on label at bounding box center [41, 155] width 9 height 9
click at [37, 151] on input "checkbox" at bounding box center [37, 151] width 0 height 0
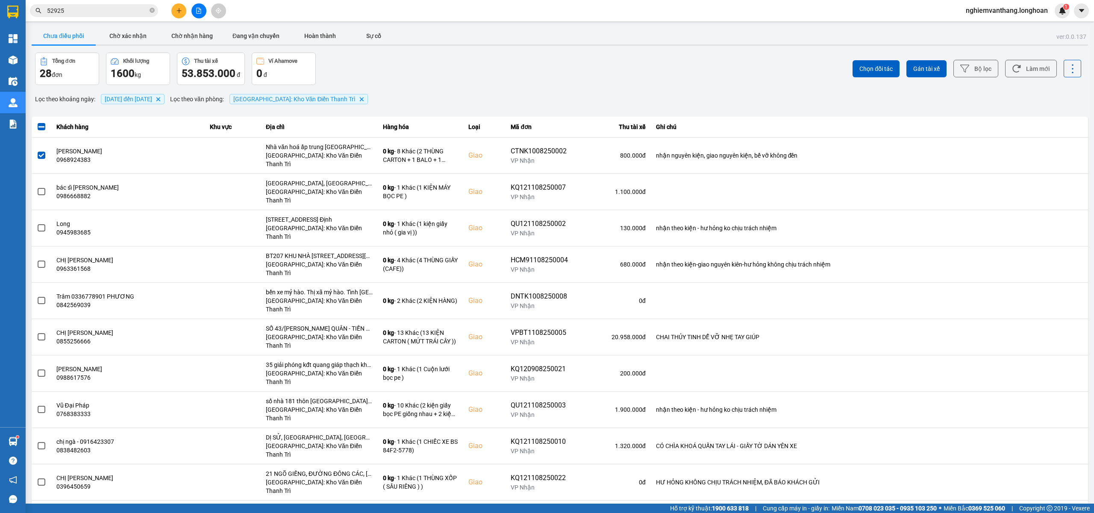
click at [37, 154] on label at bounding box center [41, 155] width 9 height 9
click at [37, 151] on input "checkbox" at bounding box center [37, 151] width 0 height 0
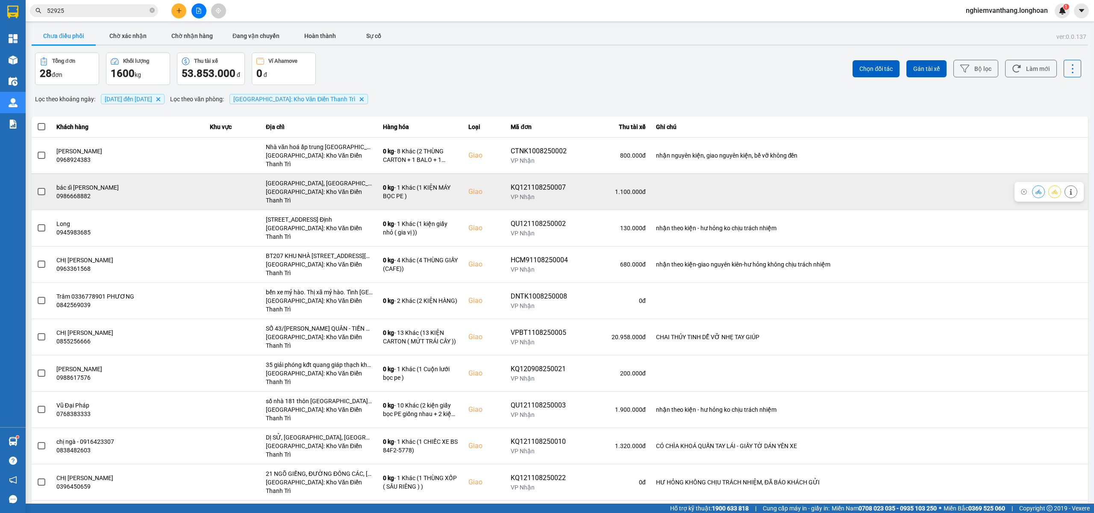
click at [41, 188] on span at bounding box center [42, 192] width 8 height 8
click at [37, 187] on input "checkbox" at bounding box center [37, 187] width 0 height 0
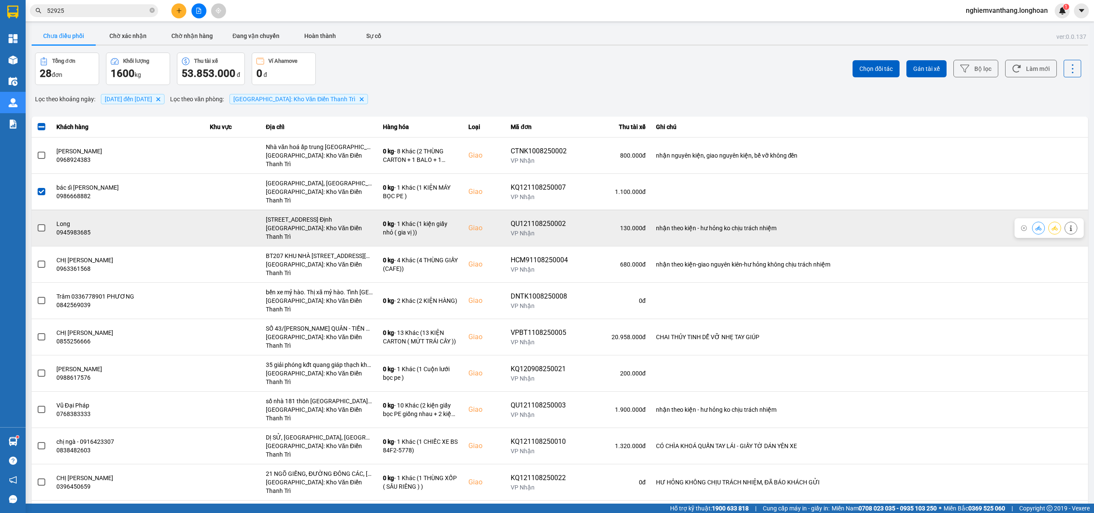
click at [38, 224] on span at bounding box center [42, 228] width 8 height 8
click at [37, 223] on input "checkbox" at bounding box center [37, 223] width 0 height 0
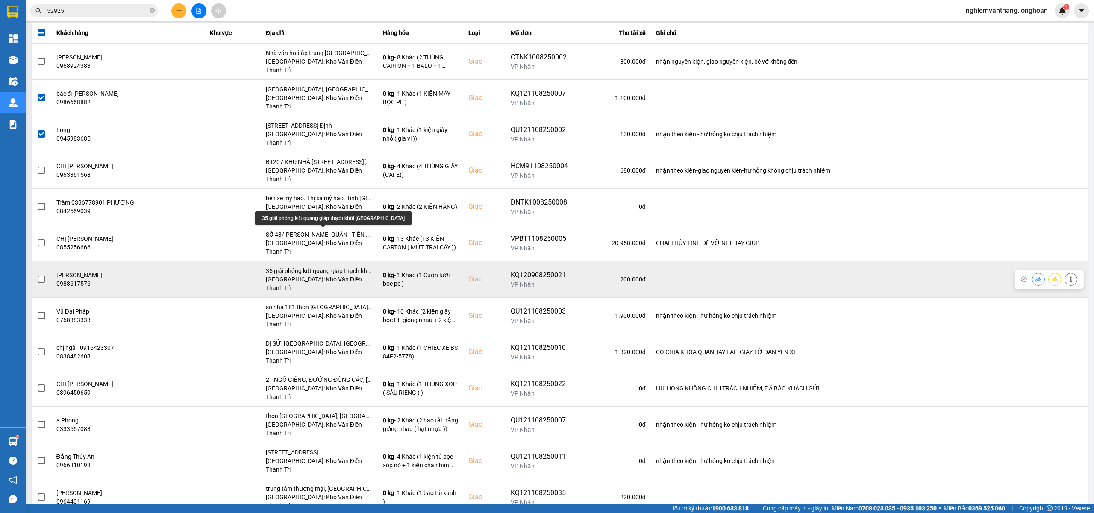
scroll to position [114, 0]
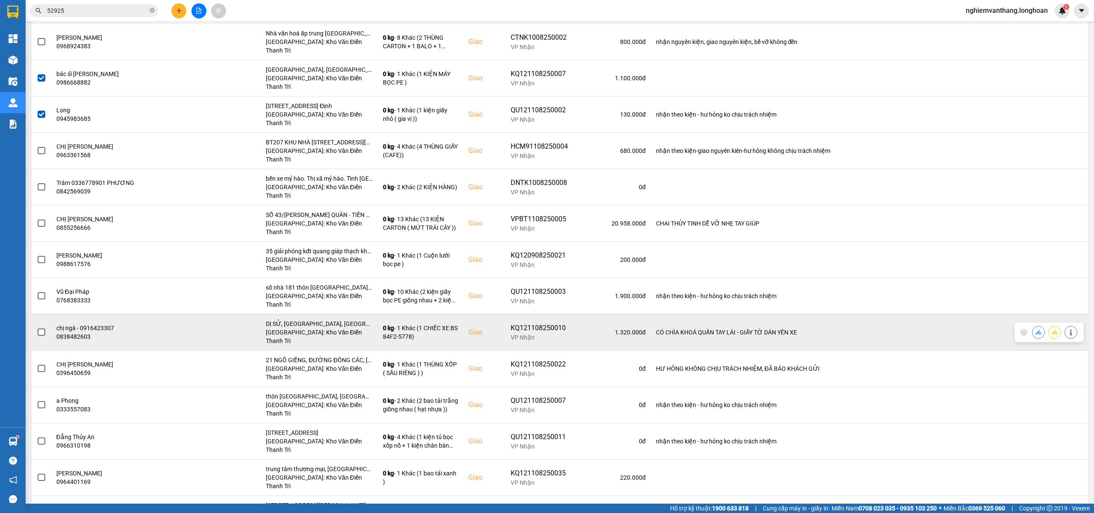
click at [36, 314] on td at bounding box center [42, 332] width 20 height 36
click at [44, 329] on span at bounding box center [42, 333] width 8 height 8
click at [37, 328] on input "checkbox" at bounding box center [37, 328] width 0 height 0
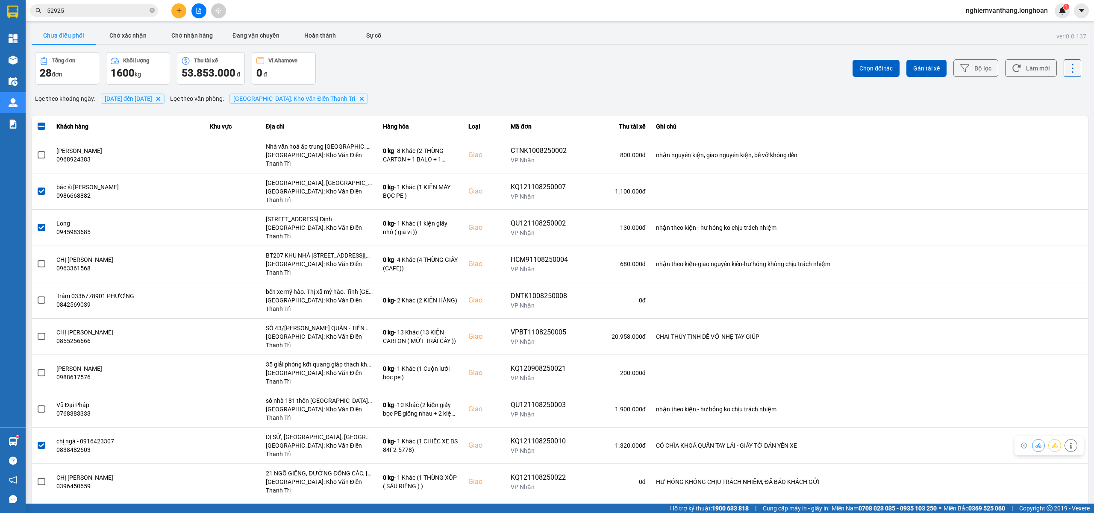
scroll to position [0, 0]
click at [922, 65] on span "Gán tài xế" at bounding box center [926, 69] width 26 height 9
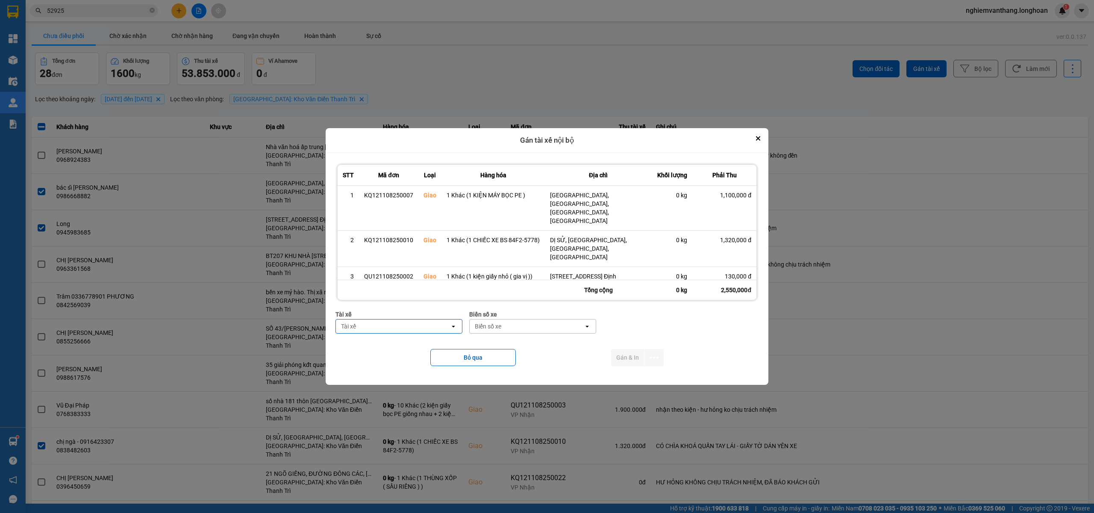
click at [396, 323] on div "Tài xế" at bounding box center [393, 327] width 114 height 14
type input "kiên"
drag, startPoint x: 424, startPoint y: 361, endPoint x: 520, endPoint y: 335, distance: 99.1
click at [426, 361] on span "0869828247 - [PERSON_NAME] 0869.828.247" at bounding box center [401, 359] width 116 height 17
click at [522, 323] on div "Biển số xe" at bounding box center [552, 327] width 114 height 14
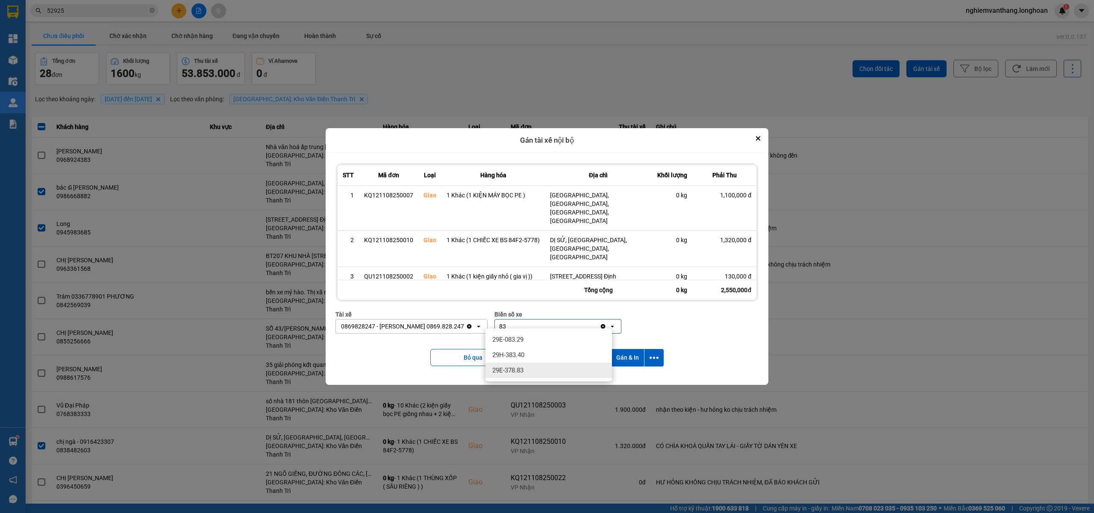
type input "83"
click at [517, 371] on span "29E-378.83" at bounding box center [507, 370] width 31 height 9
drag, startPoint x: 653, startPoint y: 349, endPoint x: 645, endPoint y: 363, distance: 16.6
click at [653, 353] on icon "dialog" at bounding box center [653, 357] width 9 height 9
click at [626, 373] on span "Chỉ gán tài" at bounding box center [619, 376] width 28 height 9
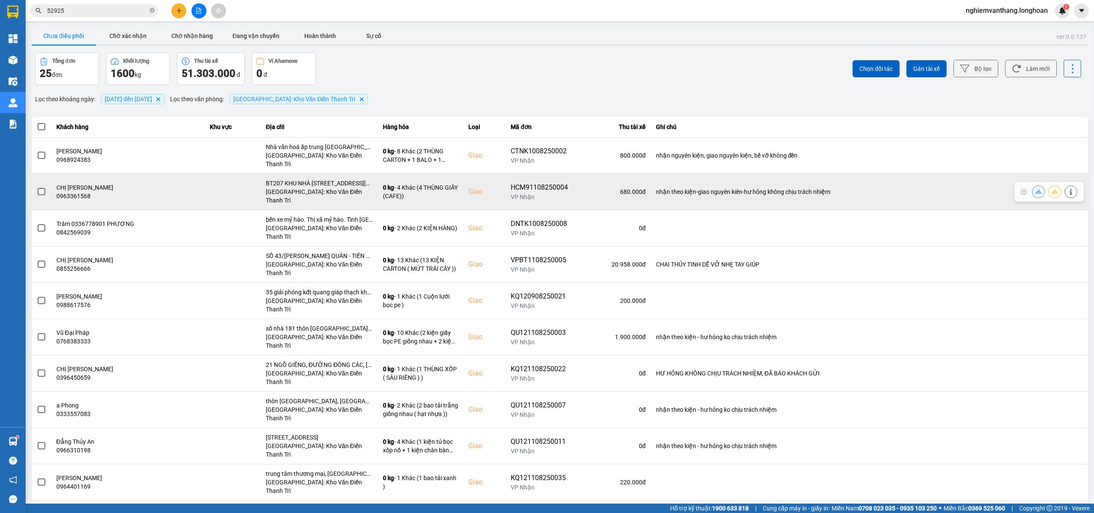
click at [38, 188] on span at bounding box center [42, 192] width 8 height 8
click at [37, 187] on input "checkbox" at bounding box center [37, 187] width 0 height 0
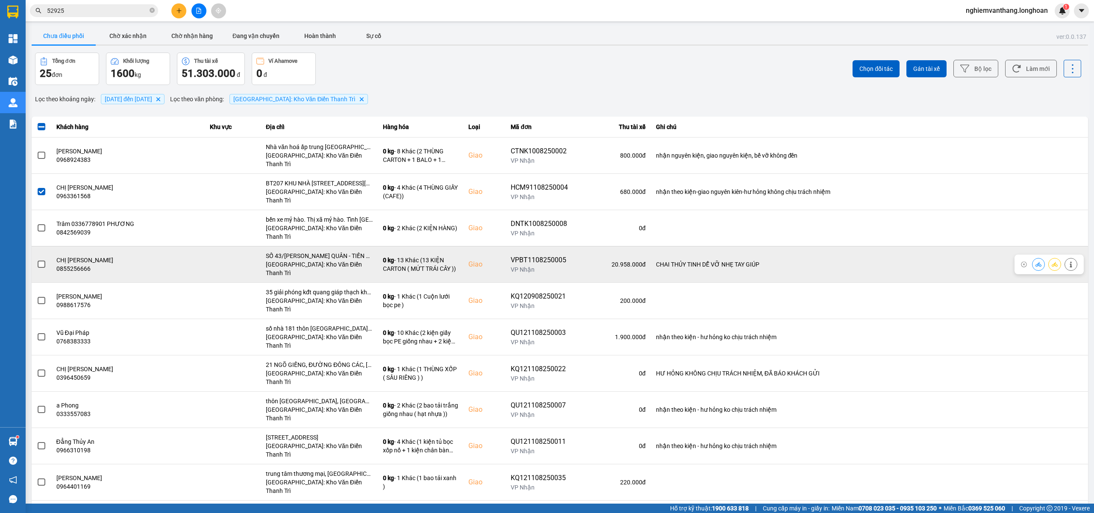
click at [40, 261] on span at bounding box center [42, 265] width 8 height 8
click at [37, 260] on input "checkbox" at bounding box center [37, 260] width 0 height 0
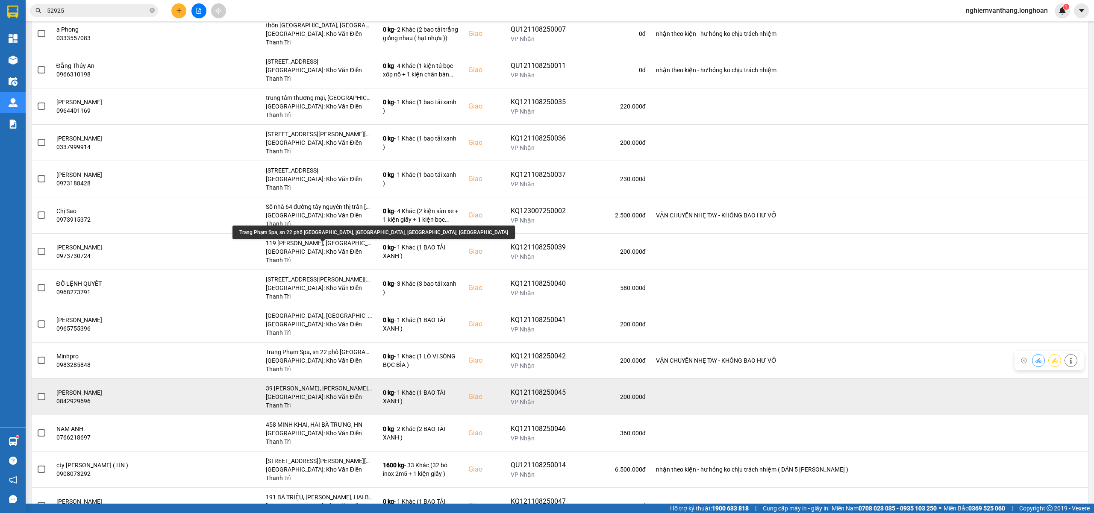
scroll to position [394, 0]
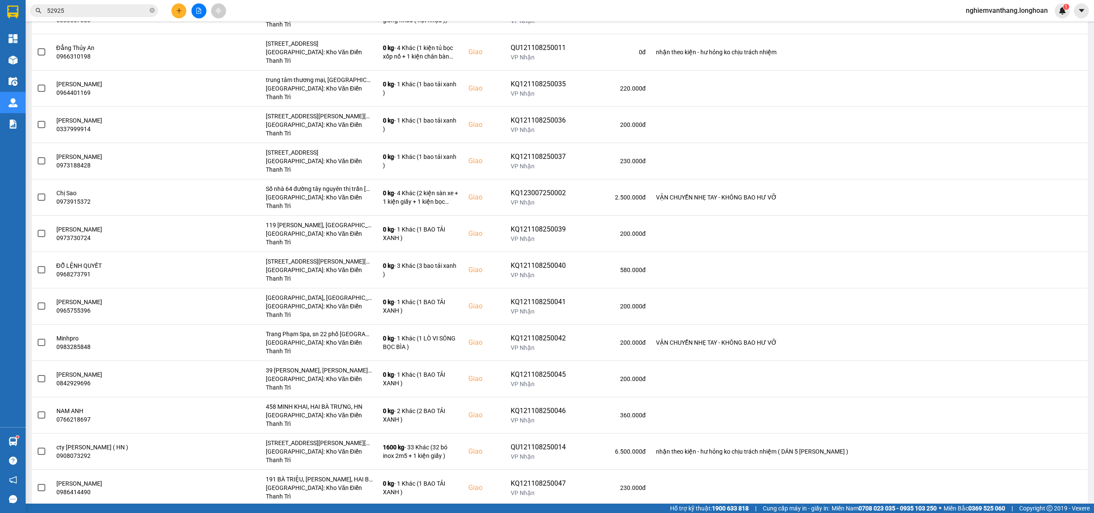
click at [37, 513] on input "checkbox" at bounding box center [37, 520] width 0 height 0
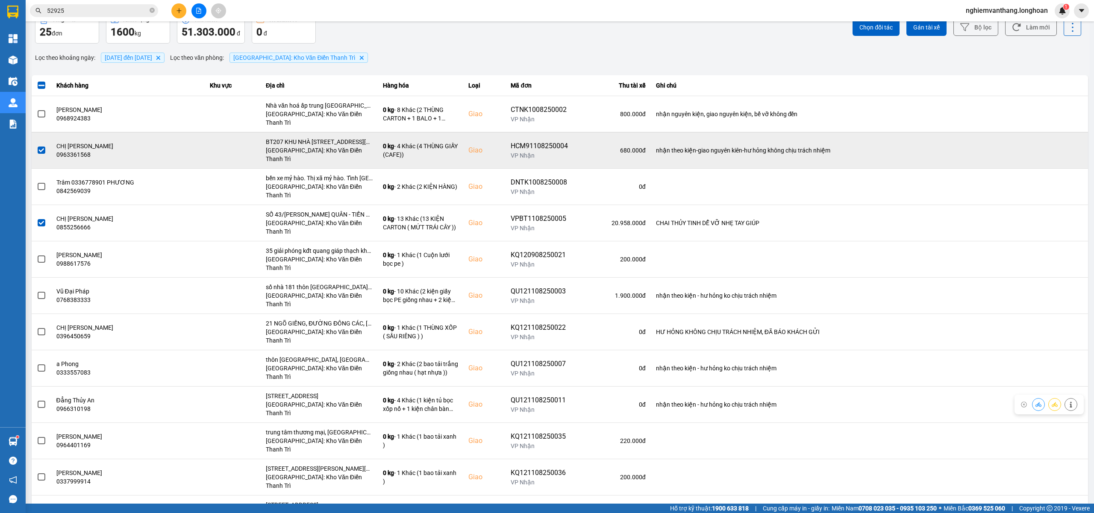
scroll to position [0, 0]
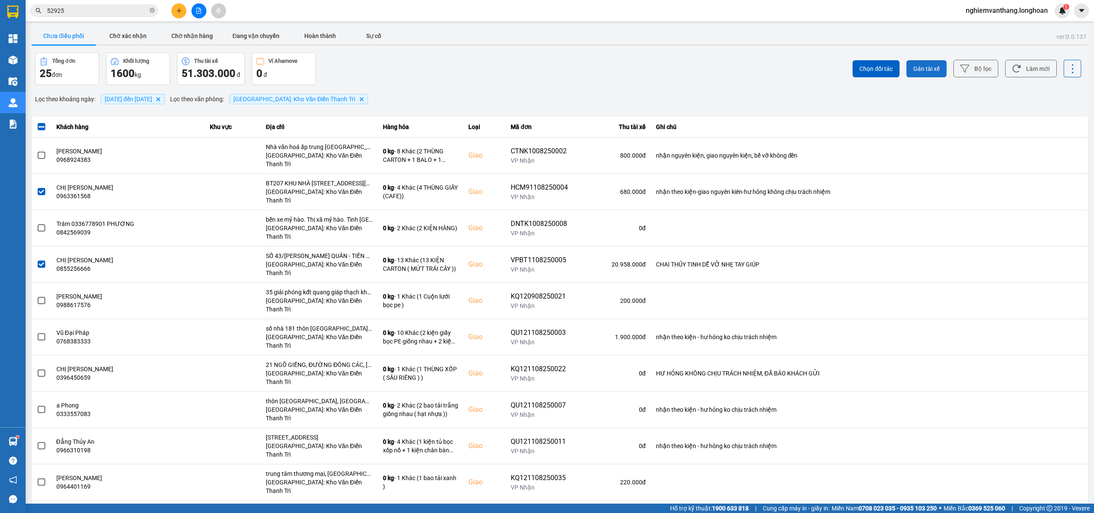
click at [927, 68] on span "Gán tài xế" at bounding box center [926, 69] width 26 height 9
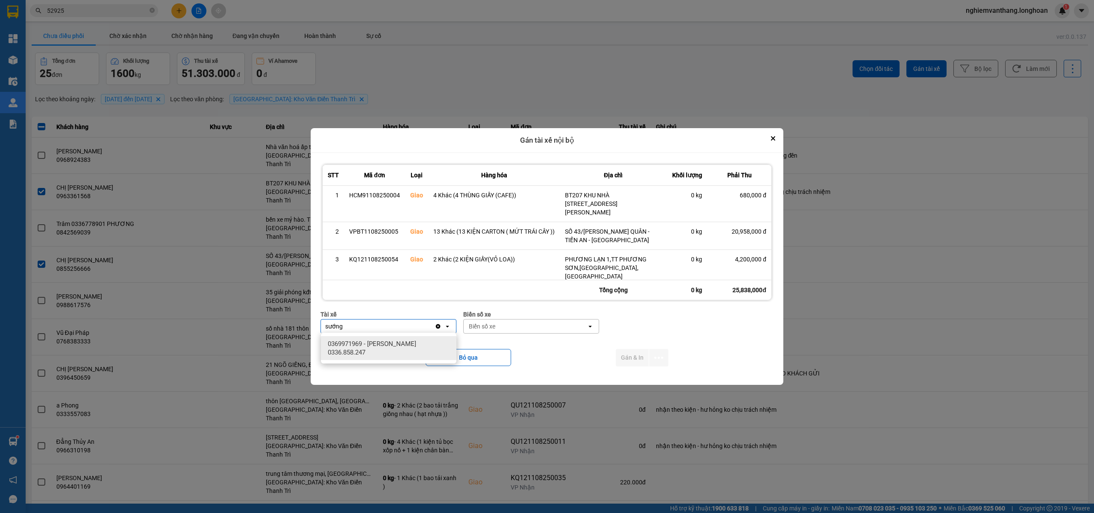
type input "sướng"
drag, startPoint x: 414, startPoint y: 349, endPoint x: 488, endPoint y: 332, distance: 76.2
click at [414, 350] on span "0369971969 - [PERSON_NAME] 0336.858.247" at bounding box center [390, 348] width 125 height 17
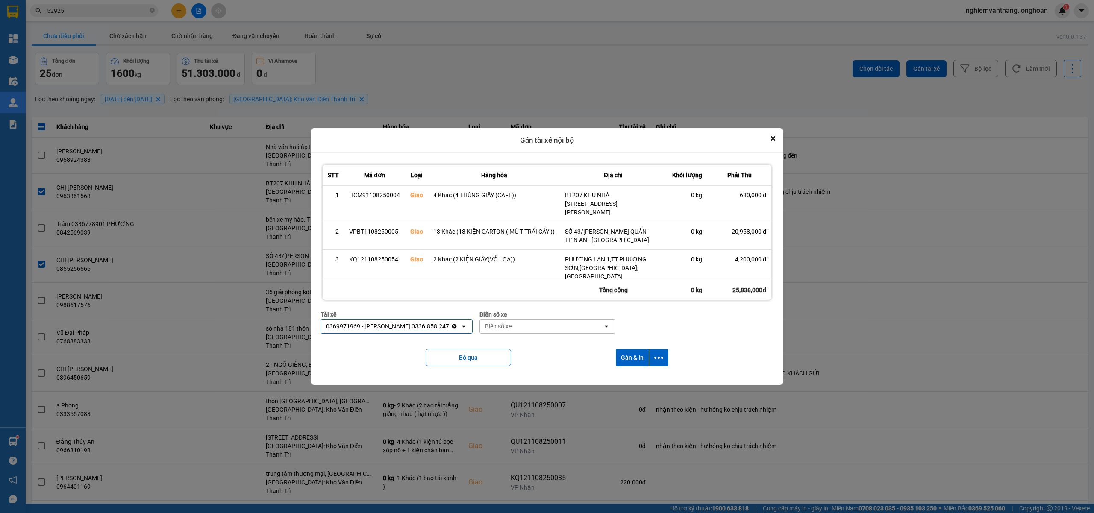
click at [524, 325] on div "Biển số xe" at bounding box center [541, 327] width 123 height 14
type input "61"
click at [505, 373] on span "29E-139.61" at bounding box center [499, 374] width 31 height 9
click at [658, 358] on icon "dialog" at bounding box center [658, 358] width 9 height 2
click at [645, 377] on div "Chỉ gán tài" at bounding box center [636, 380] width 50 height 9
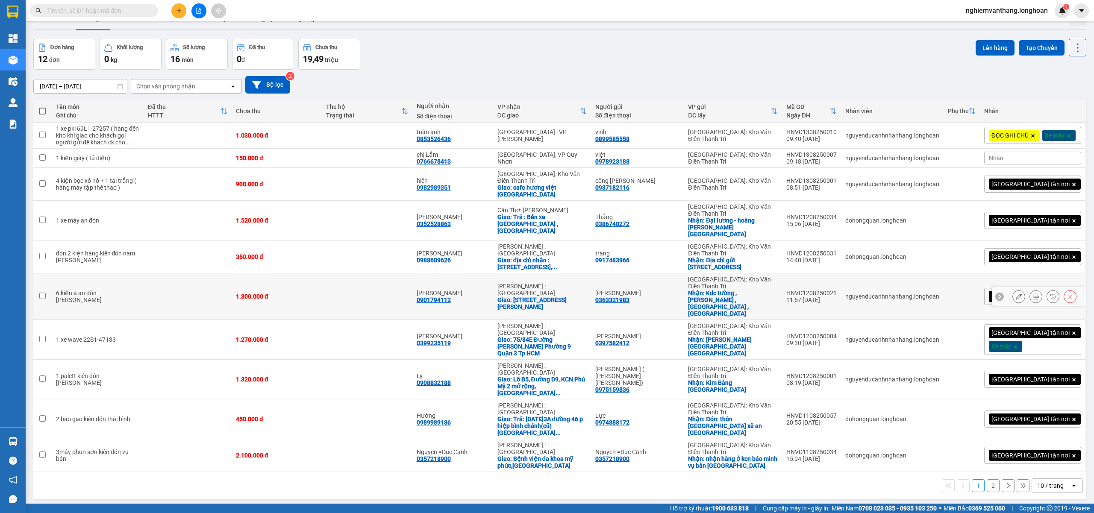
scroll to position [39, 0]
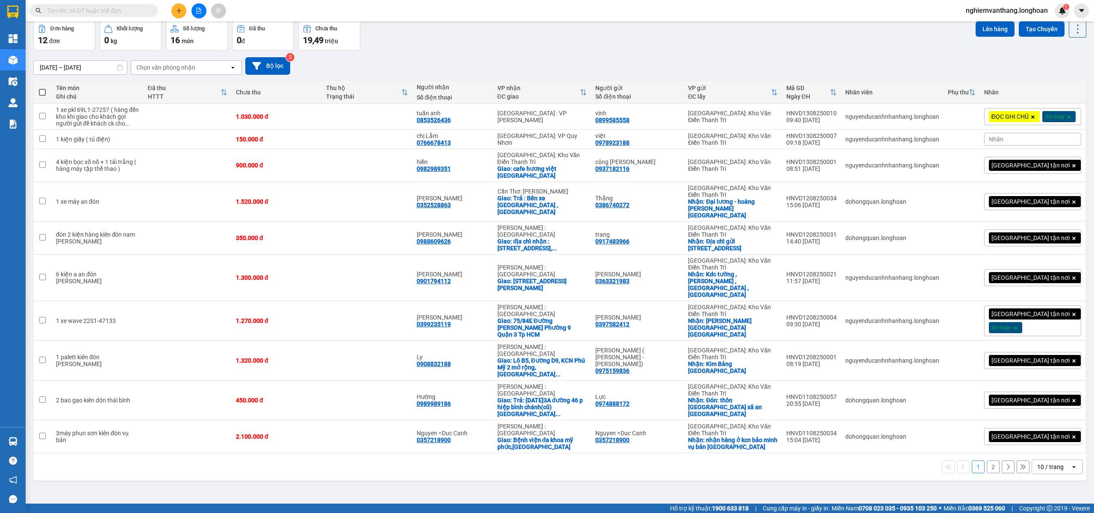
click at [1058, 460] on div "10 / trang" at bounding box center [1051, 467] width 38 height 14
click at [1055, 392] on div "100 / trang" at bounding box center [1048, 387] width 51 height 15
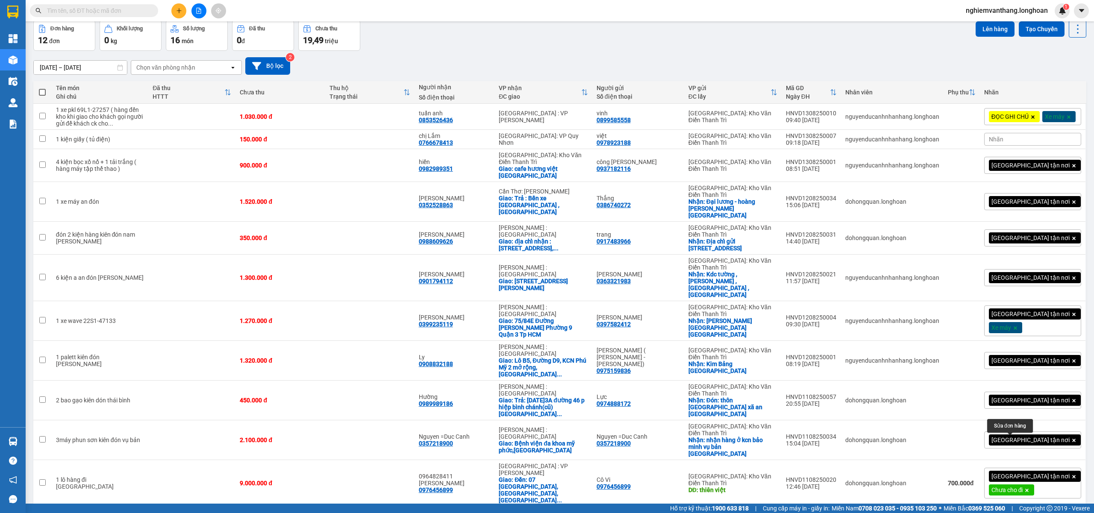
click at [1016, 513] on icon at bounding box center [1019, 523] width 6 height 6
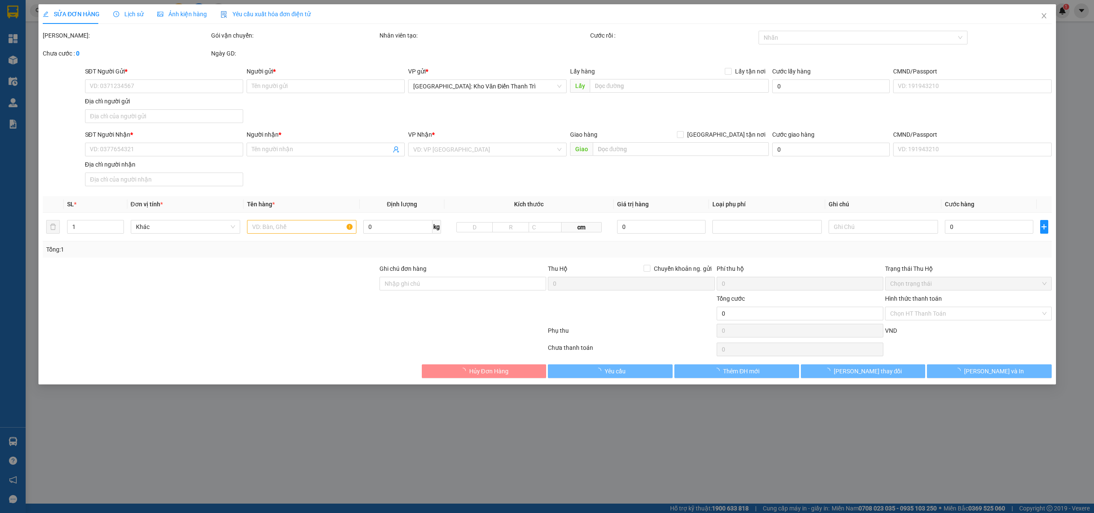
type input "0886180000"
type input "[PERSON_NAME]"
type input "0983565516"
type input "[PERSON_NAME]"
checkbox input "true"
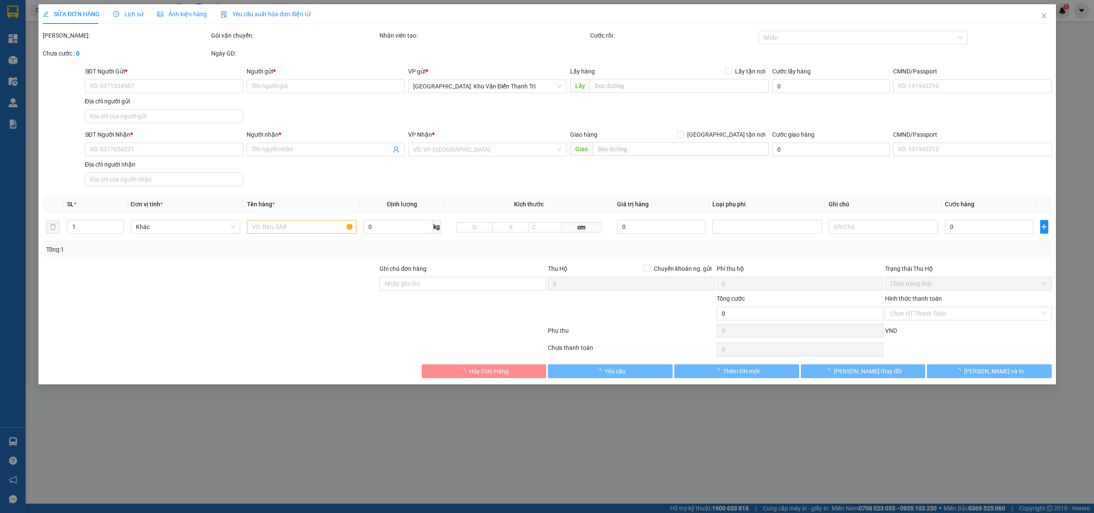
type input "134 trần hưng đạo ngọc châu tp hải dương"
checkbox input "true"
type input "25.000"
type input "100.000"
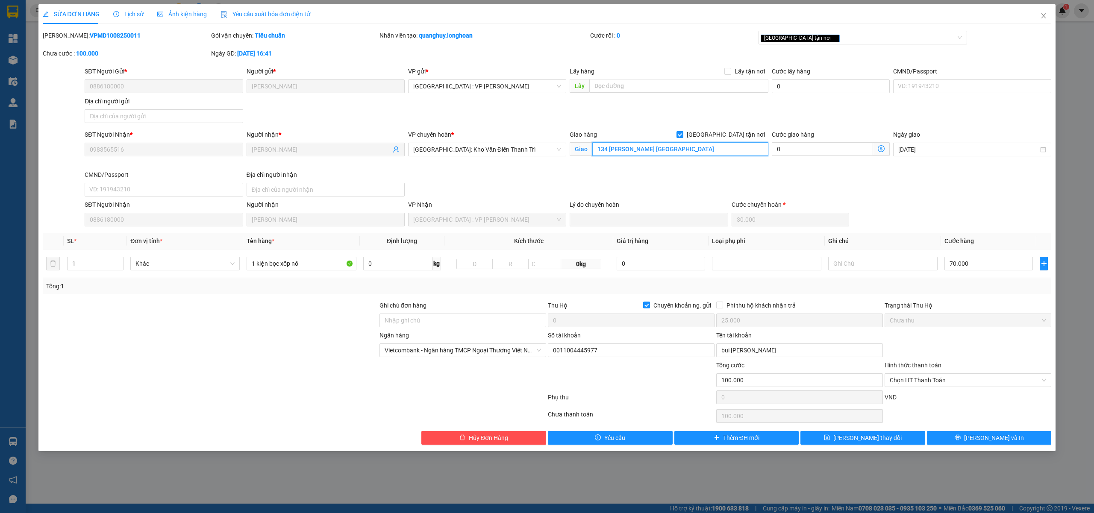
click at [672, 151] on input "134 trần hưng đạo ngọc châu tp hải dương" at bounding box center [680, 149] width 176 height 14
click at [732, 137] on span "[GEOGRAPHIC_DATA] tận nơi" at bounding box center [725, 134] width 85 height 9
click at [682, 137] on input "[GEOGRAPHIC_DATA] tận nơi" at bounding box center [679, 134] width 6 height 6
checkbox input "false"
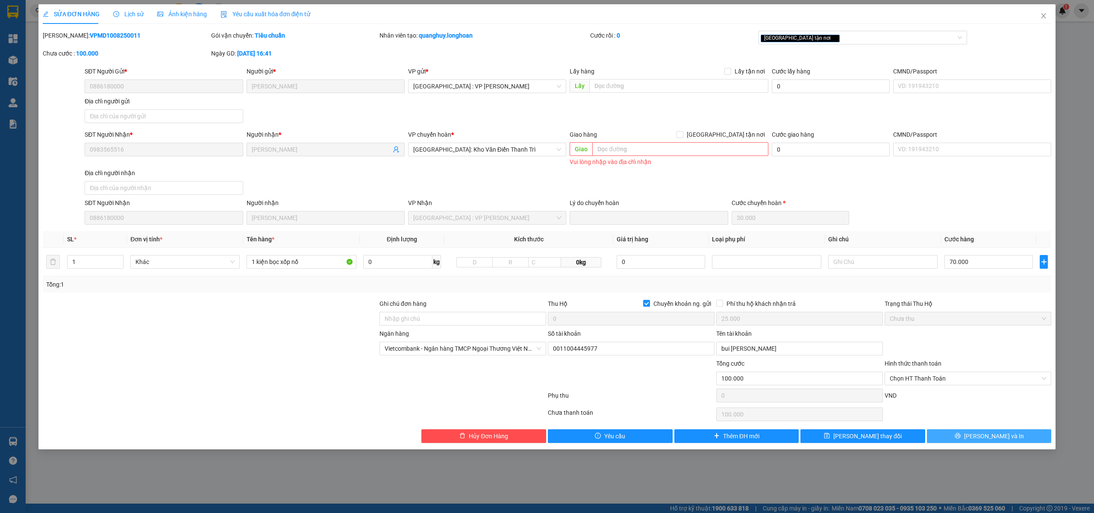
click at [943, 437] on button "[PERSON_NAME] và In" at bounding box center [989, 436] width 125 height 14
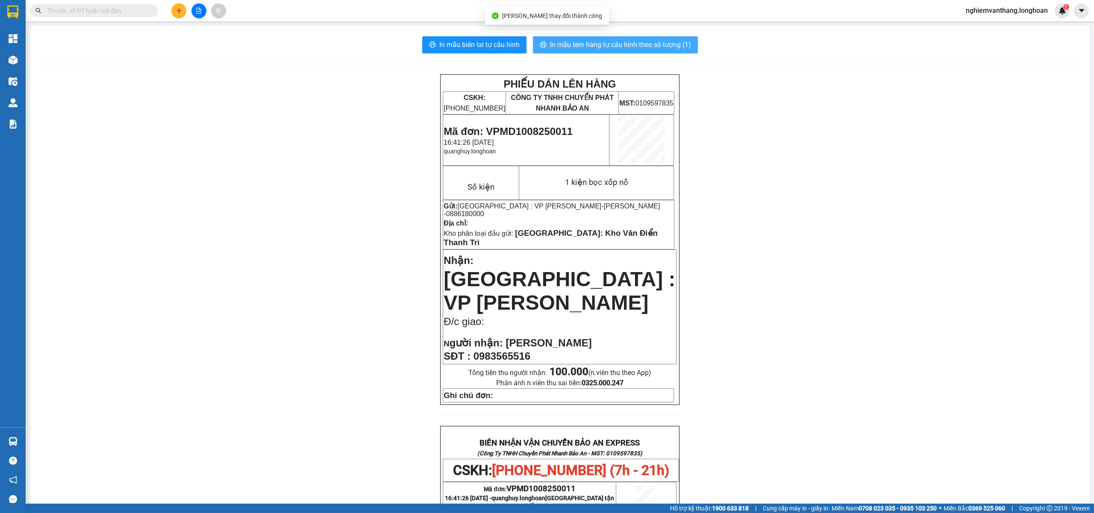
click at [591, 48] on span "In mẫu tem hàng tự cấu hình theo số lượng (1)" at bounding box center [620, 44] width 141 height 11
click at [412, 285] on div "PHIẾU DÁN LÊN HÀNG CSKH: 1900.06.88.33 CÔNG TY TNHH CHUYỂN PHÁT NHANH BẢO AN MS…" at bounding box center [560, 469] width 1038 height 791
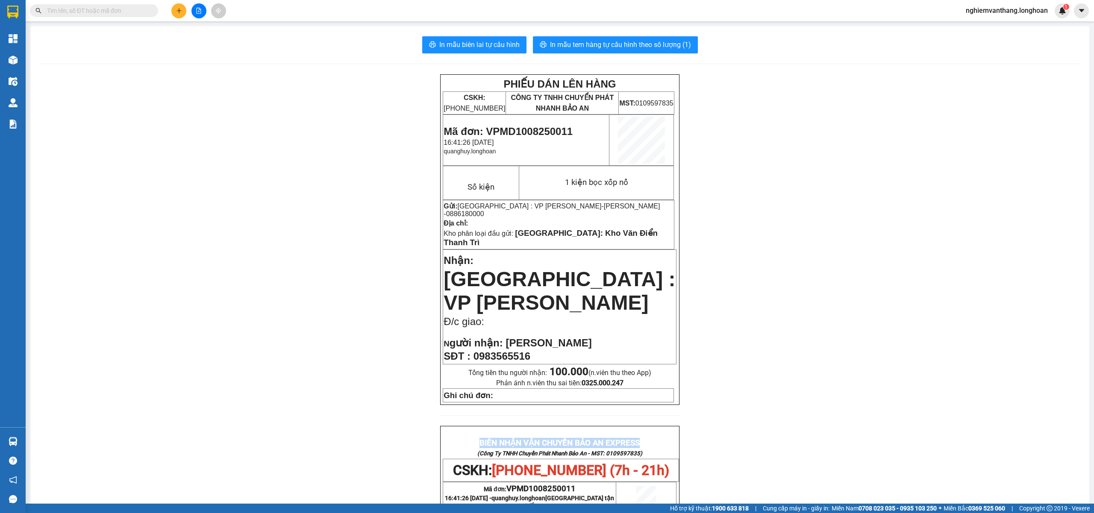
drag, startPoint x: 473, startPoint y: 417, endPoint x: 648, endPoint y: 418, distance: 174.8
click at [648, 438] on p "BIÊN NHẬN VẬN CHUYỂN BẢO AN EXPRESS" at bounding box center [560, 443] width 234 height 10
click at [655, 438] on p "BIÊN NHẬN VẬN CHUYỂN BẢO AN EXPRESS" at bounding box center [560, 443] width 234 height 10
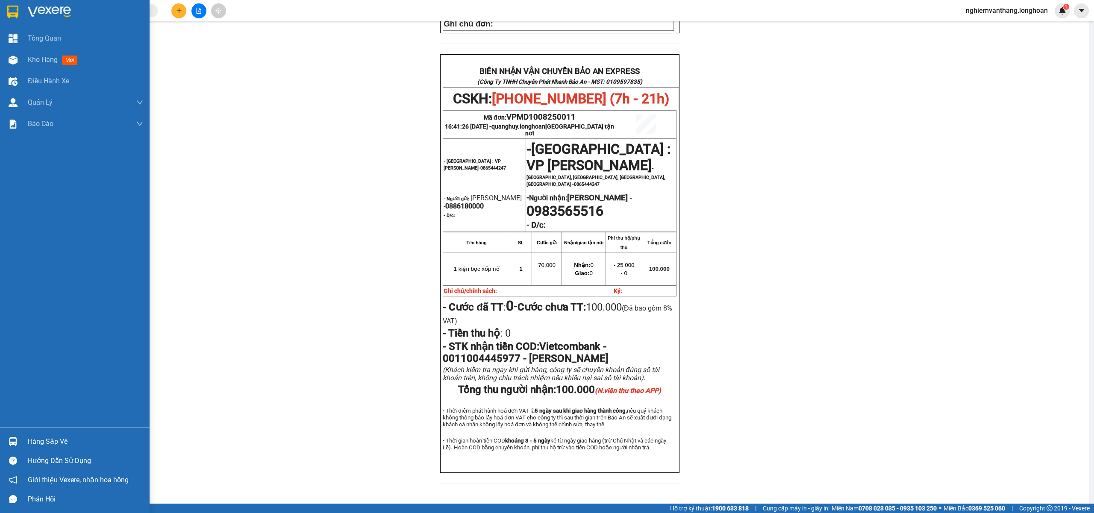
drag, startPoint x: 17, startPoint y: 15, endPoint x: 570, endPoint y: 0, distance: 553.1
click at [17, 15] on img at bounding box center [12, 12] width 11 height 13
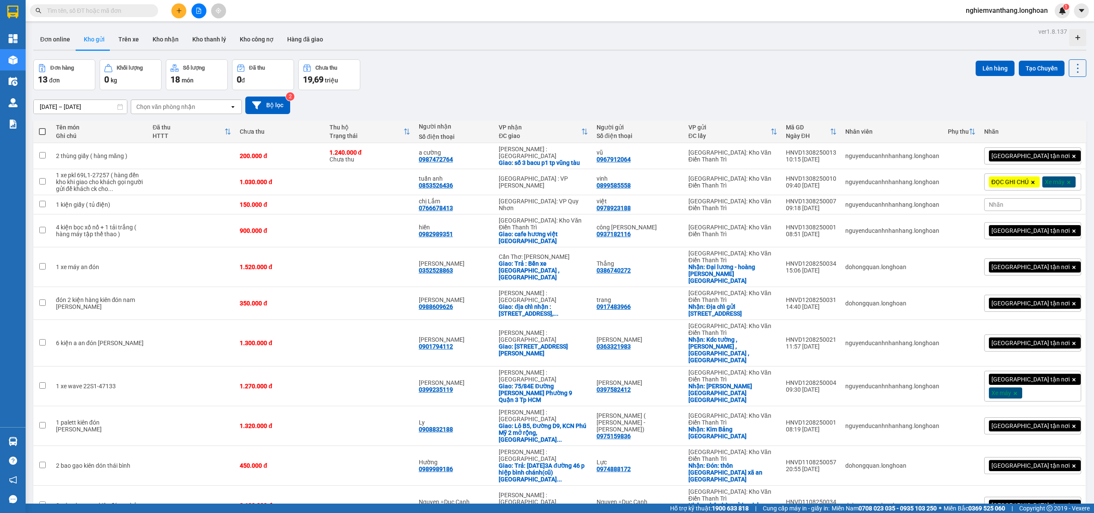
drag, startPoint x: 72, startPoint y: 12, endPoint x: 361, endPoint y: 12, distance: 288.9
click at [75, 11] on input "text" at bounding box center [97, 10] width 101 height 9
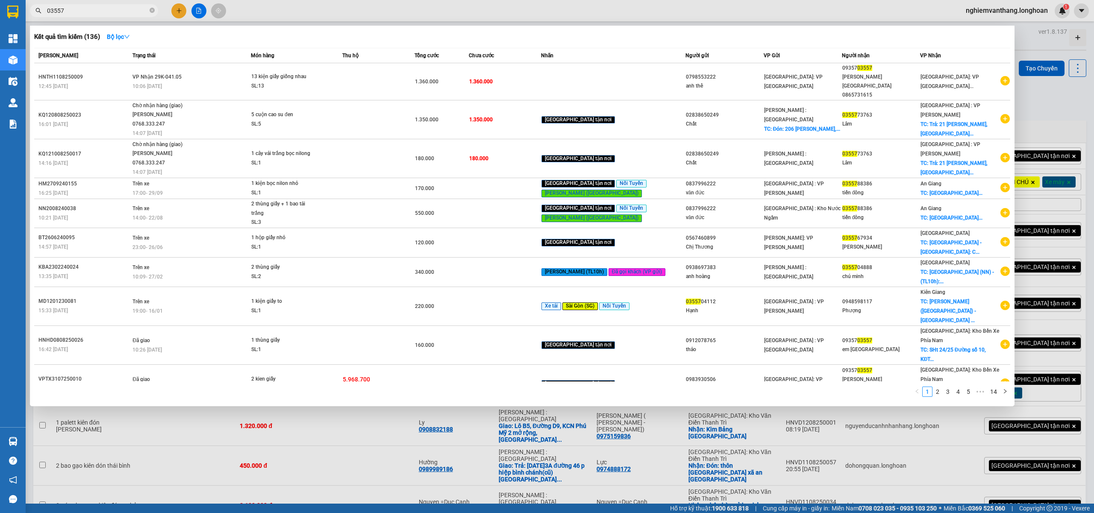
type input "03557"
click at [467, 12] on div at bounding box center [547, 256] width 1094 height 513
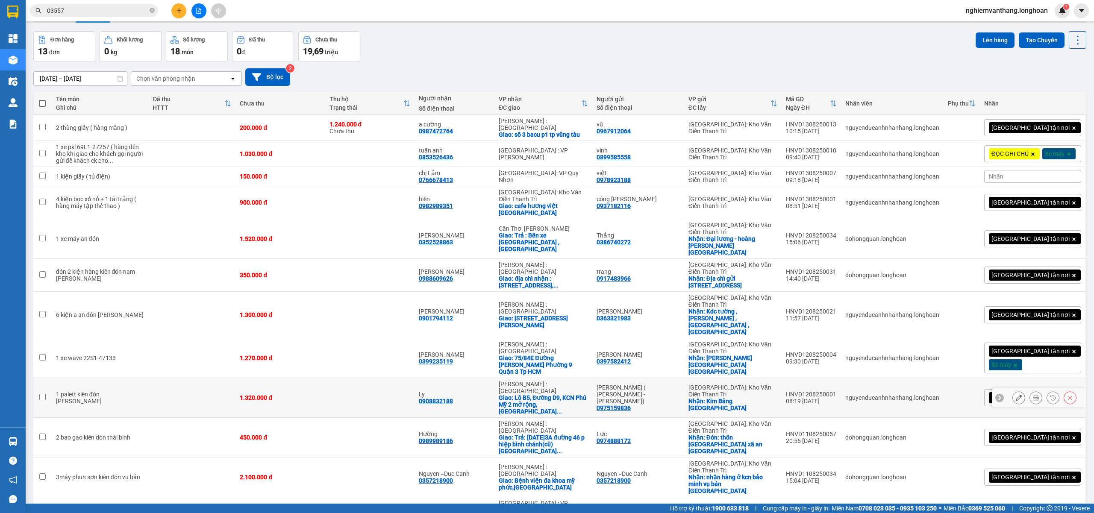
scroll to position [44, 0]
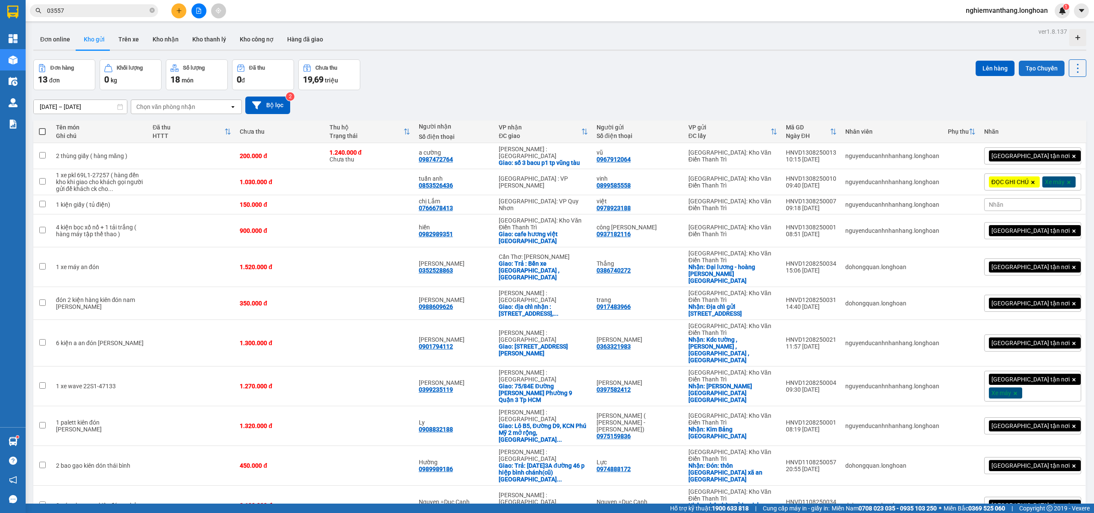
click at [1037, 61] on button "Tạo Chuyến" at bounding box center [1042, 68] width 46 height 15
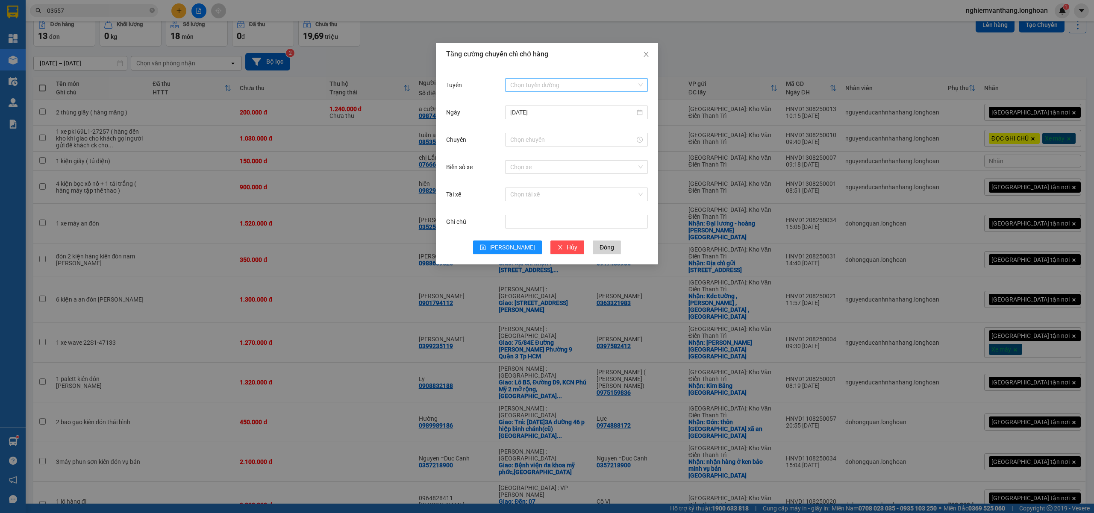
click at [561, 88] on input "Tuyến" at bounding box center [573, 85] width 126 height 13
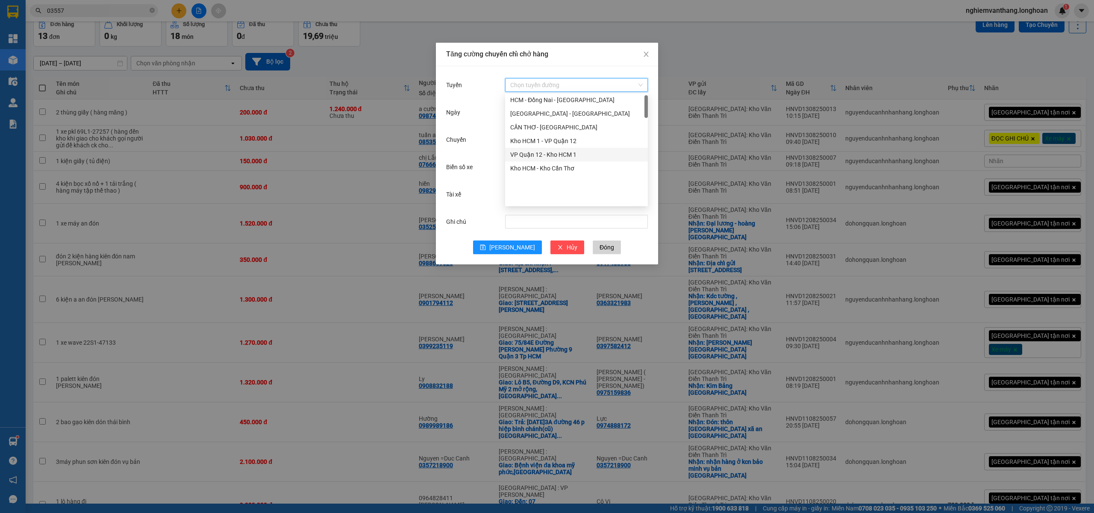
scroll to position [0, 0]
drag, startPoint x: 563, startPoint y: 129, endPoint x: 591, endPoint y: 136, distance: 29.0
click at [563, 128] on div "Kho HN - VP Hai Bà Trưng" at bounding box center [576, 129] width 132 height 9
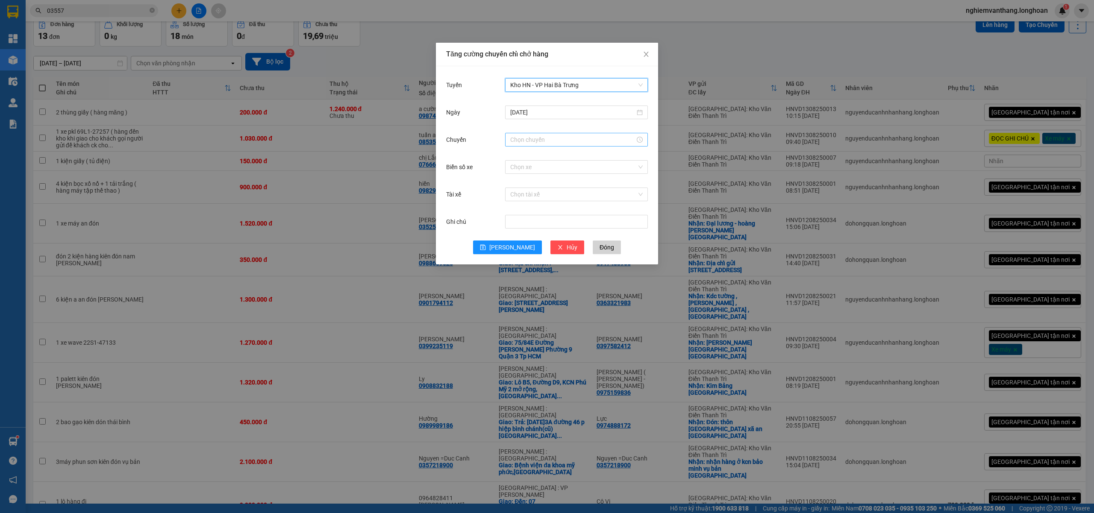
click at [536, 139] on input "Chuyến" at bounding box center [572, 139] width 125 height 9
drag, startPoint x: 516, startPoint y: 223, endPoint x: 524, endPoint y: 221, distance: 7.9
click at [515, 223] on div "15" at bounding box center [517, 222] width 24 height 12
type input "15:00"
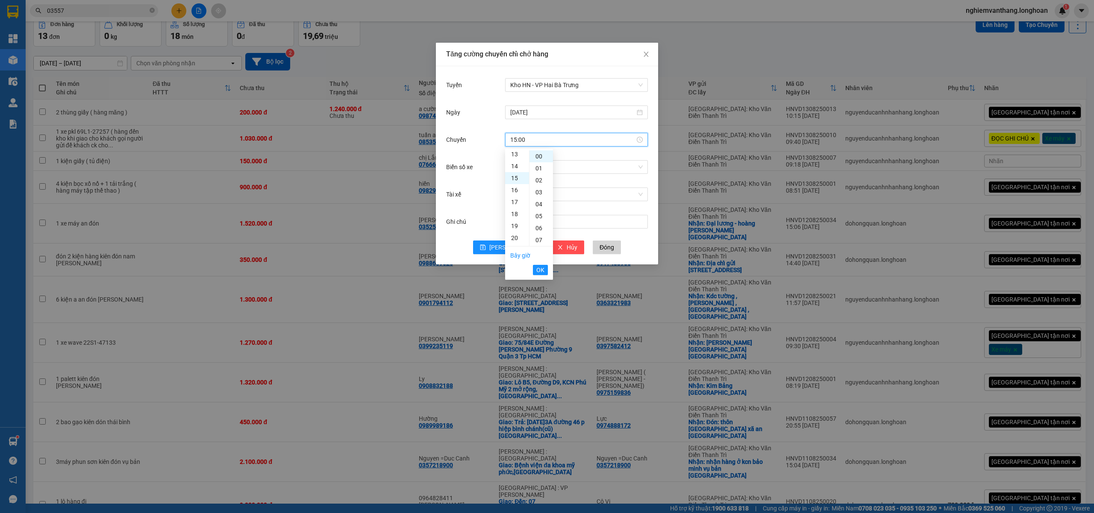
scroll to position [179, 0]
click at [539, 272] on span "OK" at bounding box center [540, 269] width 8 height 9
click at [523, 170] on input "Biển số xe" at bounding box center [573, 167] width 126 height 13
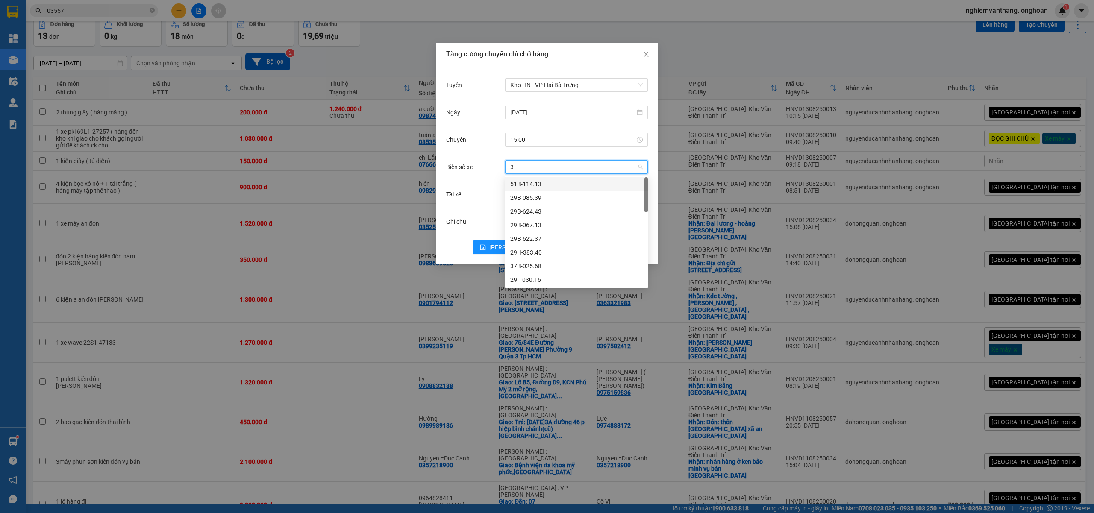
type input "31"
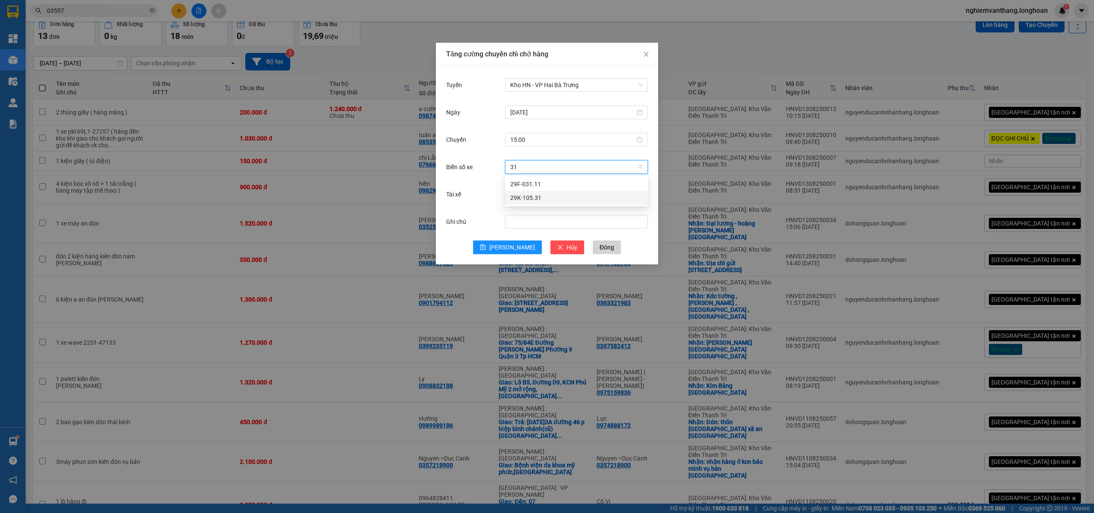
click at [542, 200] on div "29K-105.31" at bounding box center [576, 197] width 132 height 9
click at [531, 194] on input "Tài xế" at bounding box center [573, 194] width 126 height 13
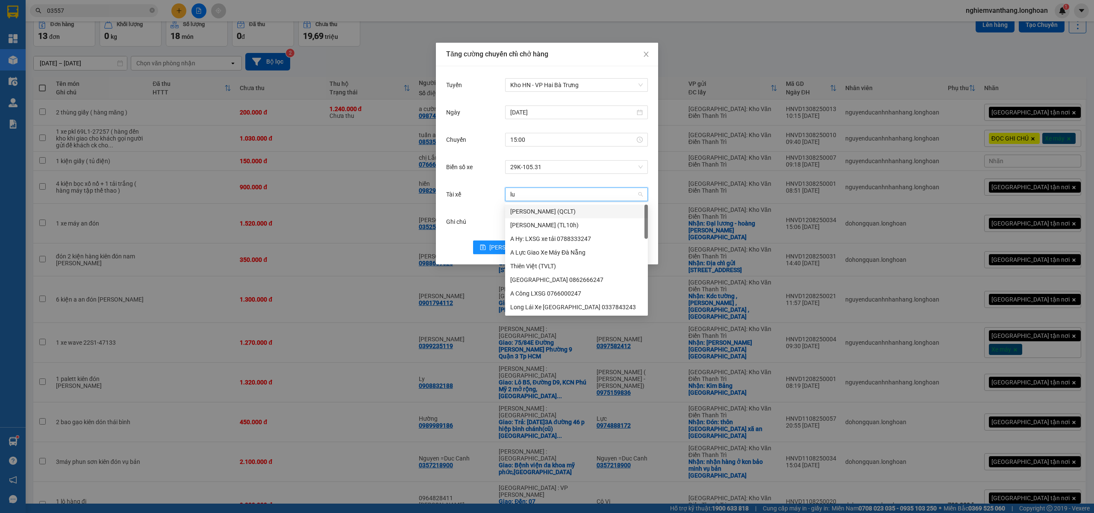
type input "lua"
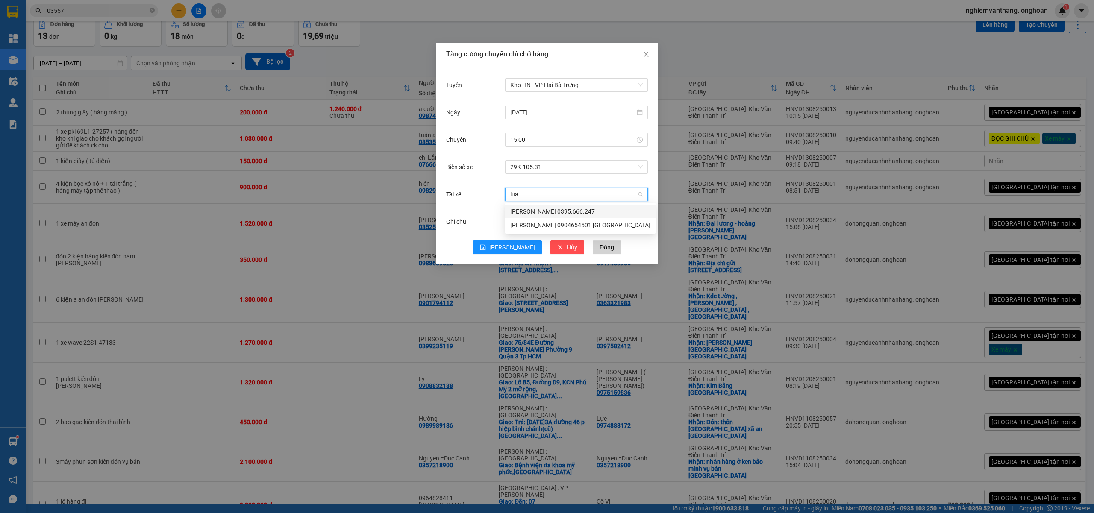
click at [557, 213] on div "[PERSON_NAME] 0395.666.247" at bounding box center [580, 211] width 140 height 9
click at [514, 241] on button "Lưu" at bounding box center [507, 248] width 69 height 14
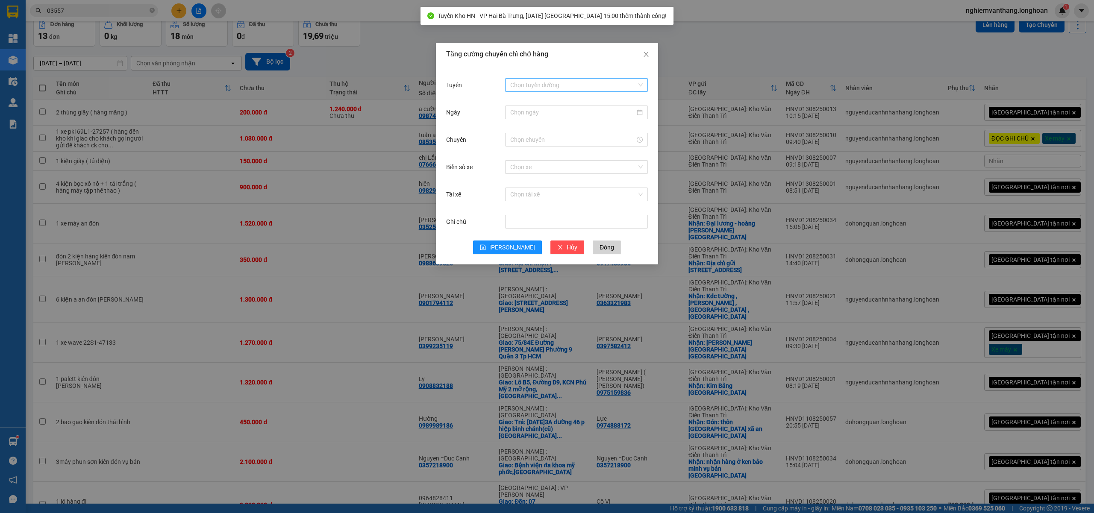
click at [544, 86] on input "Tuyến" at bounding box center [573, 85] width 126 height 13
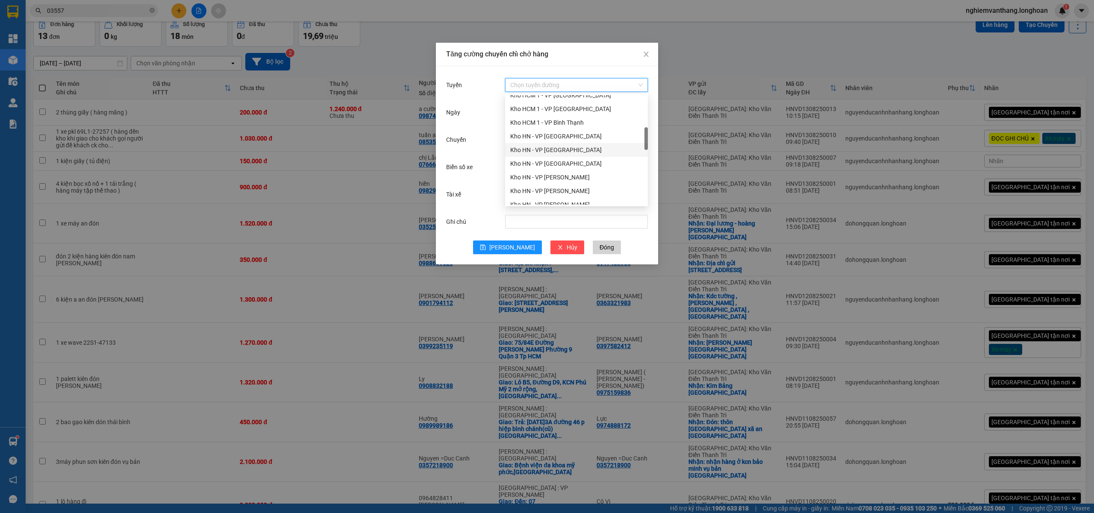
click at [564, 156] on div "Kho HN - VP [GEOGRAPHIC_DATA]" at bounding box center [576, 150] width 143 height 14
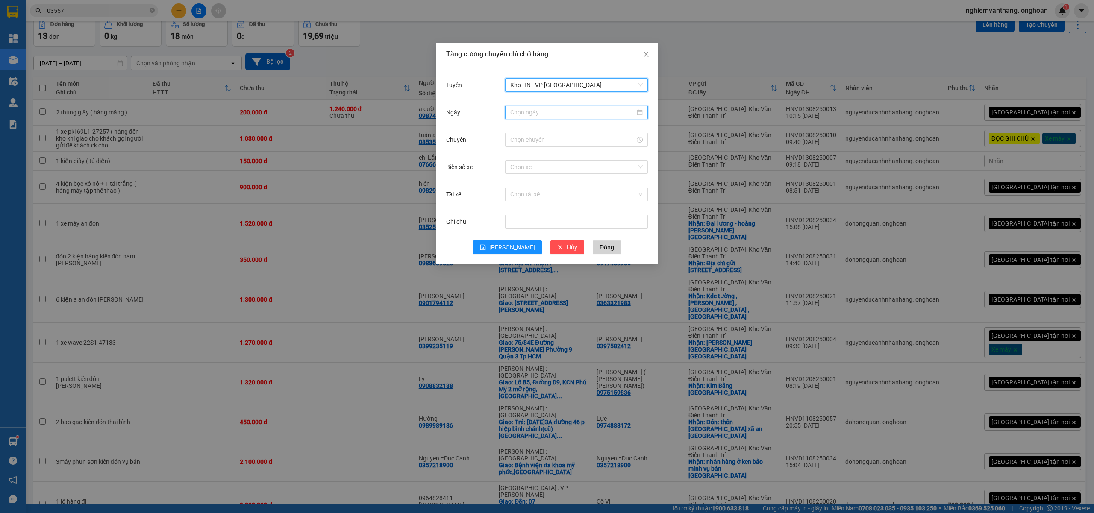
click at [556, 112] on input "Ngày" at bounding box center [572, 112] width 125 height 9
type input "[DATE]"
click at [562, 187] on div "13" at bounding box center [564, 188] width 10 height 10
click at [534, 147] on div at bounding box center [576, 139] width 143 height 17
click at [537, 144] on input "Chuyến" at bounding box center [572, 139] width 125 height 9
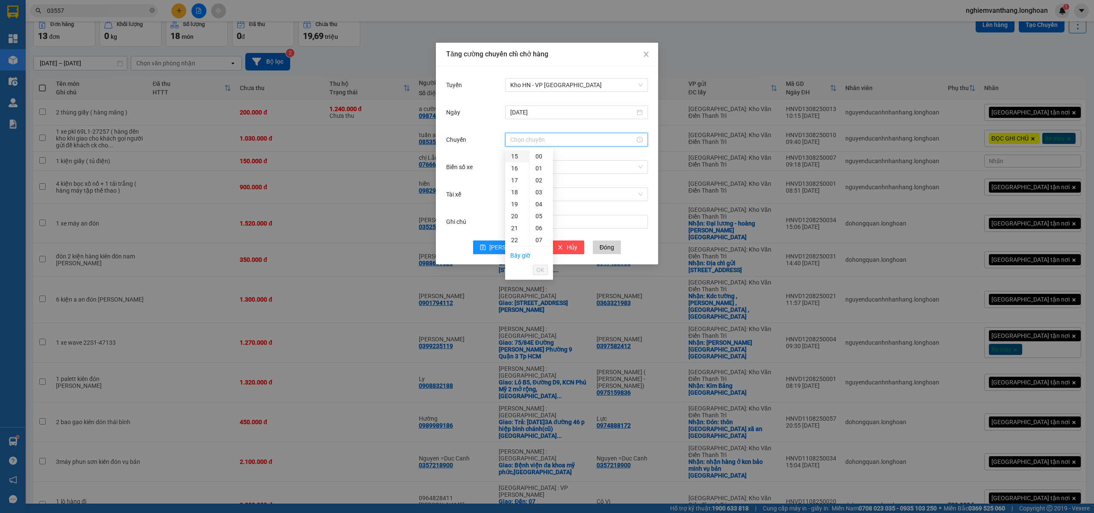
click at [512, 156] on div "15" at bounding box center [517, 156] width 24 height 12
type input "15:00"
click at [544, 272] on span "OK" at bounding box center [540, 269] width 8 height 9
click at [537, 168] on input "Biển số xe" at bounding box center [573, 167] width 126 height 13
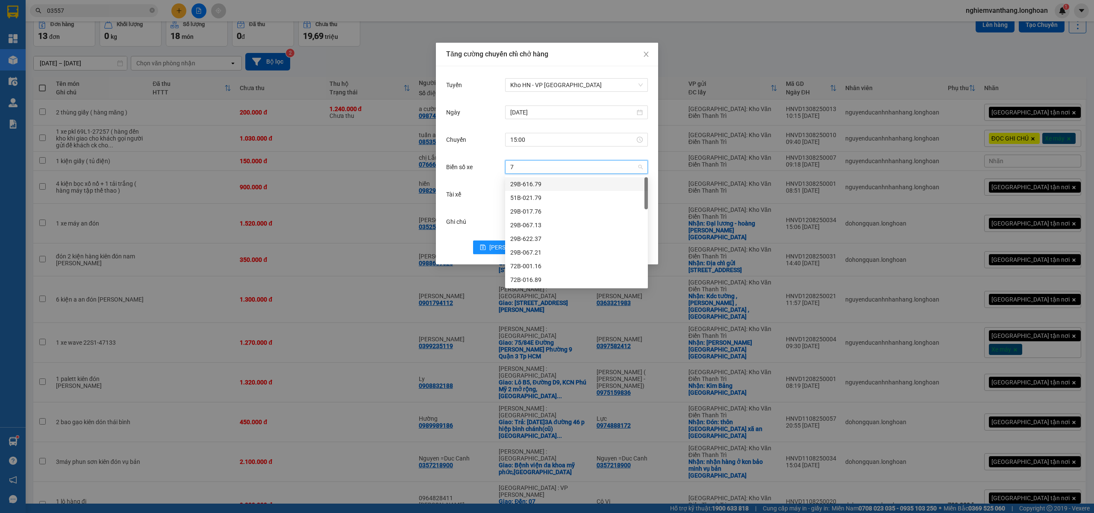
type input "71"
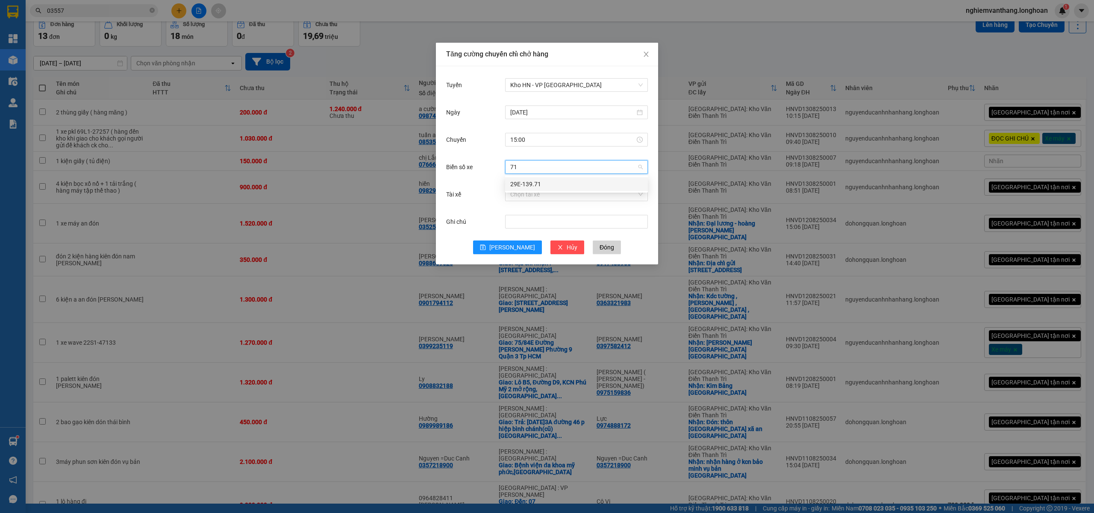
click at [537, 187] on div "29E-139.71" at bounding box center [576, 183] width 132 height 9
click at [525, 197] on input "Tài xế" at bounding box center [573, 194] width 126 height 13
type input "hùng"
drag, startPoint x: 541, startPoint y: 213, endPoint x: 551, endPoint y: 212, distance: 10.3
click at [543, 212] on div "A Hùng 17 Lái Xe [GEOGRAPHIC_DATA] 0325666247" at bounding box center [580, 211] width 140 height 9
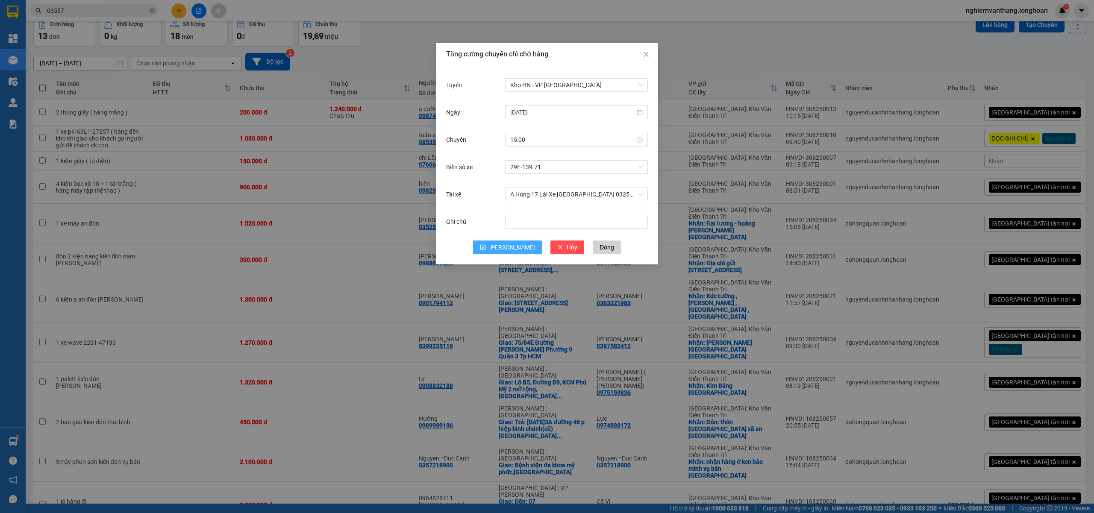
click at [520, 244] on button "Lưu" at bounding box center [507, 248] width 69 height 14
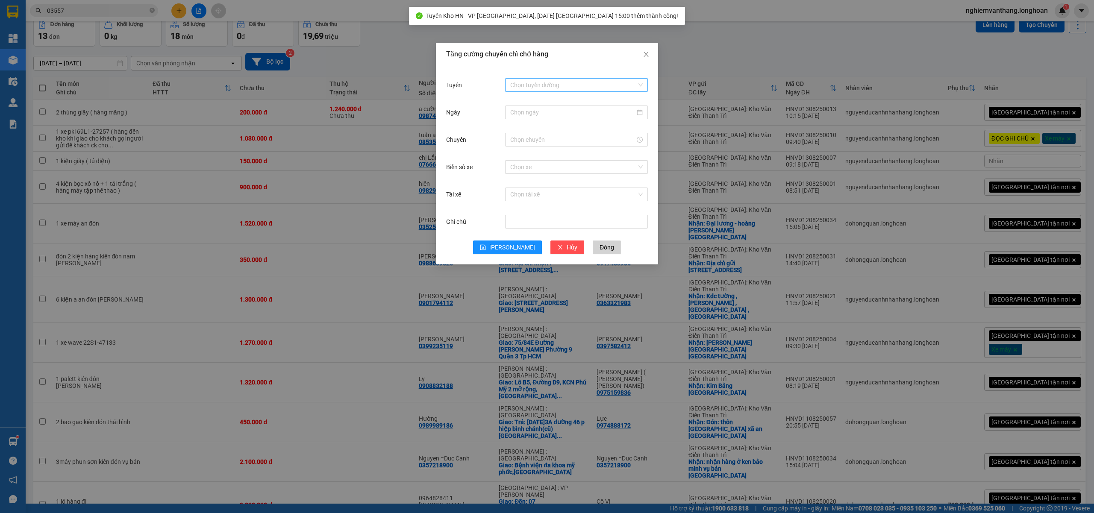
click at [547, 86] on input "Tuyến" at bounding box center [573, 85] width 126 height 13
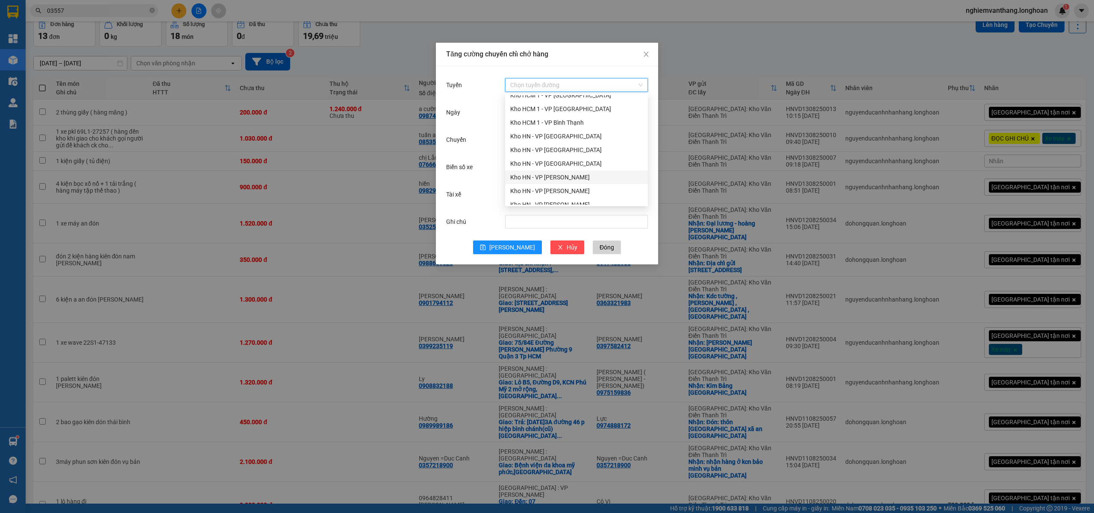
click at [575, 173] on div "Kho HN - VP Thanh Xuân" at bounding box center [576, 177] width 132 height 9
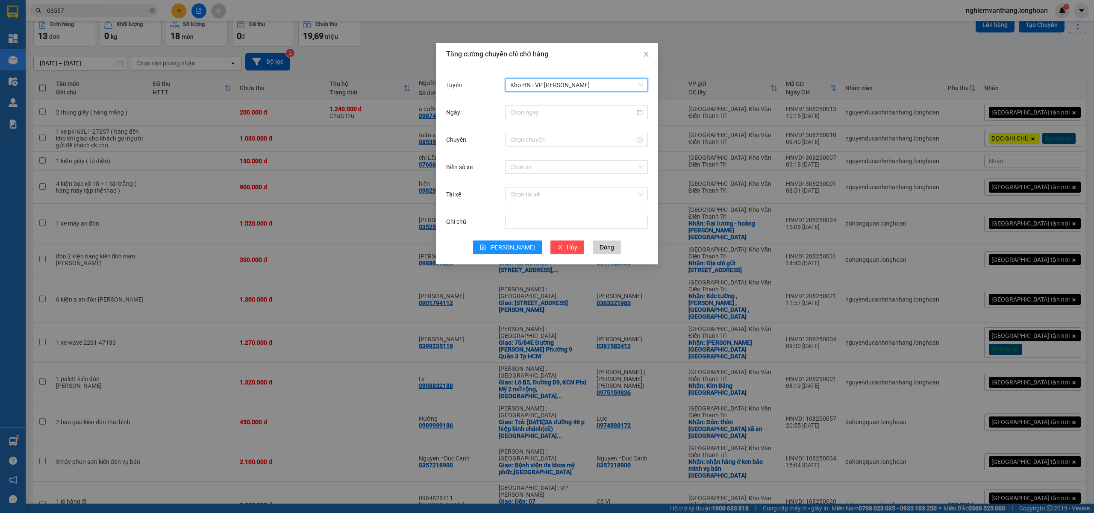
click at [555, 120] on div at bounding box center [576, 112] width 143 height 17
click at [534, 115] on input "Ngày" at bounding box center [572, 112] width 125 height 9
type input "13/08/2025"
click at [564, 185] on div "13" at bounding box center [564, 188] width 10 height 10
click at [522, 143] on input "Chuyến" at bounding box center [572, 139] width 125 height 9
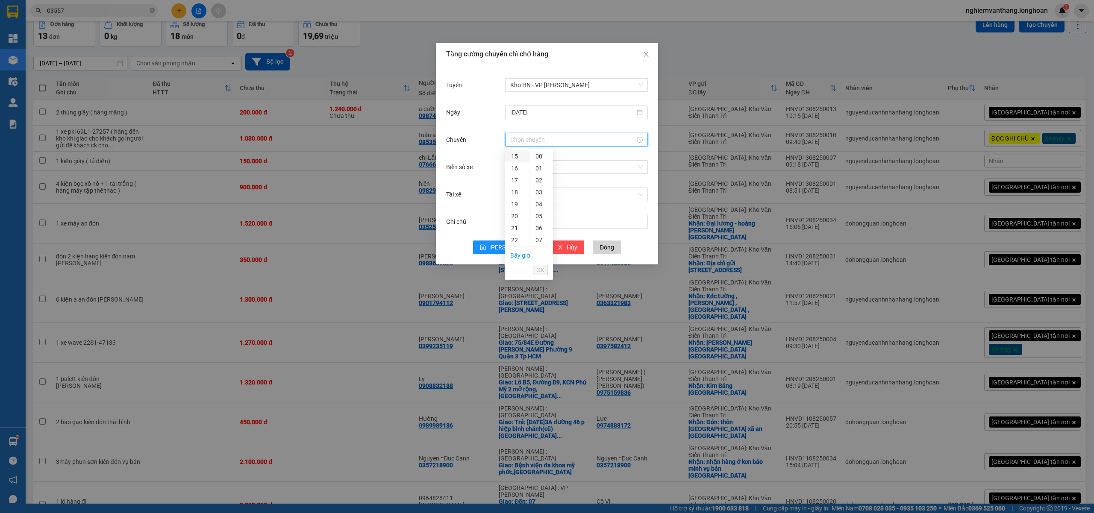
click at [518, 156] on div "15" at bounding box center [517, 156] width 24 height 12
type input "15:00"
click at [543, 267] on span "OK" at bounding box center [540, 269] width 8 height 9
click at [523, 175] on div "Biển số xe Chọn xe" at bounding box center [547, 172] width 202 height 27
click at [529, 169] on input "Biển số xe" at bounding box center [573, 167] width 126 height 13
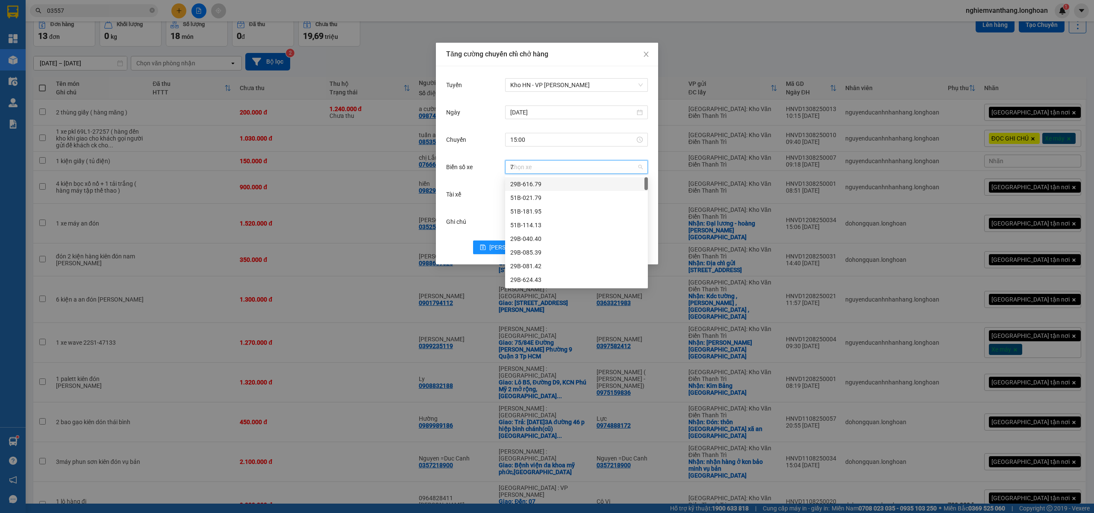
type input "71"
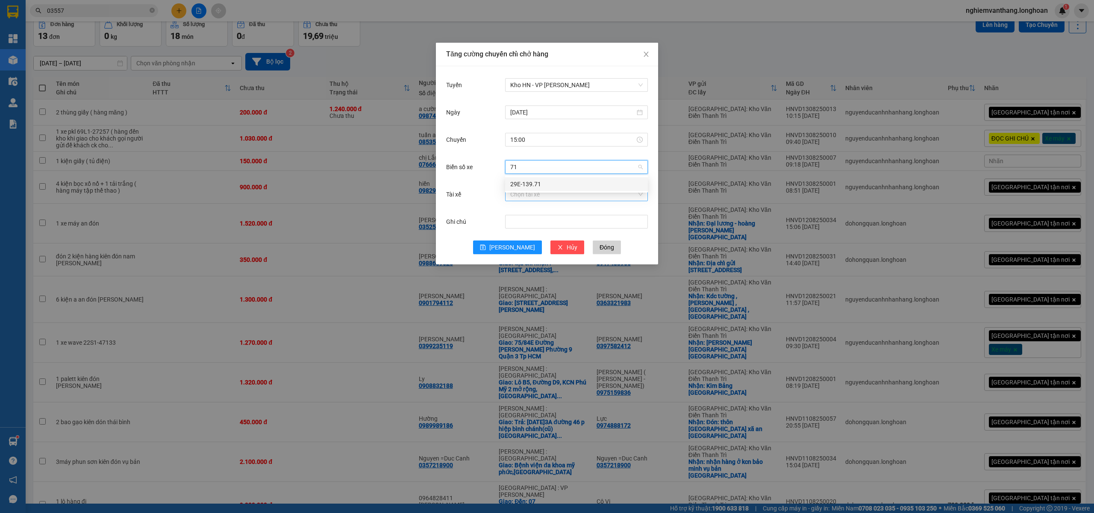
drag, startPoint x: 534, startPoint y: 184, endPoint x: 522, endPoint y: 199, distance: 19.8
click at [534, 183] on div "29E-139.71" at bounding box center [576, 183] width 132 height 9
click at [522, 199] on input "Tài xế" at bounding box center [573, 194] width 126 height 13
type input "hùng"
click at [541, 211] on div "A Hùng 17 Lái Xe [GEOGRAPHIC_DATA] 0325666247" at bounding box center [580, 211] width 140 height 9
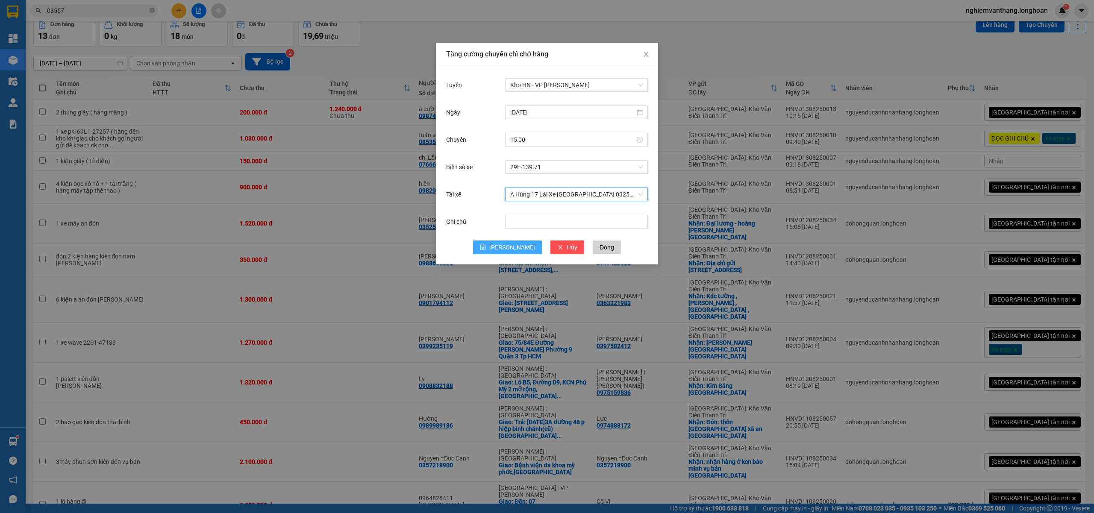
drag, startPoint x: 514, startPoint y: 246, endPoint x: 532, endPoint y: 220, distance: 31.1
click at [513, 246] on span "Lưu" at bounding box center [512, 247] width 46 height 9
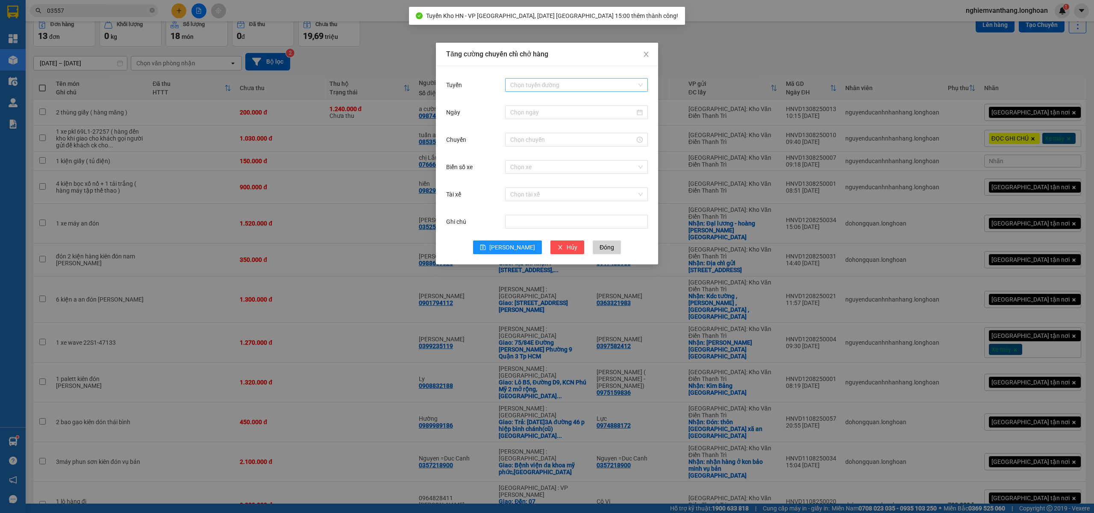
click at [561, 85] on input "Tuyến" at bounding box center [573, 85] width 126 height 13
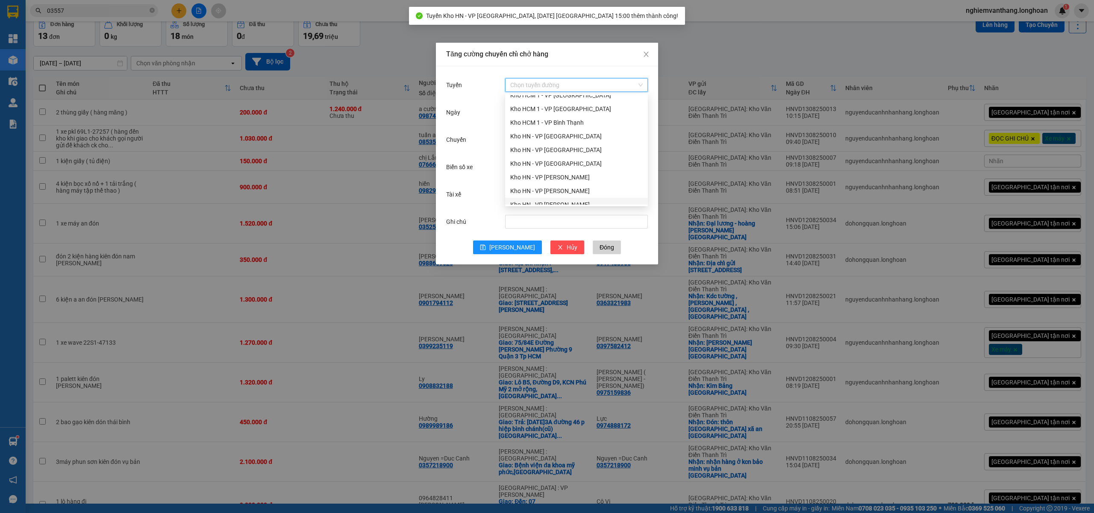
click at [570, 200] on div "Kho HN - VP [PERSON_NAME]" at bounding box center [576, 204] width 132 height 9
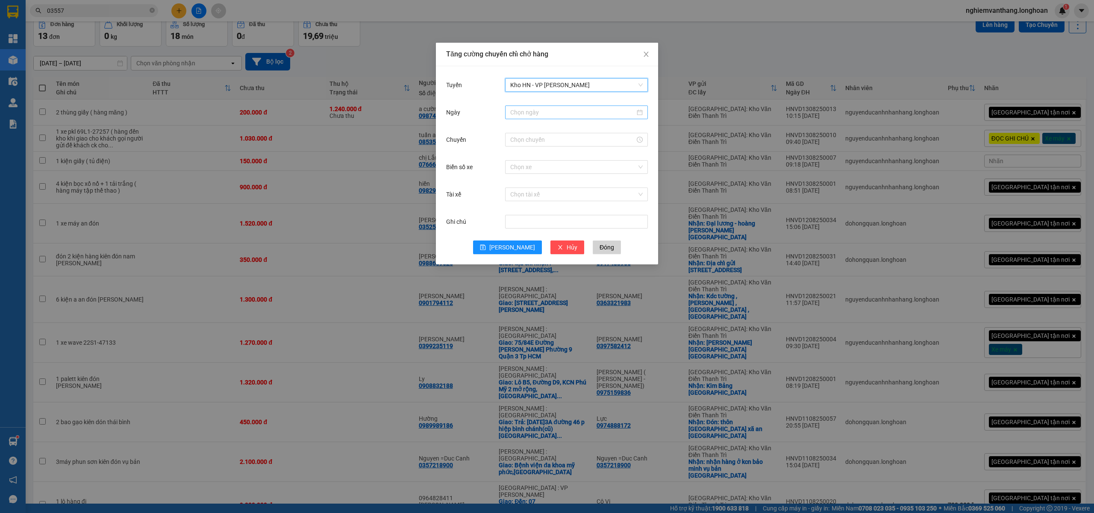
click at [556, 110] on input "Ngày" at bounding box center [572, 112] width 125 height 9
type input "13/08/2025"
click at [564, 188] on div "13" at bounding box center [564, 188] width 10 height 10
click at [532, 140] on input "Chuyến" at bounding box center [572, 139] width 125 height 9
drag, startPoint x: 513, startPoint y: 153, endPoint x: 523, endPoint y: 185, distance: 33.9
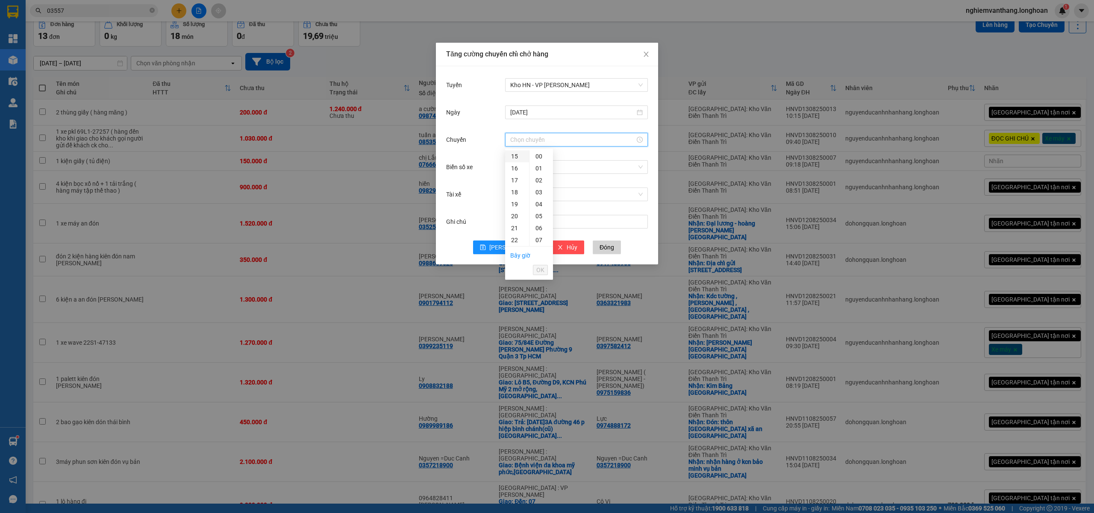
click at [514, 152] on div "15" at bounding box center [517, 156] width 24 height 12
type input "15:00"
drag, startPoint x: 541, startPoint y: 268, endPoint x: 537, endPoint y: 244, distance: 24.2
click at [541, 269] on span "OK" at bounding box center [540, 269] width 8 height 9
click at [525, 165] on input "Biển số xe" at bounding box center [573, 167] width 126 height 13
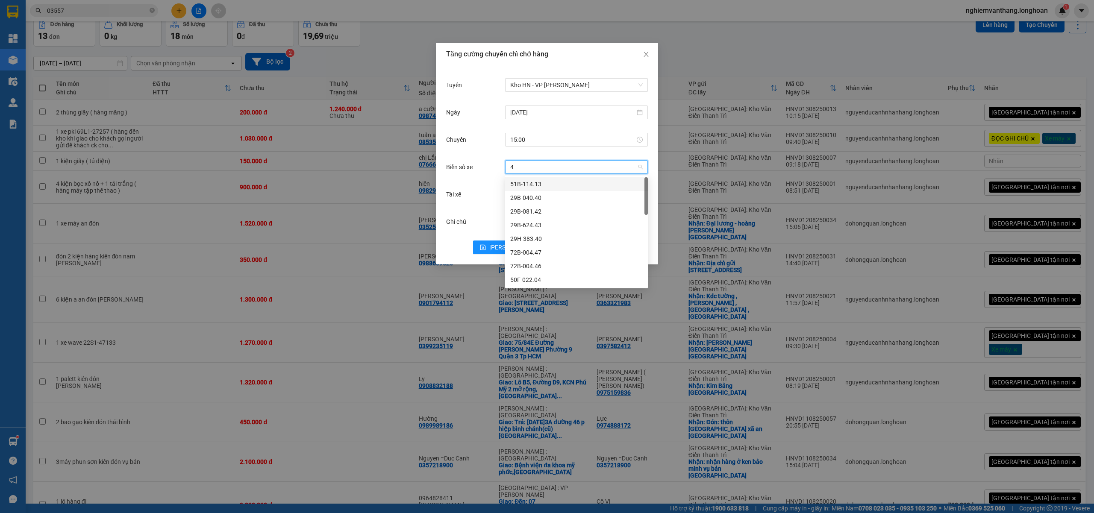
type input "44"
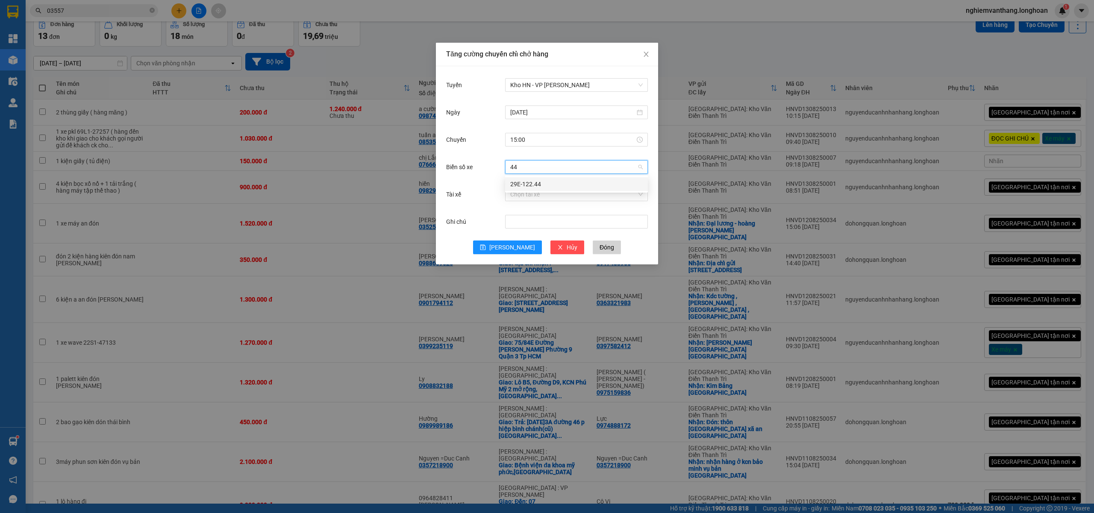
click at [536, 182] on div "29E-122.44" at bounding box center [576, 183] width 132 height 9
click at [534, 195] on input "Tài xế" at bounding box center [573, 194] width 126 height 13
type input "bình"
click at [543, 210] on div "[PERSON_NAME]--0862.666.247" at bounding box center [576, 211] width 132 height 9
click at [518, 244] on button "Lưu" at bounding box center [507, 248] width 69 height 14
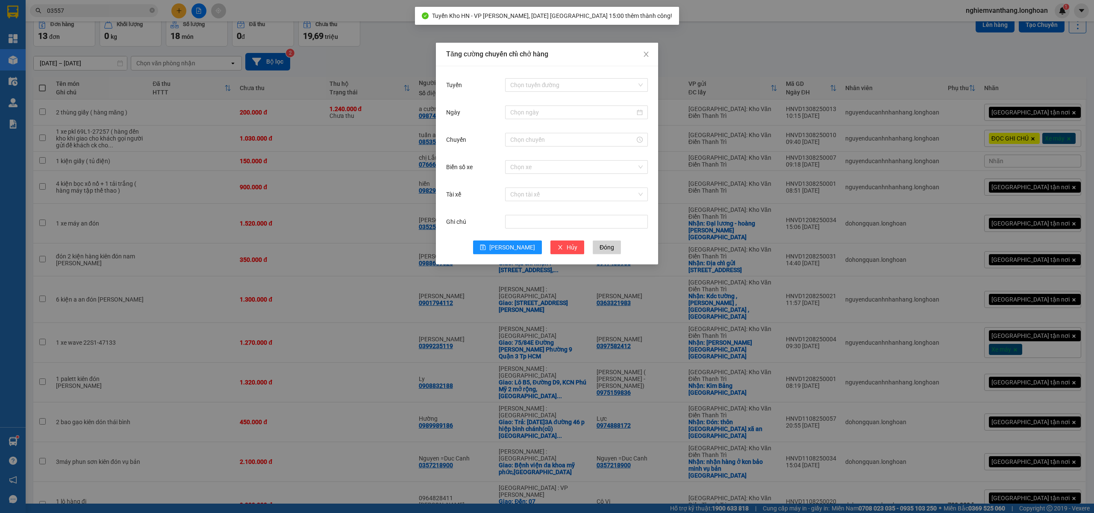
click at [730, 11] on div "Tăng cường chuyến chỉ chở hàng Tuyến Chọn tuyến đường Ngày Chuyến Biển số xe Ch…" at bounding box center [547, 256] width 1094 height 513
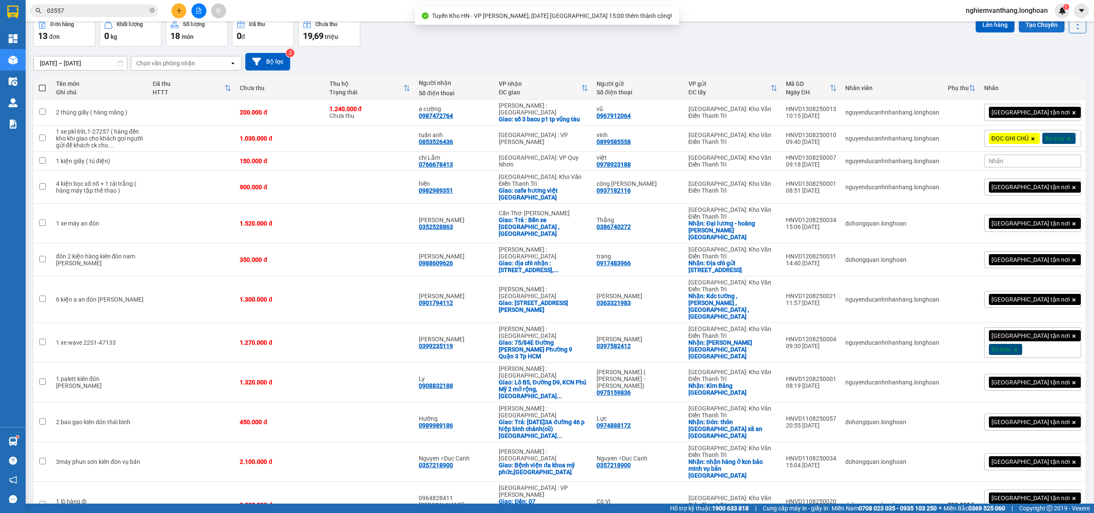
click at [1023, 26] on button "Tạo Chuyến" at bounding box center [1042, 24] width 46 height 15
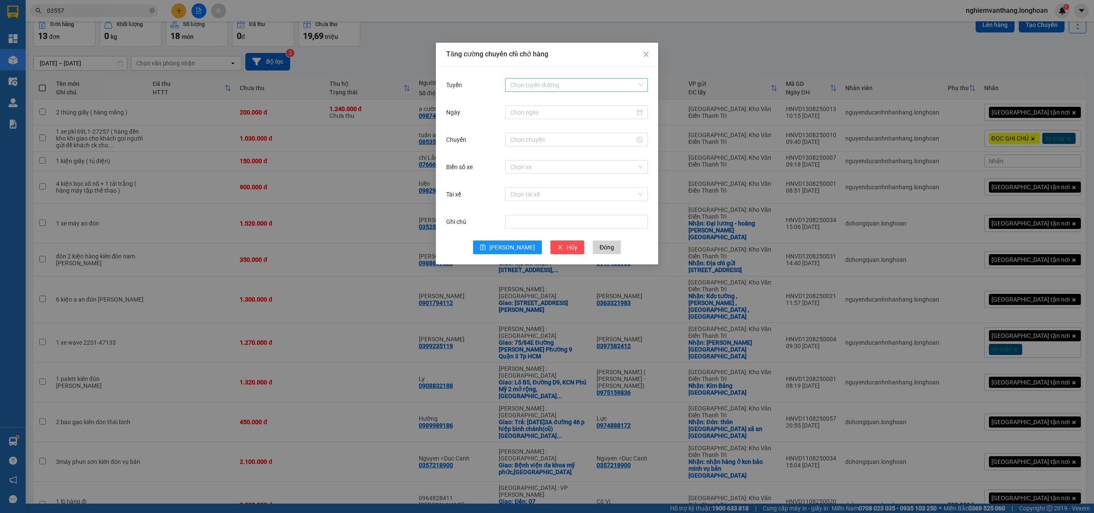
click at [539, 81] on input "Tuyến" at bounding box center [573, 85] width 126 height 13
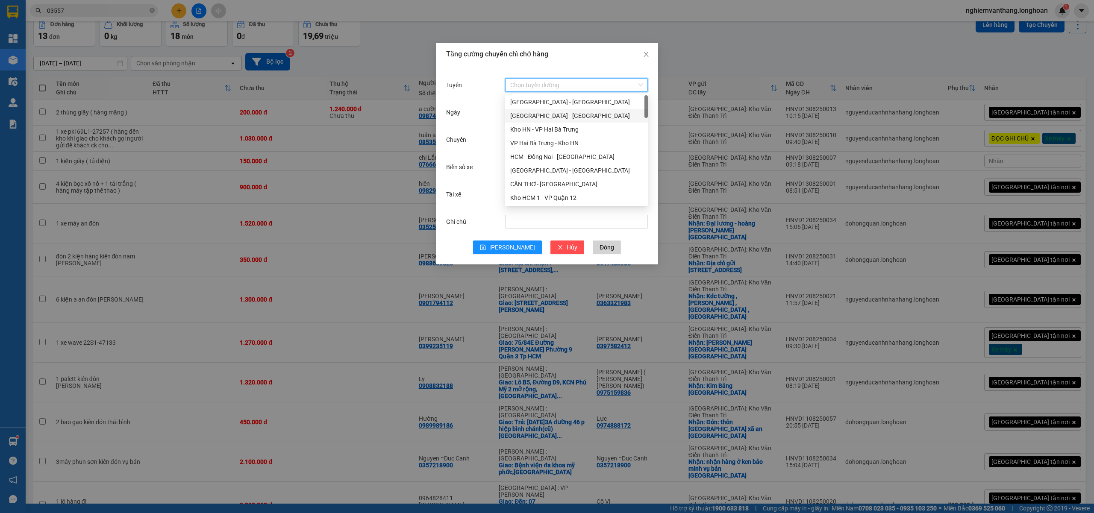
click at [543, 116] on div "Hà Nội - Hải Phòng" at bounding box center [576, 115] width 132 height 9
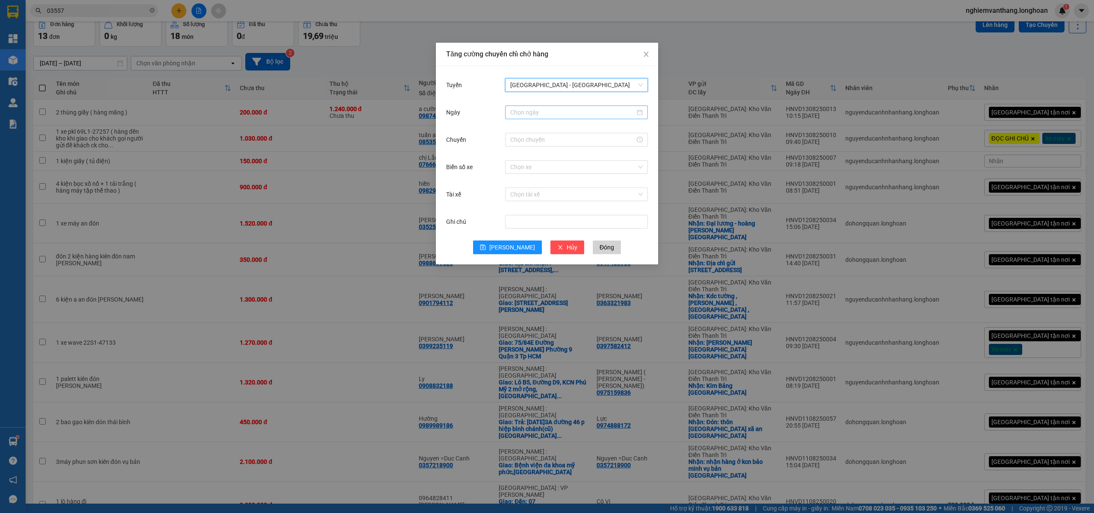
click at [539, 113] on input "Ngày" at bounding box center [572, 112] width 125 height 9
type input "13/08/2025"
click at [565, 189] on div "13" at bounding box center [564, 188] width 10 height 10
drag, startPoint x: 530, startPoint y: 139, endPoint x: 523, endPoint y: 129, distance: 12.0
click at [530, 138] on input "Chuyến" at bounding box center [572, 139] width 125 height 9
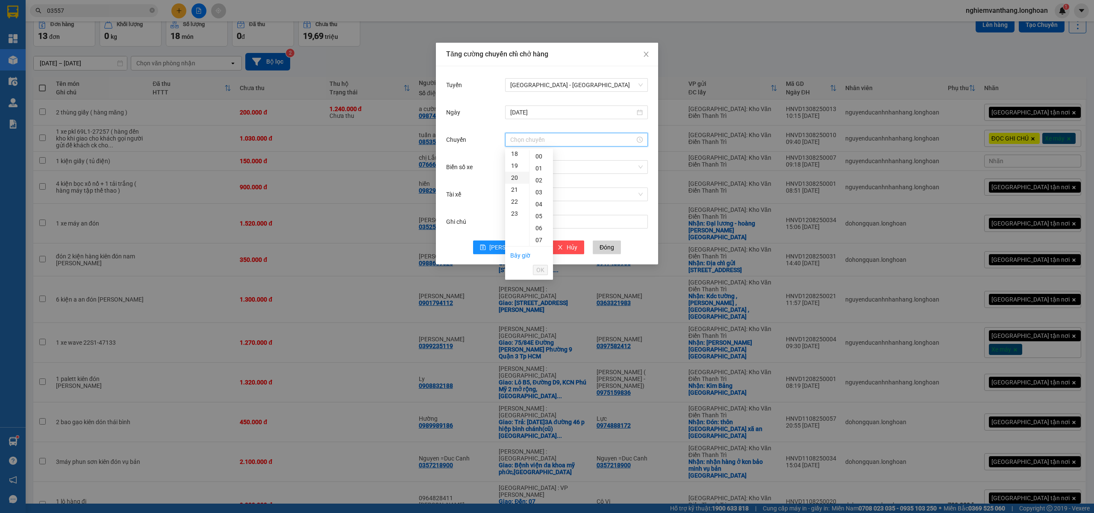
click at [512, 176] on div "20" at bounding box center [517, 178] width 24 height 12
type input "20:00"
click at [536, 269] on span "OK" at bounding box center [540, 269] width 8 height 9
click at [503, 253] on button "Lưu" at bounding box center [507, 248] width 69 height 14
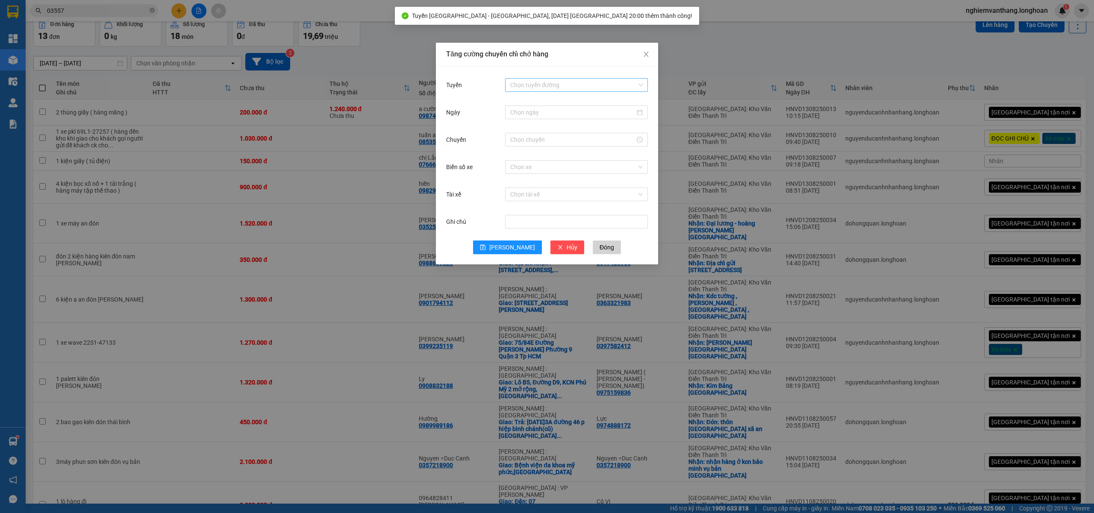
click at [547, 91] on input "Tuyến" at bounding box center [573, 85] width 126 height 13
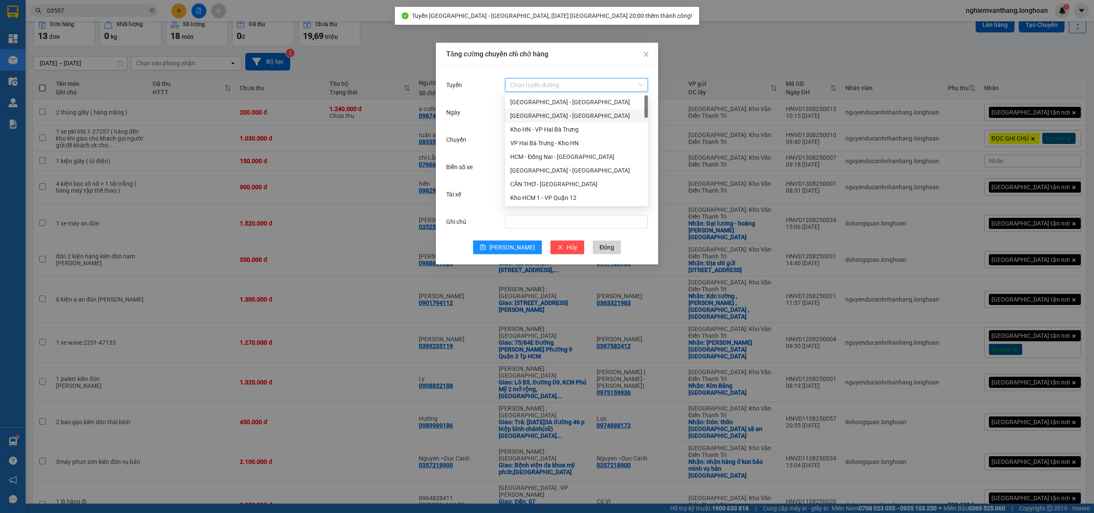
click at [542, 114] on div "Hà Nội - Hải Phòng" at bounding box center [576, 115] width 132 height 9
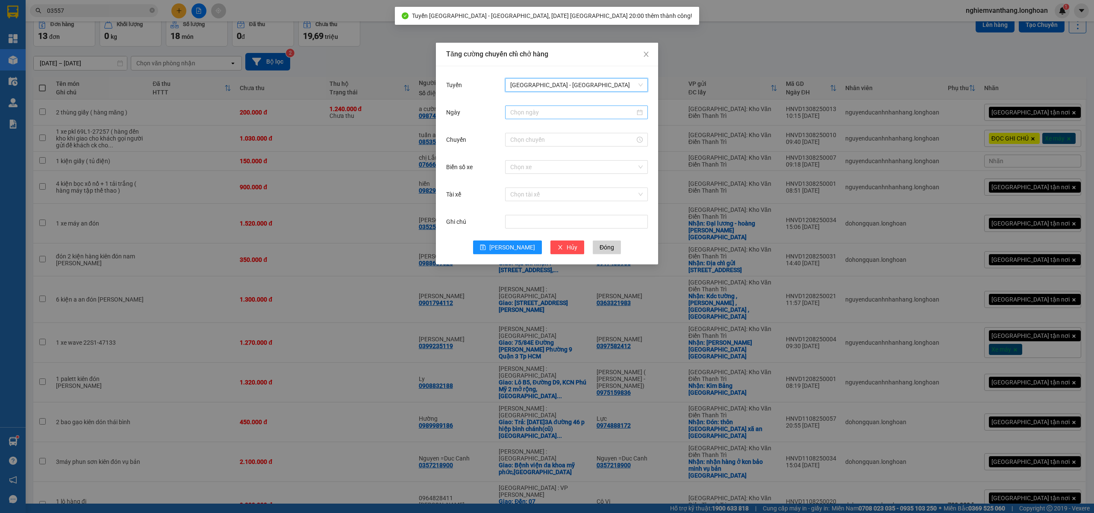
click at [544, 113] on input "Ngày" at bounding box center [572, 112] width 125 height 9
type input "13/08/2025"
click at [563, 188] on div "13" at bounding box center [564, 188] width 10 height 10
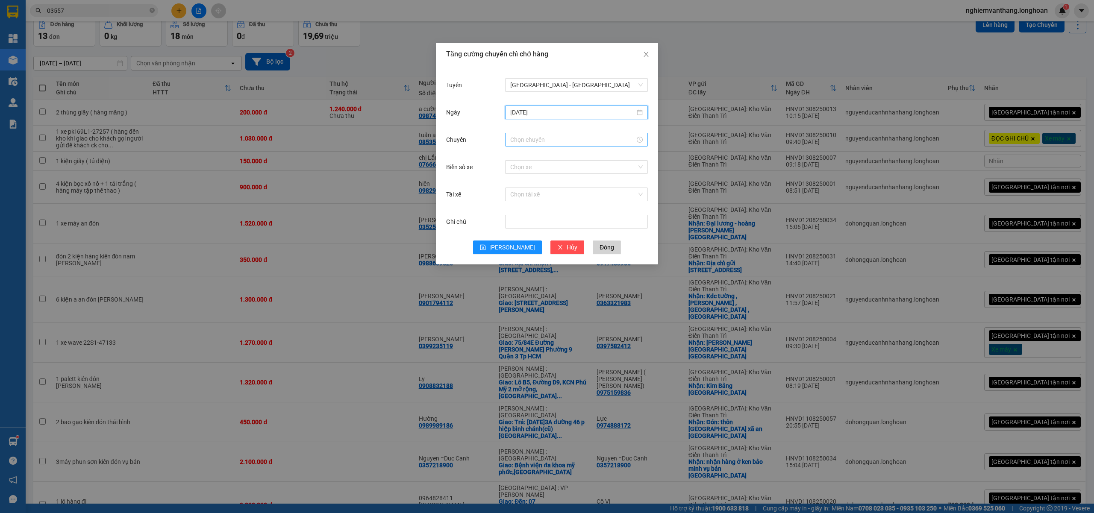
click at [550, 137] on input "Chuyến" at bounding box center [572, 139] width 125 height 9
click at [517, 166] on div "21" at bounding box center [517, 168] width 24 height 12
type input "21:00"
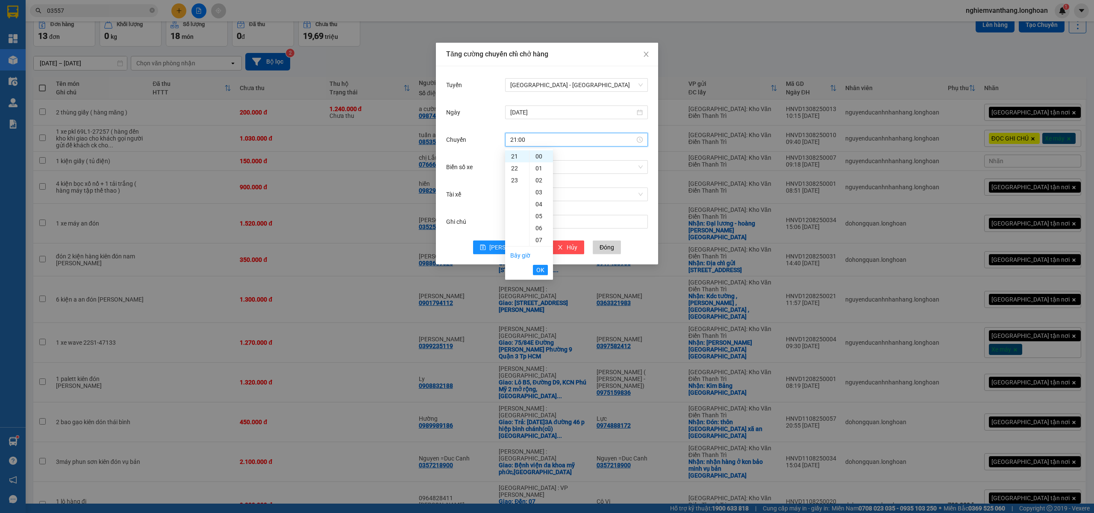
click at [543, 270] on span "OK" at bounding box center [540, 269] width 8 height 9
click at [514, 252] on button "Lưu" at bounding box center [507, 248] width 69 height 14
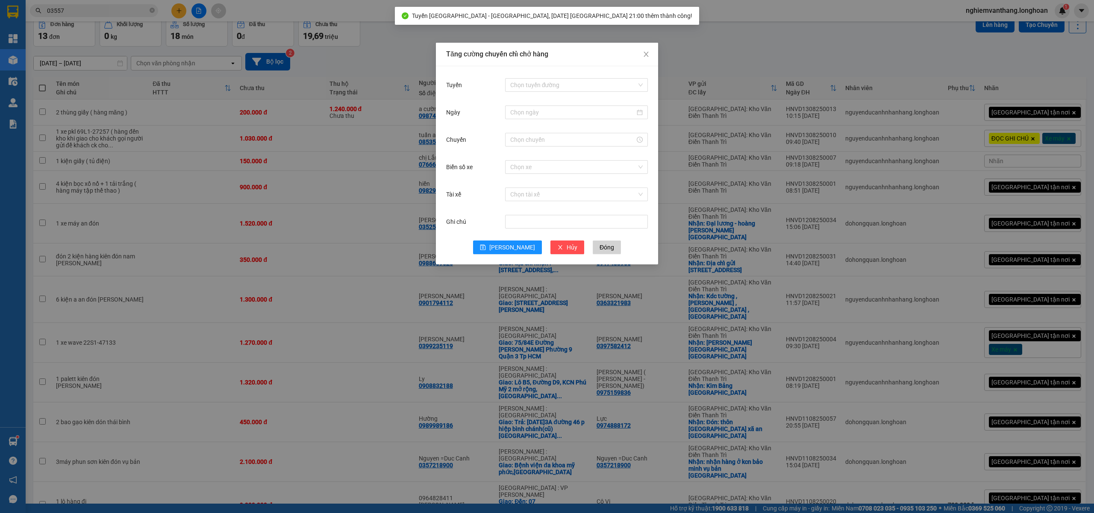
click at [685, 69] on div "Tăng cường chuyến chỉ chở hàng Tuyến Chọn tuyến đường Ngày Chuyến Biển số xe Ch…" at bounding box center [547, 256] width 1094 height 513
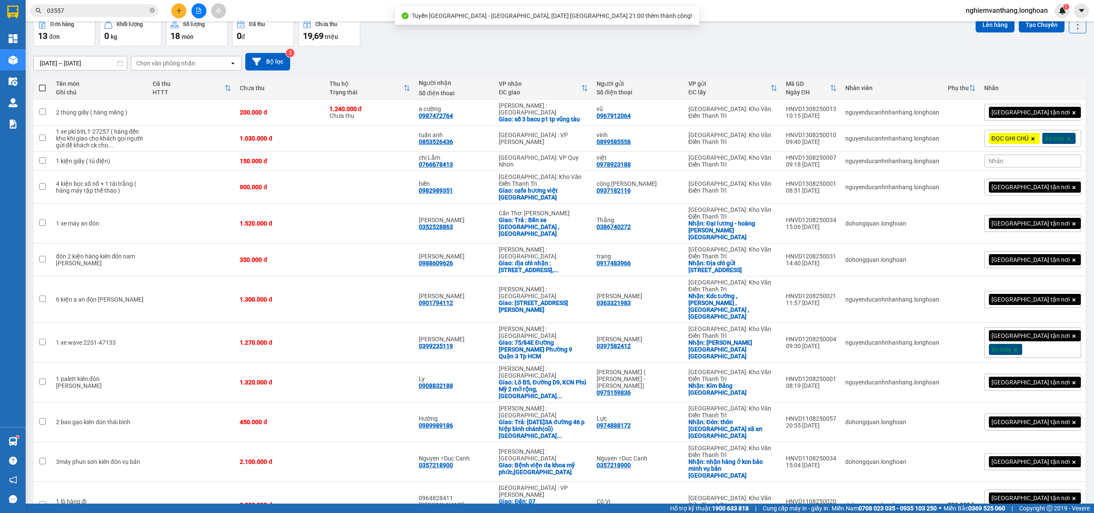
click at [1019, 18] on div "Kết quả tìm kiếm ( 136 ) Bộ lọc Mã ĐH Trạng thái Món hàng Thu hộ Tổng cước Chưa…" at bounding box center [547, 10] width 1094 height 21
click at [1025, 28] on button "Tạo Chuyến" at bounding box center [1042, 24] width 46 height 15
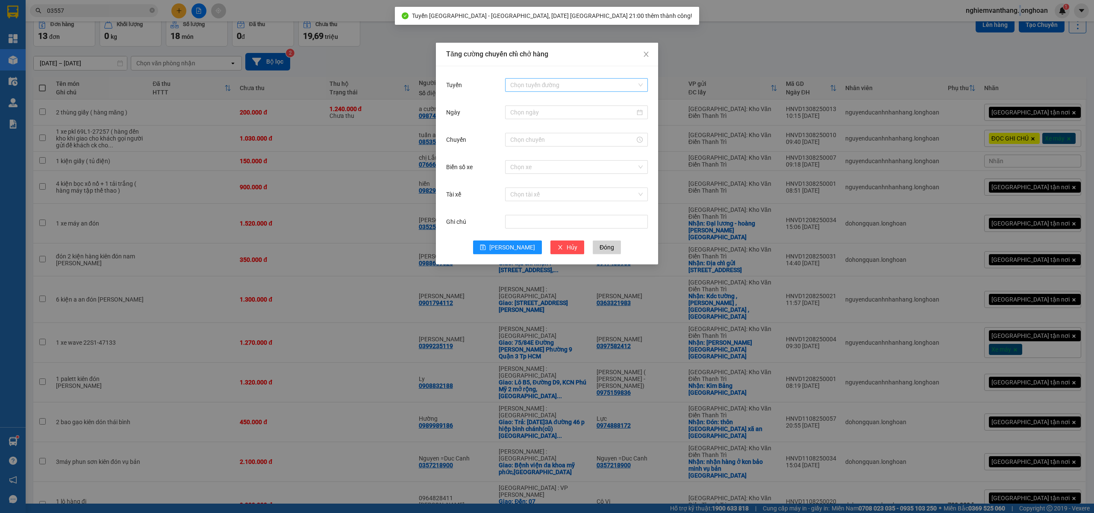
click at [607, 83] on input "Tuyến" at bounding box center [573, 85] width 126 height 13
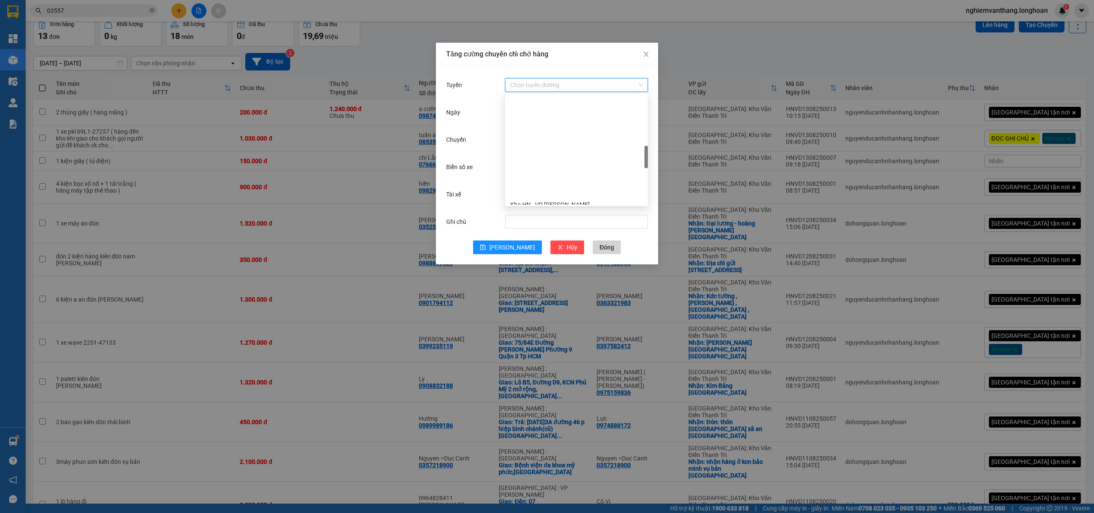
scroll to position [285, 0]
click at [584, 117] on div "Hà Nội - Các tỉnh miền Bắc" at bounding box center [576, 118] width 132 height 9
click at [546, 116] on input "Ngày" at bounding box center [572, 112] width 125 height 9
type input "14/08/2025"
click at [579, 188] on div "14" at bounding box center [579, 188] width 10 height 10
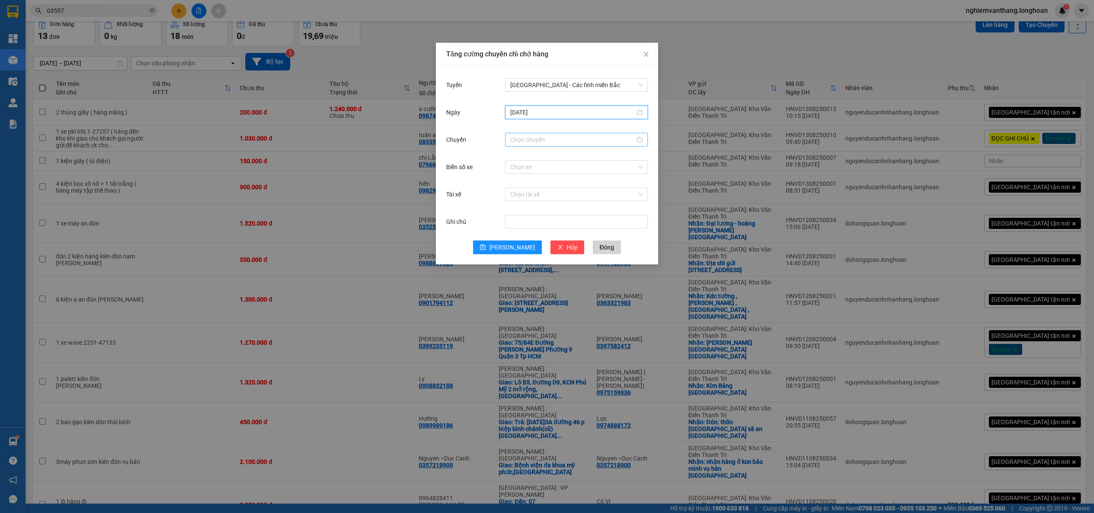
click at [532, 144] on div at bounding box center [576, 140] width 143 height 14
click at [517, 224] on div "06" at bounding box center [517, 228] width 24 height 12
type input "06:00"
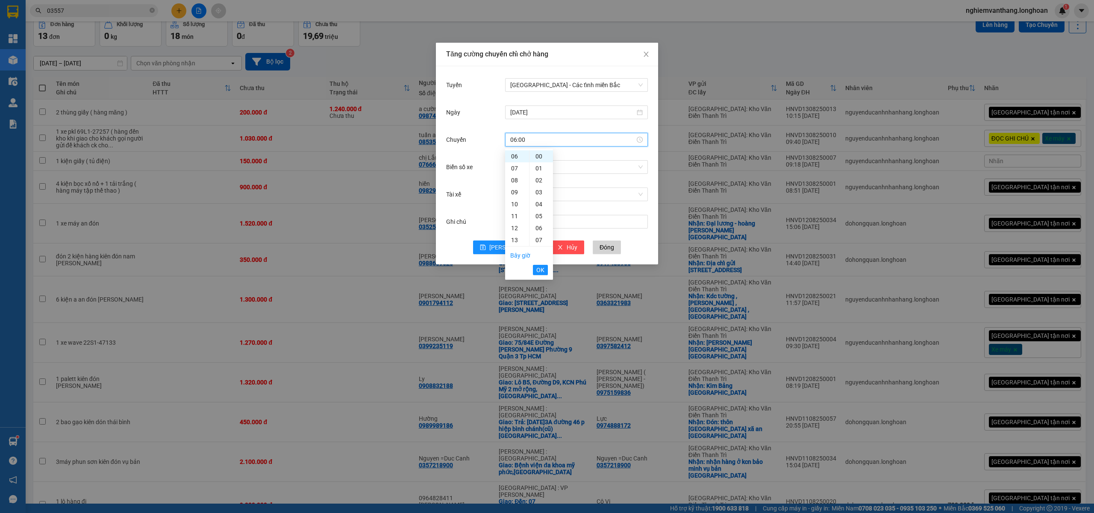
click at [544, 268] on button "OK" at bounding box center [540, 270] width 15 height 10
drag, startPoint x: 511, startPoint y: 249, endPoint x: 517, endPoint y: 243, distance: 8.2
click at [511, 249] on span "Lưu" at bounding box center [512, 247] width 46 height 9
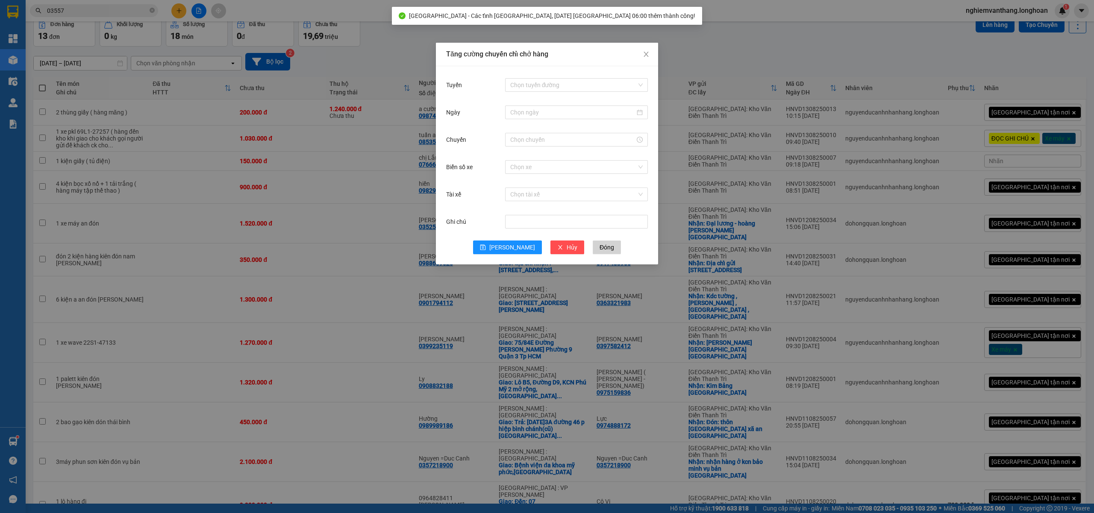
drag, startPoint x: 697, startPoint y: 97, endPoint x: 673, endPoint y: 96, distance: 24.8
click at [697, 97] on div "Tăng cường chuyến chỉ chở hàng Tuyến Chọn tuyến đường Ngày Chuyến Biển số xe Ch…" at bounding box center [547, 256] width 1094 height 513
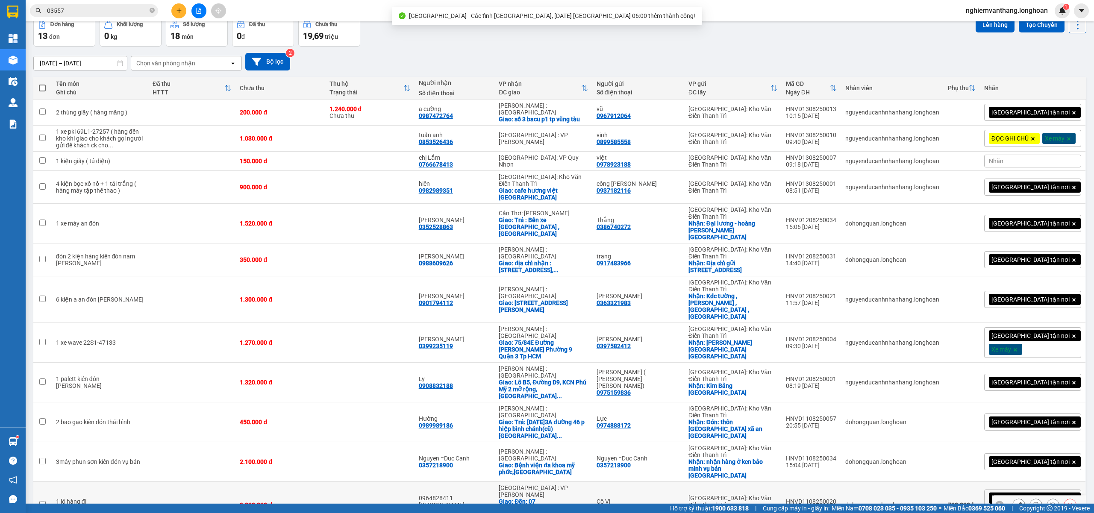
click at [338, 482] on td at bounding box center [369, 505] width 89 height 47
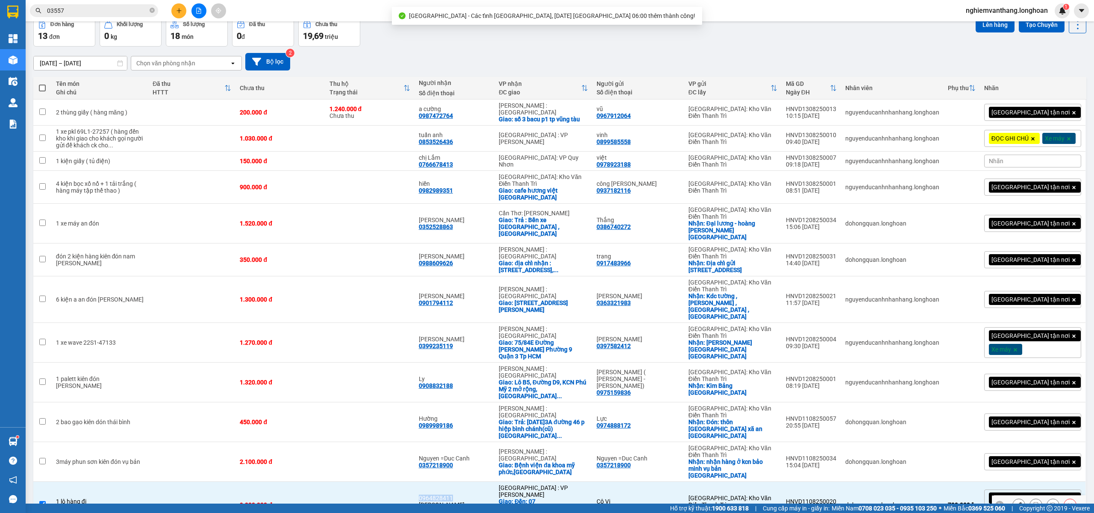
click at [338, 482] on td at bounding box center [369, 505] width 89 height 47
checkbox input "false"
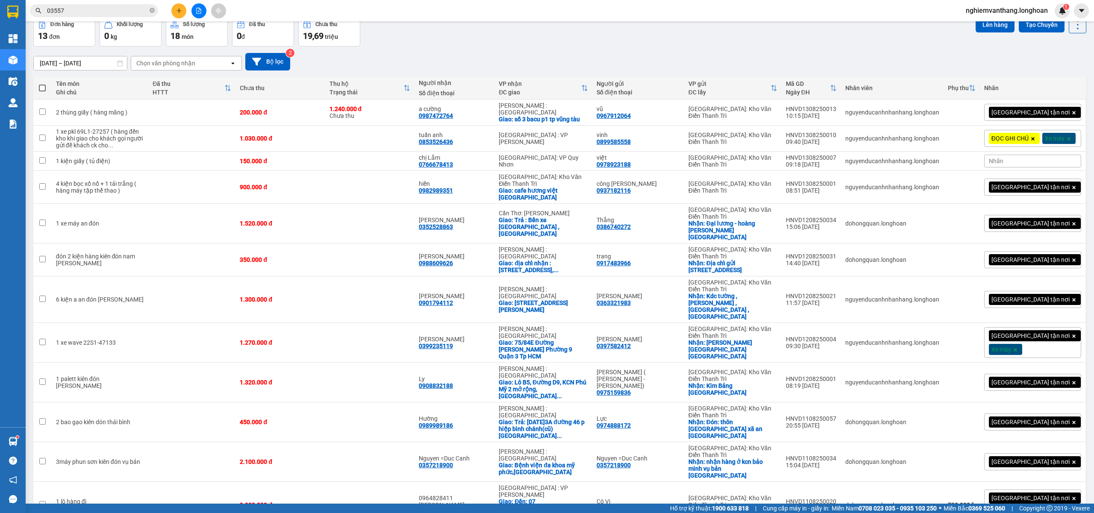
drag, startPoint x: 354, startPoint y: 470, endPoint x: 363, endPoint y: 460, distance: 13.6
checkbox input "true"
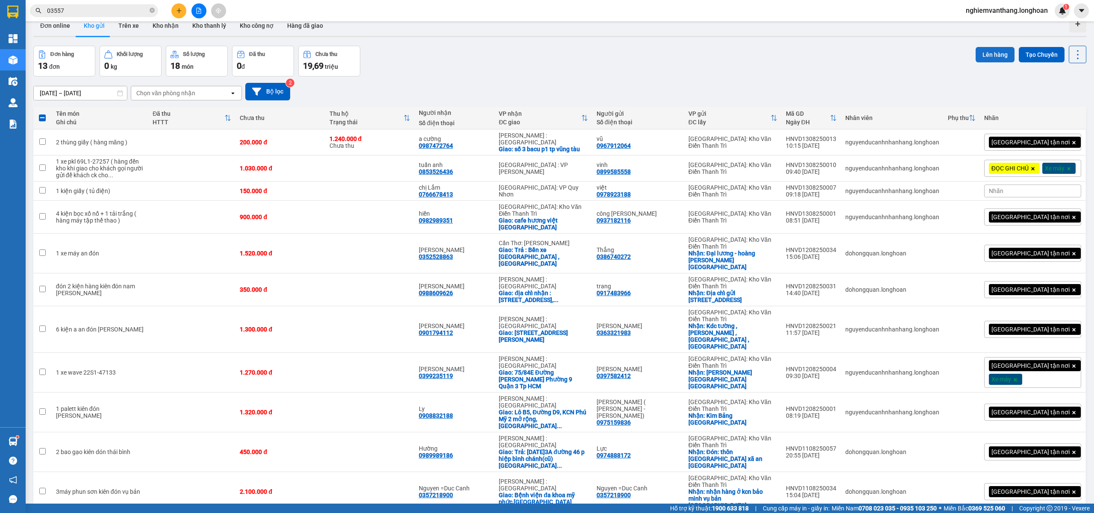
scroll to position [0, 0]
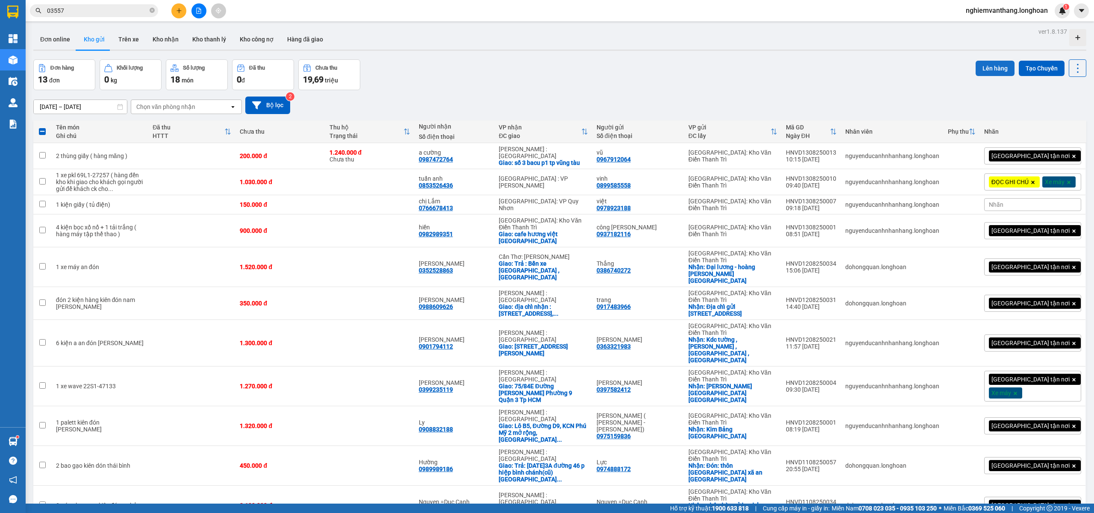
click at [984, 72] on button "Lên hàng" at bounding box center [995, 68] width 39 height 15
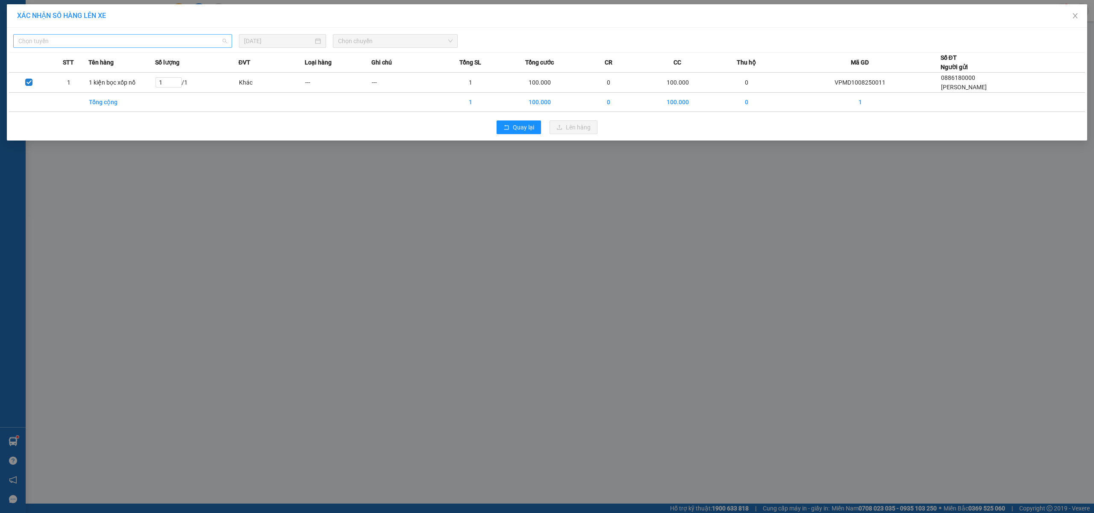
click at [114, 41] on span "Chọn tuyến" at bounding box center [122, 41] width 209 height 13
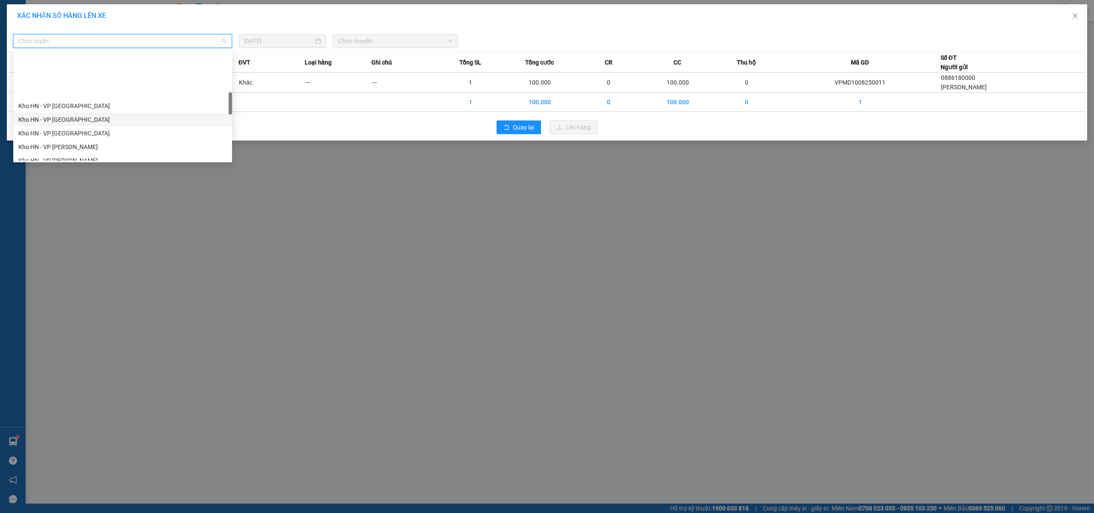
scroll to position [228, 0]
click at [102, 120] on div "Kho HN - VP [PERSON_NAME]" at bounding box center [122, 117] width 209 height 9
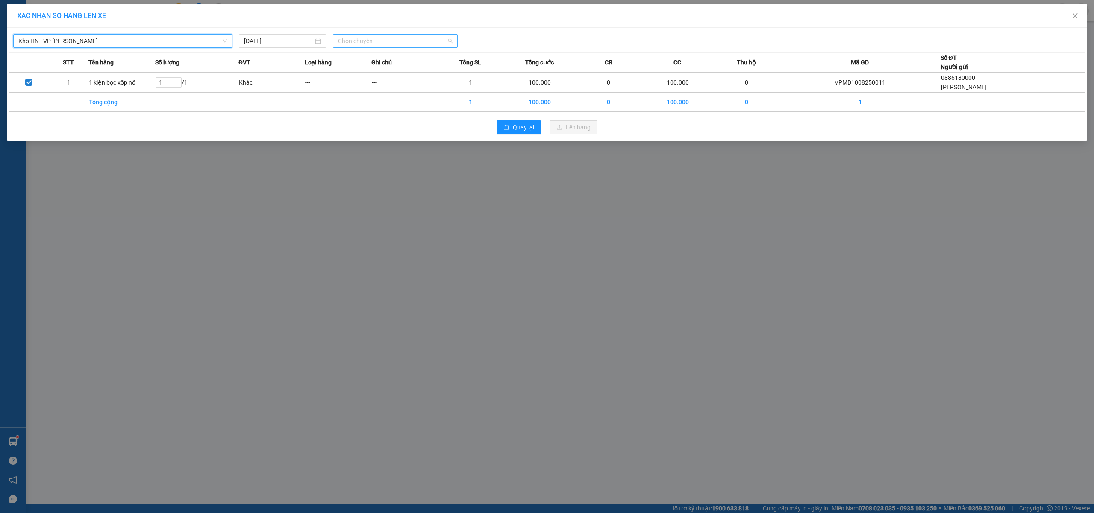
drag, startPoint x: 350, startPoint y: 44, endPoint x: 395, endPoint y: 56, distance: 46.7
click at [351, 44] on span "Chọn chuyến" at bounding box center [395, 41] width 115 height 13
click at [387, 82] on div "15:00 (TC) - 29E-122.44" at bounding box center [371, 85] width 67 height 9
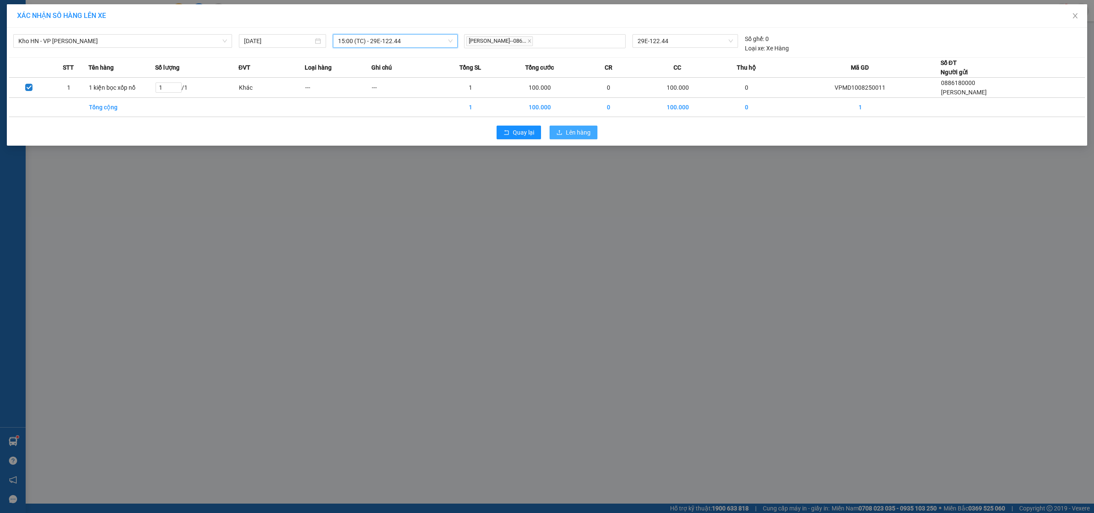
click at [567, 129] on span "Lên hàng" at bounding box center [578, 132] width 25 height 9
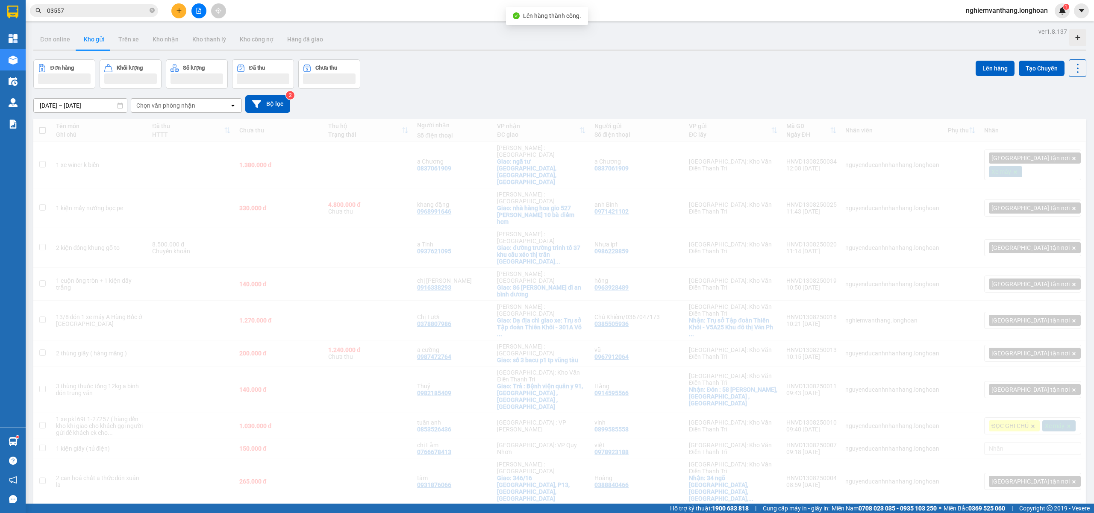
click at [196, 8] on icon "file-add" at bounding box center [199, 11] width 6 height 6
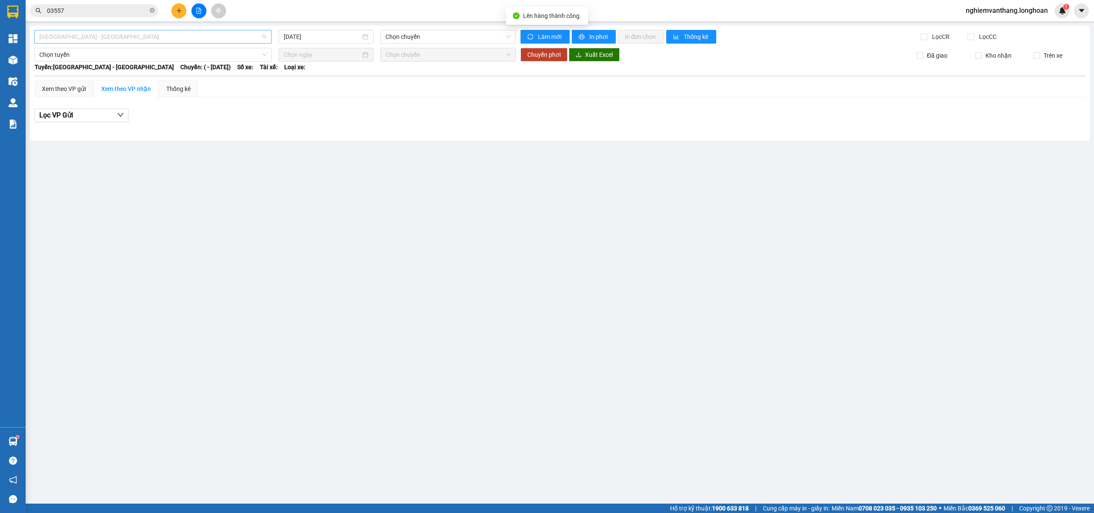
click at [89, 38] on span "Hải Phòng - Hà Nội" at bounding box center [152, 36] width 227 height 13
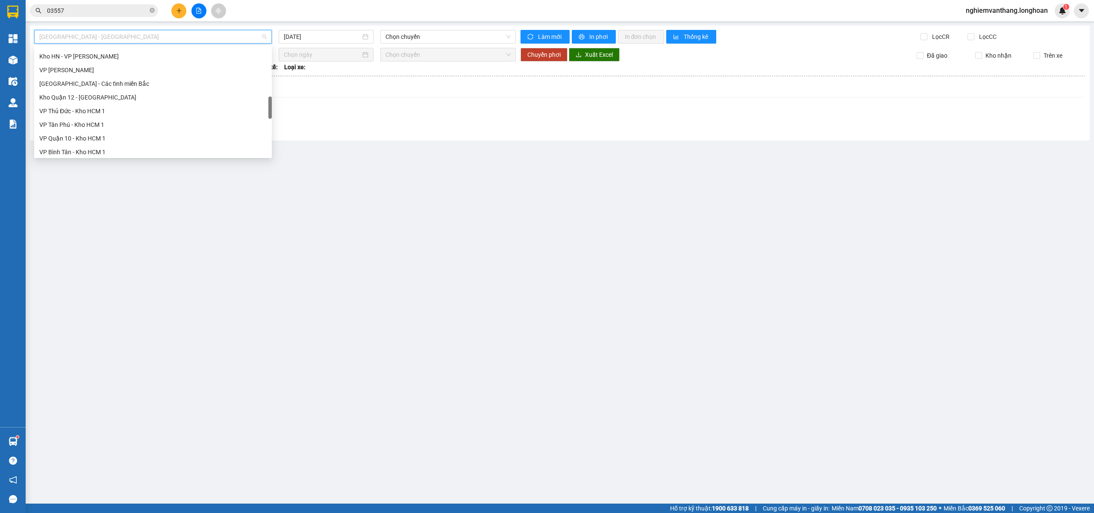
scroll to position [513, 0]
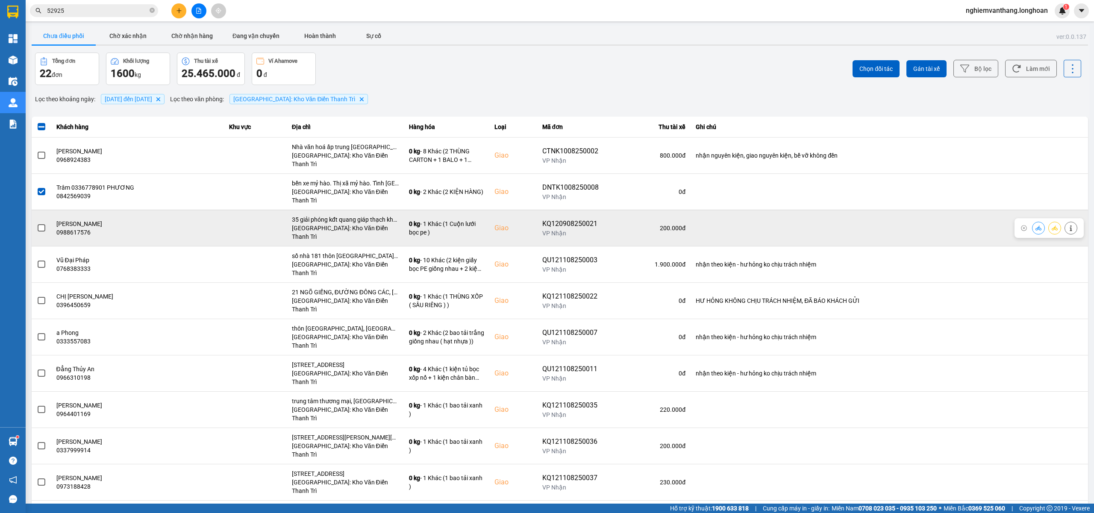
click at [41, 224] on span at bounding box center [42, 228] width 8 height 8
click at [37, 223] on input "checkbox" at bounding box center [37, 223] width 0 height 0
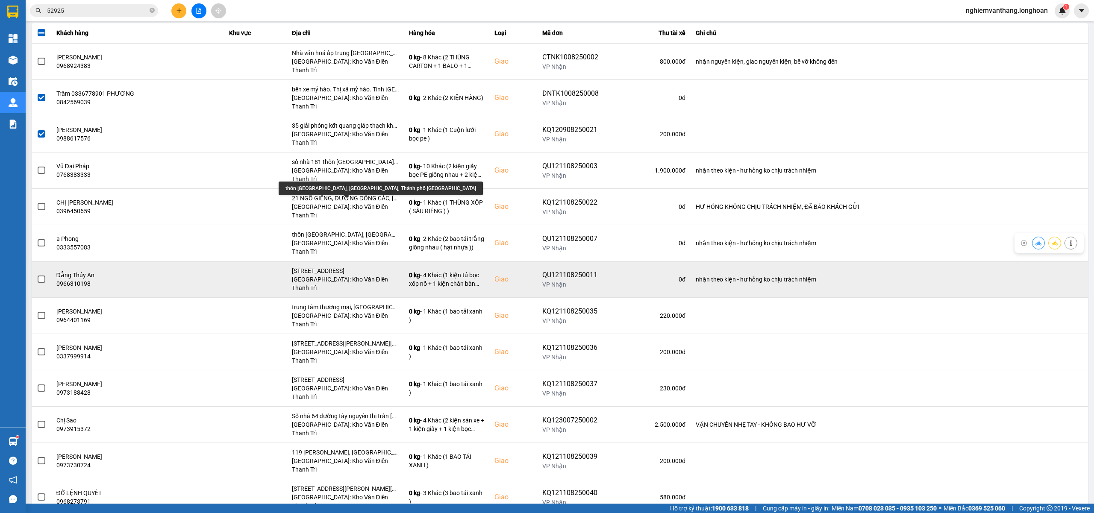
scroll to position [114, 0]
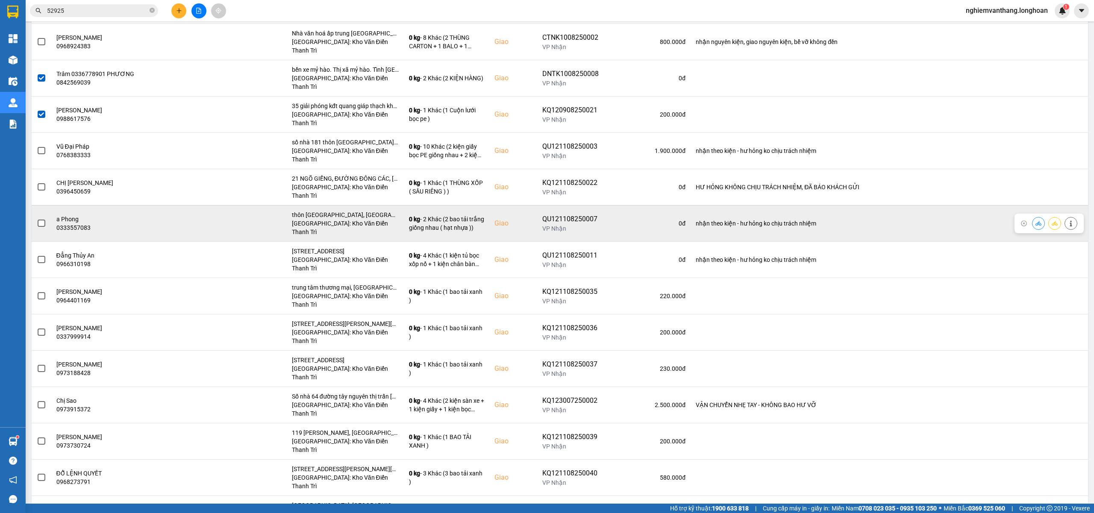
click at [40, 220] on span at bounding box center [42, 224] width 8 height 8
click at [37, 219] on input "checkbox" at bounding box center [37, 219] width 0 height 0
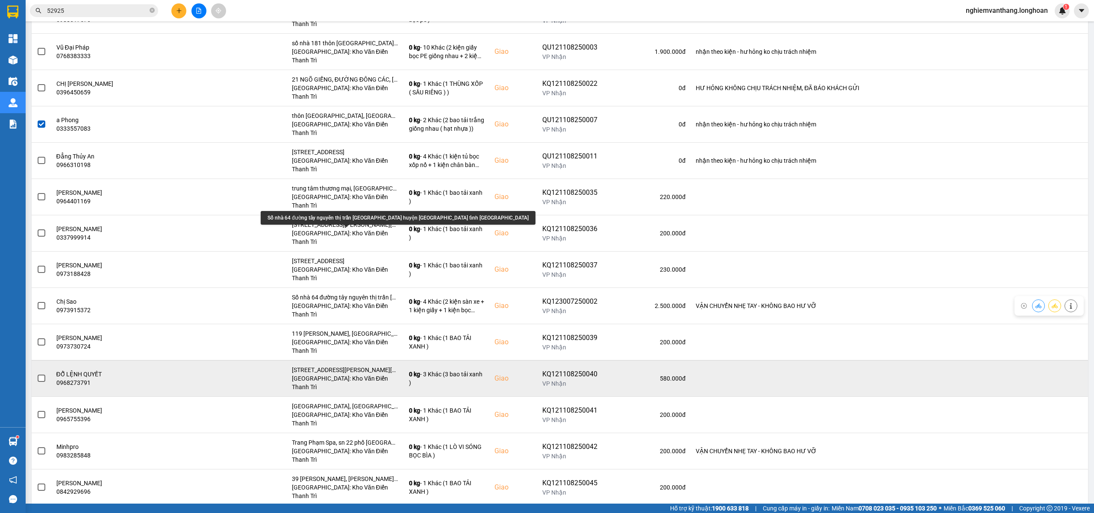
scroll to position [228, 0]
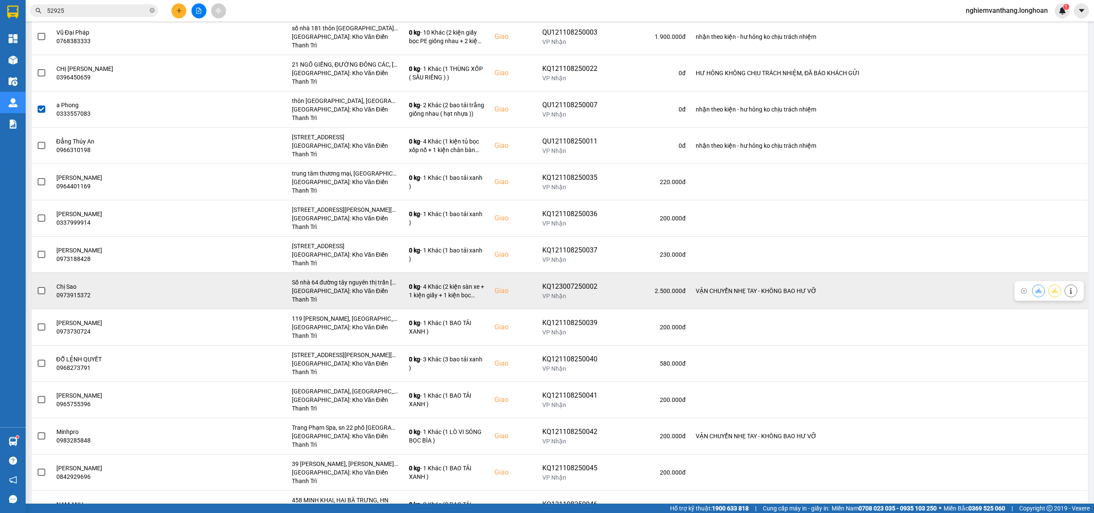
click at [43, 287] on span at bounding box center [42, 291] width 8 height 8
click at [37, 286] on input "checkbox" at bounding box center [37, 286] width 0 height 0
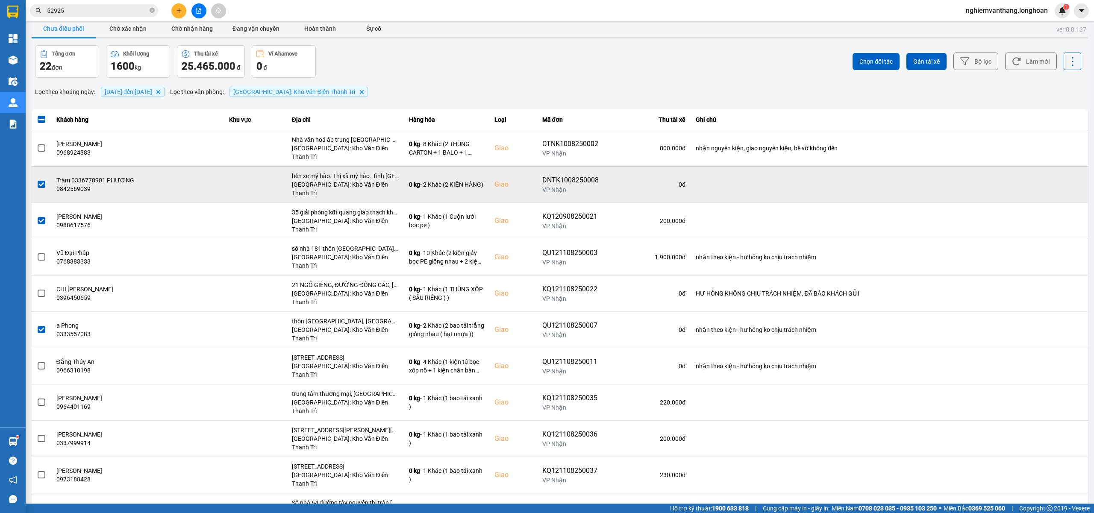
scroll to position [0, 0]
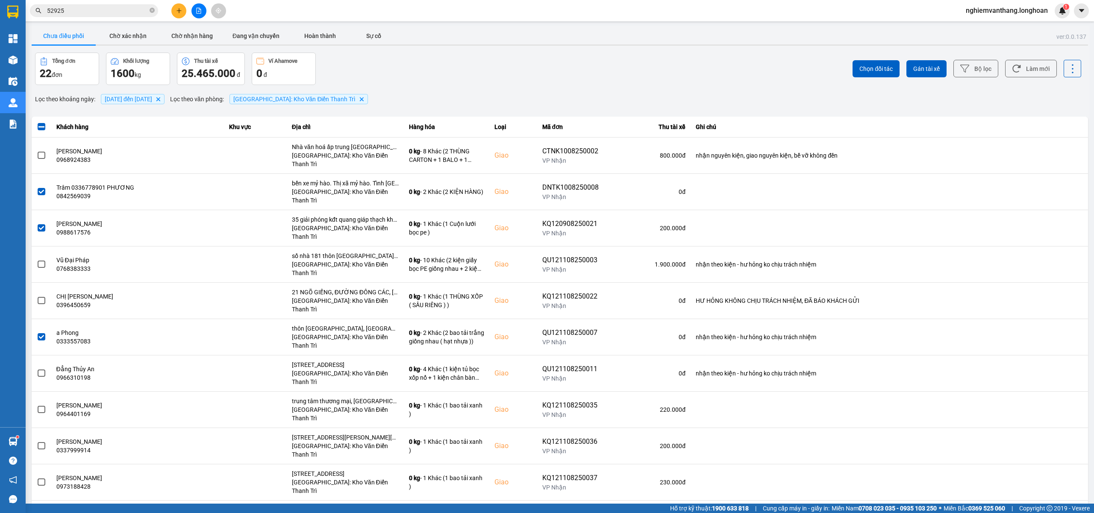
drag, startPoint x: 920, startPoint y: 62, endPoint x: 898, endPoint y: 78, distance: 26.7
click at [920, 62] on button "Gán tài xế" at bounding box center [926, 68] width 40 height 17
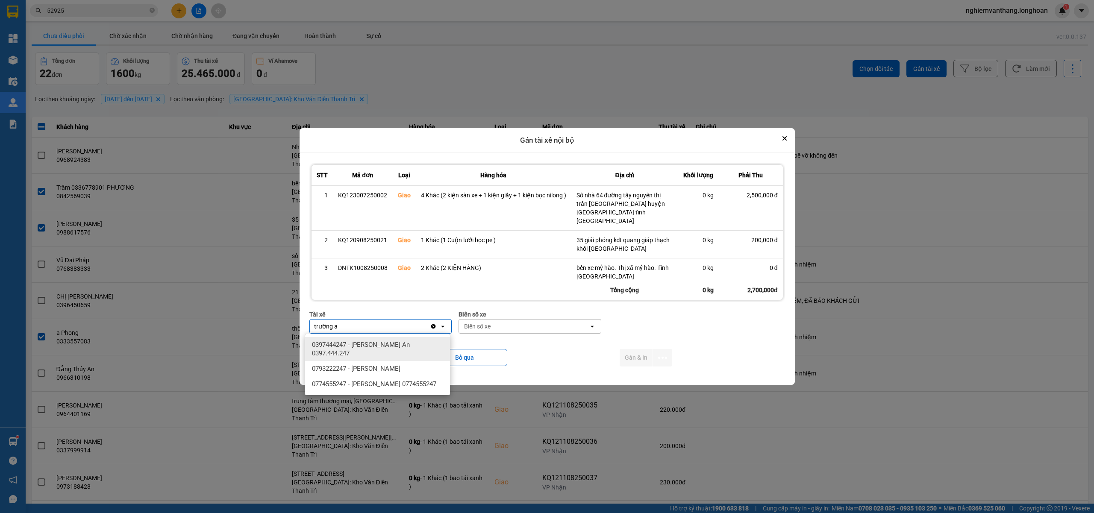
type input "trường a"
drag, startPoint x: 397, startPoint y: 349, endPoint x: 452, endPoint y: 347, distance: 55.6
click at [397, 349] on span "0397444247 - [PERSON_NAME] An 0397.444.247" at bounding box center [379, 349] width 135 height 17
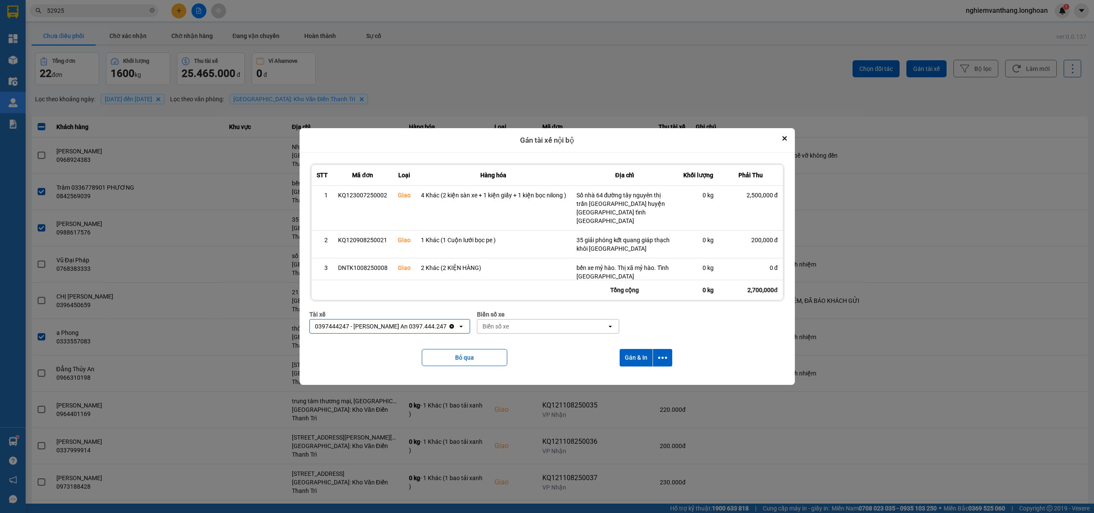
click at [535, 326] on div "Biển số xe" at bounding box center [542, 327] width 130 height 14
type input "4"
type input "33"
click at [518, 340] on div "29E-098.33" at bounding box center [539, 344] width 145 height 15
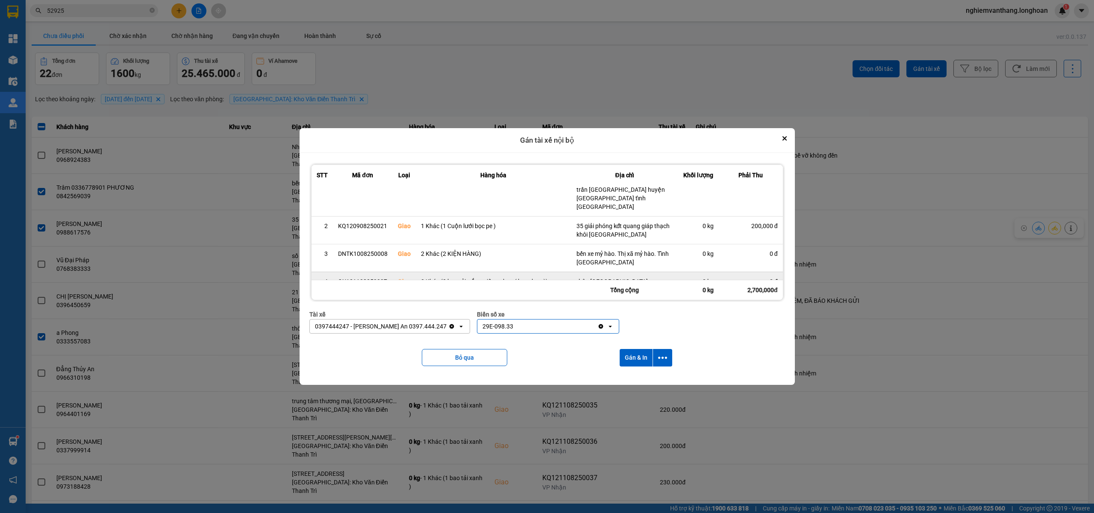
scroll to position [17, 0]
drag, startPoint x: 662, startPoint y: 355, endPoint x: 662, endPoint y: 368, distance: 13.3
click at [662, 357] on icon "dialog" at bounding box center [662, 357] width 9 height 9
click at [643, 383] on span "Chỉ gán tài" at bounding box center [630, 381] width 28 height 9
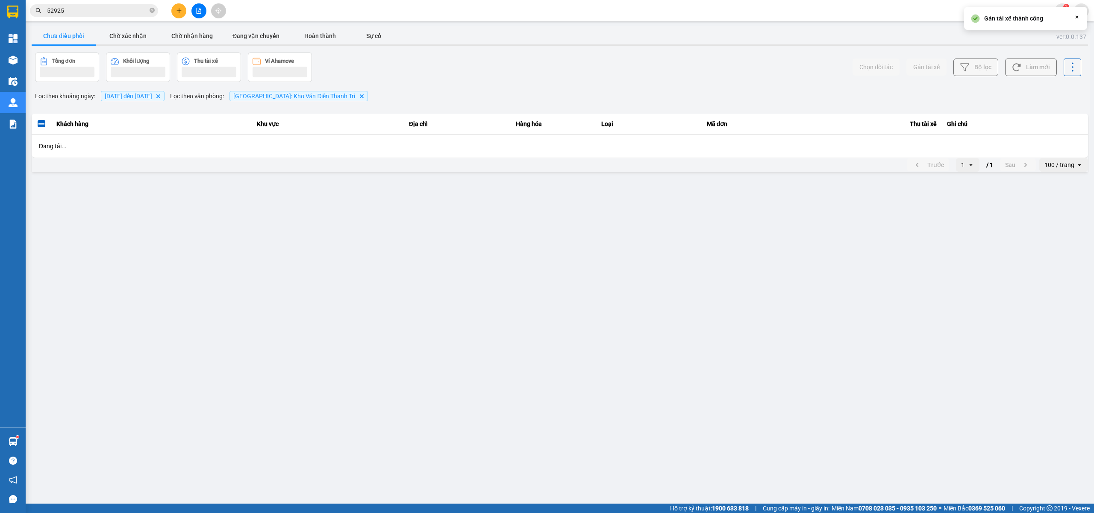
scroll to position [0, 0]
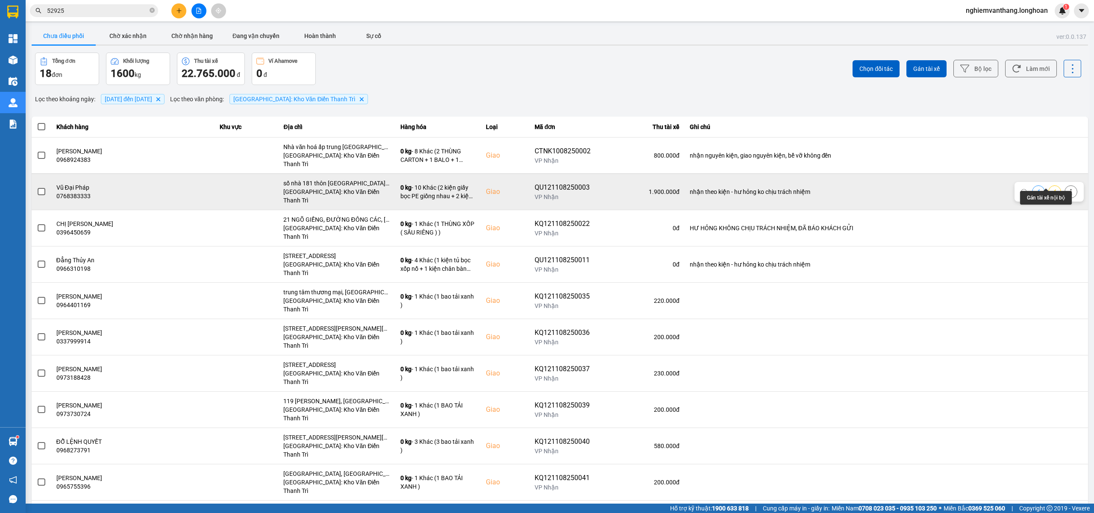
click at [1049, 184] on button at bounding box center [1055, 191] width 12 height 15
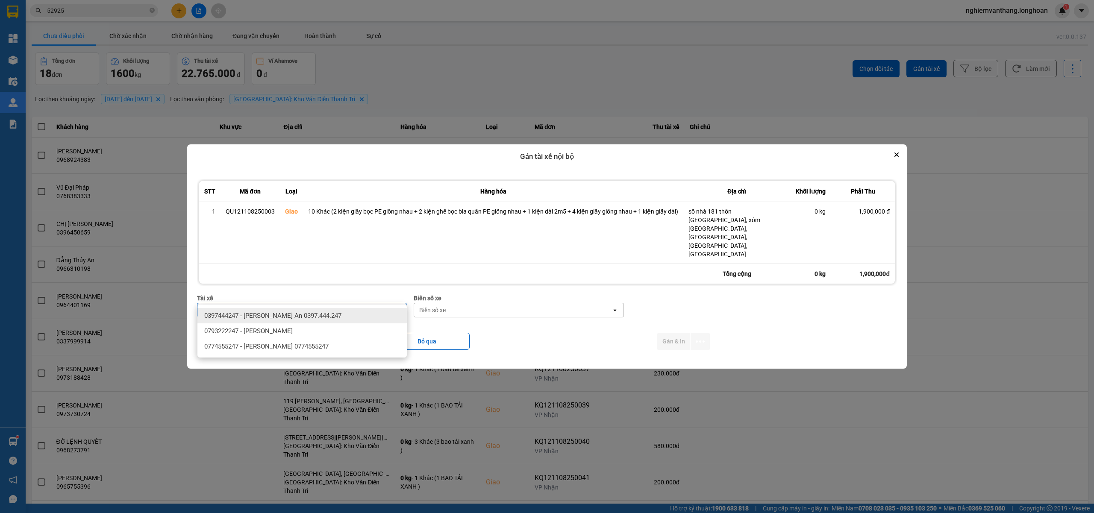
type input "trường a"
click at [288, 314] on span "0397444247 - [PERSON_NAME] An 0397.444.247" at bounding box center [272, 315] width 137 height 9
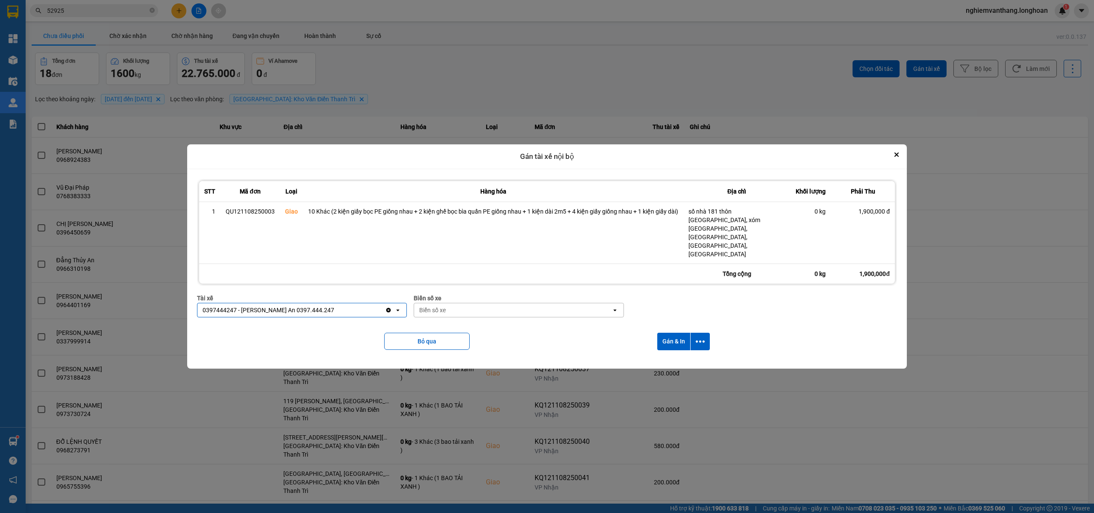
click at [436, 306] on div "Biển số xe" at bounding box center [432, 310] width 26 height 9
type input "33"
drag, startPoint x: 460, startPoint y: 315, endPoint x: 469, endPoint y: 314, distance: 9.1
click at [460, 315] on div "29E-098.33" at bounding box center [518, 315] width 209 height 15
click at [702, 337] on icon "dialog" at bounding box center [700, 341] width 9 height 9
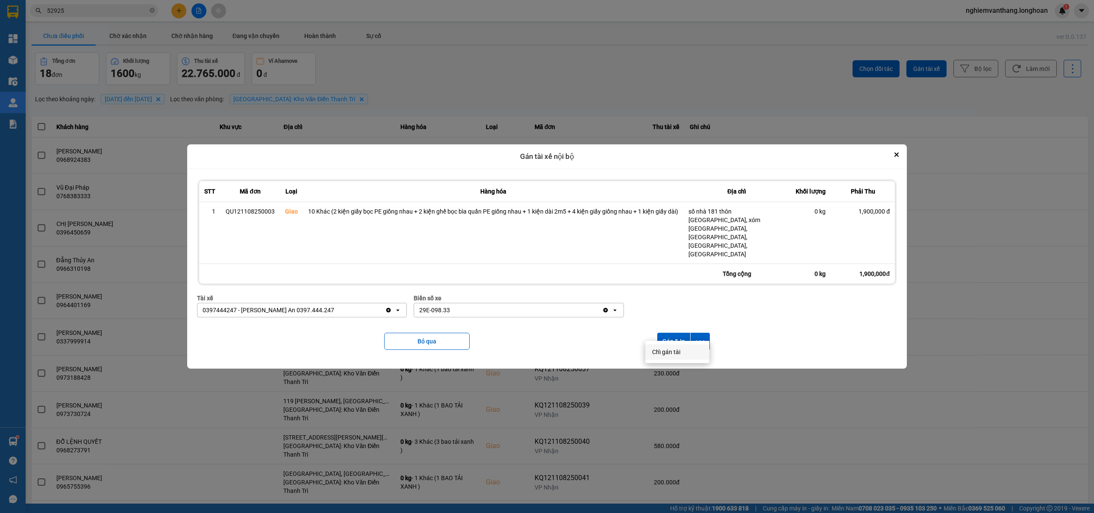
click at [661, 353] on span "Chỉ gán tài" at bounding box center [666, 352] width 28 height 9
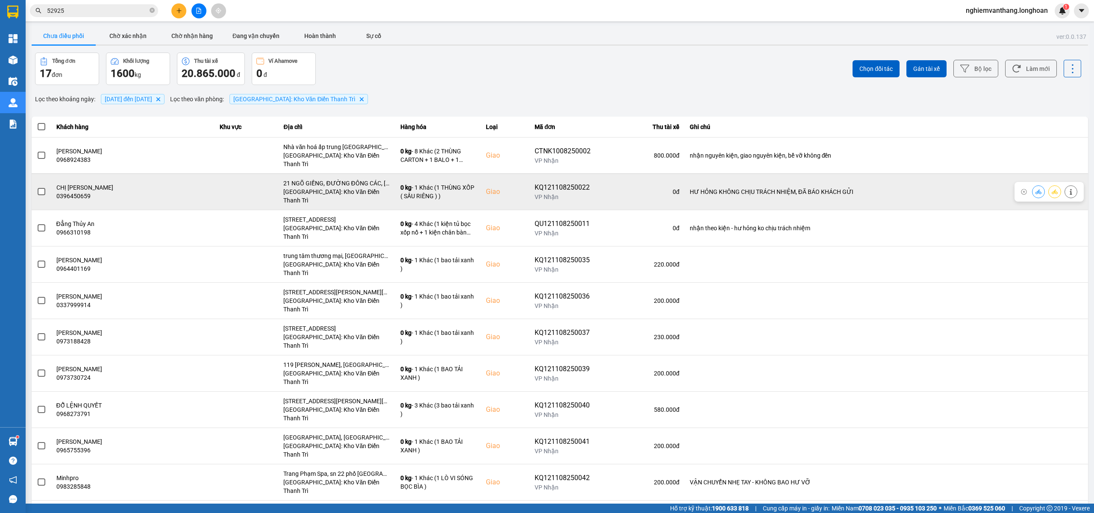
click at [41, 188] on span at bounding box center [42, 192] width 8 height 8
click at [37, 187] on input "checkbox" at bounding box center [37, 187] width 0 height 0
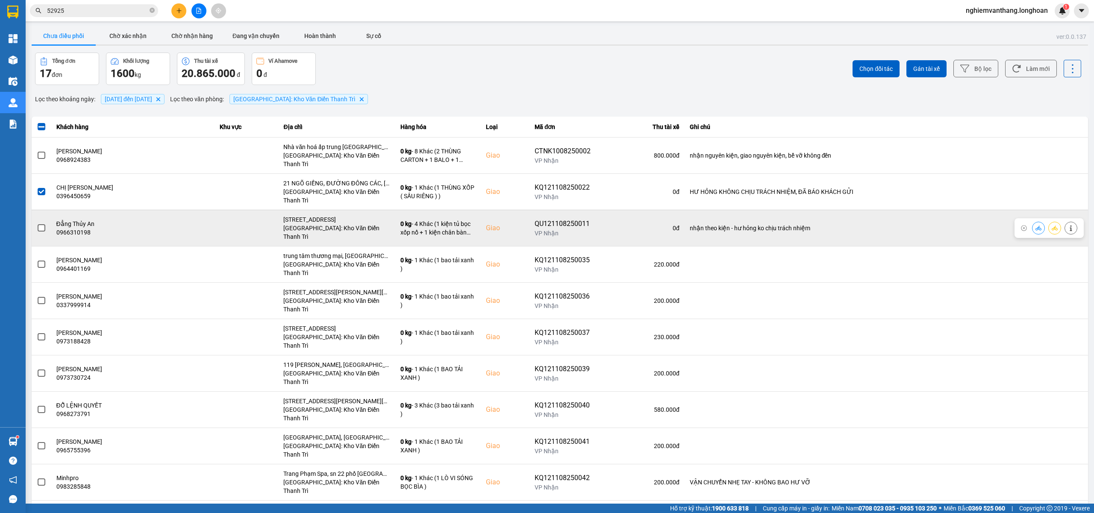
click at [41, 224] on span at bounding box center [42, 228] width 8 height 8
click at [37, 223] on input "checkbox" at bounding box center [37, 223] width 0 height 0
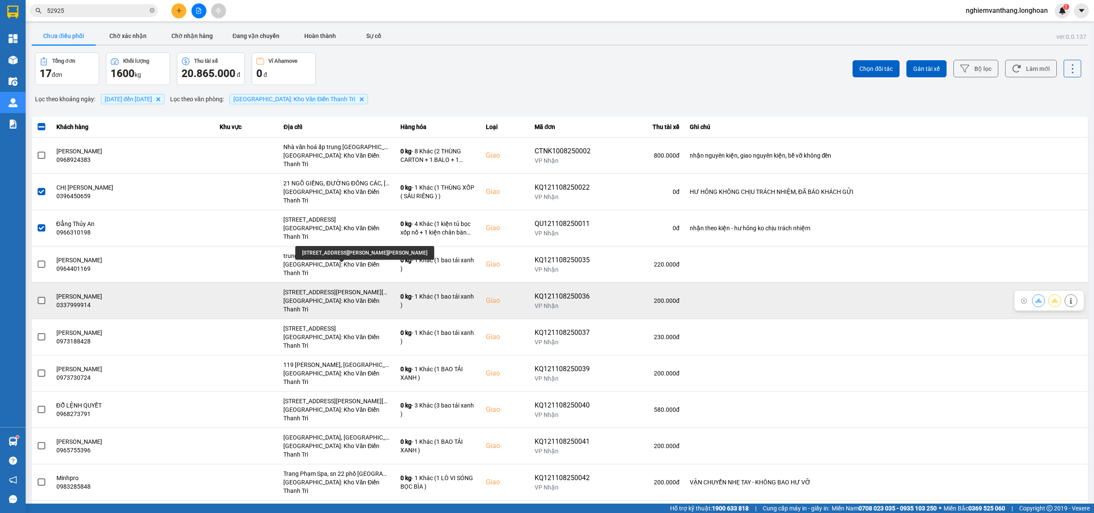
scroll to position [57, 0]
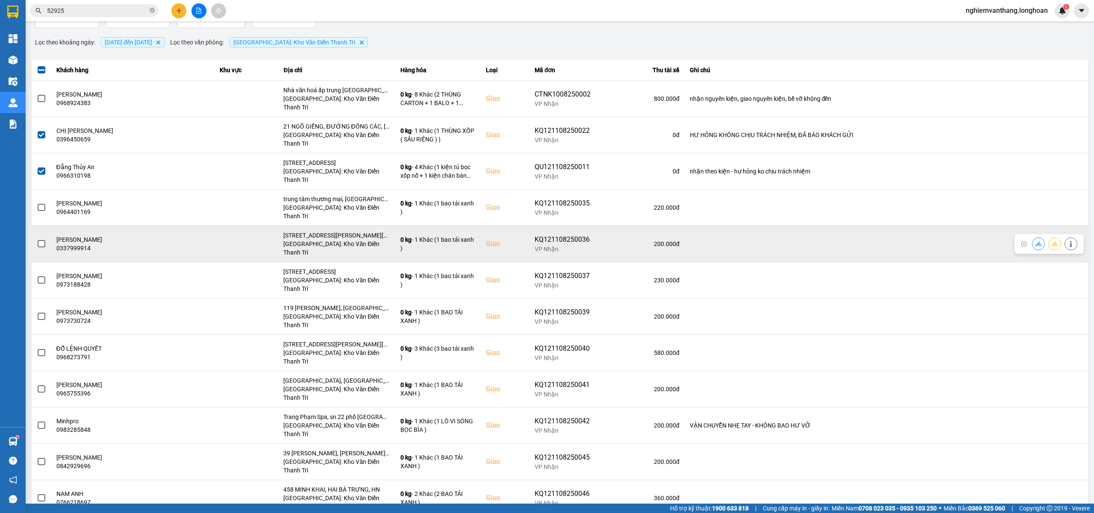
click at [41, 240] on span at bounding box center [42, 244] width 8 height 8
click at [37, 239] on input "checkbox" at bounding box center [37, 239] width 0 height 0
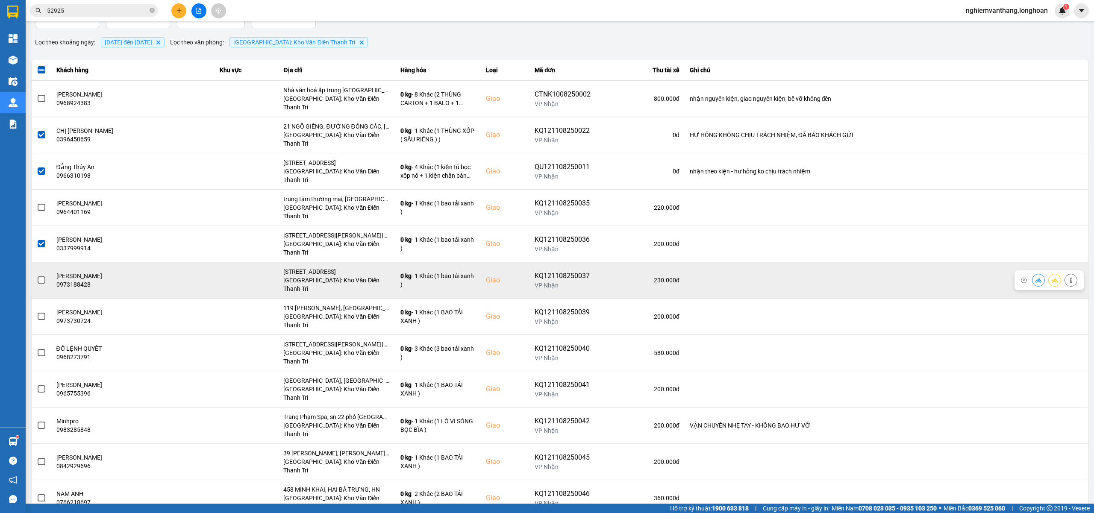
click at [47, 262] on td at bounding box center [42, 280] width 20 height 36
click at [44, 276] on span at bounding box center [42, 280] width 8 height 8
click at [37, 276] on input "checkbox" at bounding box center [37, 276] width 0 height 0
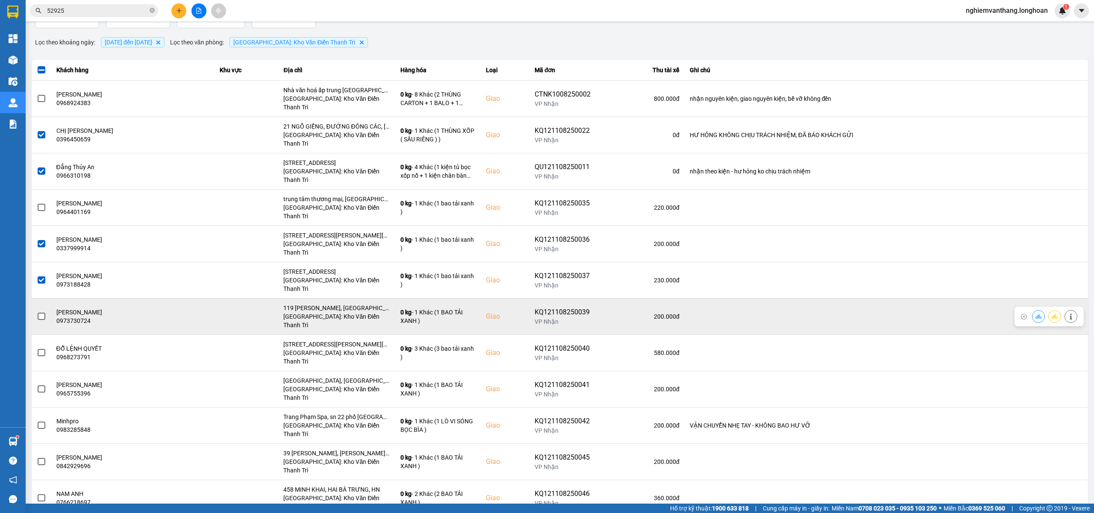
click at [42, 313] on span at bounding box center [42, 317] width 8 height 8
click at [37, 312] on input "checkbox" at bounding box center [37, 312] width 0 height 0
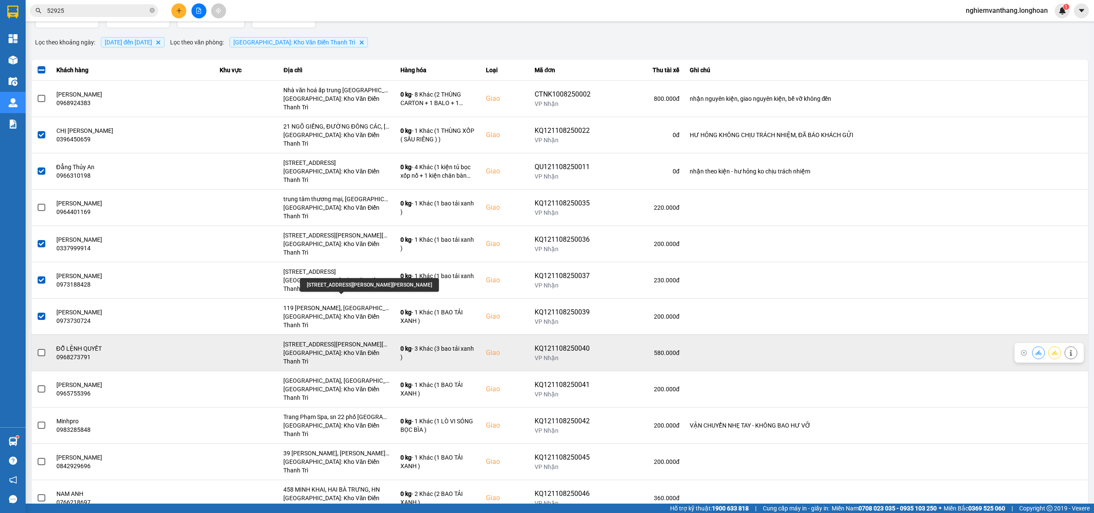
scroll to position [114, 0]
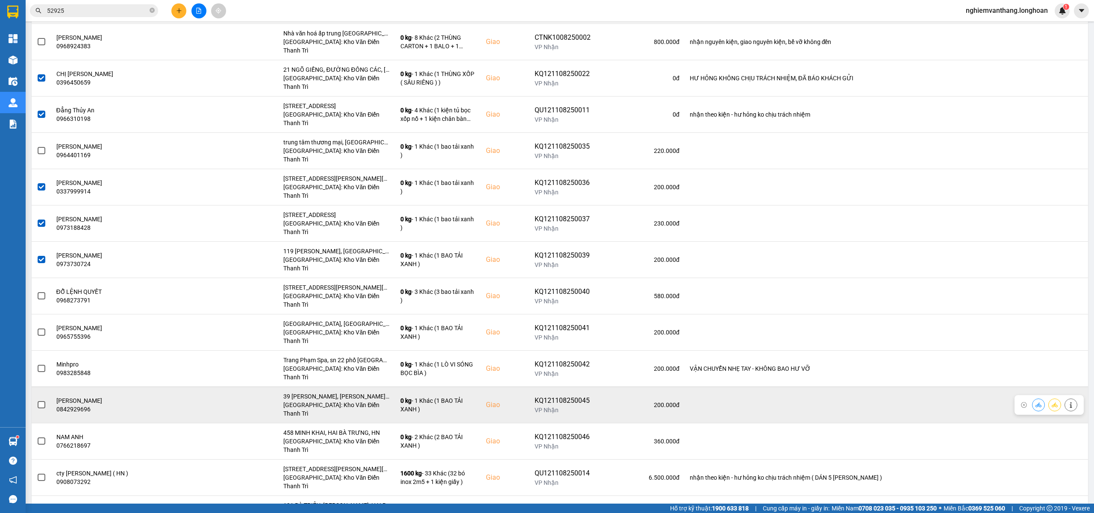
click at [37, 400] on label at bounding box center [41, 404] width 9 height 9
click at [37, 400] on input "checkbox" at bounding box center [37, 400] width 0 height 0
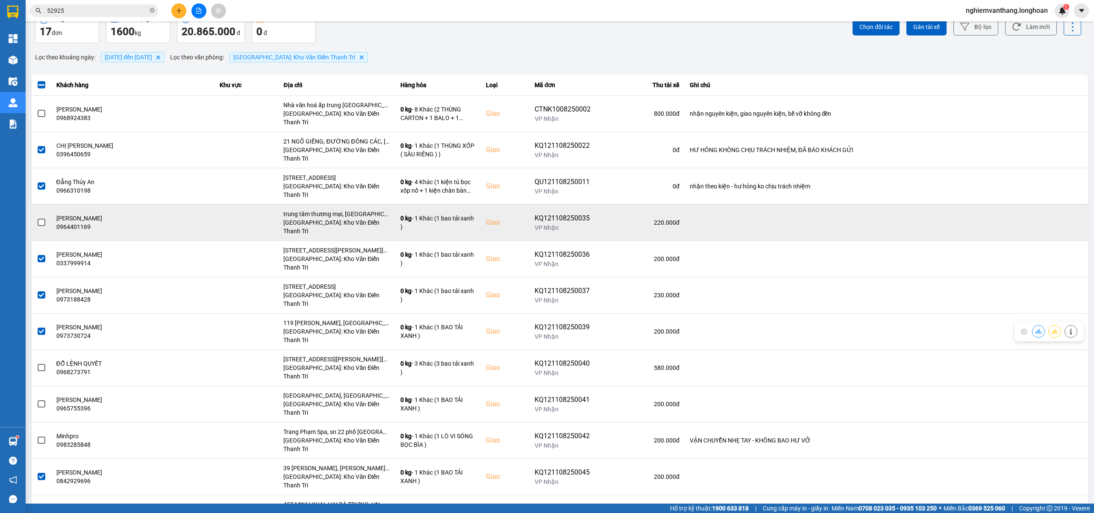
scroll to position [0, 0]
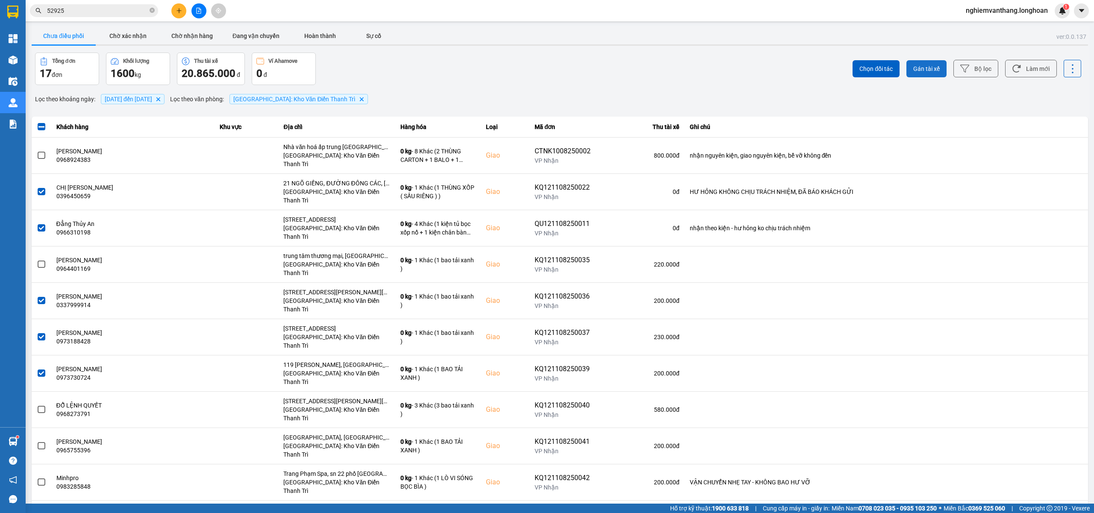
click at [932, 68] on button "Gán tài xế" at bounding box center [926, 68] width 40 height 17
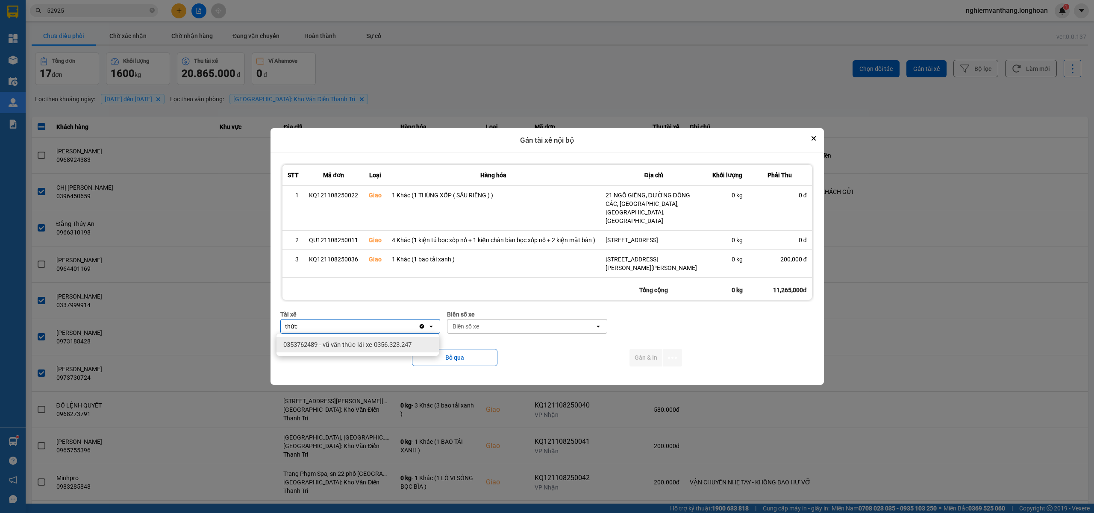
type input "thức"
click at [372, 341] on span "0353762489 - vũ văn thức lái xe 0356.323.247" at bounding box center [347, 345] width 128 height 9
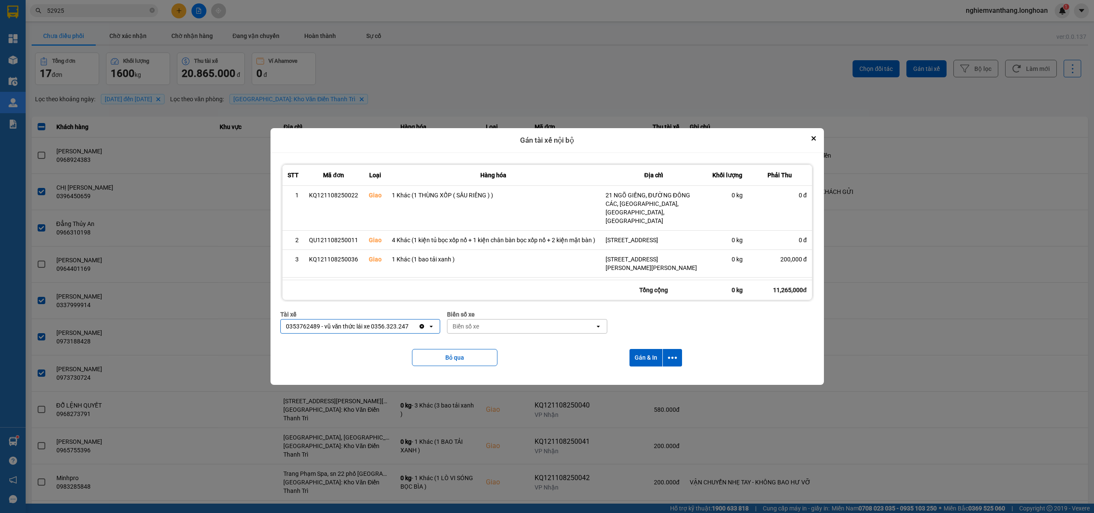
click at [462, 321] on div "Biển số xe" at bounding box center [520, 327] width 147 height 14
type input "45"
click at [501, 340] on div "29E-121.45" at bounding box center [526, 344] width 162 height 15
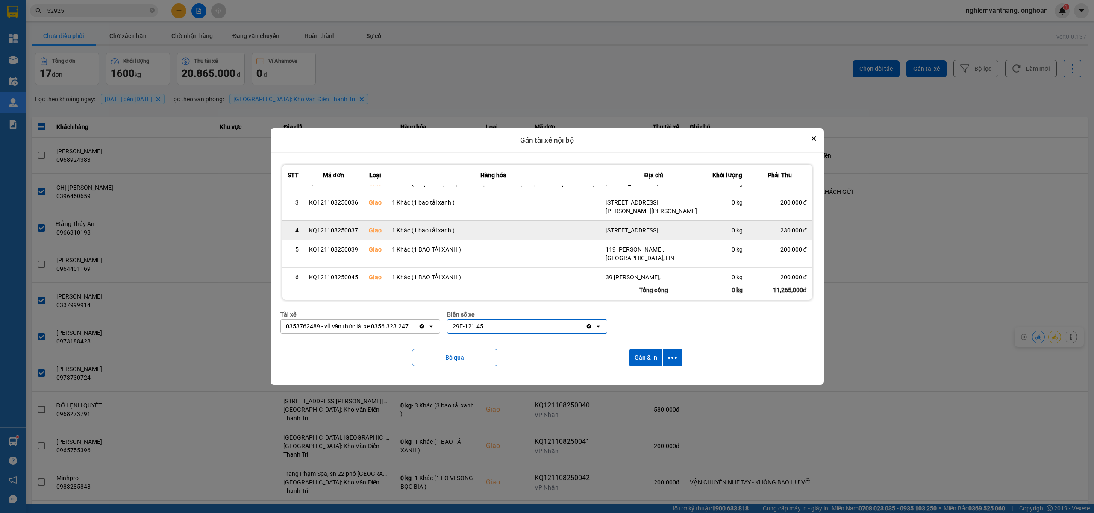
scroll to position [75, 0]
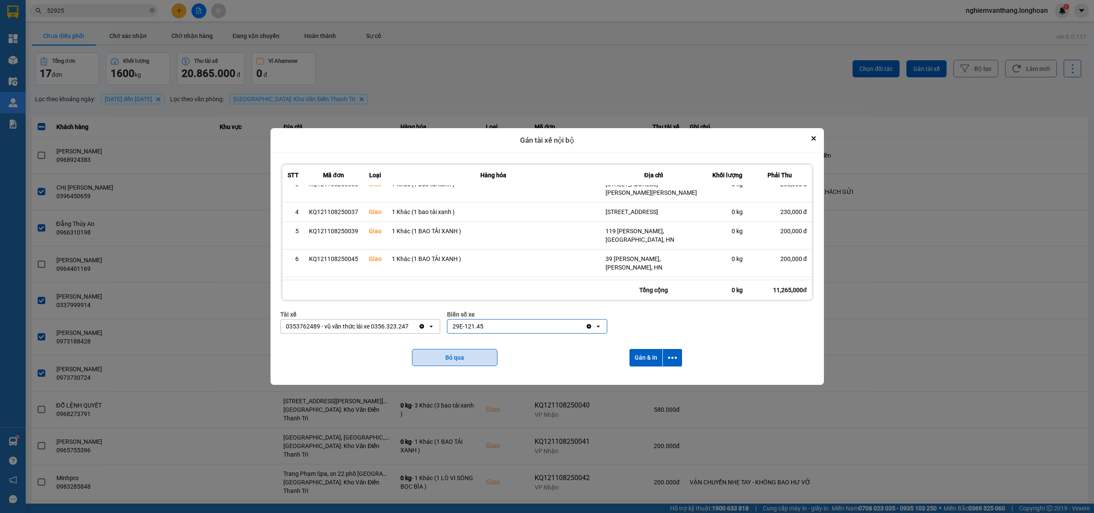
click at [443, 358] on button "Bỏ qua" at bounding box center [454, 357] width 85 height 17
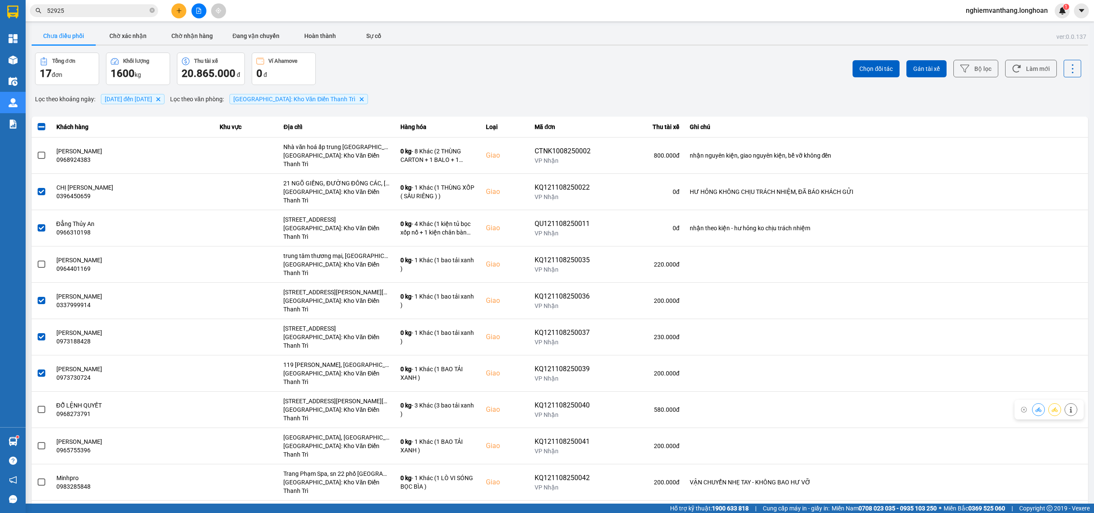
scroll to position [157, 0]
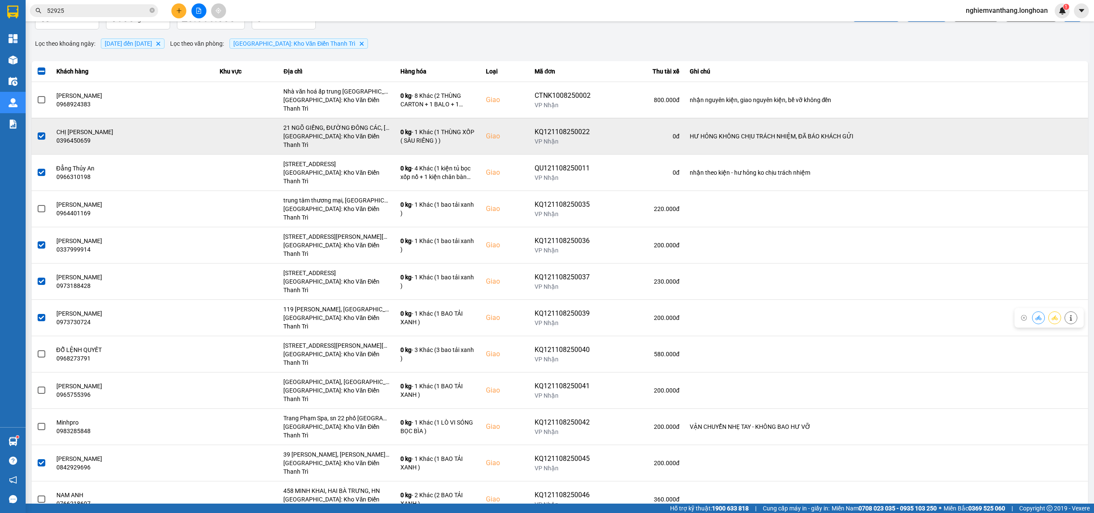
scroll to position [0, 0]
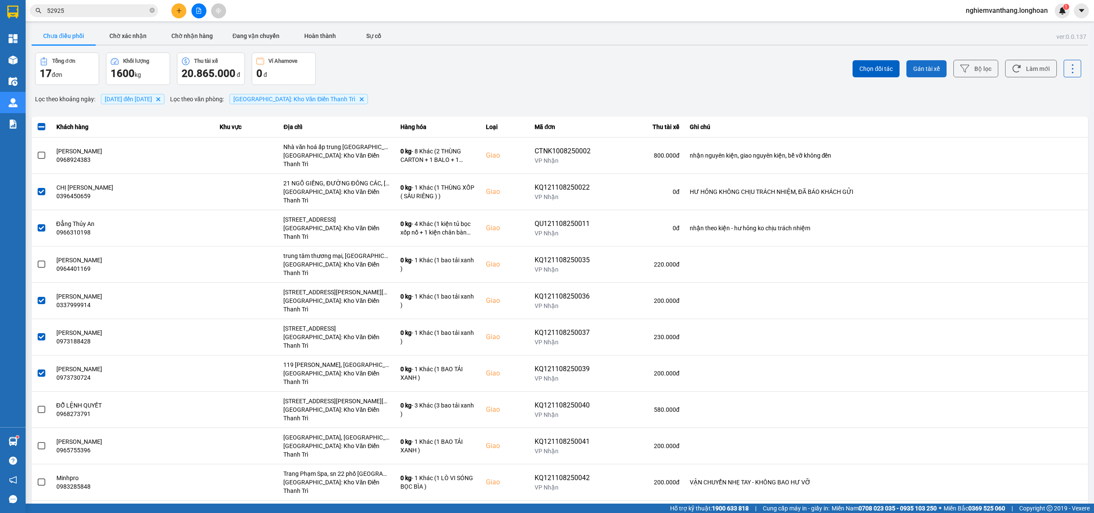
click at [925, 67] on span "Gán tài xế" at bounding box center [926, 69] width 26 height 9
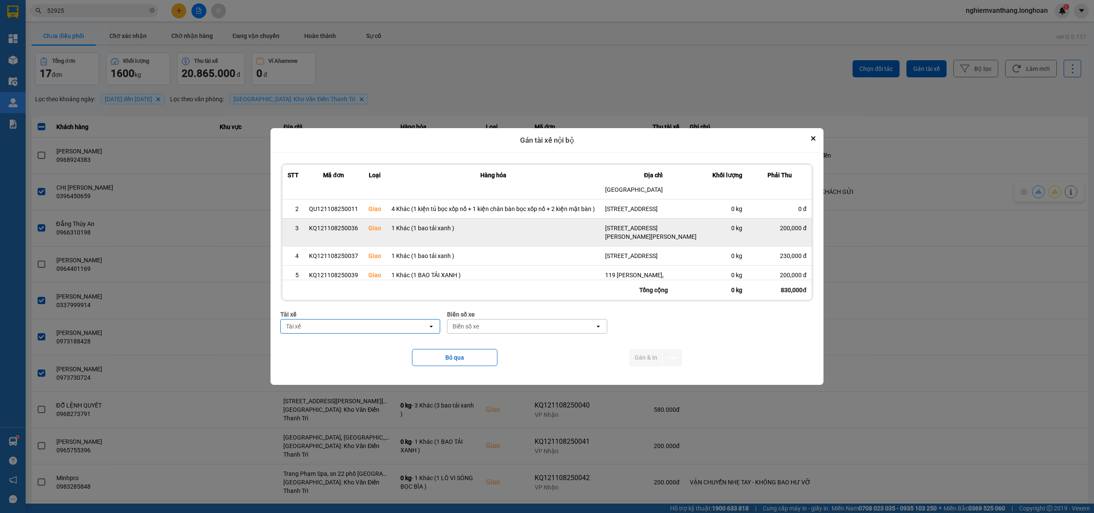
scroll to position [47, 0]
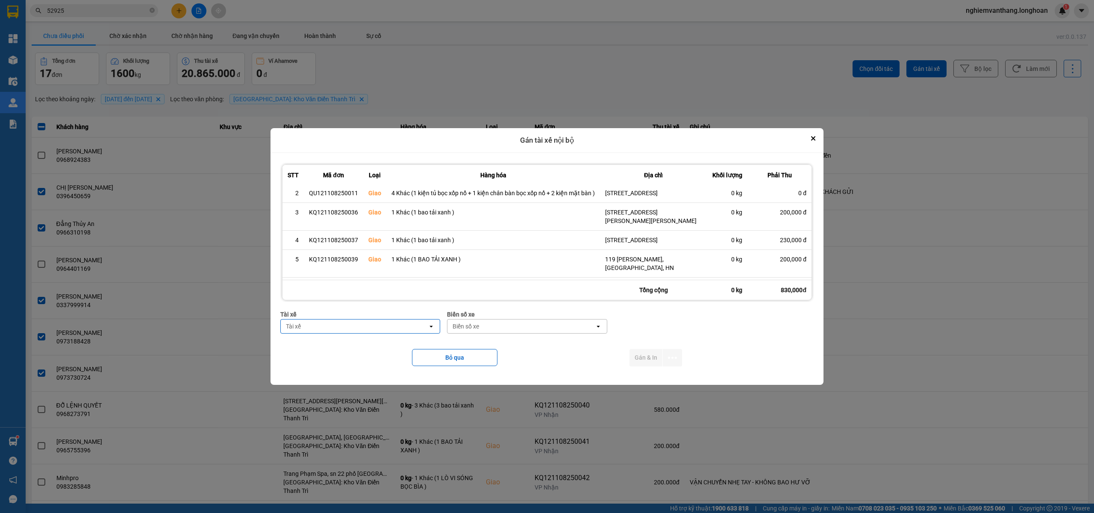
click at [335, 323] on div "Tài xế" at bounding box center [354, 327] width 147 height 14
type input "thức"
drag, startPoint x: 356, startPoint y: 347, endPoint x: 498, endPoint y: 339, distance: 142.1
click at [358, 344] on span "0353762489 - vũ văn thức lái xe 0356.323.247" at bounding box center [348, 345] width 128 height 9
click at [516, 327] on div "Biển số xe" at bounding box center [520, 327] width 147 height 14
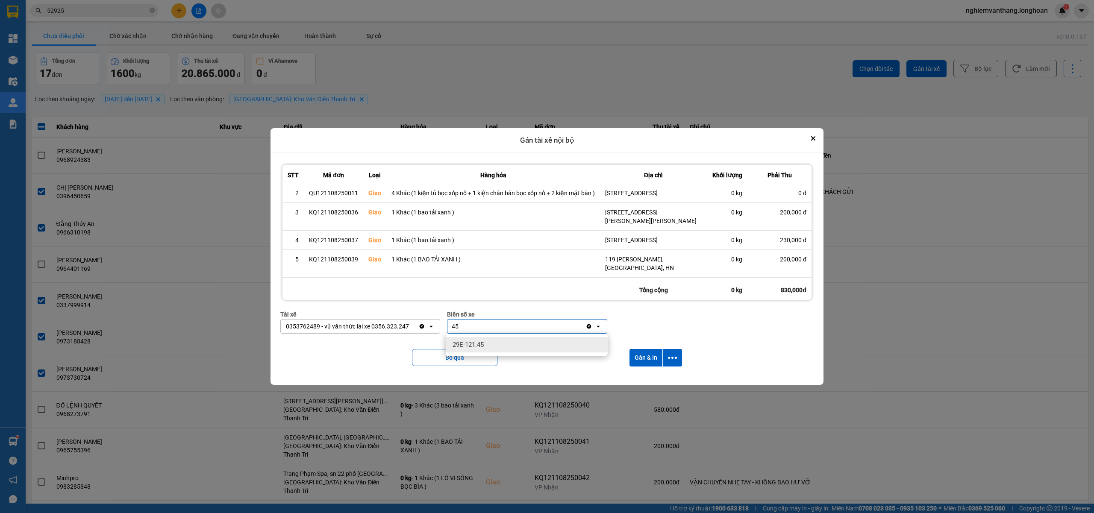
type input "45"
click at [498, 343] on div "29E-121.45" at bounding box center [527, 344] width 162 height 15
click at [681, 356] on div "Bỏ qua Gán & In" at bounding box center [546, 358] width 533 height 35
click at [673, 358] on icon "dialog" at bounding box center [672, 358] width 9 height 2
click at [653, 383] on span "Chỉ gán tài" at bounding box center [640, 381] width 28 height 9
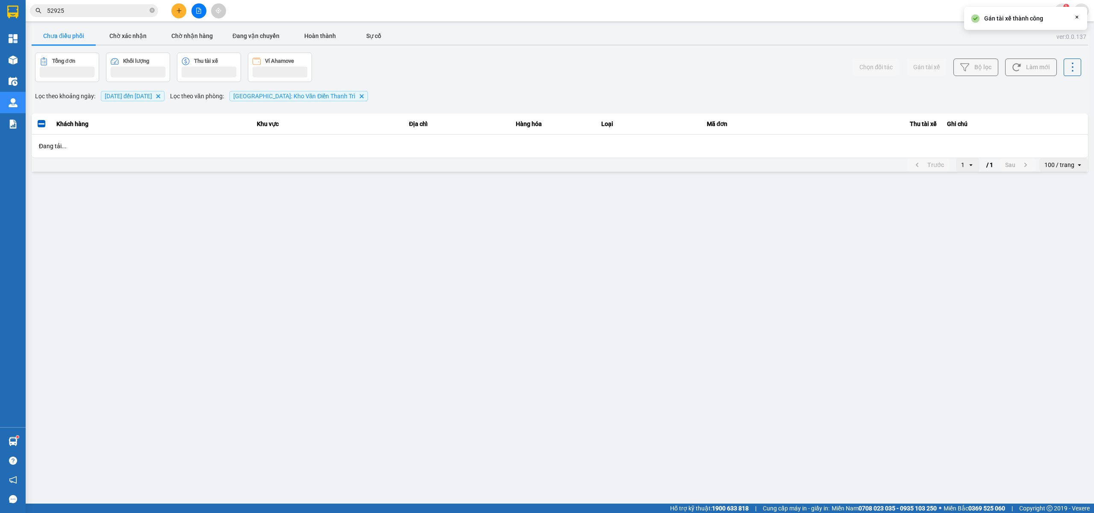
scroll to position [0, 0]
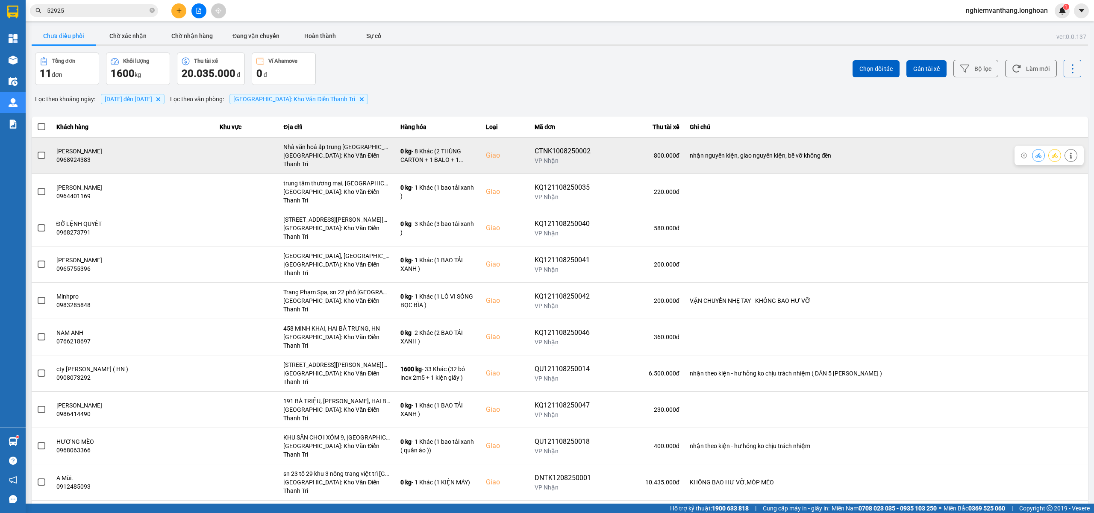
click at [43, 152] on span at bounding box center [42, 156] width 8 height 8
click at [37, 151] on input "checkbox" at bounding box center [37, 151] width 0 height 0
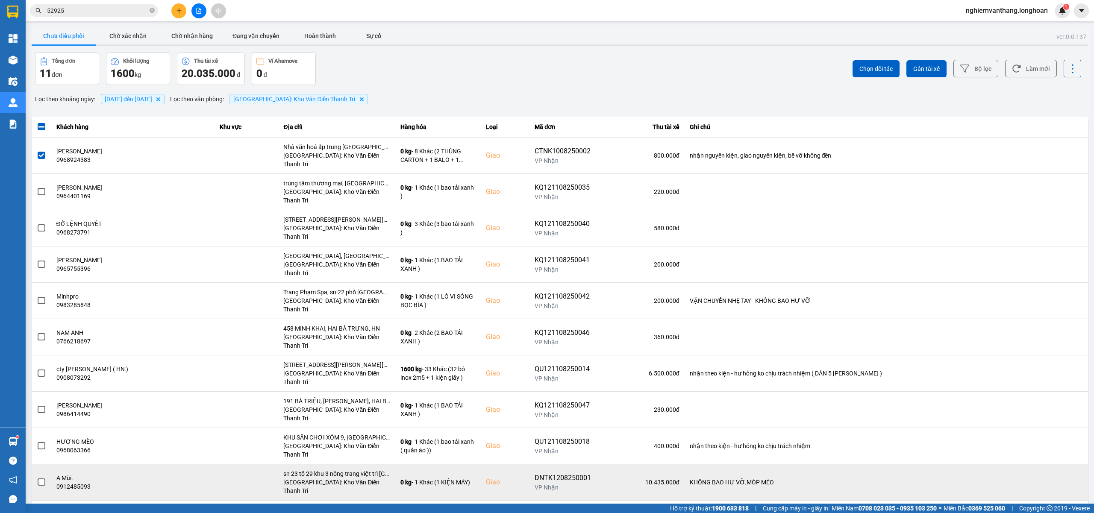
click at [37, 478] on label at bounding box center [41, 482] width 9 height 9
click at [37, 478] on input "checkbox" at bounding box center [37, 478] width 0 height 0
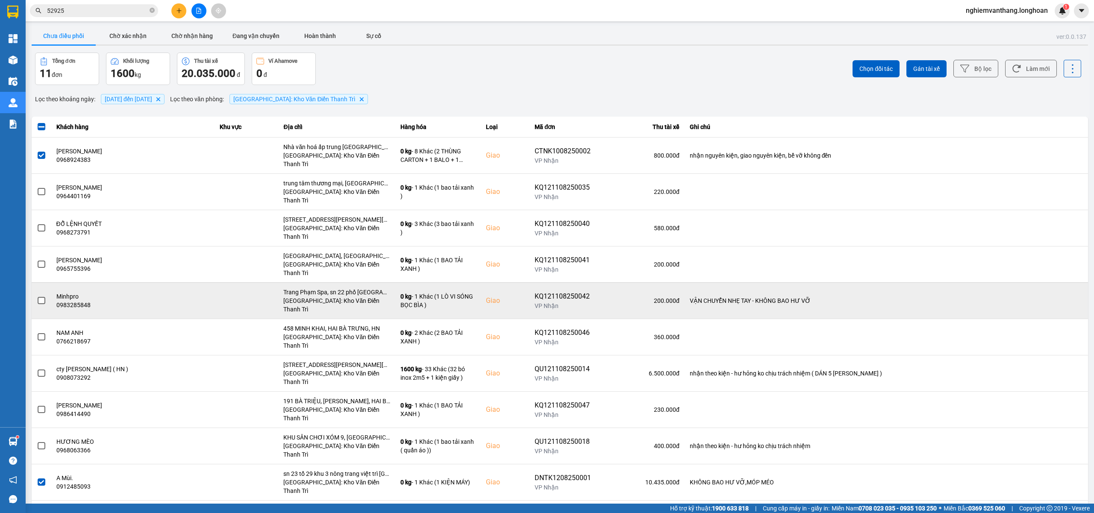
click at [38, 297] on span at bounding box center [42, 301] width 8 height 8
click at [37, 296] on input "checkbox" at bounding box center [37, 296] width 0 height 0
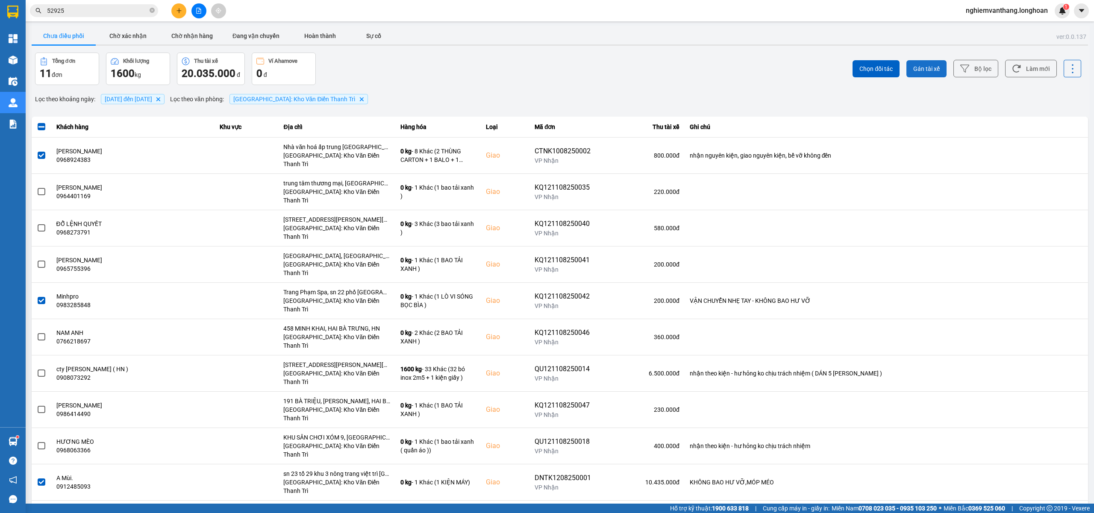
click at [938, 70] on span "Gán tài xế" at bounding box center [926, 69] width 26 height 9
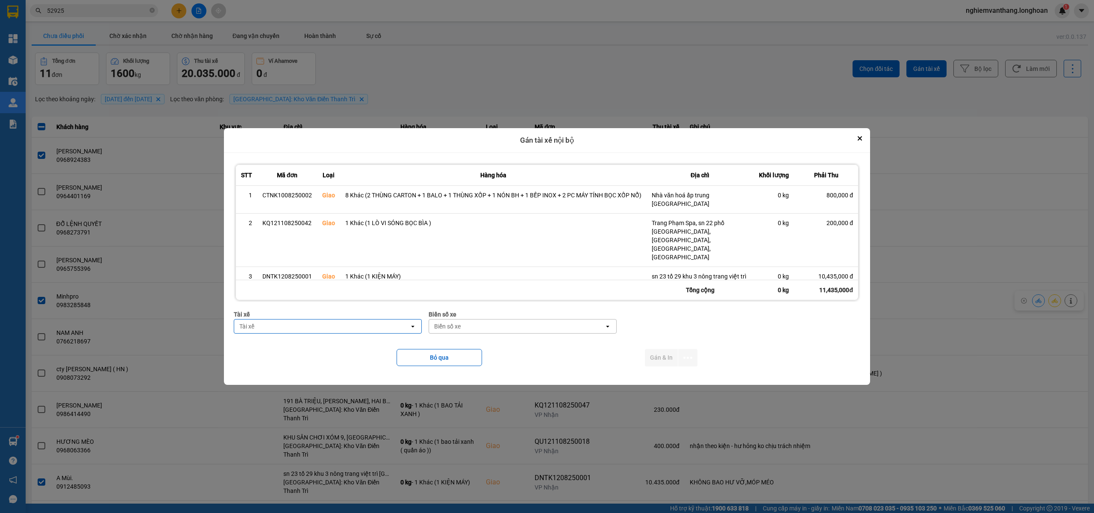
type input "d"
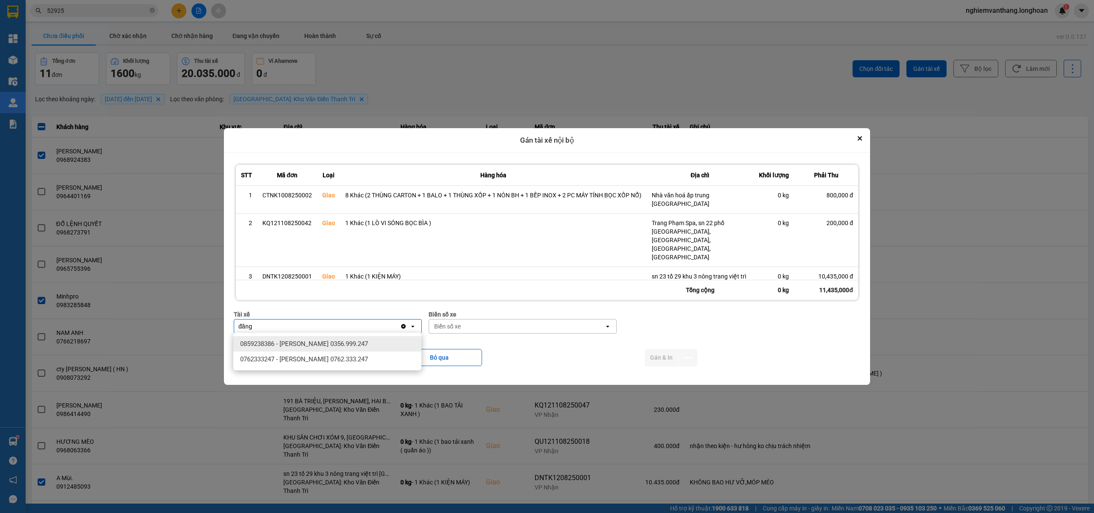
type input "đăng"
drag, startPoint x: 331, startPoint y: 346, endPoint x: 462, endPoint y: 331, distance: 132.0
click at [332, 345] on span "0859238386 - [PERSON_NAME] 0356.999.247" at bounding box center [304, 344] width 128 height 9
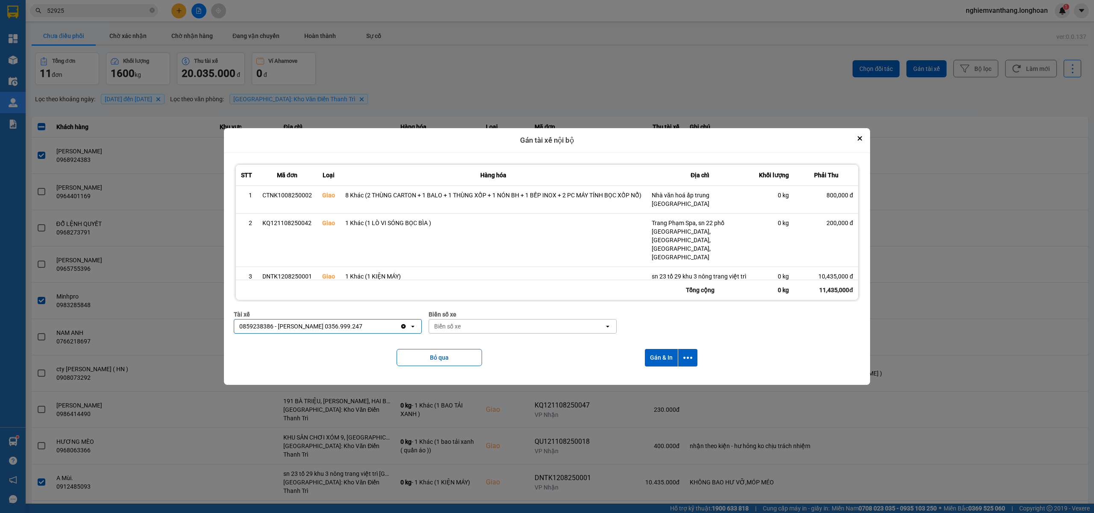
click at [464, 327] on div "Biển số xe" at bounding box center [516, 327] width 175 height 14
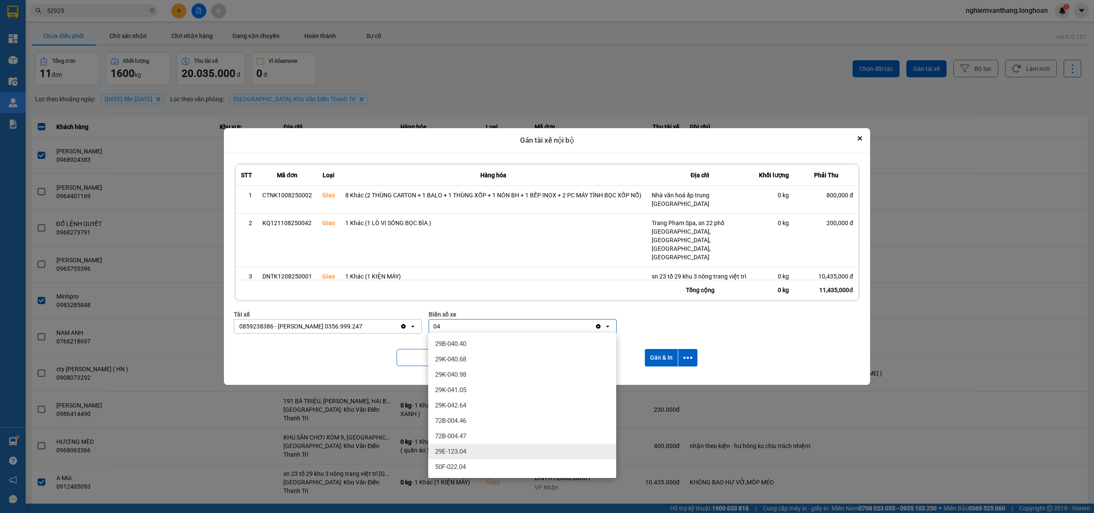
type input "04"
drag, startPoint x: 476, startPoint y: 454, endPoint x: 483, endPoint y: 448, distance: 8.8
click at [477, 453] on div "29E-123.04" at bounding box center [522, 451] width 188 height 15
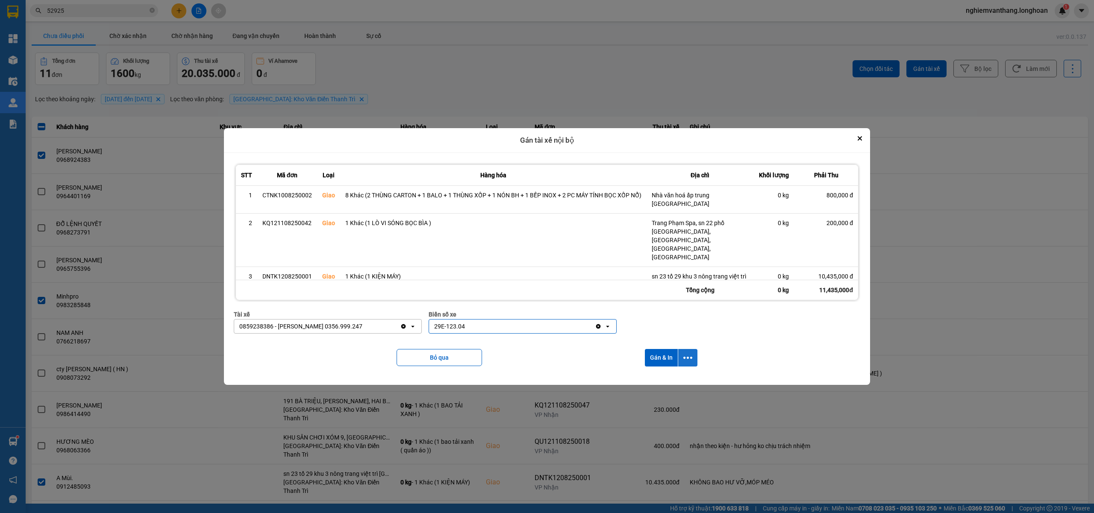
drag, startPoint x: 684, startPoint y: 353, endPoint x: 690, endPoint y: 361, distance: 10.2
click at [685, 353] on icon "dialog" at bounding box center [687, 357] width 9 height 9
drag, startPoint x: 667, startPoint y: 380, endPoint x: 676, endPoint y: 380, distance: 9.0
click at [667, 380] on span "Chỉ gán tài" at bounding box center [654, 380] width 28 height 9
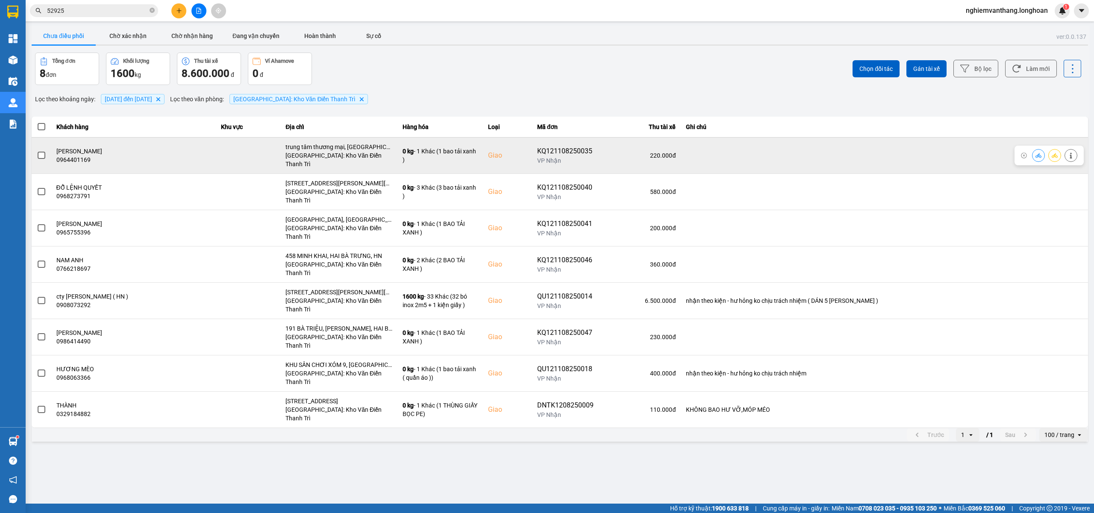
click at [33, 149] on td at bounding box center [42, 155] width 20 height 36
click at [38, 151] on label at bounding box center [41, 155] width 9 height 9
click at [37, 151] on input "checkbox" at bounding box center [37, 151] width 0 height 0
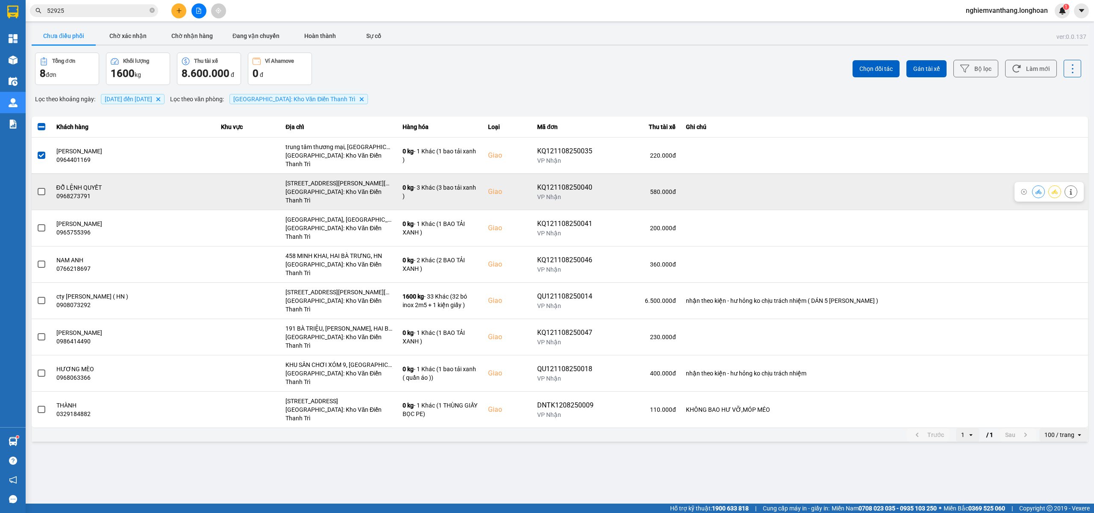
drag, startPoint x: 48, startPoint y: 181, endPoint x: 41, endPoint y: 182, distance: 7.3
click at [48, 181] on td at bounding box center [42, 191] width 20 height 36
click at [41, 188] on span at bounding box center [42, 192] width 8 height 8
click at [37, 187] on input "checkbox" at bounding box center [37, 187] width 0 height 0
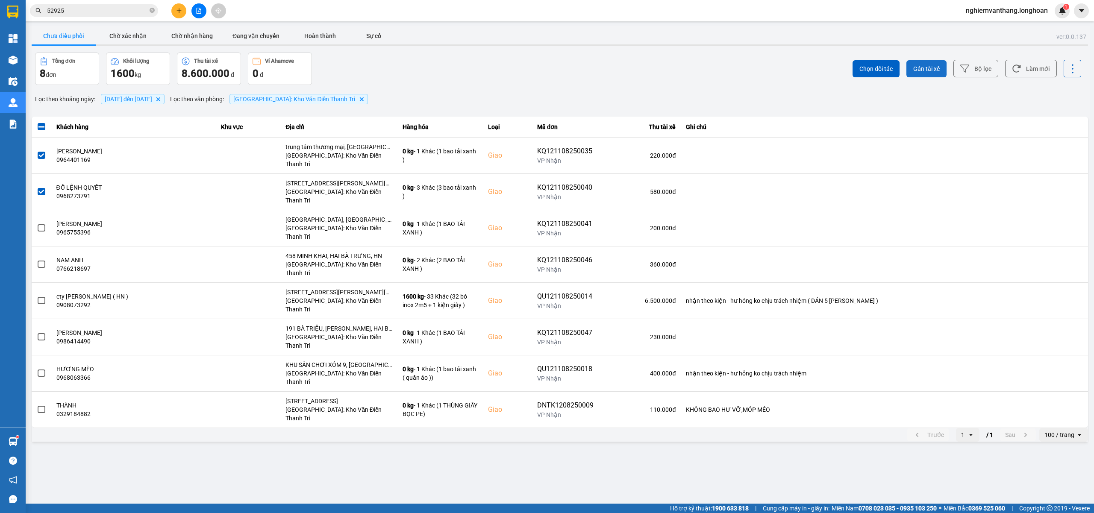
drag, startPoint x: 922, startPoint y: 71, endPoint x: 932, endPoint y: 69, distance: 10.8
click at [924, 69] on span "Gán tài xế" at bounding box center [926, 69] width 26 height 9
click at [934, 71] on span "Gán tài xế" at bounding box center [926, 69] width 26 height 9
click at [938, 70] on span "Gán tài xế" at bounding box center [926, 69] width 26 height 9
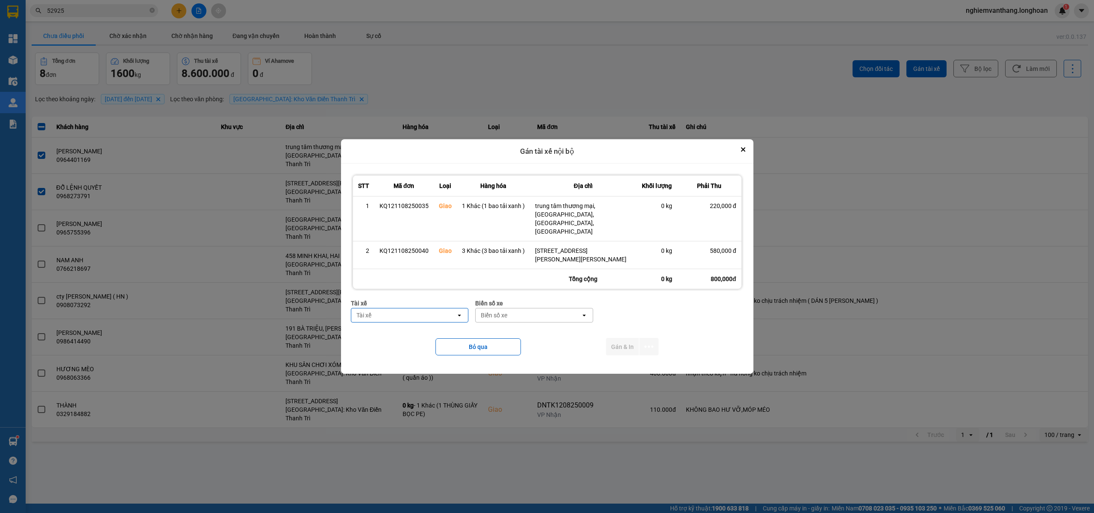
click at [411, 309] on div "Tài xế" at bounding box center [403, 316] width 105 height 14
type input "hùng"
click at [409, 321] on span "0325666247 - A Hùng 17 [GEOGRAPHIC_DATA] 0325666247" at bounding box center [411, 325] width 107 height 17
click at [553, 311] on div "Biển số xe" at bounding box center [566, 315] width 26 height 9
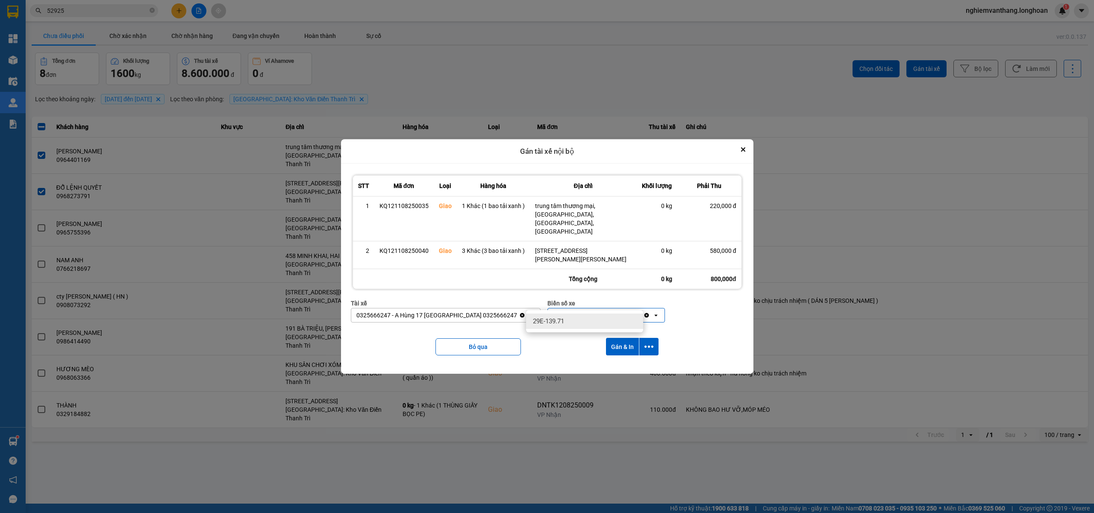
type input "71"
click at [557, 320] on span "29E-139.71" at bounding box center [548, 321] width 31 height 9
drag, startPoint x: 652, startPoint y: 333, endPoint x: 641, endPoint y: 344, distance: 14.8
click at [652, 342] on icon "dialog" at bounding box center [648, 346] width 9 height 9
drag, startPoint x: 619, startPoint y: 360, endPoint x: 655, endPoint y: 350, distance: 37.3
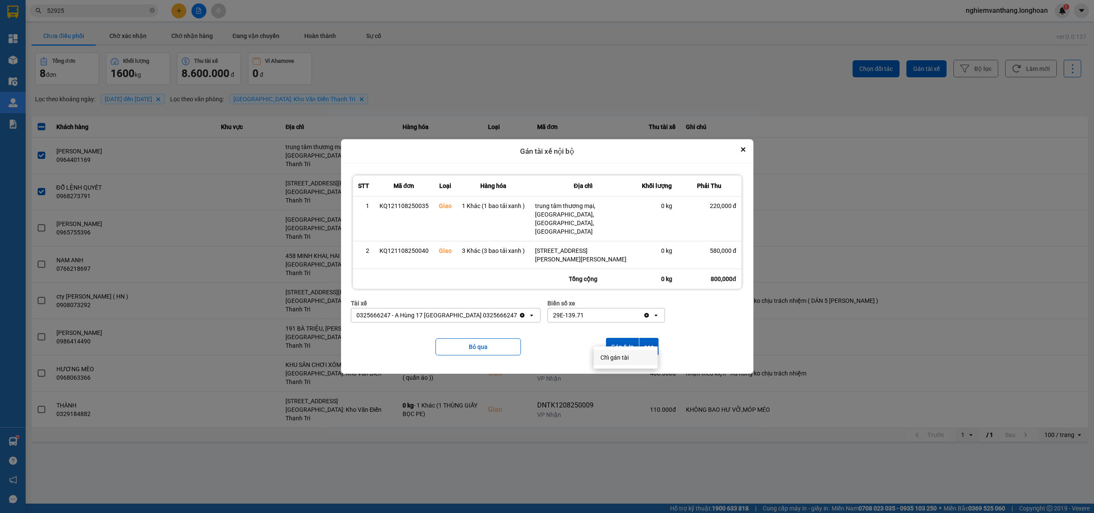
click at [619, 360] on span "Chỉ gán tài" at bounding box center [614, 357] width 28 height 9
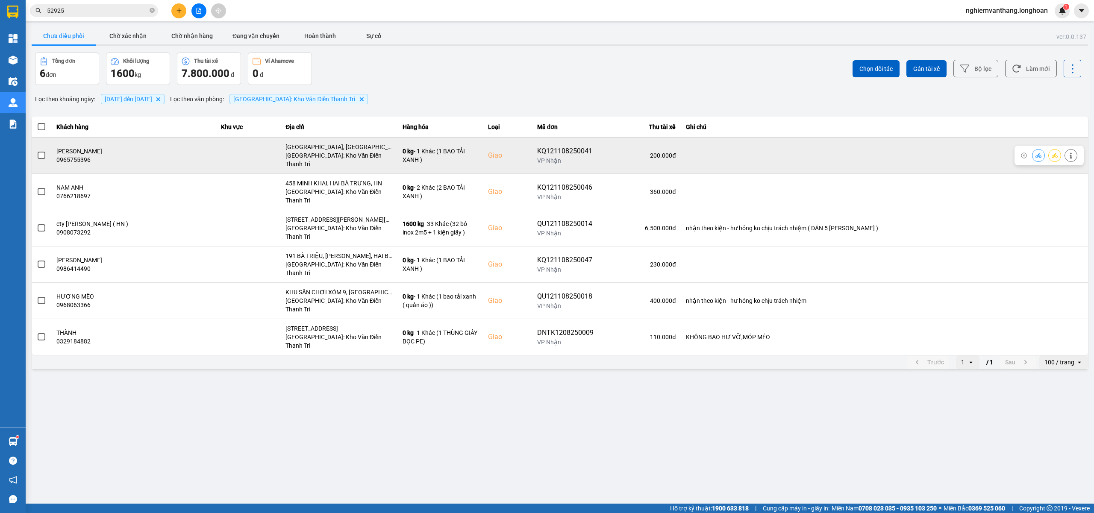
click at [40, 152] on span at bounding box center [42, 156] width 8 height 8
click at [37, 151] on input "checkbox" at bounding box center [37, 151] width 0 height 0
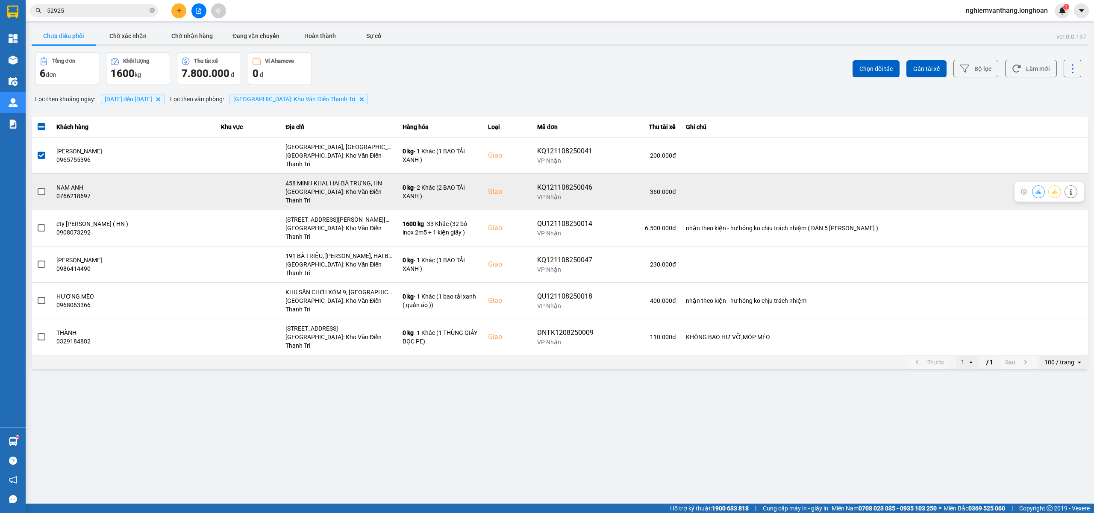
click at [42, 188] on span at bounding box center [42, 192] width 8 height 8
click at [37, 187] on input "checkbox" at bounding box center [37, 187] width 0 height 0
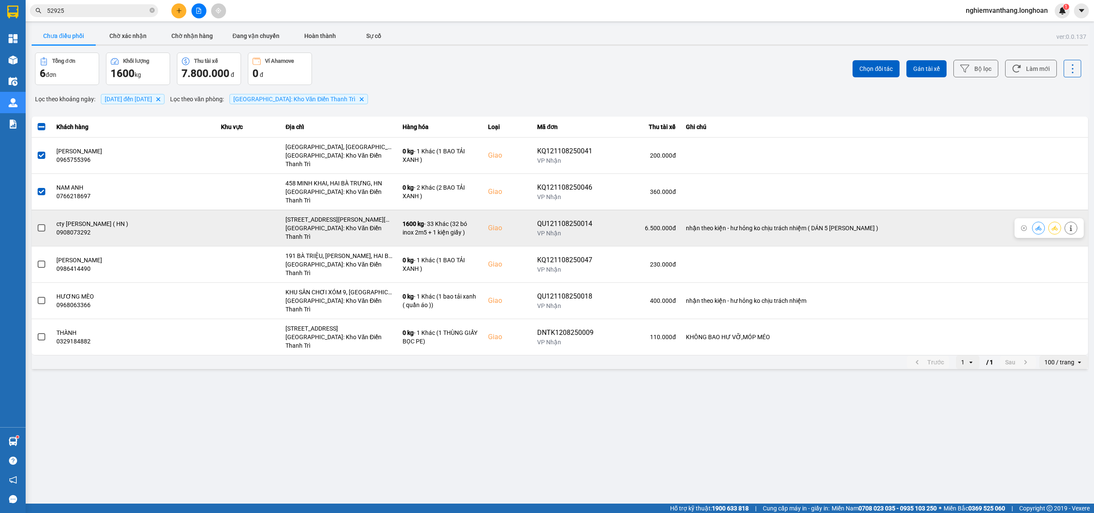
click at [38, 223] on label at bounding box center [41, 227] width 9 height 9
click at [37, 223] on input "checkbox" at bounding box center [37, 223] width 0 height 0
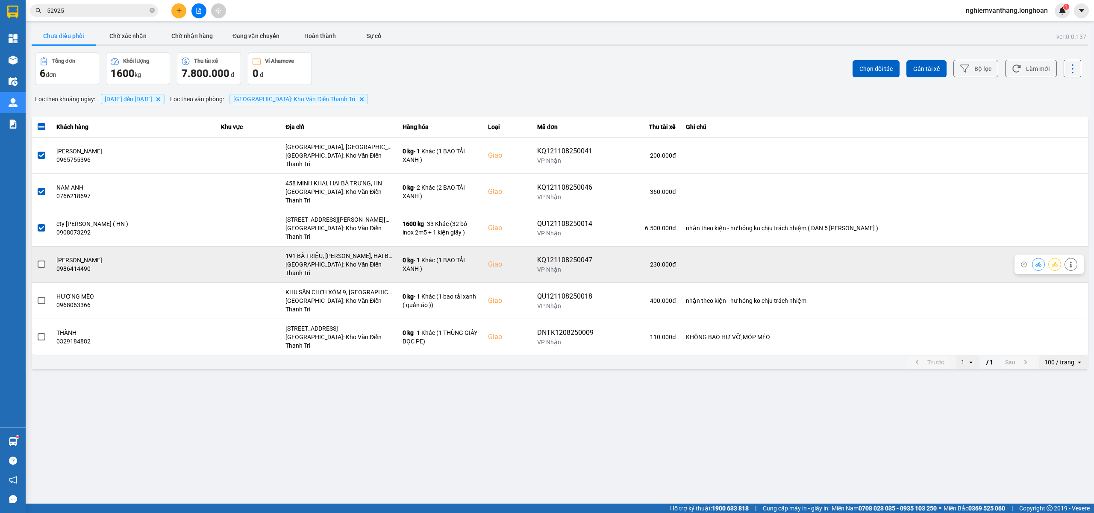
drag, startPoint x: 33, startPoint y: 243, endPoint x: 47, endPoint y: 243, distance: 13.7
click at [40, 246] on td at bounding box center [42, 264] width 20 height 36
click at [47, 246] on td at bounding box center [42, 264] width 20 height 36
click at [43, 261] on span at bounding box center [42, 265] width 8 height 8
click at [37, 260] on input "checkbox" at bounding box center [37, 260] width 0 height 0
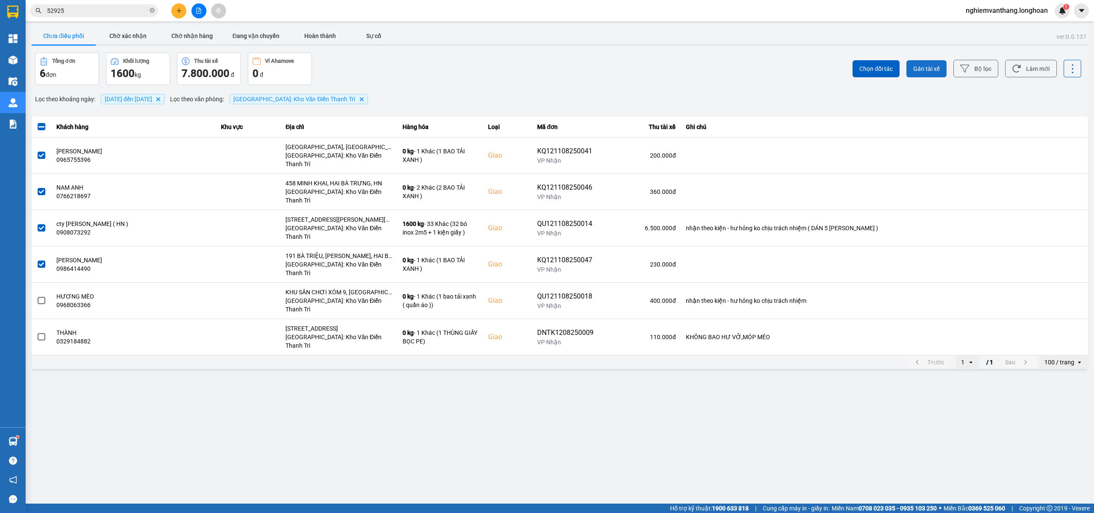
click at [930, 69] on span "Gán tài xế" at bounding box center [926, 69] width 26 height 9
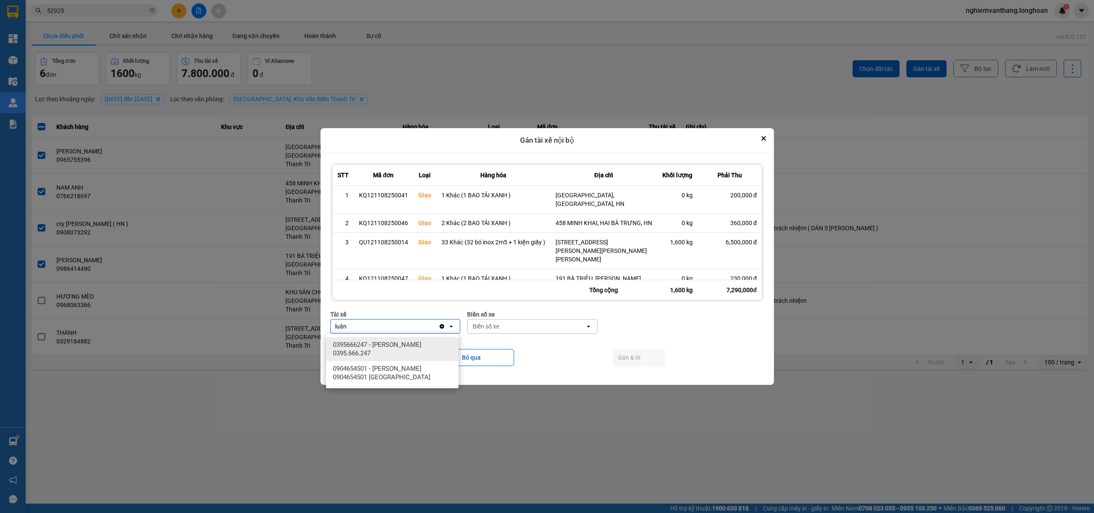
type input "luân"
drag, startPoint x: 379, startPoint y: 339, endPoint x: 477, endPoint y: 343, distance: 97.5
click at [380, 339] on div "0395666247 - [PERSON_NAME] 0395.666.247" at bounding box center [392, 349] width 132 height 24
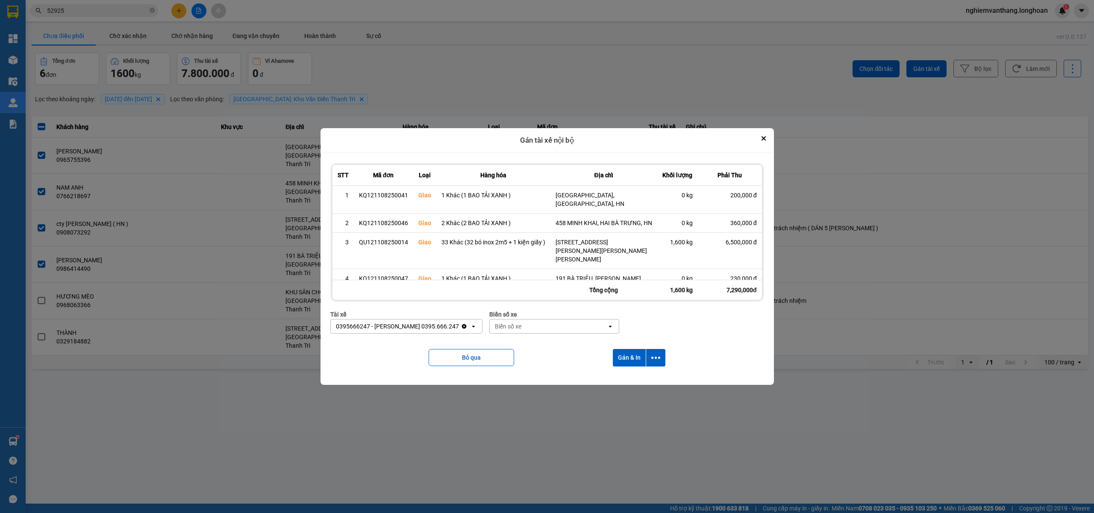
click at [522, 329] on div "Biển số xe" at bounding box center [549, 327] width 118 height 14
type input "31"
click at [522, 344] on div "29K-105.31" at bounding box center [546, 344] width 132 height 15
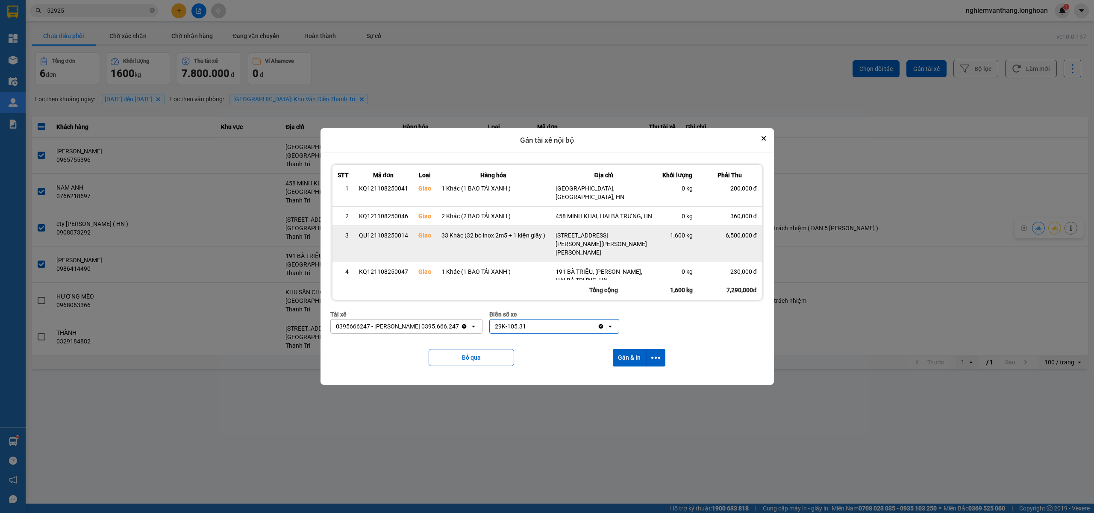
scroll to position [9, 0]
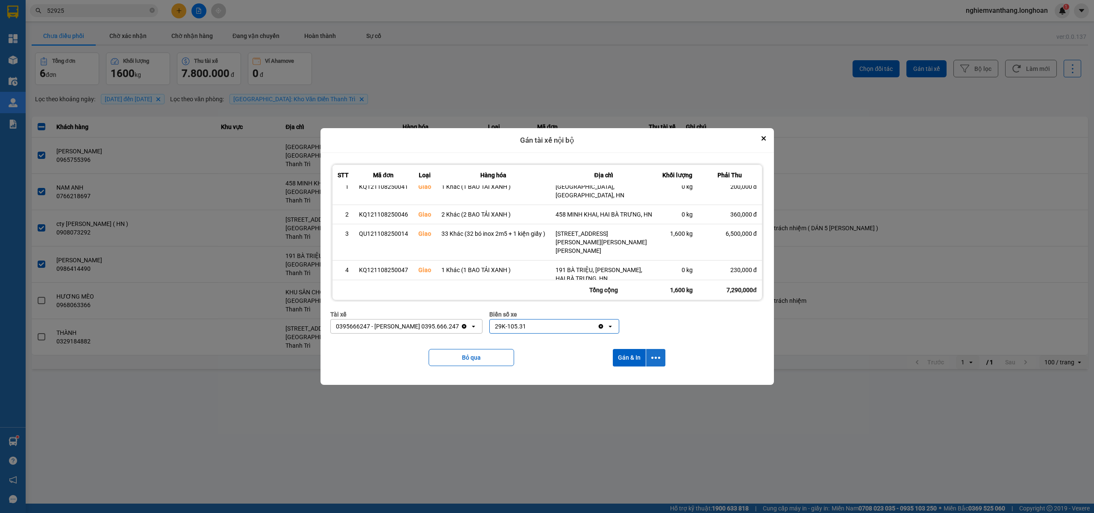
click at [661, 359] on button "dialog" at bounding box center [655, 358] width 19 height 18
click at [629, 381] on span "Chỉ gán tài" at bounding box center [623, 381] width 28 height 9
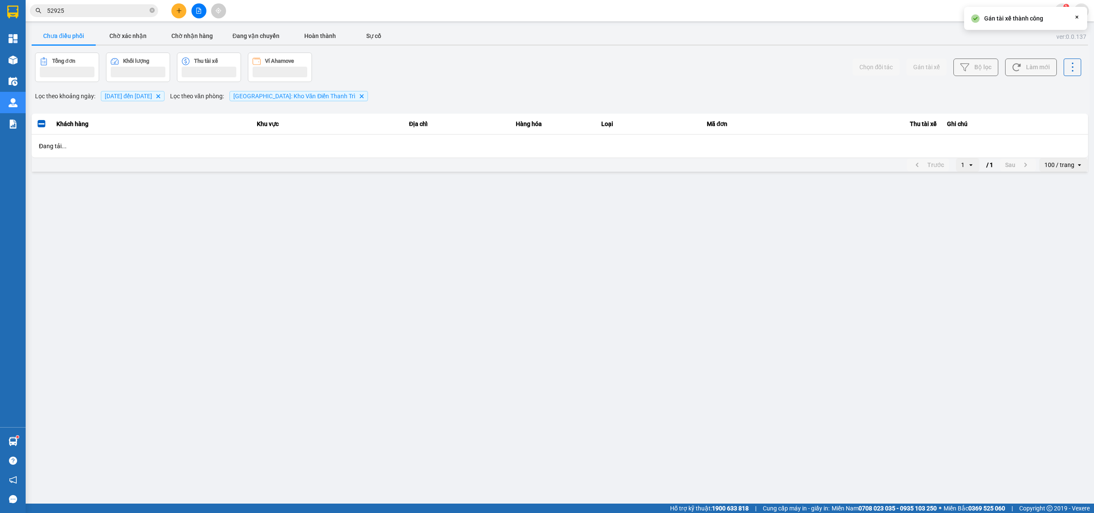
scroll to position [0, 0]
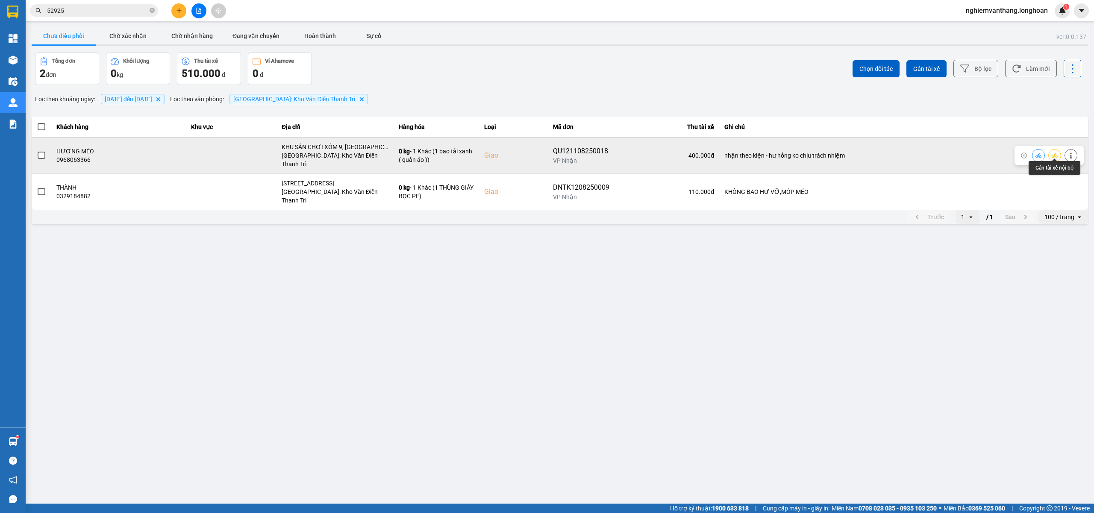
click at [1054, 153] on icon at bounding box center [1055, 156] width 6 height 6
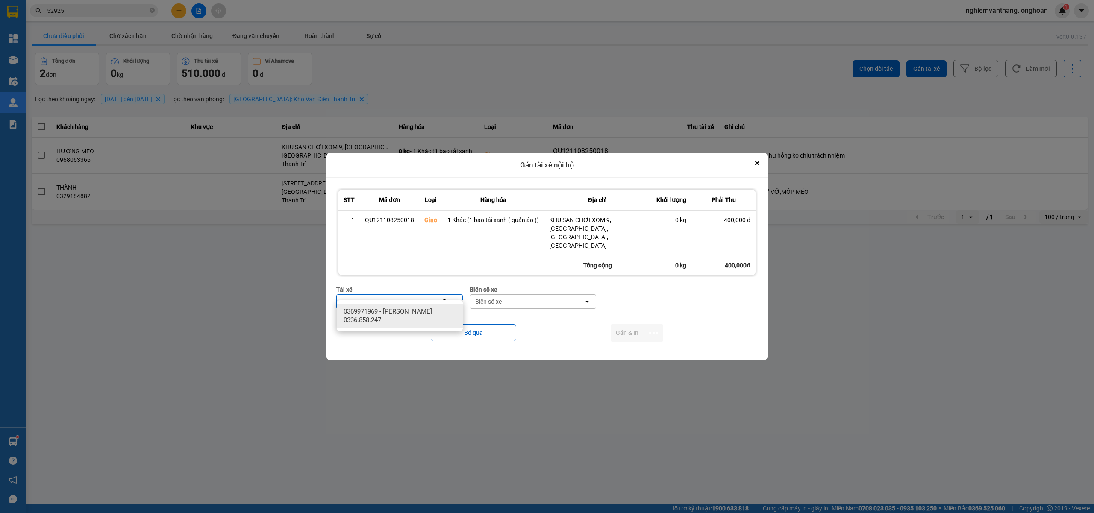
type input "sướng"
click at [411, 313] on span "0369971969 - [PERSON_NAME] 0336.858.247" at bounding box center [402, 315] width 116 height 17
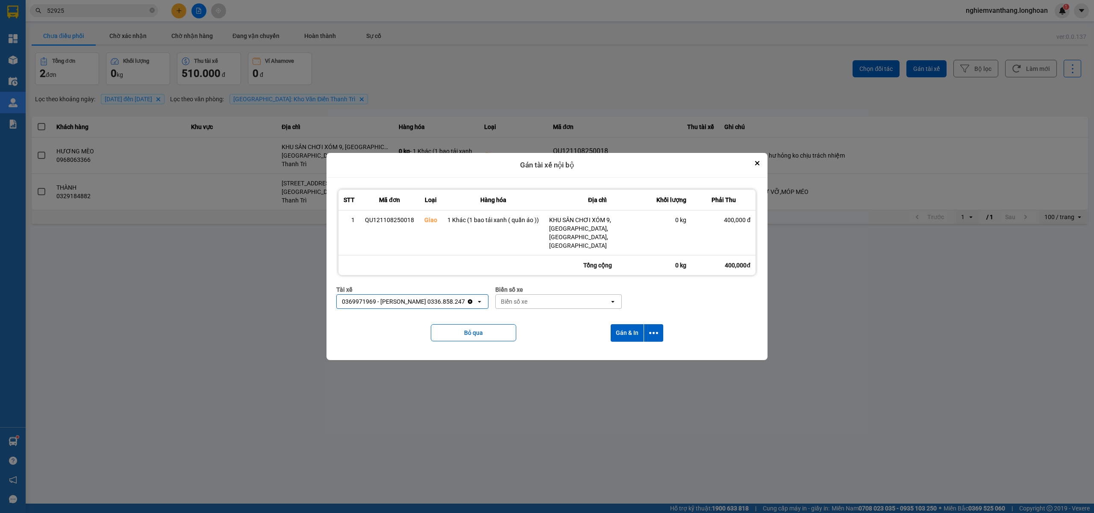
click at [508, 297] on div "Biển số xe" at bounding box center [514, 301] width 26 height 9
type input "61"
drag, startPoint x: 532, startPoint y: 344, endPoint x: 584, endPoint y: 338, distance: 51.7
click at [535, 344] on div "29E-139.61" at bounding box center [557, 342] width 126 height 15
